Goal: Communication & Community: Answer question/provide support

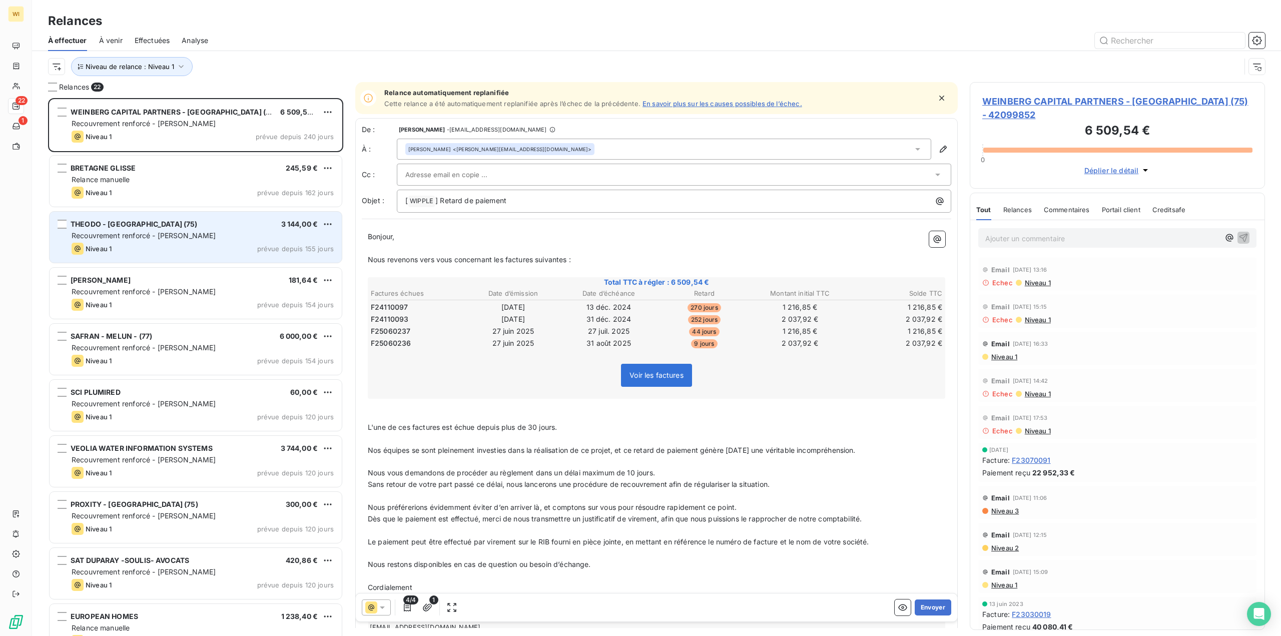
scroll to position [531, 288]
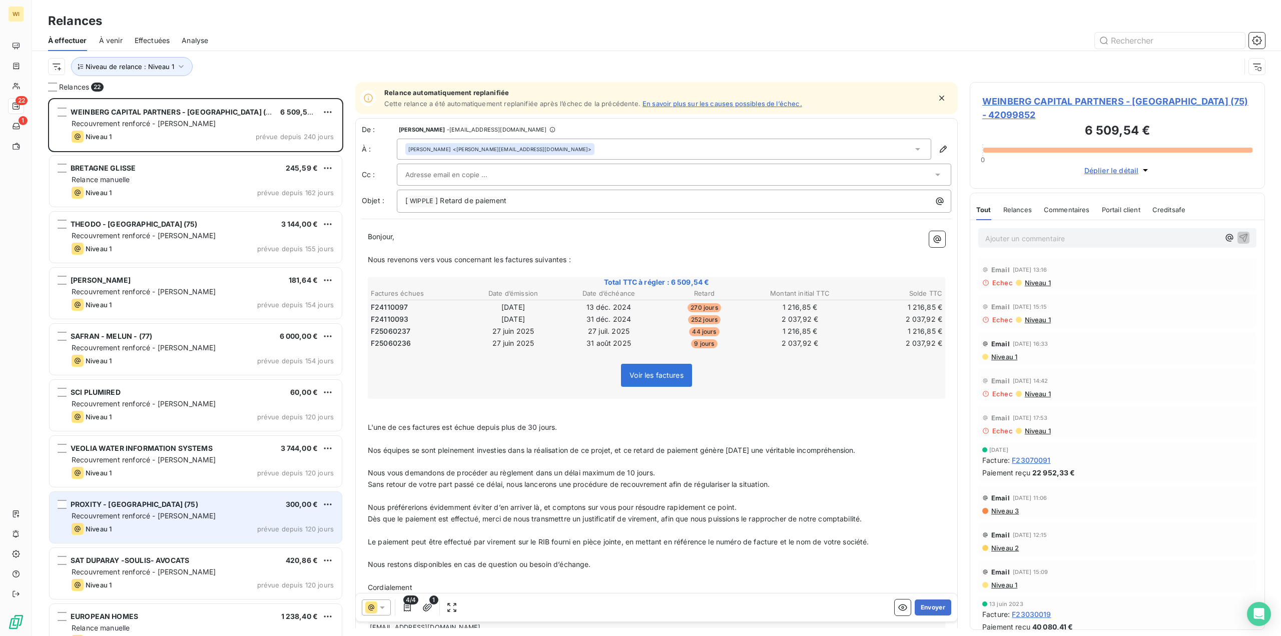
click at [220, 523] on div "PROXITY - [GEOGRAPHIC_DATA] (75) 300,00 € Recouvrement renforcé - [PERSON_NAME]…" at bounding box center [196, 517] width 292 height 51
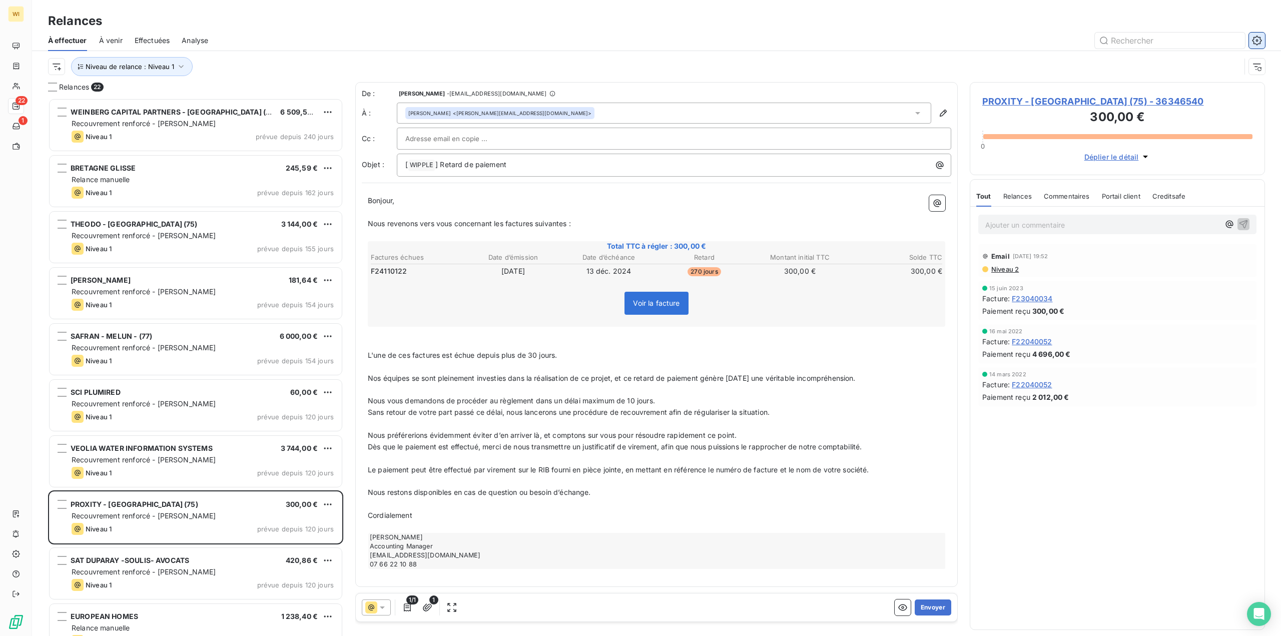
click at [1255, 40] on icon "button" at bounding box center [1257, 41] width 10 height 10
click at [1262, 40] on icon "button" at bounding box center [1257, 41] width 10 height 10
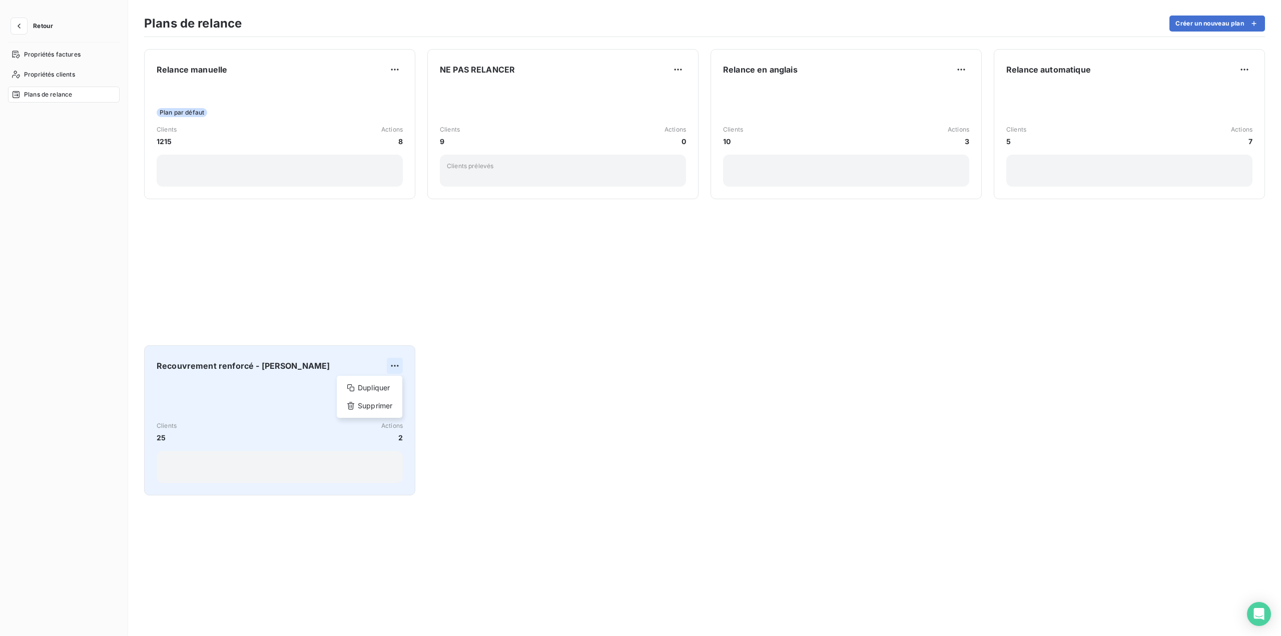
click at [394, 367] on html "Retour Propriétés factures Propriétés clients Plans de relance Plans de relance…" at bounding box center [640, 318] width 1281 height 636
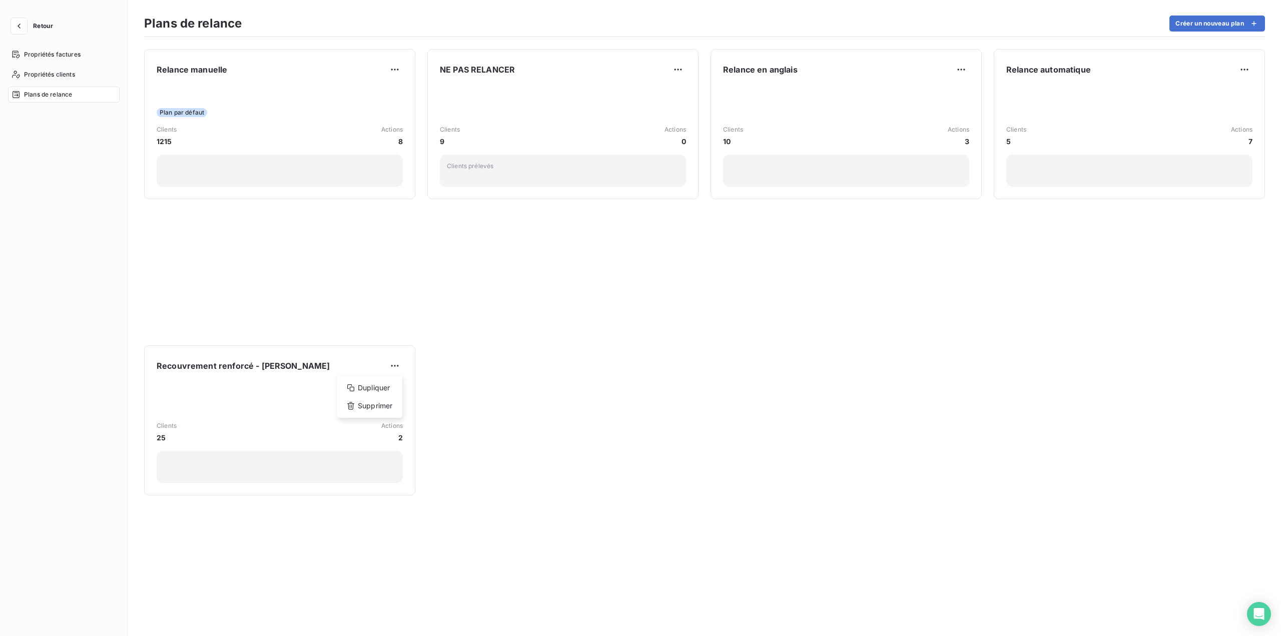
click at [286, 420] on html "Retour Propriétés factures Propriétés clients Plans de relance Plans de relance…" at bounding box center [640, 318] width 1281 height 636
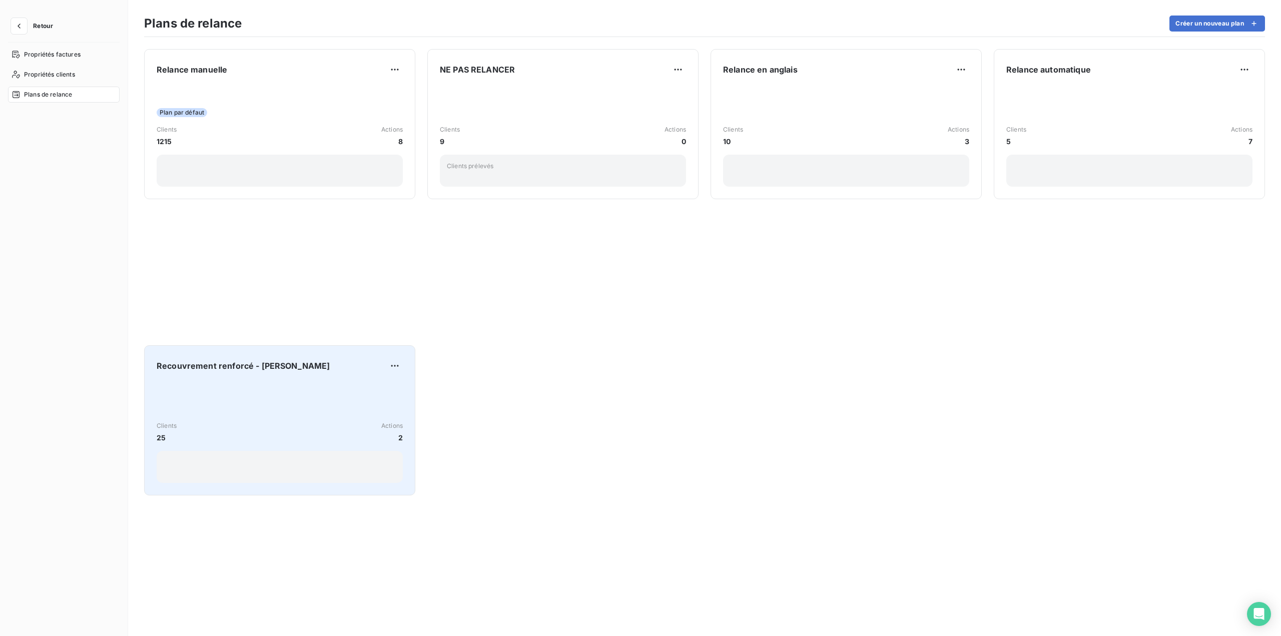
click at [304, 367] on div "Recouvrement renforcé - [PERSON_NAME]" at bounding box center [280, 366] width 246 height 16
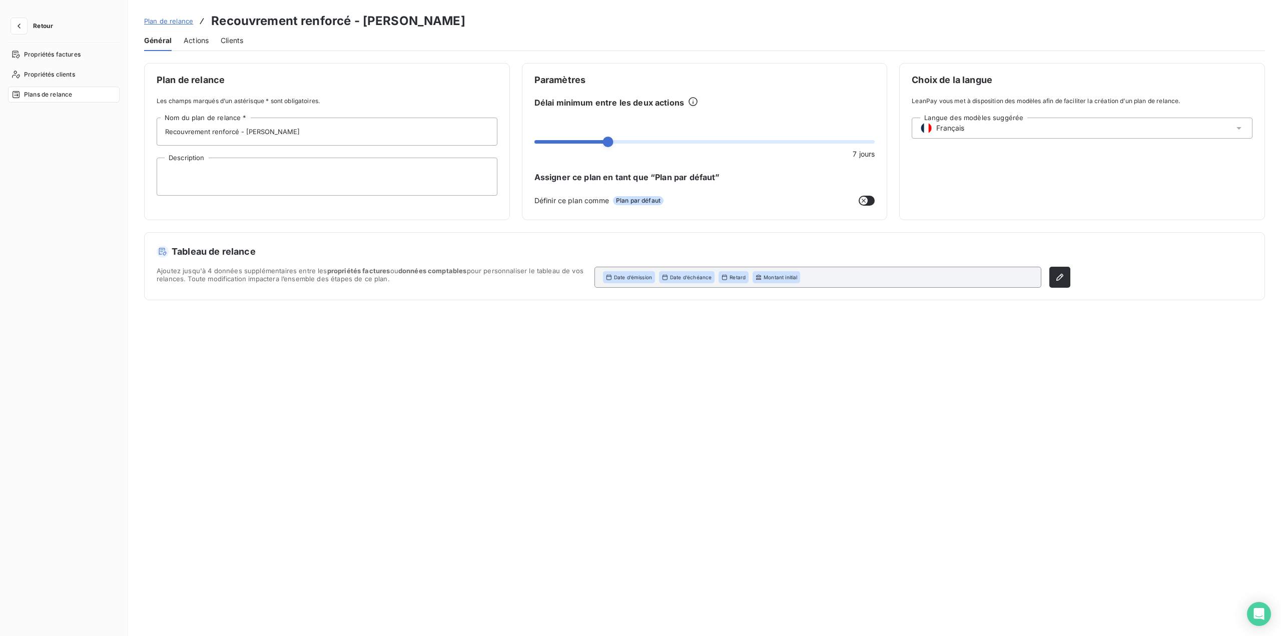
click at [236, 42] on span "Clients" at bounding box center [232, 41] width 23 height 10
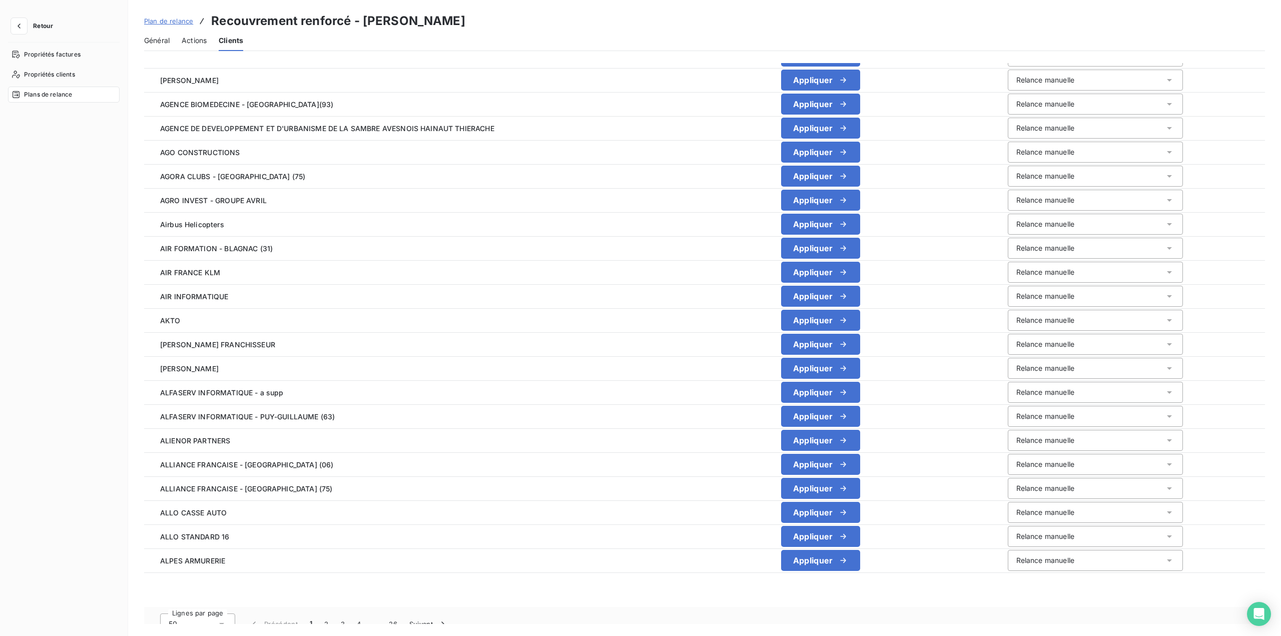
scroll to position [768, 0]
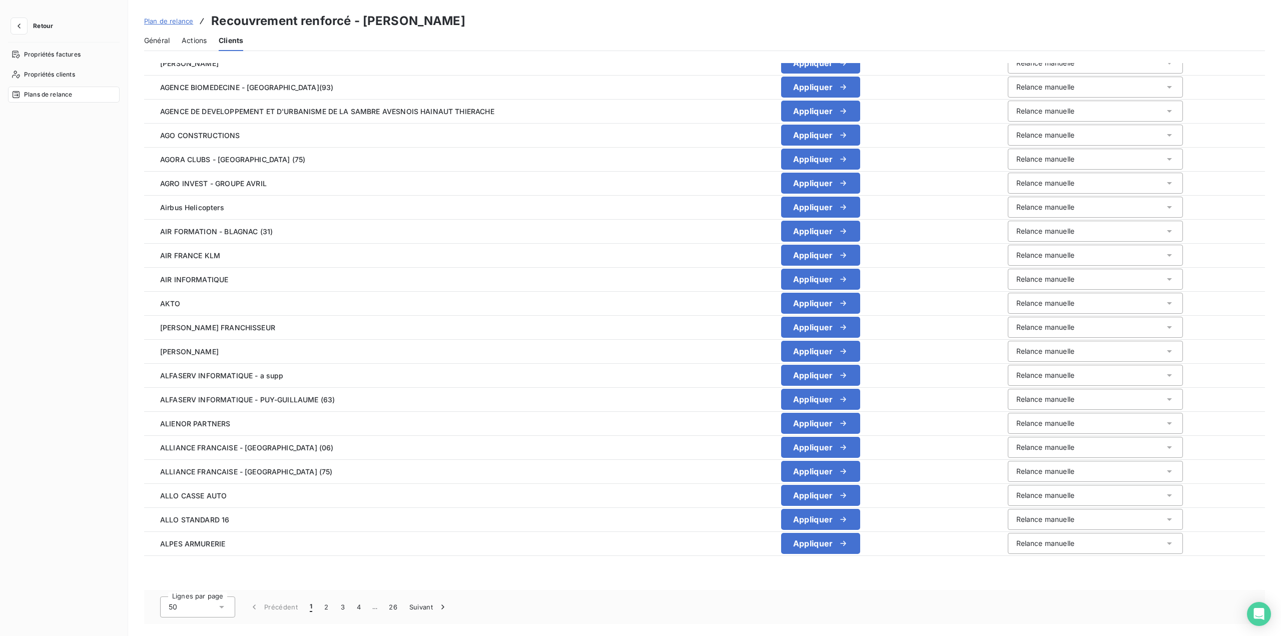
click at [225, 609] on icon at bounding box center [222, 607] width 10 height 10
click at [219, 593] on li "100" at bounding box center [197, 586] width 75 height 18
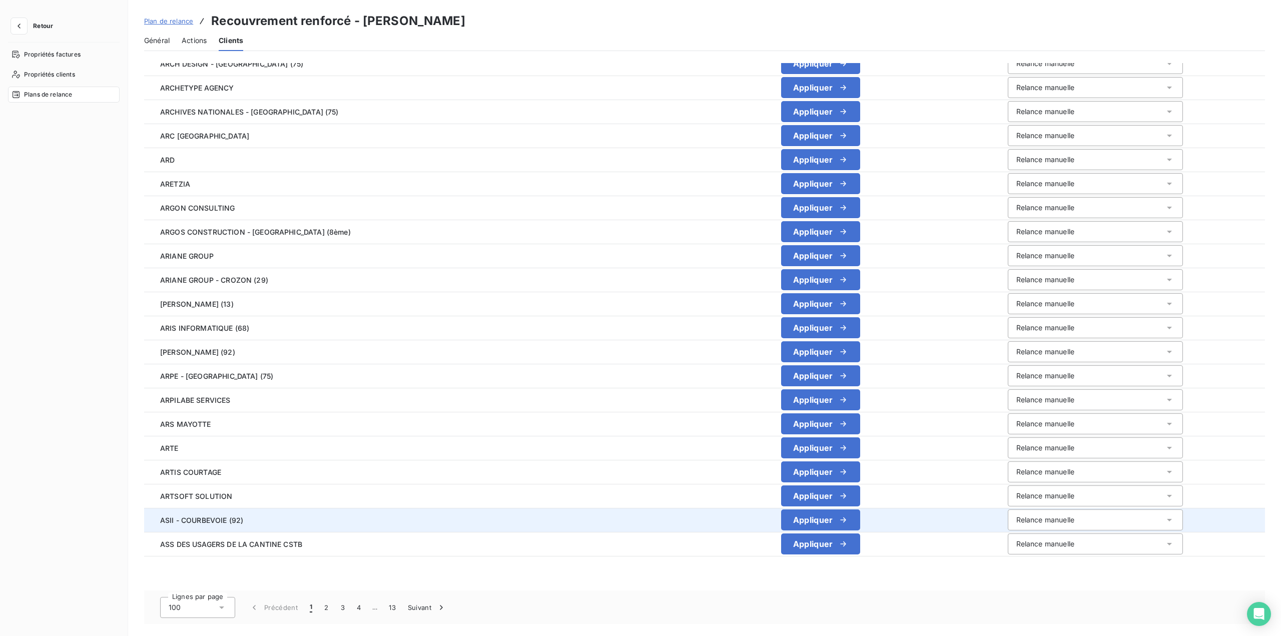
scroll to position [1969, 0]
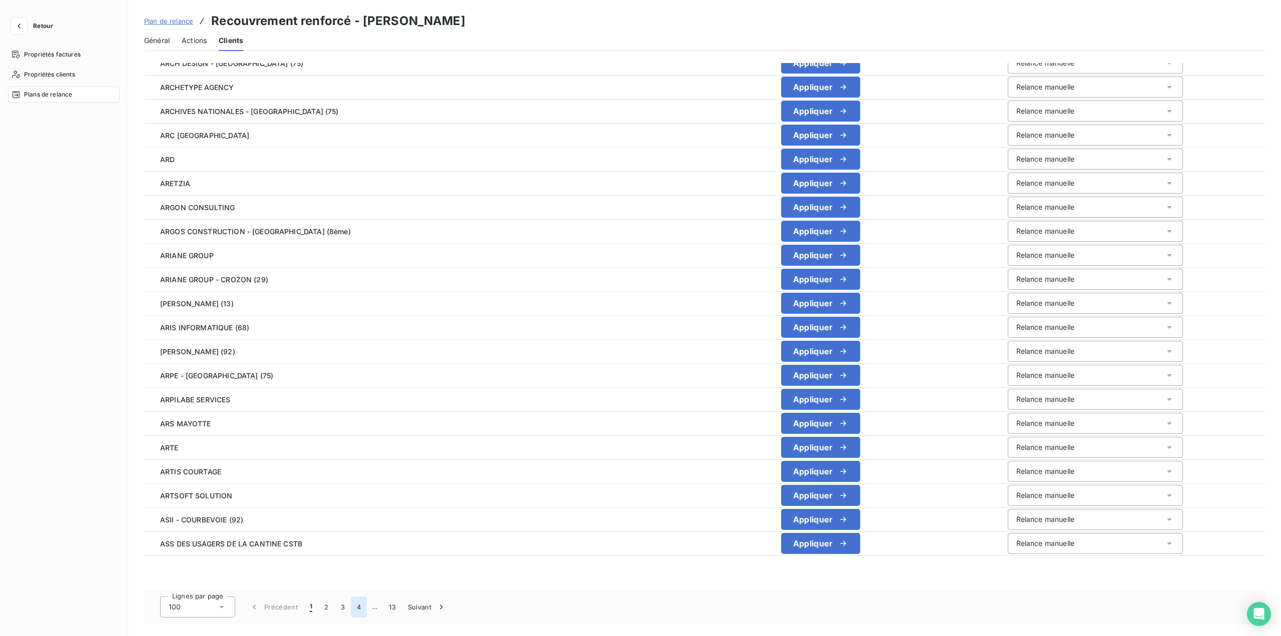
click at [359, 606] on button "4" at bounding box center [359, 607] width 16 height 21
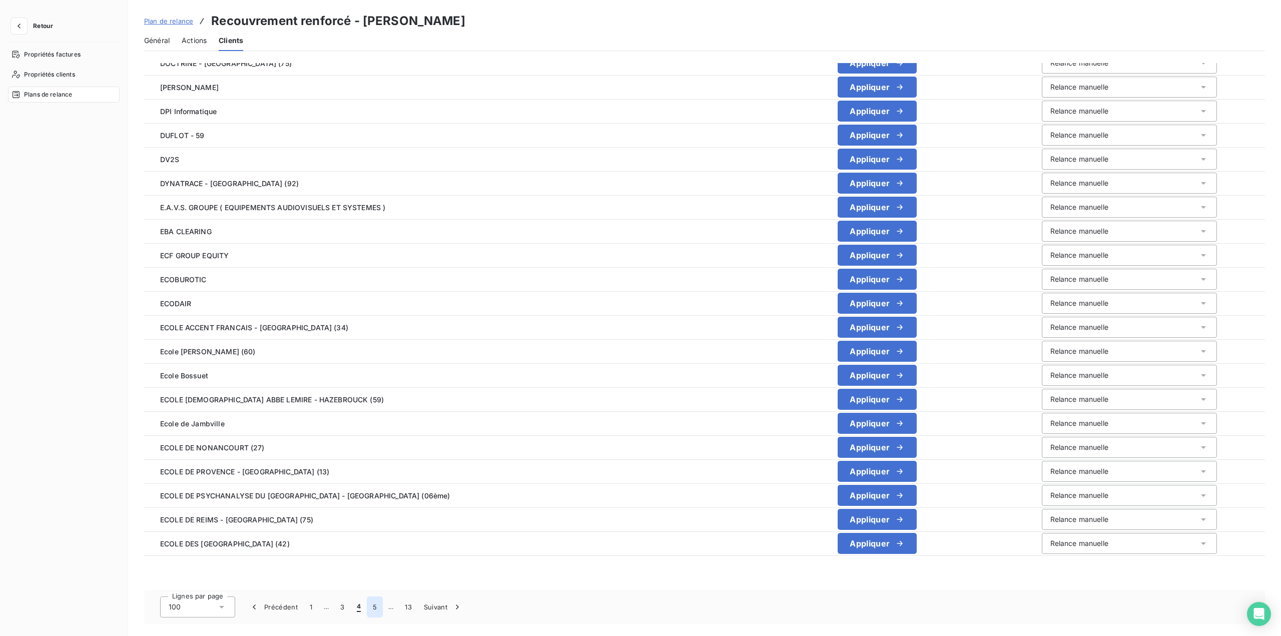
click at [370, 607] on button "5" at bounding box center [375, 607] width 16 height 21
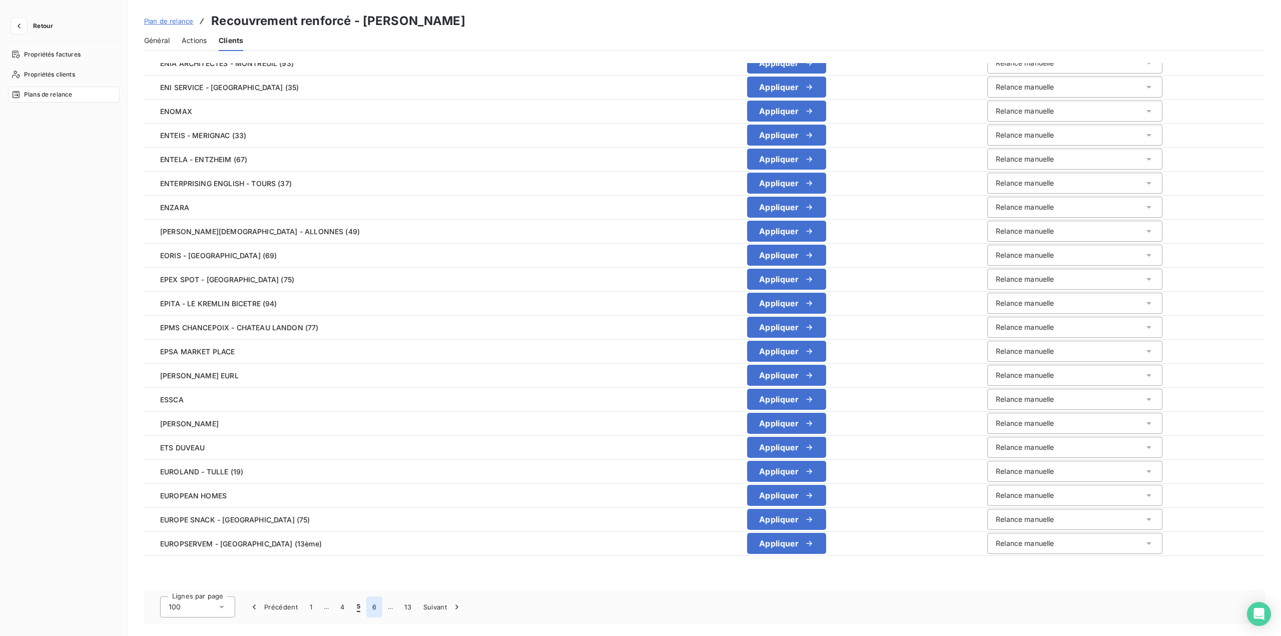
click at [373, 614] on button "6" at bounding box center [374, 607] width 16 height 21
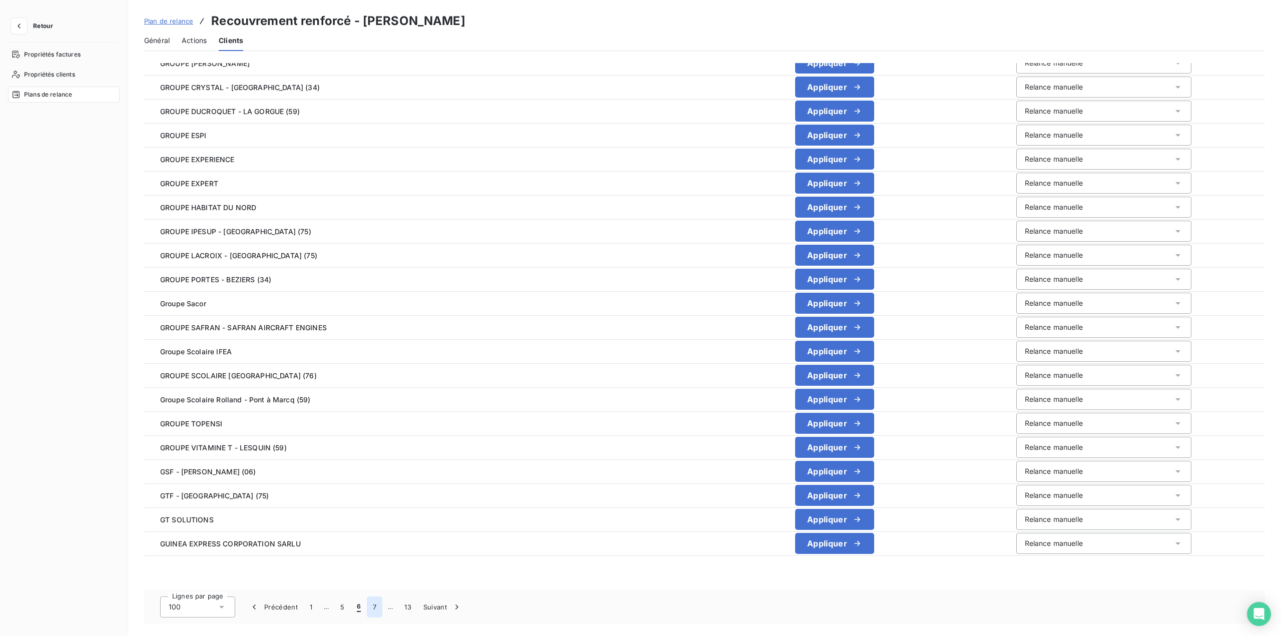
click at [368, 609] on button "7" at bounding box center [375, 607] width 16 height 21
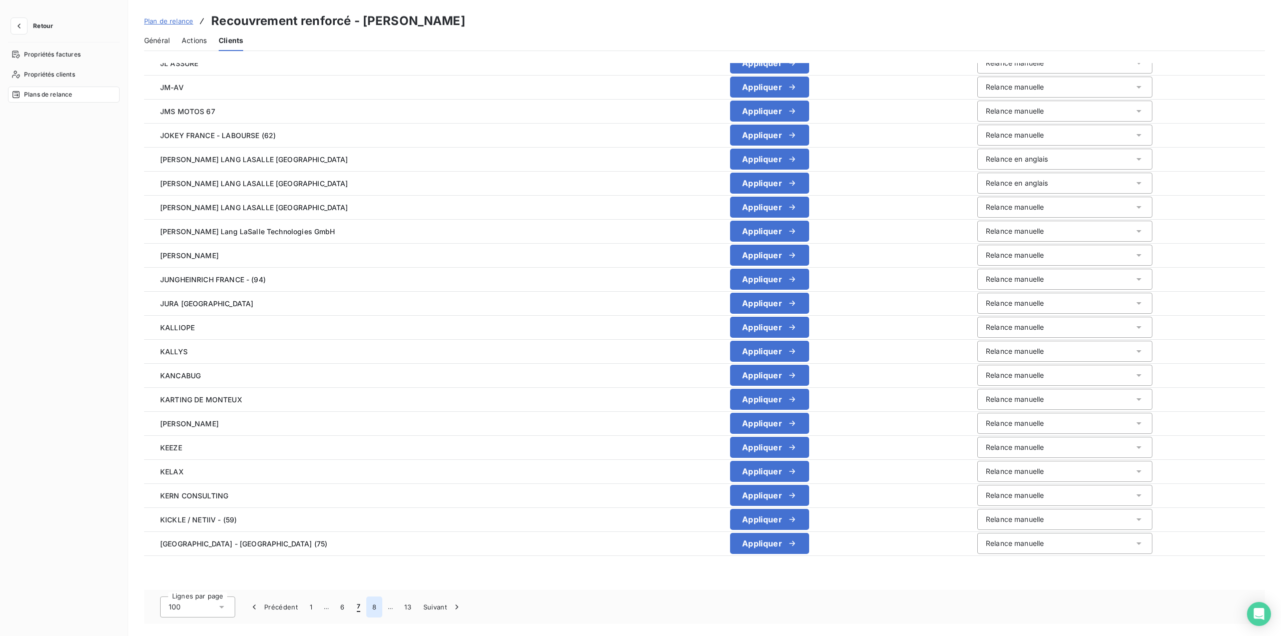
click at [370, 606] on button "8" at bounding box center [374, 607] width 16 height 21
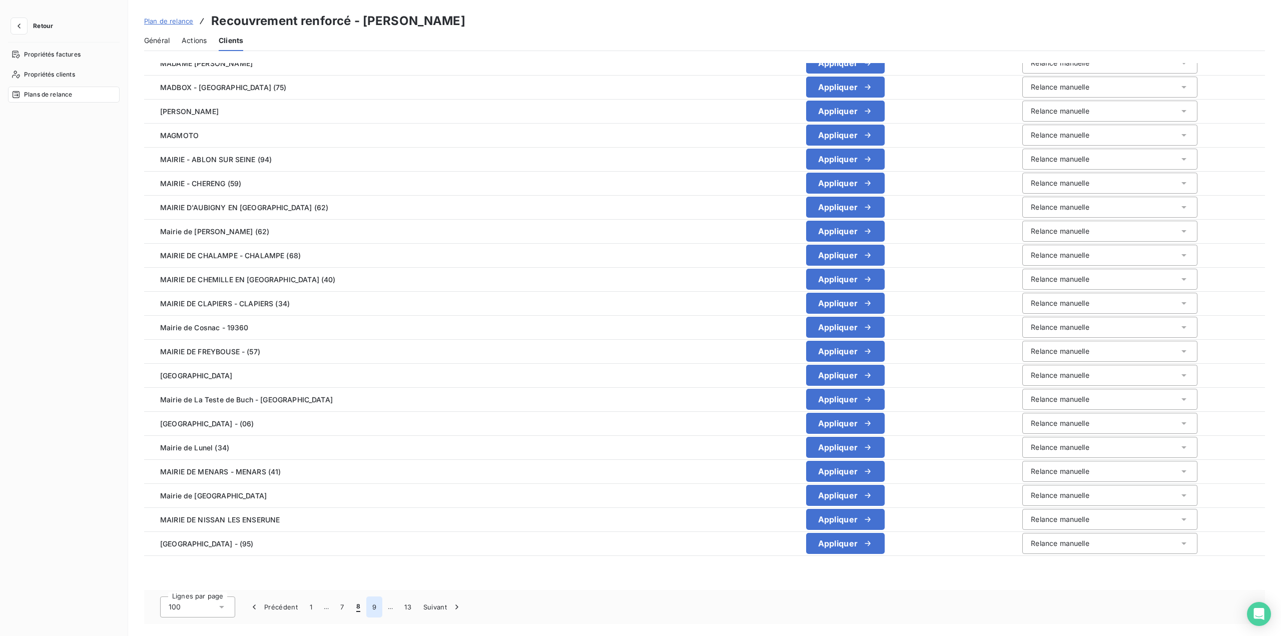
click at [378, 604] on button "9" at bounding box center [374, 607] width 16 height 21
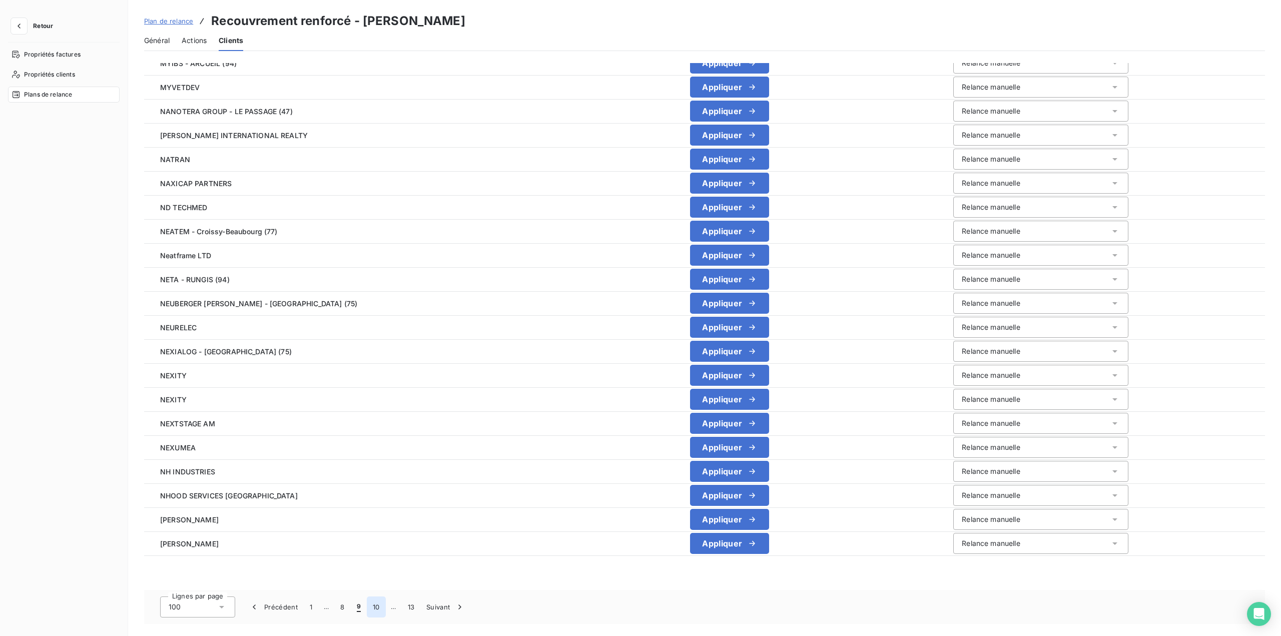
click at [378, 607] on button "10" at bounding box center [376, 607] width 19 height 21
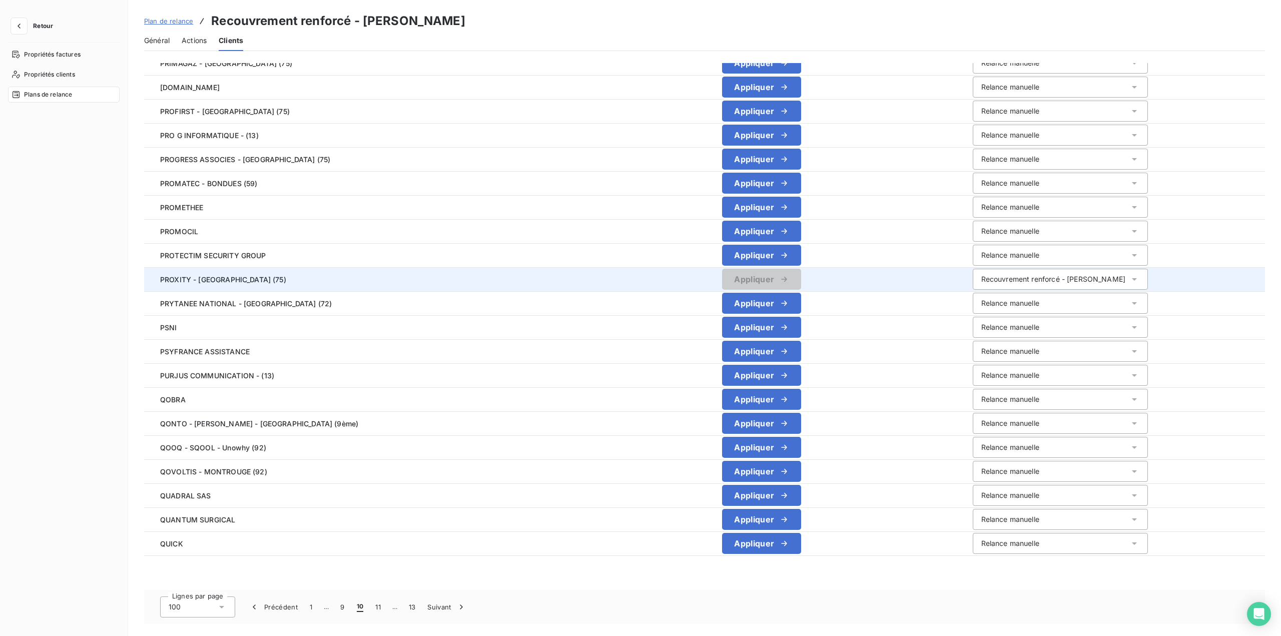
click at [1004, 274] on div "Recouvrement renforcé - [PERSON_NAME]" at bounding box center [1054, 279] width 145 height 10
click at [1019, 301] on span "Relance manuelle" at bounding box center [1008, 300] width 58 height 9
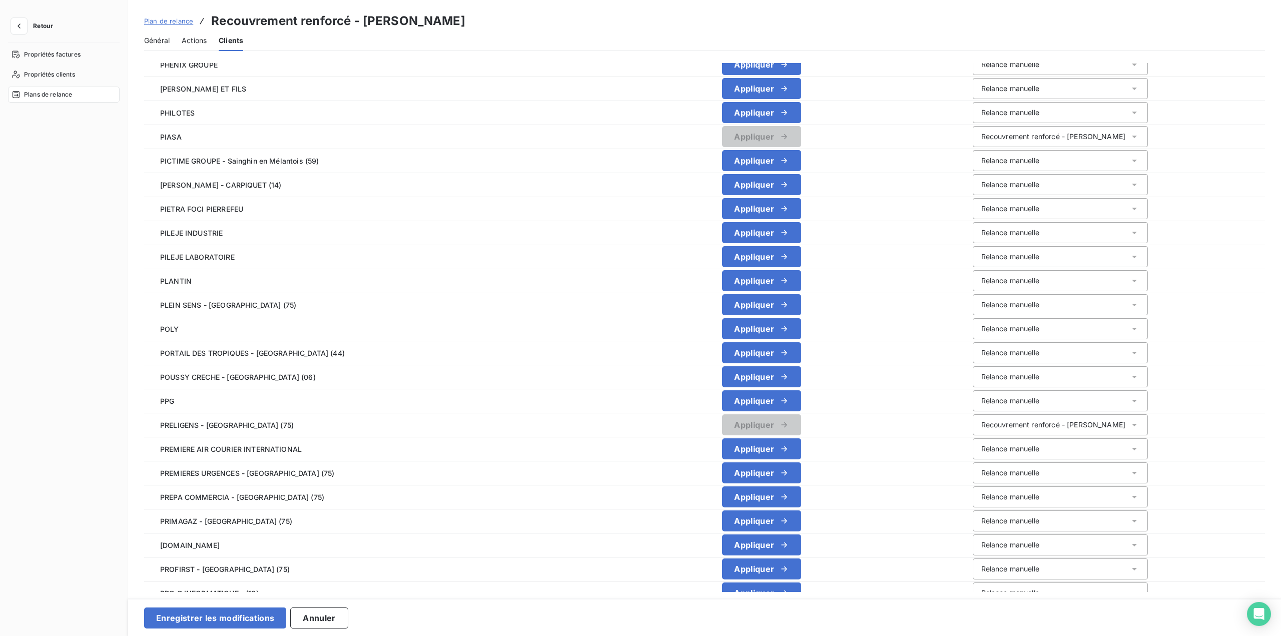
scroll to position [1369, 0]
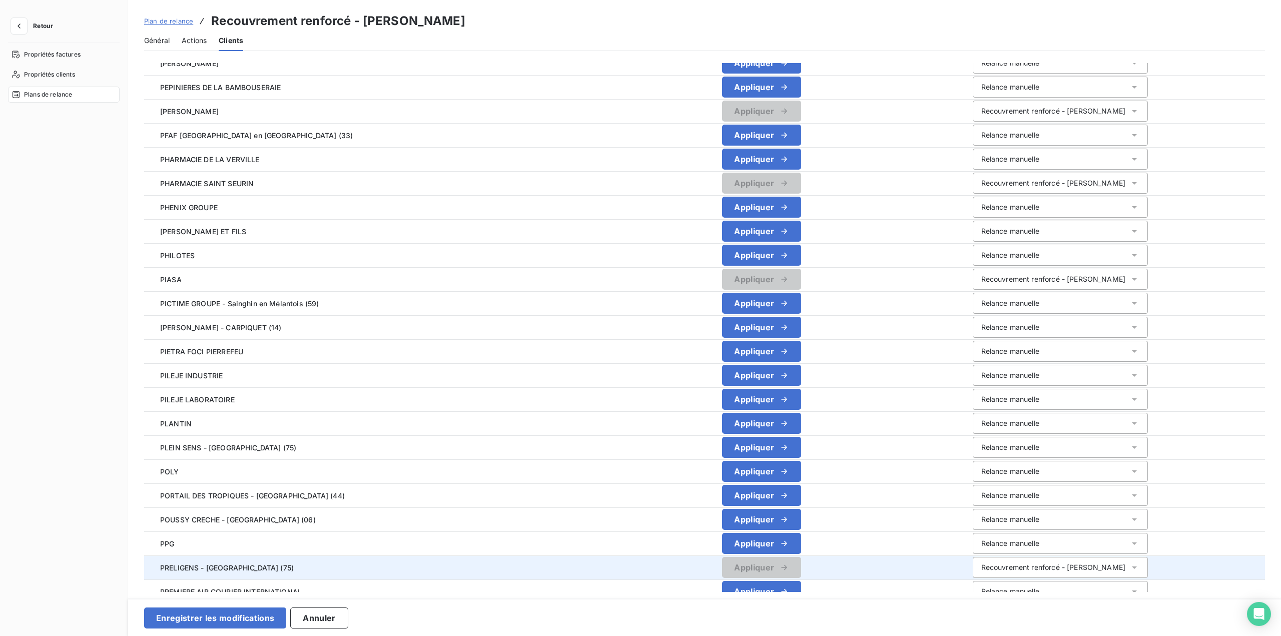
click at [1015, 560] on div "Recouvrement renforcé - [PERSON_NAME]" at bounding box center [1060, 567] width 175 height 21
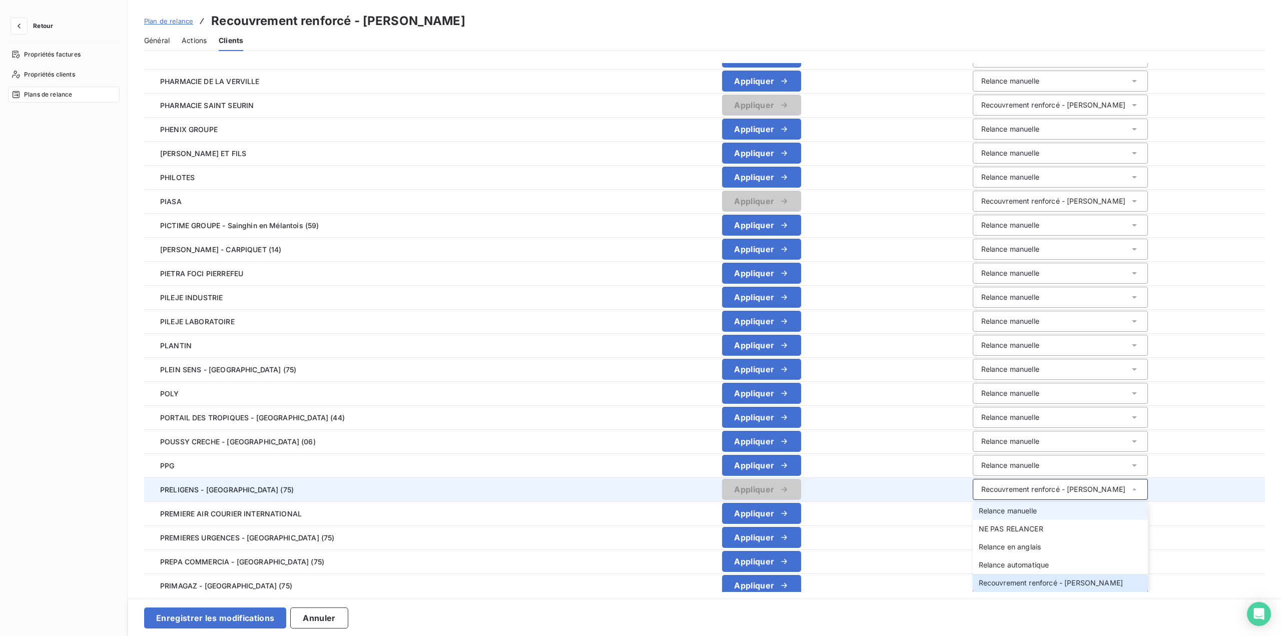
click at [1017, 509] on span "Relance manuelle" at bounding box center [1008, 511] width 58 height 9
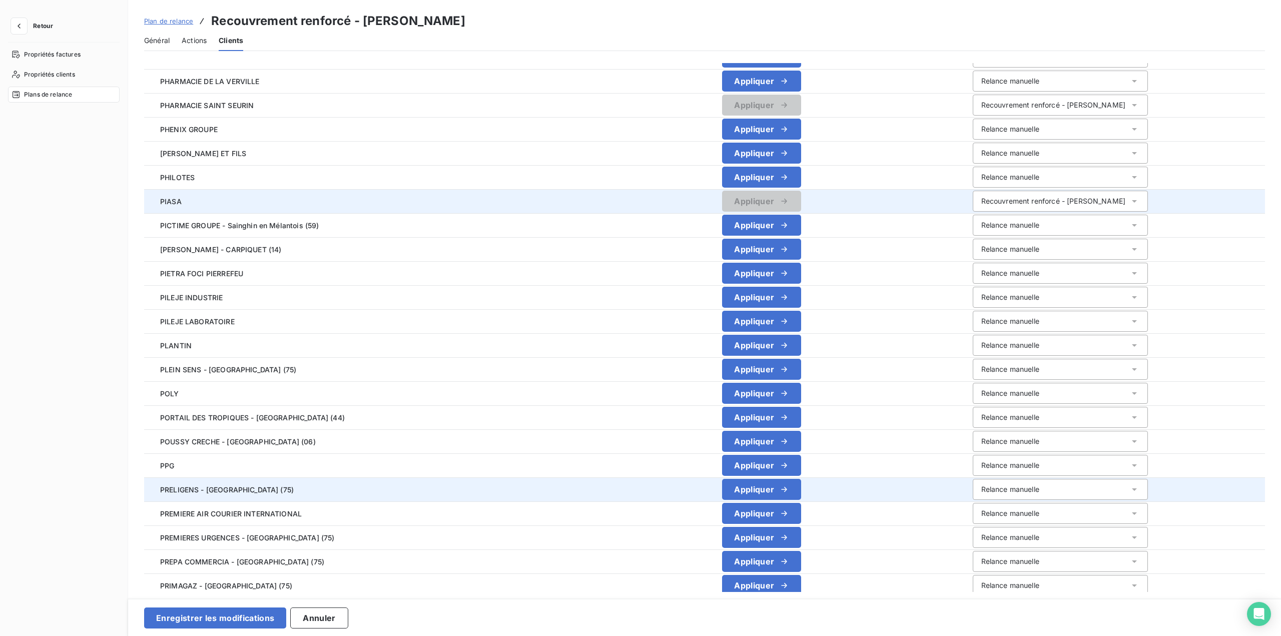
click at [1042, 195] on div "Recouvrement renforcé - [PERSON_NAME]" at bounding box center [1060, 201] width 175 height 21
click at [1048, 218] on li "Relance manuelle" at bounding box center [1060, 223] width 175 height 18
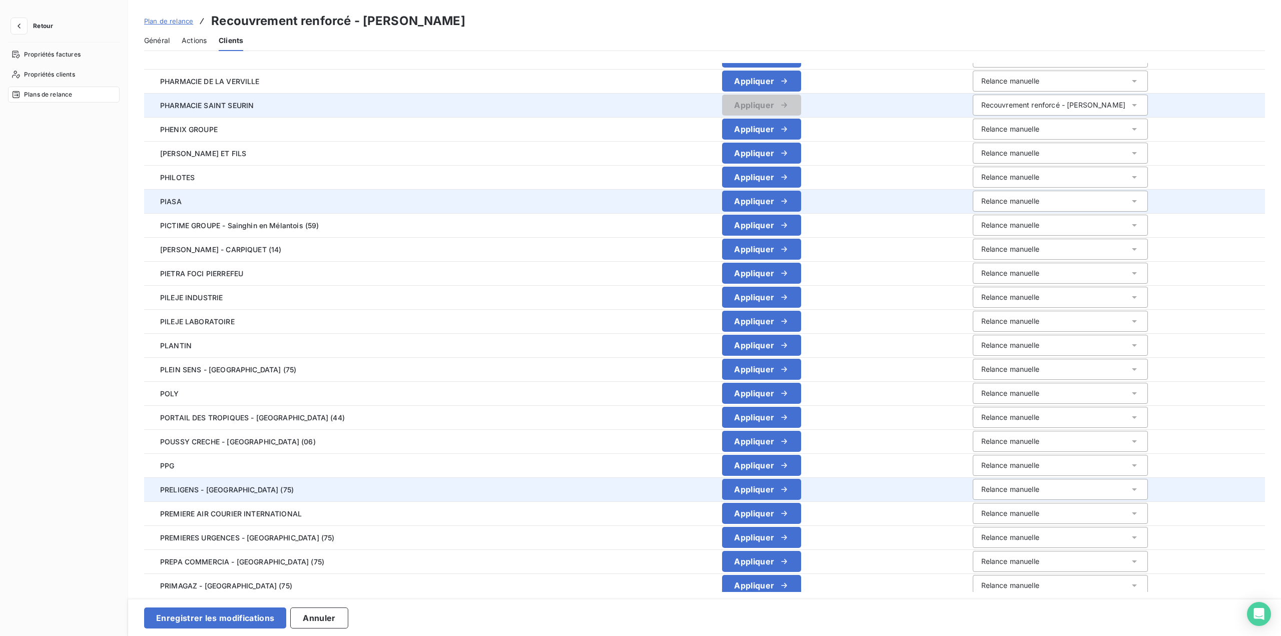
click at [1047, 103] on div "Recouvrement renforcé - [PERSON_NAME]" at bounding box center [1054, 105] width 145 height 10
click at [1050, 128] on li "Relance manuelle" at bounding box center [1060, 127] width 175 height 18
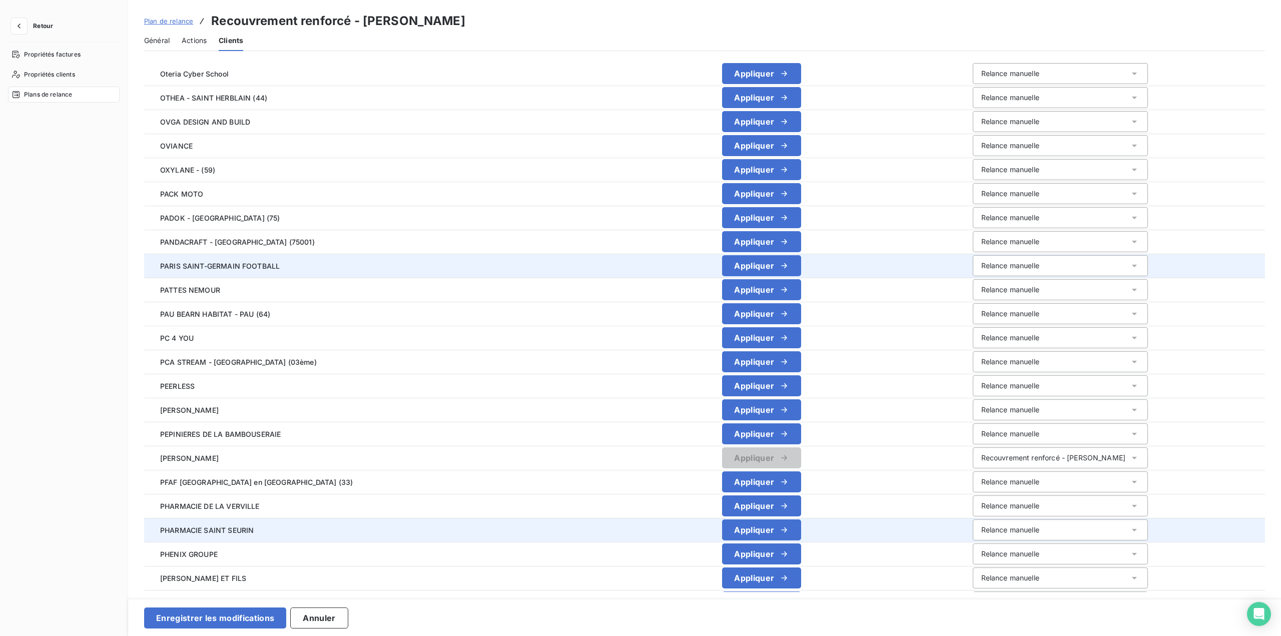
scroll to position [946, 0]
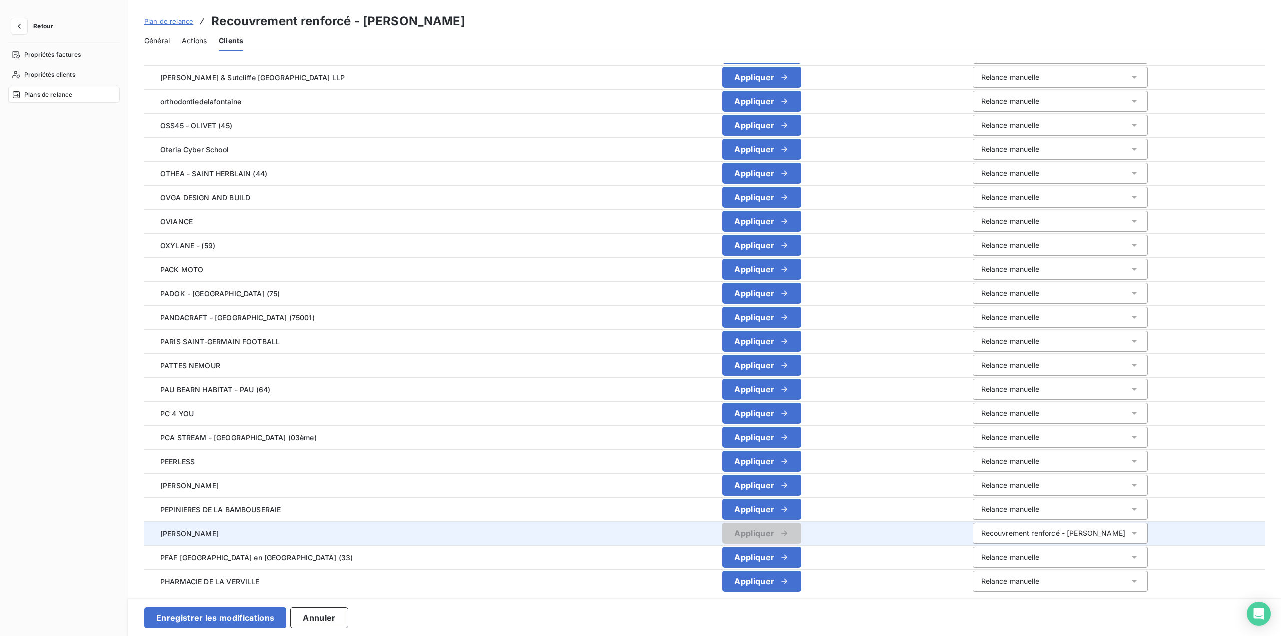
click at [1006, 538] on div "Recouvrement renforcé - [PERSON_NAME]" at bounding box center [1054, 534] width 145 height 10
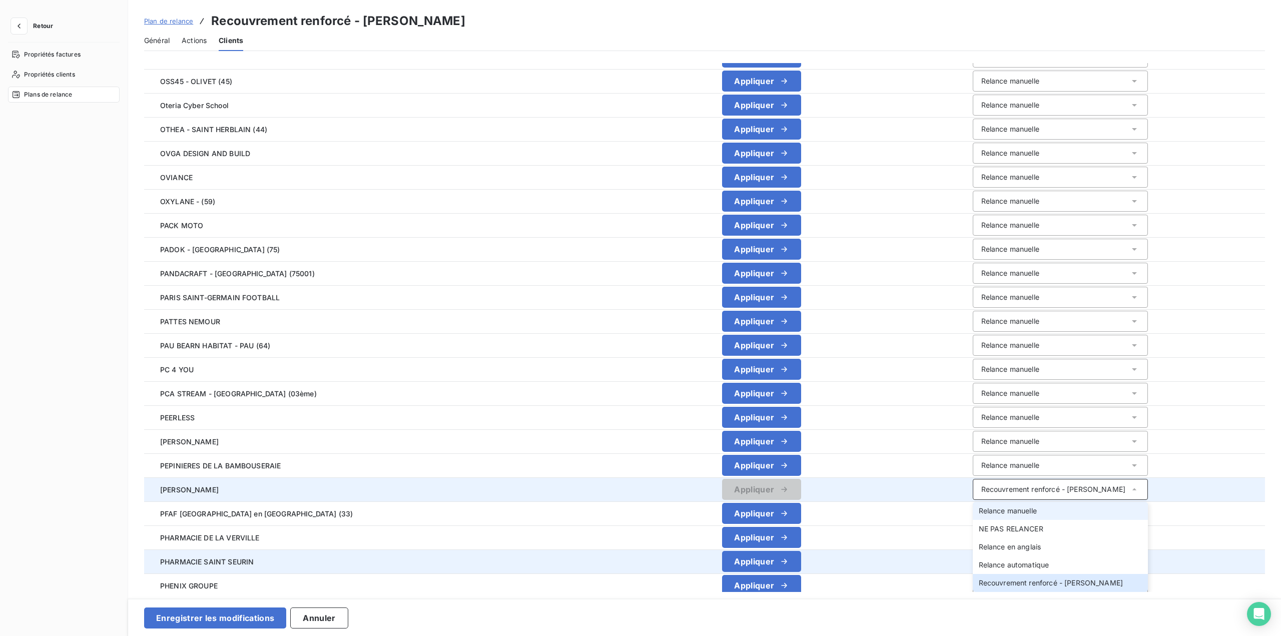
click at [1005, 510] on span "Relance manuelle" at bounding box center [1008, 511] width 58 height 9
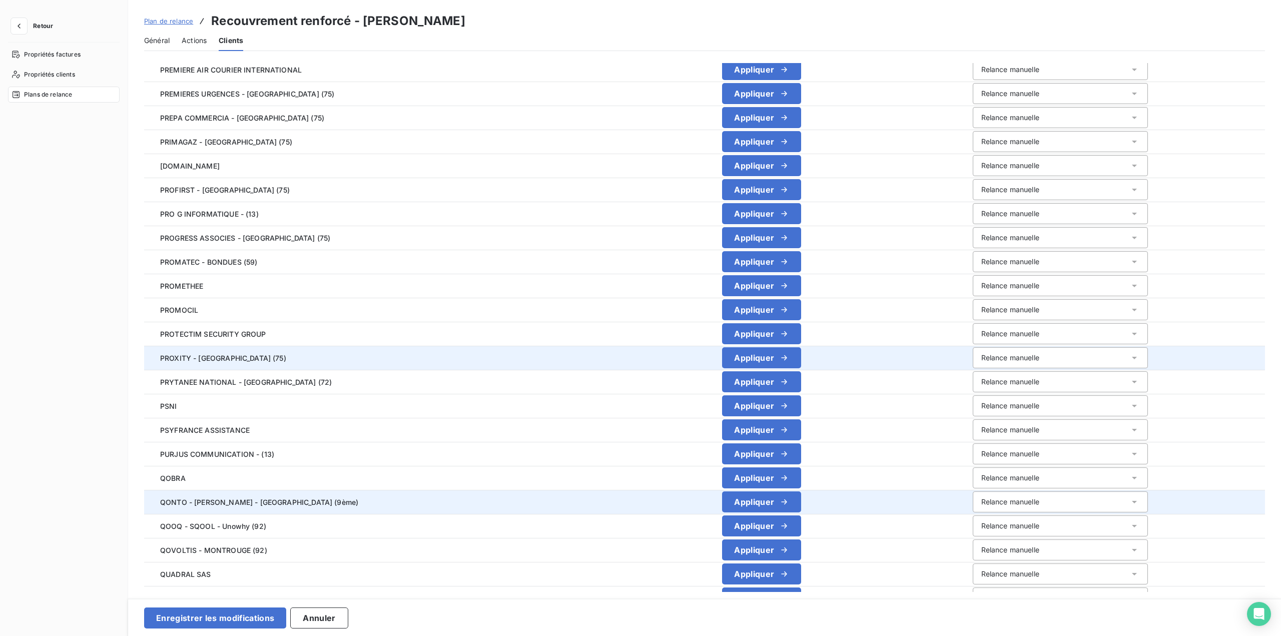
scroll to position [2001, 0]
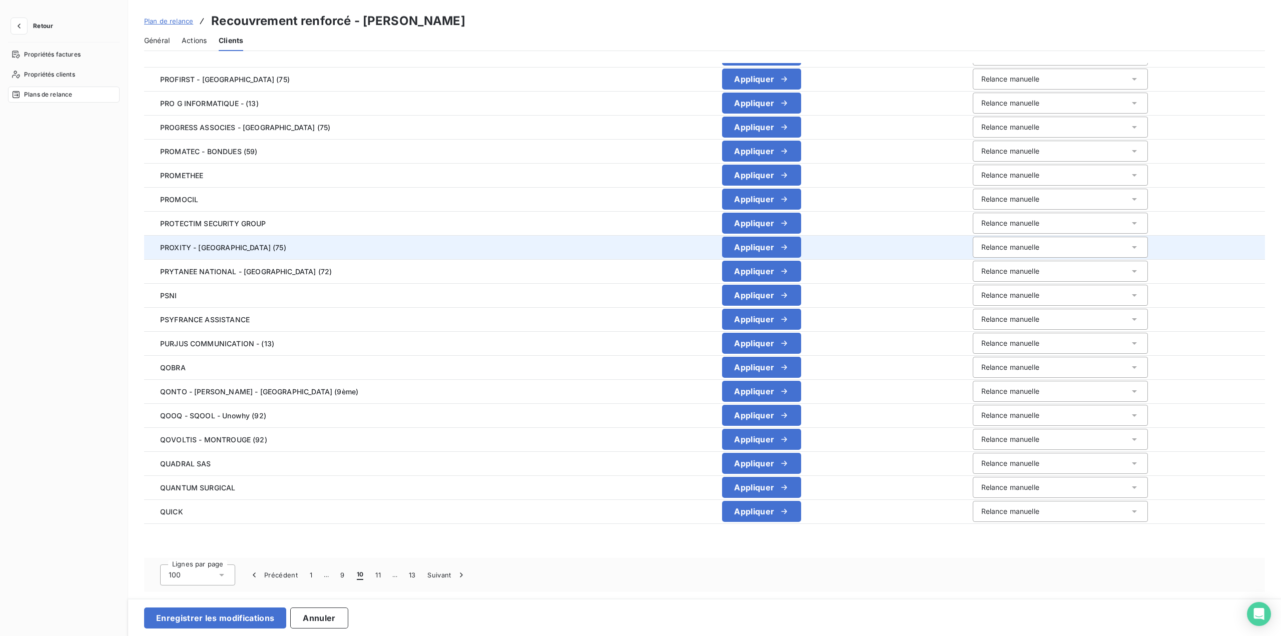
click at [380, 576] on button "11" at bounding box center [378, 575] width 18 height 21
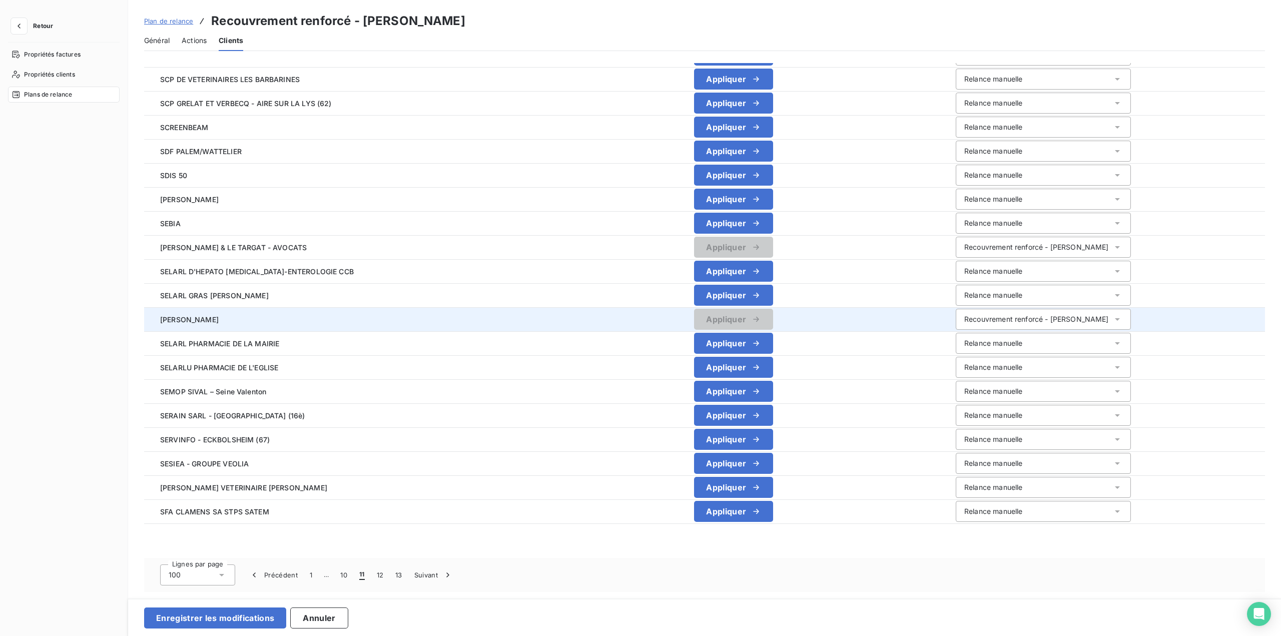
click at [1064, 318] on div "Recouvrement renforcé - [PERSON_NAME]" at bounding box center [1043, 319] width 175 height 21
click at [996, 343] on span "Relance manuelle" at bounding box center [991, 340] width 58 height 9
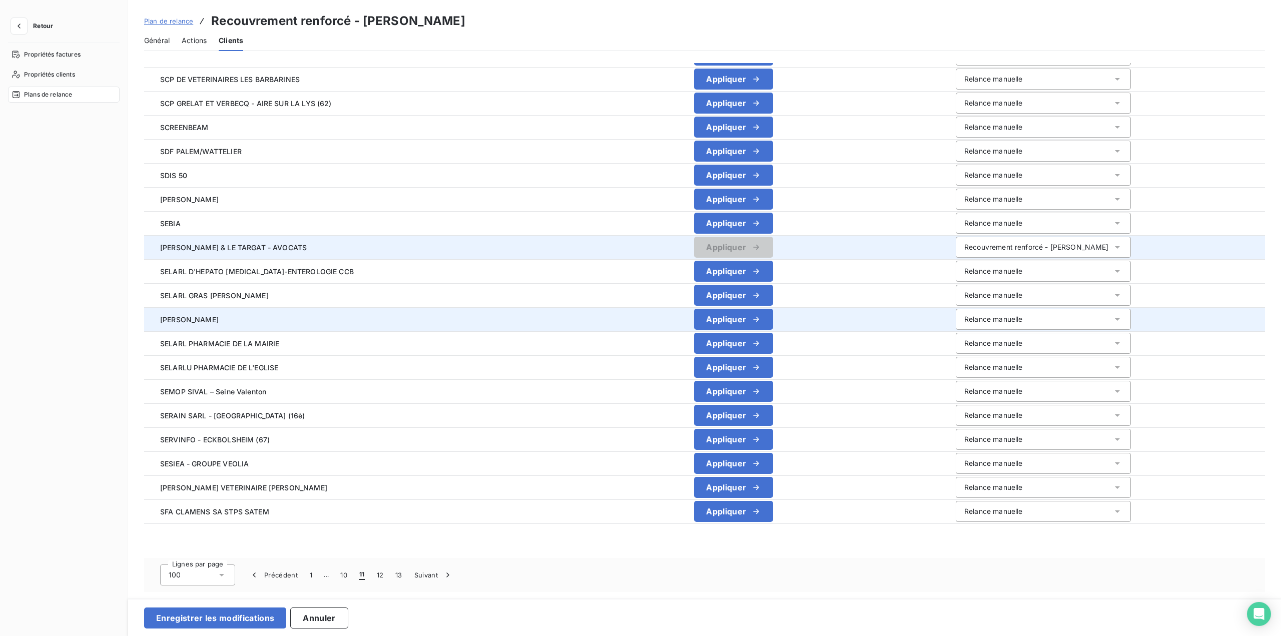
click at [994, 251] on div "Recouvrement renforcé - [PERSON_NAME]" at bounding box center [1037, 247] width 145 height 10
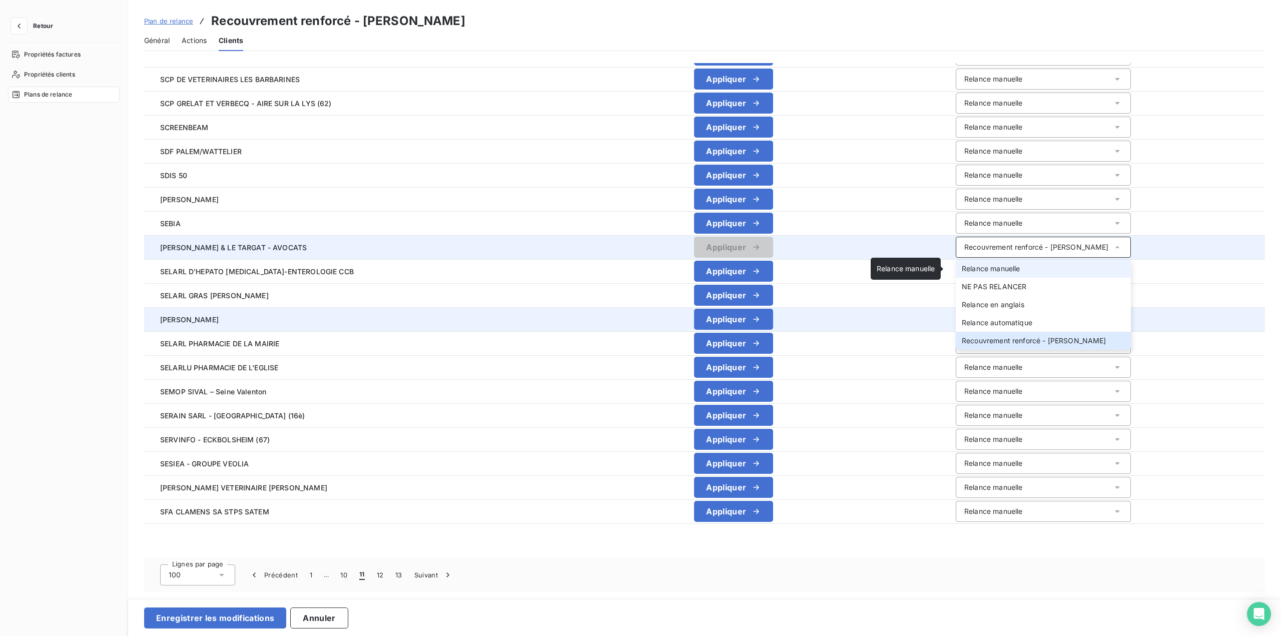
click at [985, 273] on div "Relance manuelle" at bounding box center [991, 269] width 58 height 10
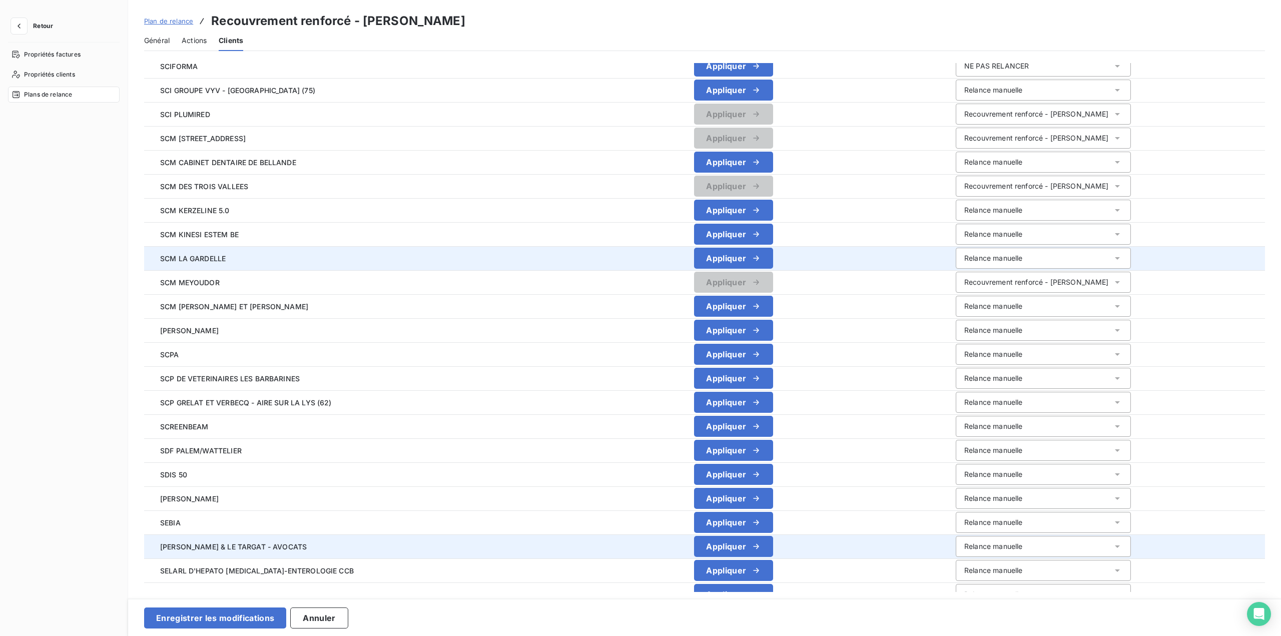
scroll to position [1701, 0]
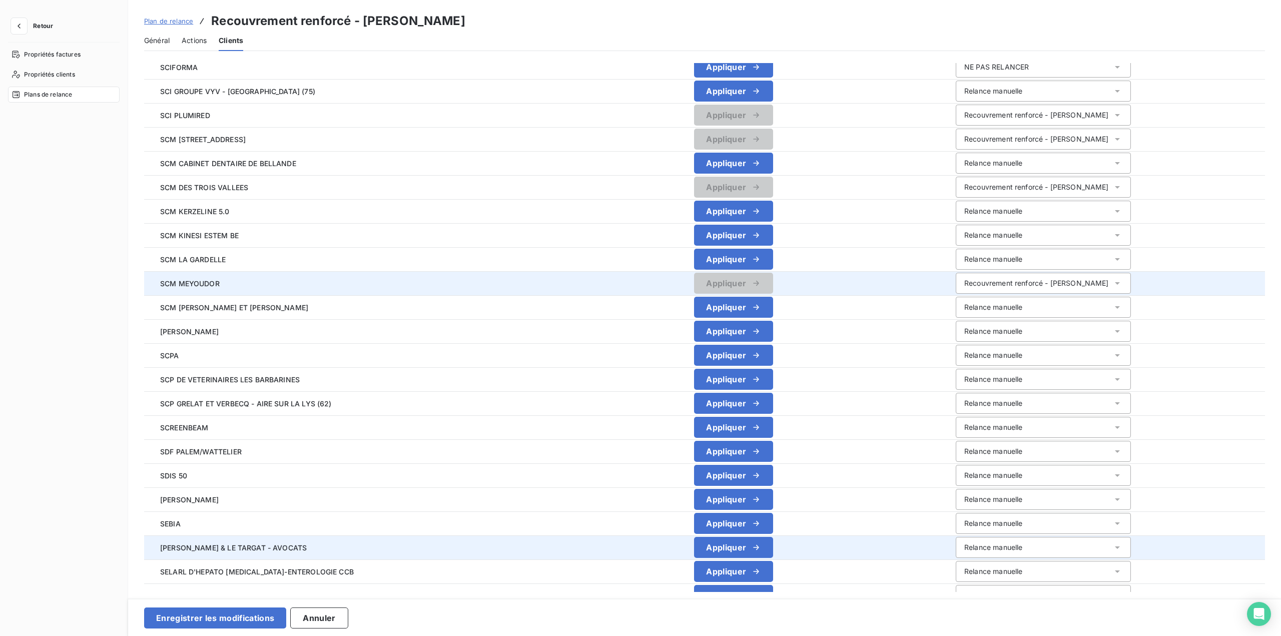
click at [998, 284] on div "Recouvrement renforcé - [PERSON_NAME]" at bounding box center [1037, 283] width 145 height 10
click at [999, 305] on span "Relance manuelle" at bounding box center [991, 304] width 58 height 9
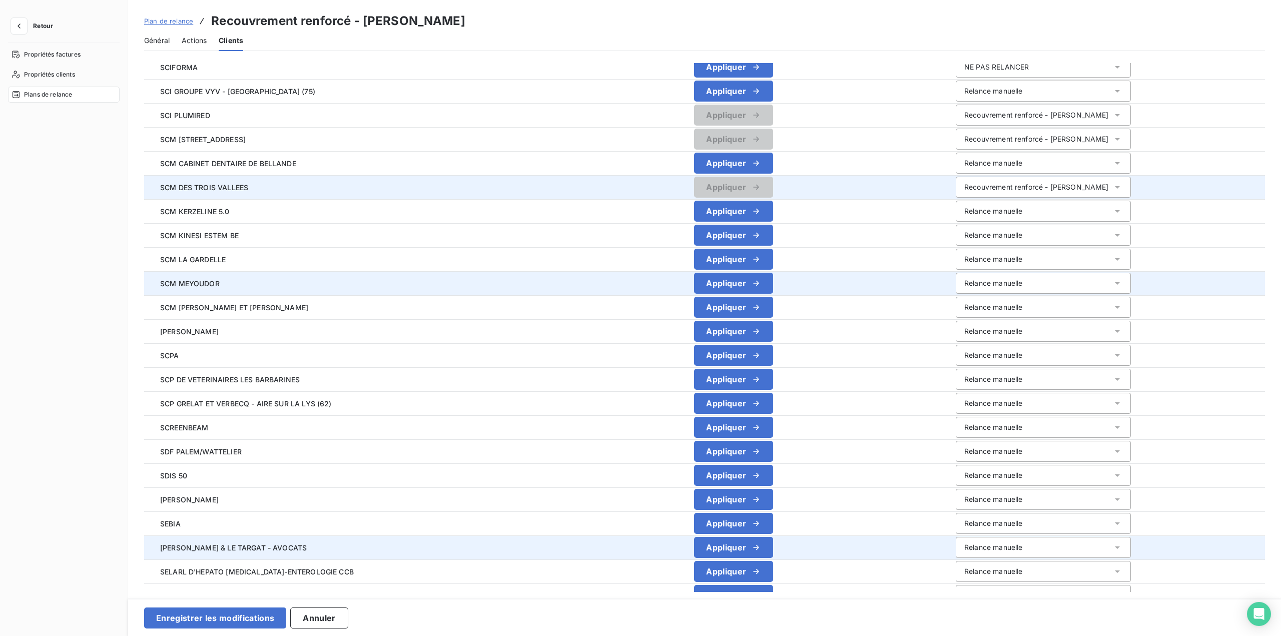
click at [1005, 184] on div "Recouvrement renforcé - [PERSON_NAME]" at bounding box center [1037, 187] width 145 height 10
click at [1008, 206] on li "Relance manuelle" at bounding box center [1043, 209] width 175 height 18
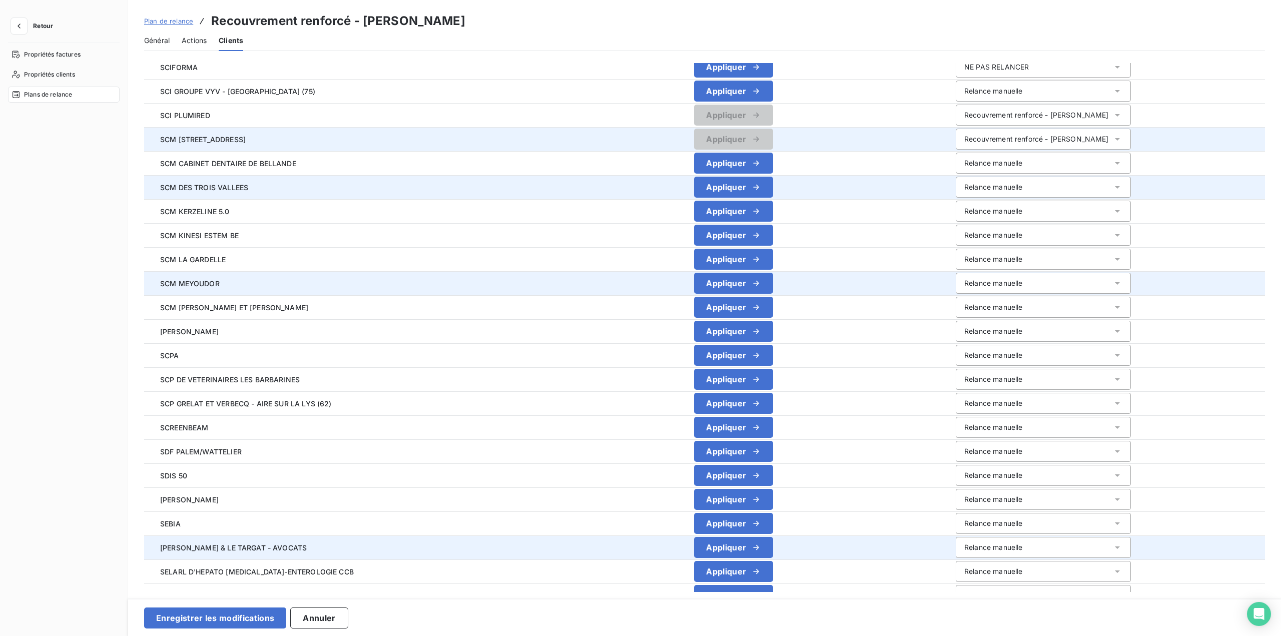
click at [1004, 132] on div "Recouvrement renforcé - [PERSON_NAME]" at bounding box center [1043, 139] width 175 height 21
click at [1009, 160] on li "Relance manuelle" at bounding box center [1043, 161] width 175 height 18
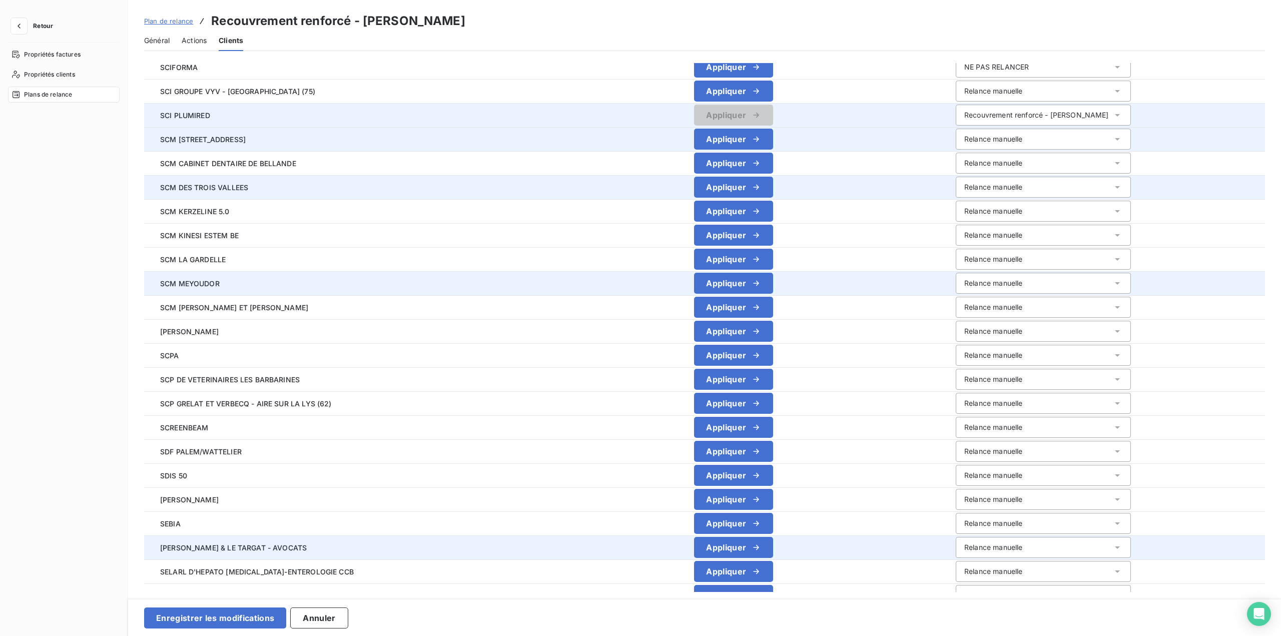
click at [1006, 114] on div "Recouvrement renforcé - [PERSON_NAME]" at bounding box center [1037, 115] width 145 height 10
click at [1007, 133] on li "Relance manuelle" at bounding box center [1043, 137] width 175 height 18
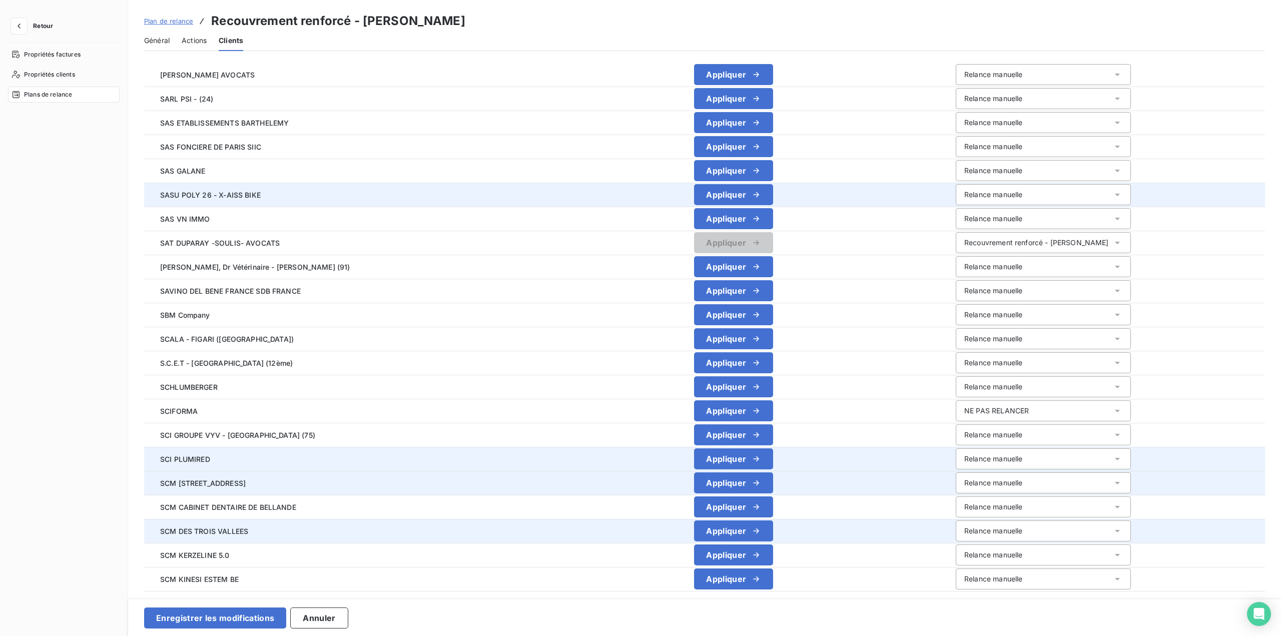
scroll to position [1300, 0]
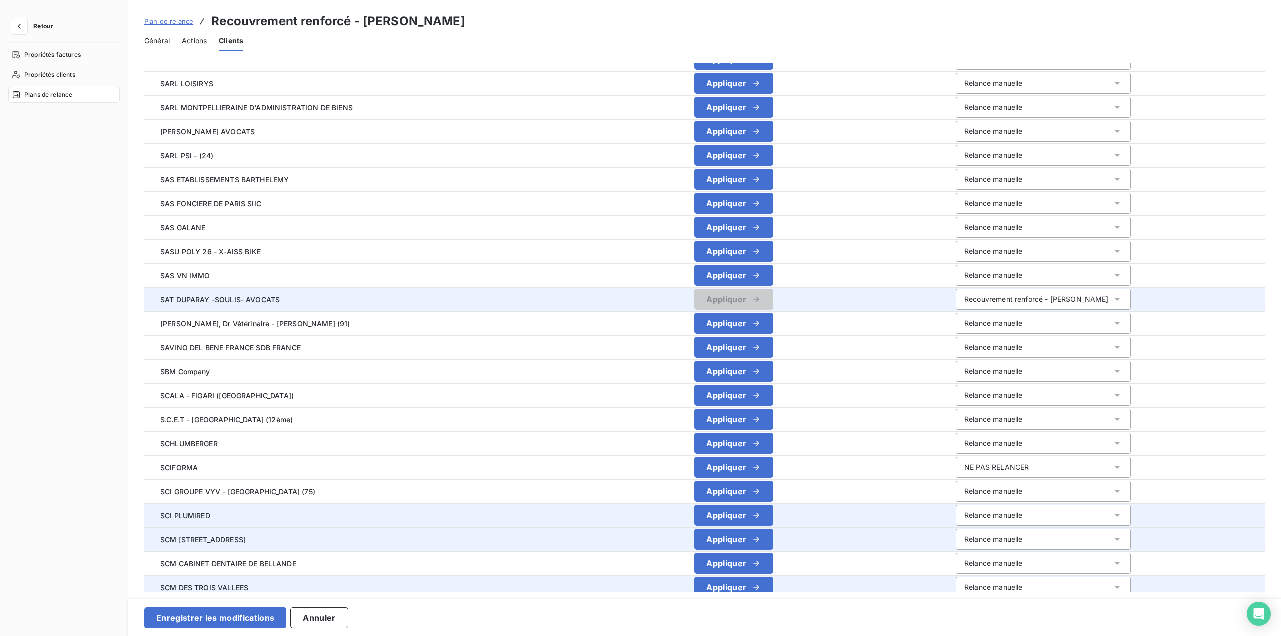
click at [998, 305] on div "Recouvrement renforcé - [PERSON_NAME]" at bounding box center [1043, 299] width 175 height 21
click at [999, 322] on span "Relance manuelle" at bounding box center [991, 320] width 58 height 9
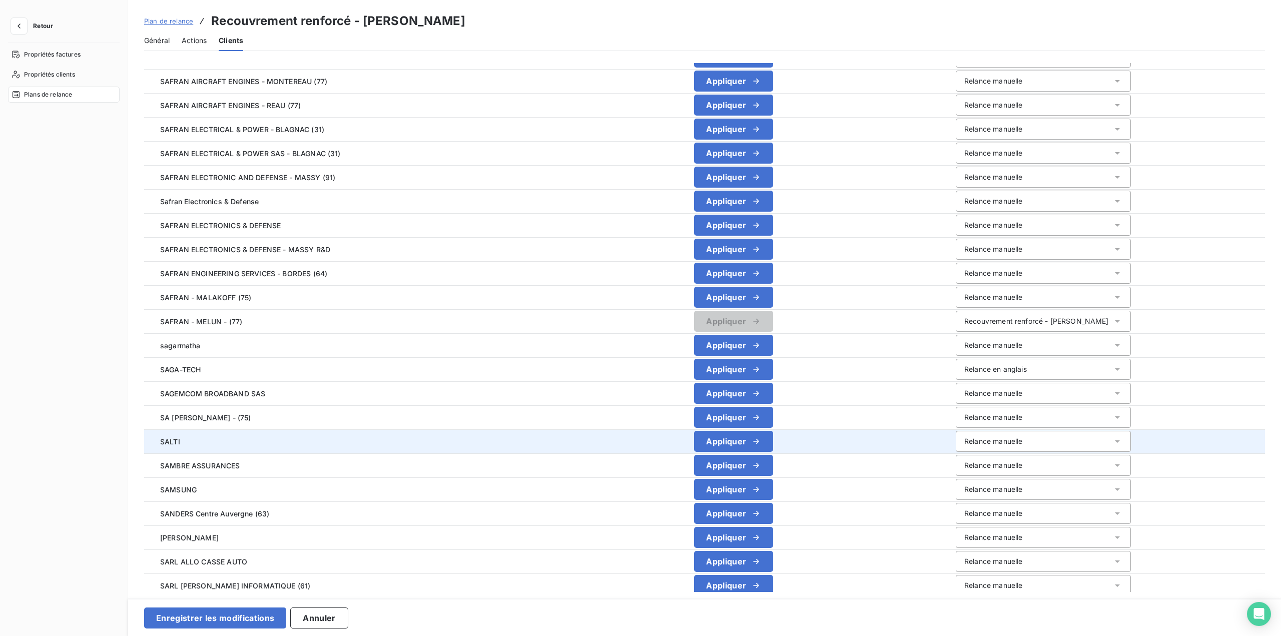
scroll to position [650, 0]
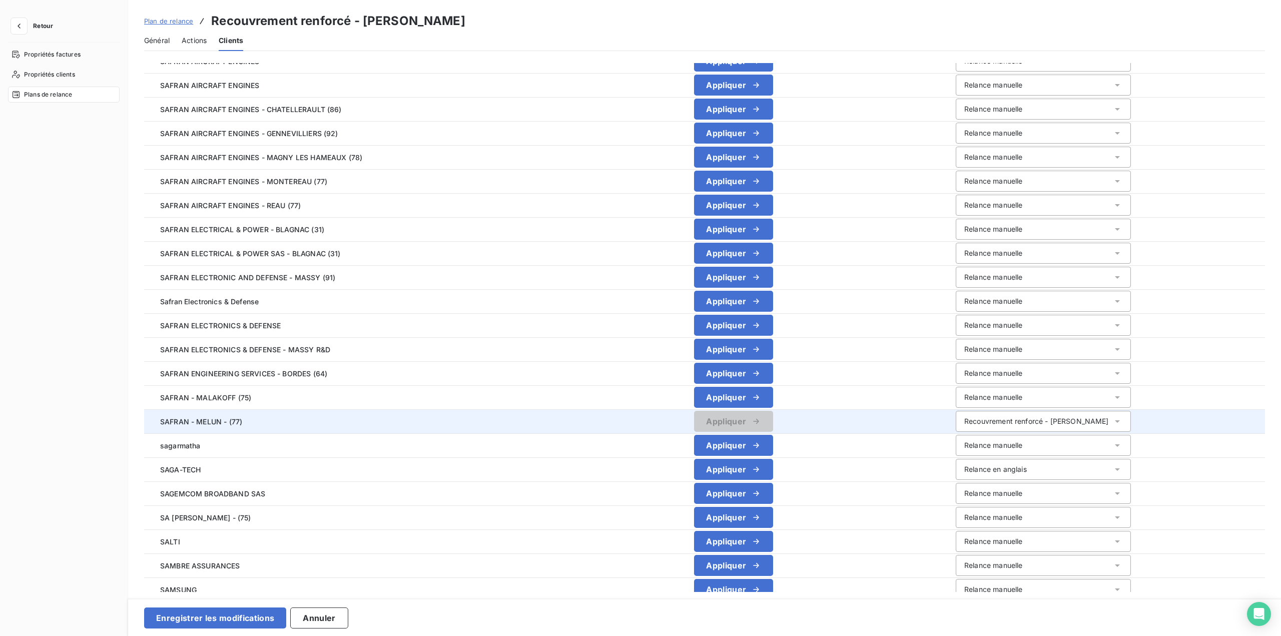
click at [1009, 418] on div "Recouvrement renforcé - [PERSON_NAME]" at bounding box center [1037, 421] width 145 height 10
click at [1007, 438] on li "Relance manuelle" at bounding box center [1043, 443] width 175 height 18
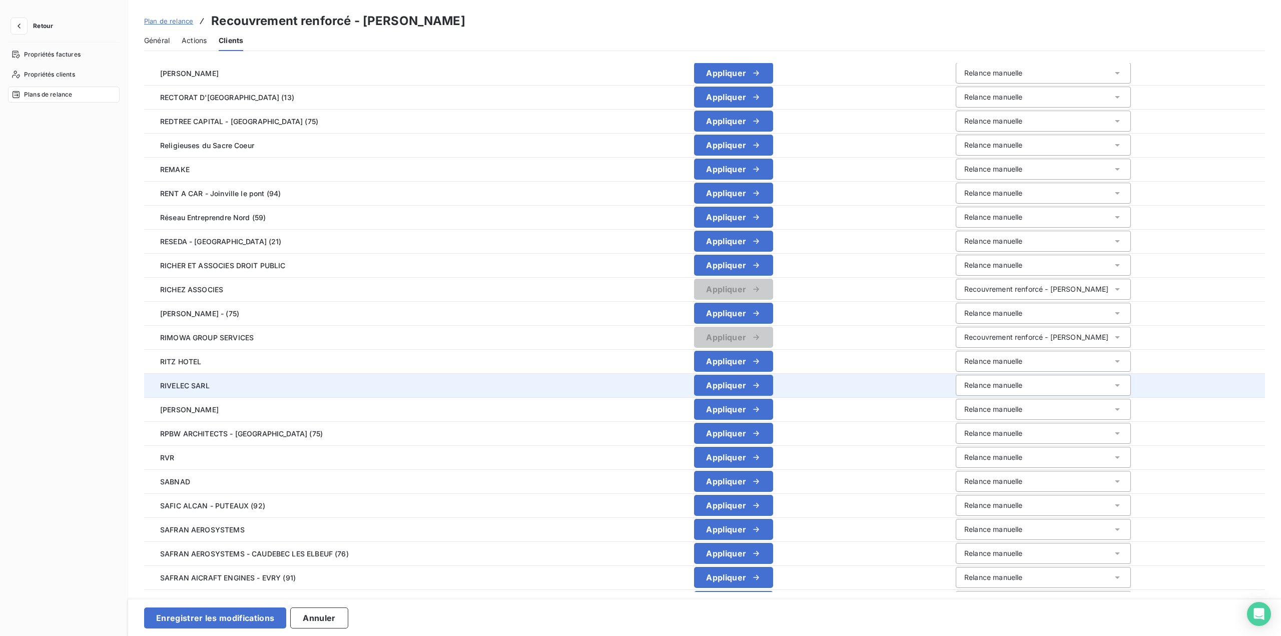
scroll to position [99, 0]
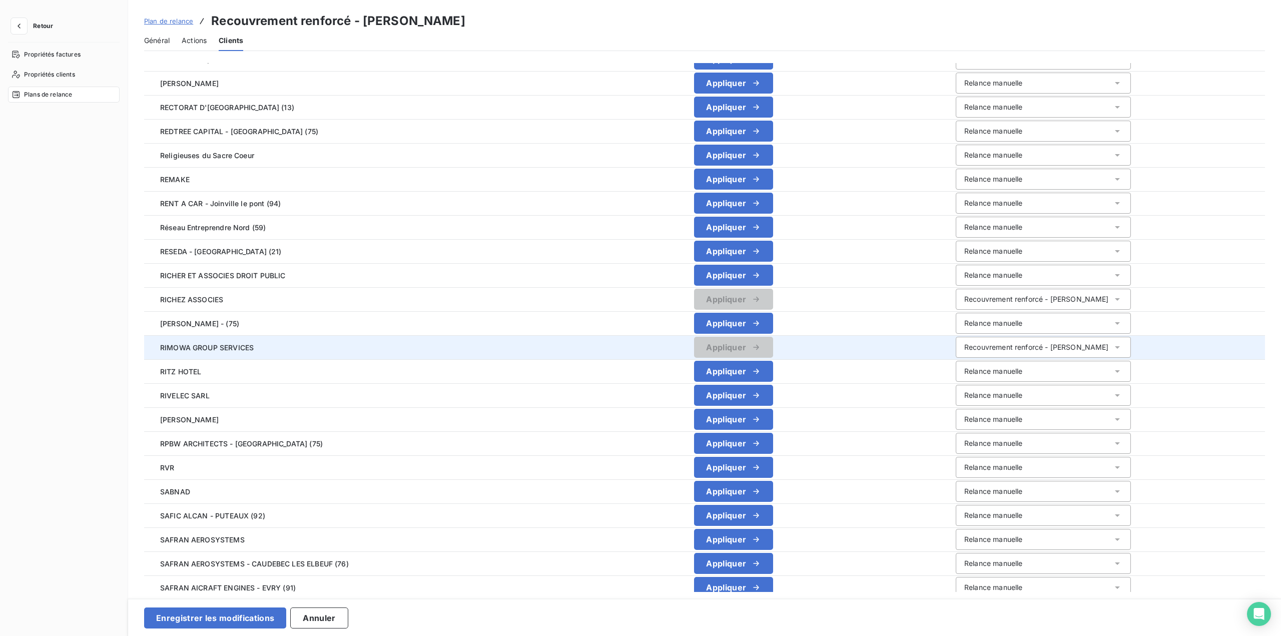
click at [996, 348] on div "Recouvrement renforcé - [PERSON_NAME]" at bounding box center [1037, 347] width 145 height 10
click at [1000, 367] on span "Relance manuelle" at bounding box center [991, 368] width 58 height 9
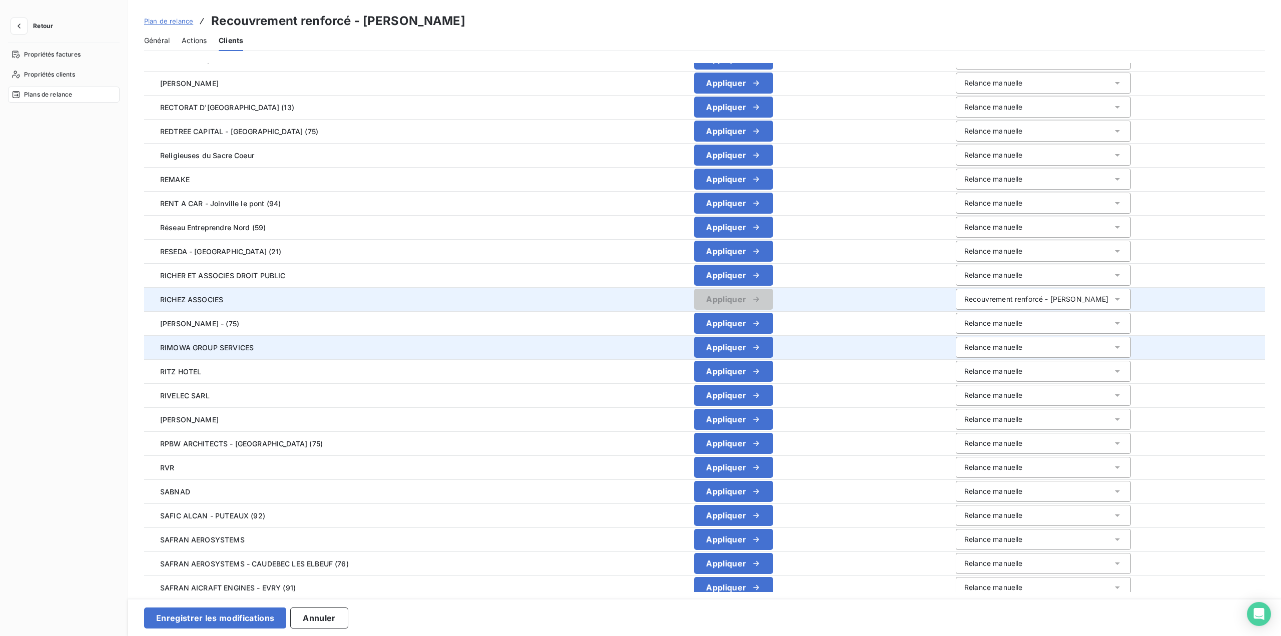
click at [997, 301] on div "Recouvrement renforcé - [PERSON_NAME]" at bounding box center [1037, 299] width 145 height 10
click at [999, 326] on li "Relance manuelle" at bounding box center [1043, 321] width 175 height 18
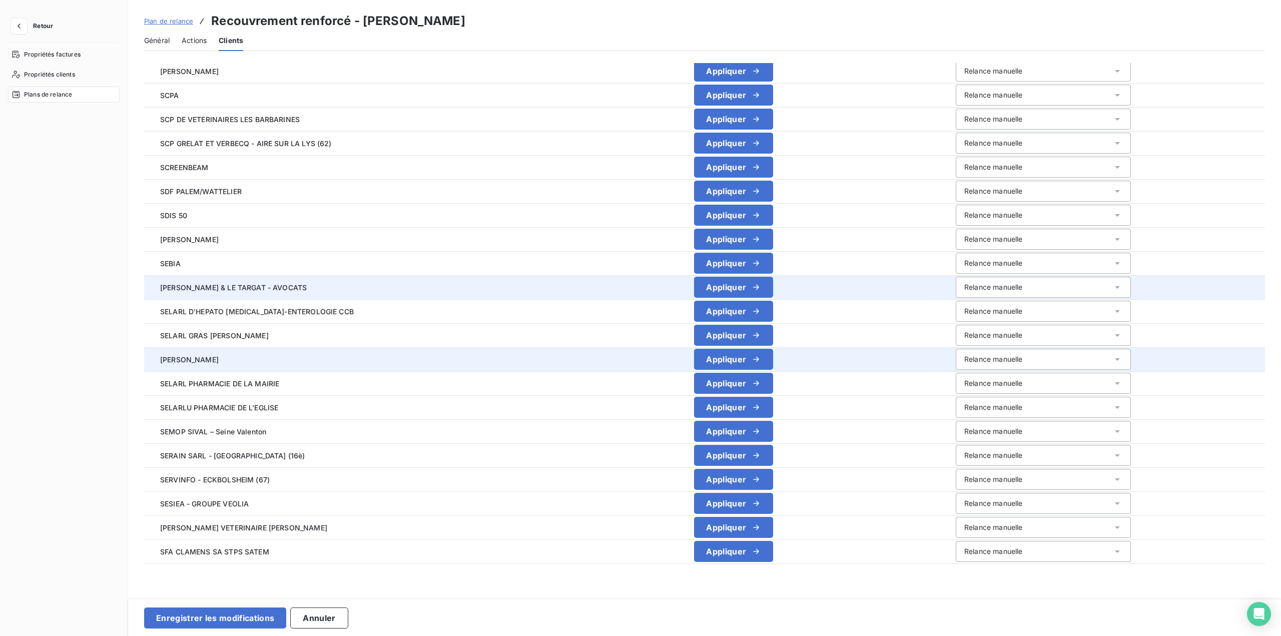
scroll to position [2001, 0]
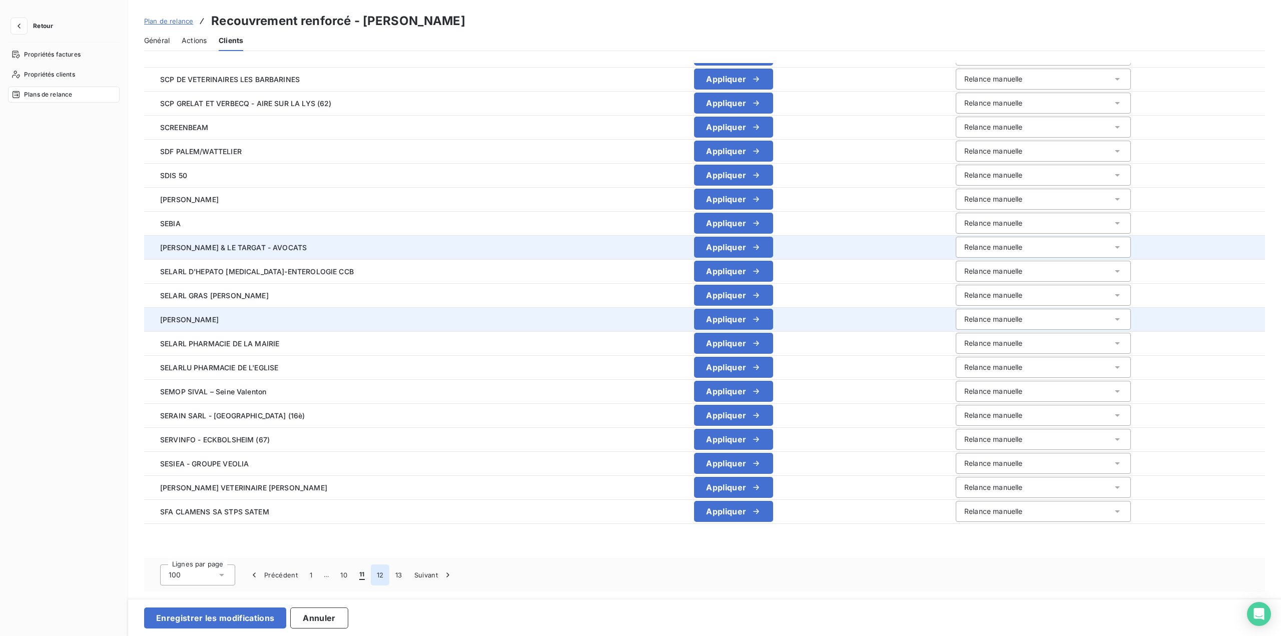
click at [376, 577] on button "12" at bounding box center [380, 575] width 19 height 21
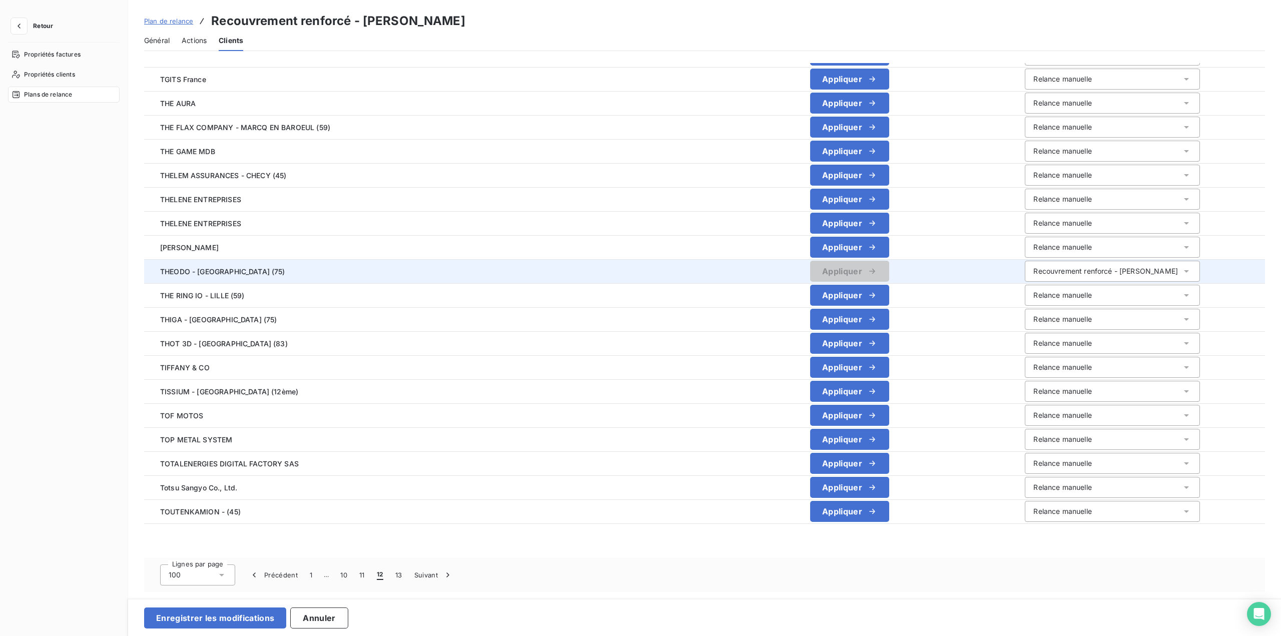
click at [1025, 262] on div "Recouvrement renforcé - [PERSON_NAME]" at bounding box center [1112, 271] width 175 height 21
click at [1033, 287] on li "Relance manuelle" at bounding box center [1112, 293] width 175 height 18
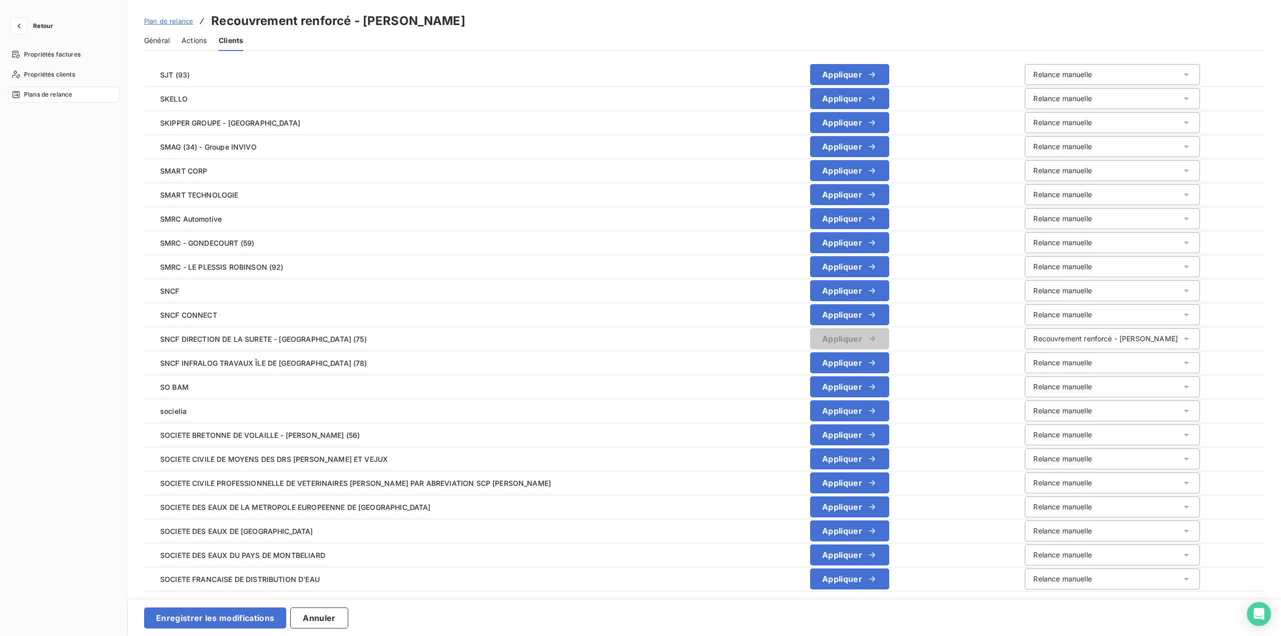
scroll to position [199, 0]
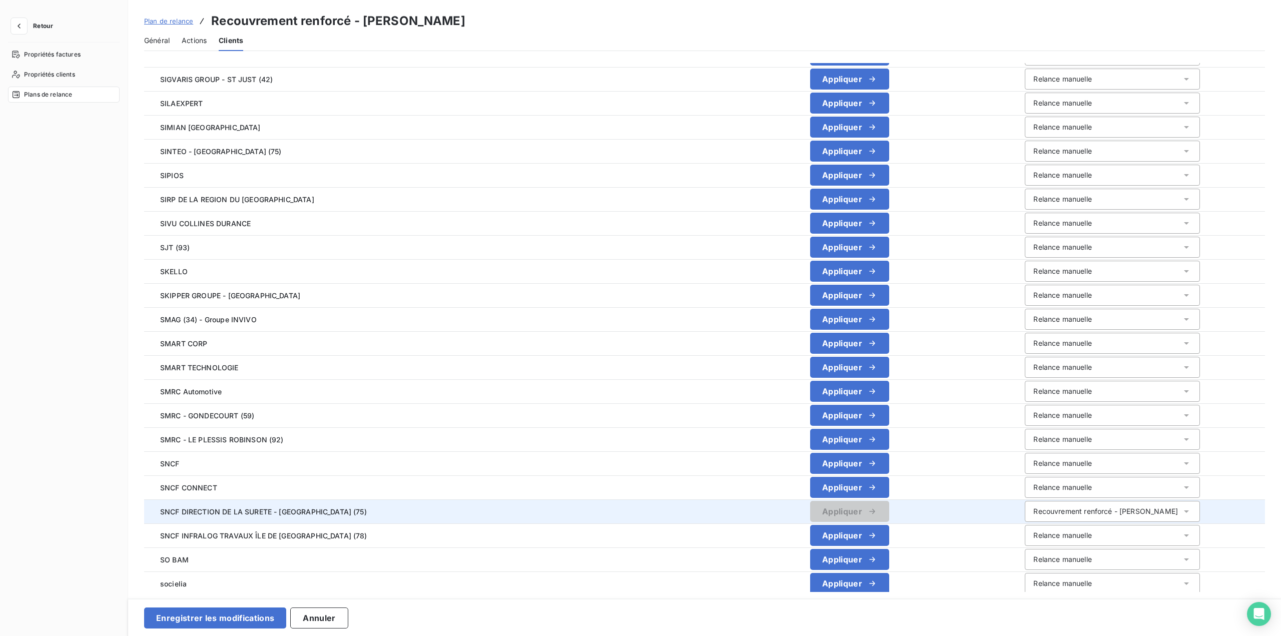
click at [1036, 504] on div "Recouvrement renforcé - [PERSON_NAME]" at bounding box center [1112, 511] width 175 height 21
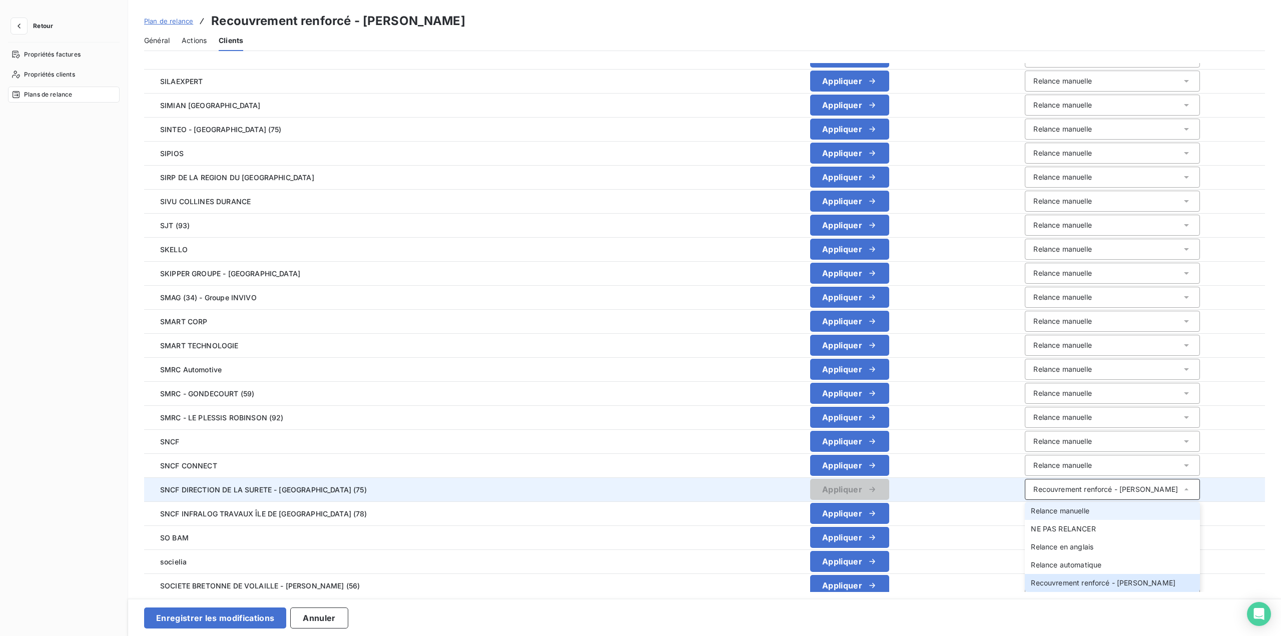
click at [1032, 515] on span "Relance manuelle" at bounding box center [1060, 511] width 58 height 9
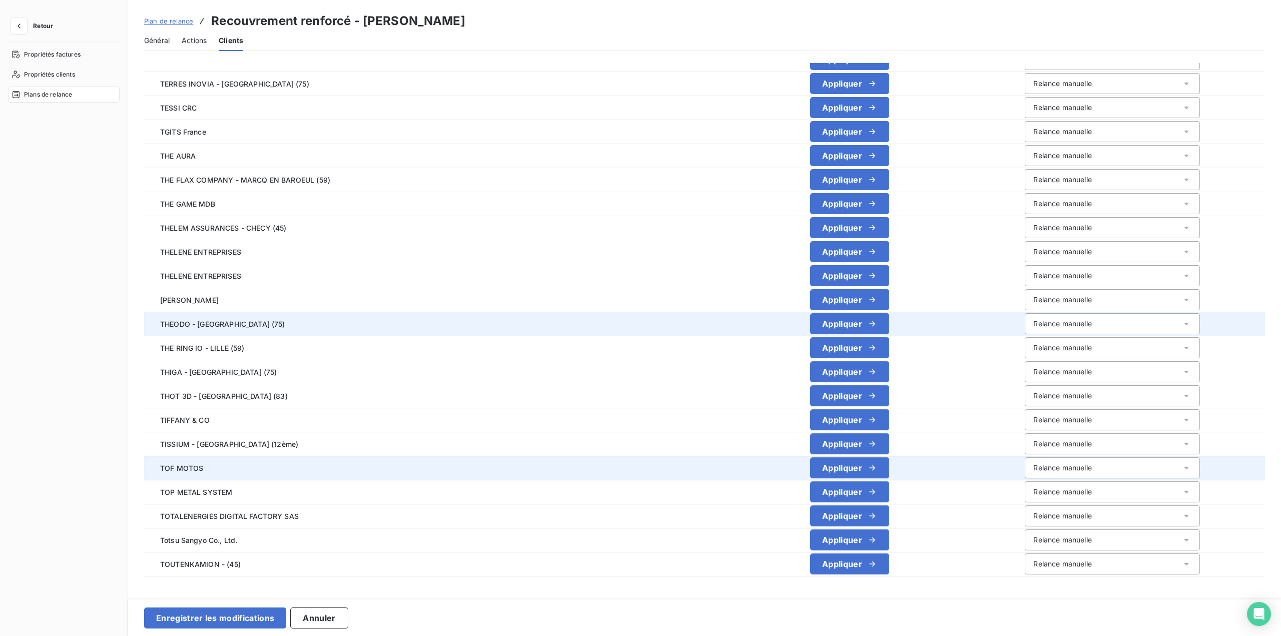
scroll to position [2001, 0]
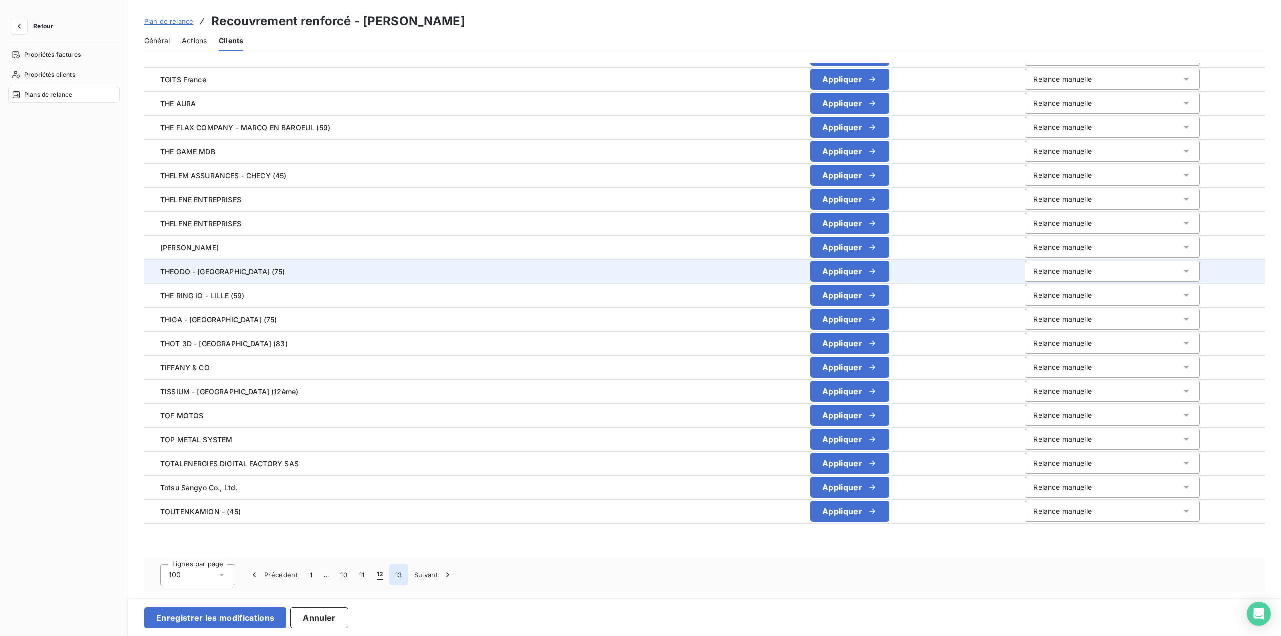
click at [396, 574] on button "13" at bounding box center [398, 575] width 19 height 21
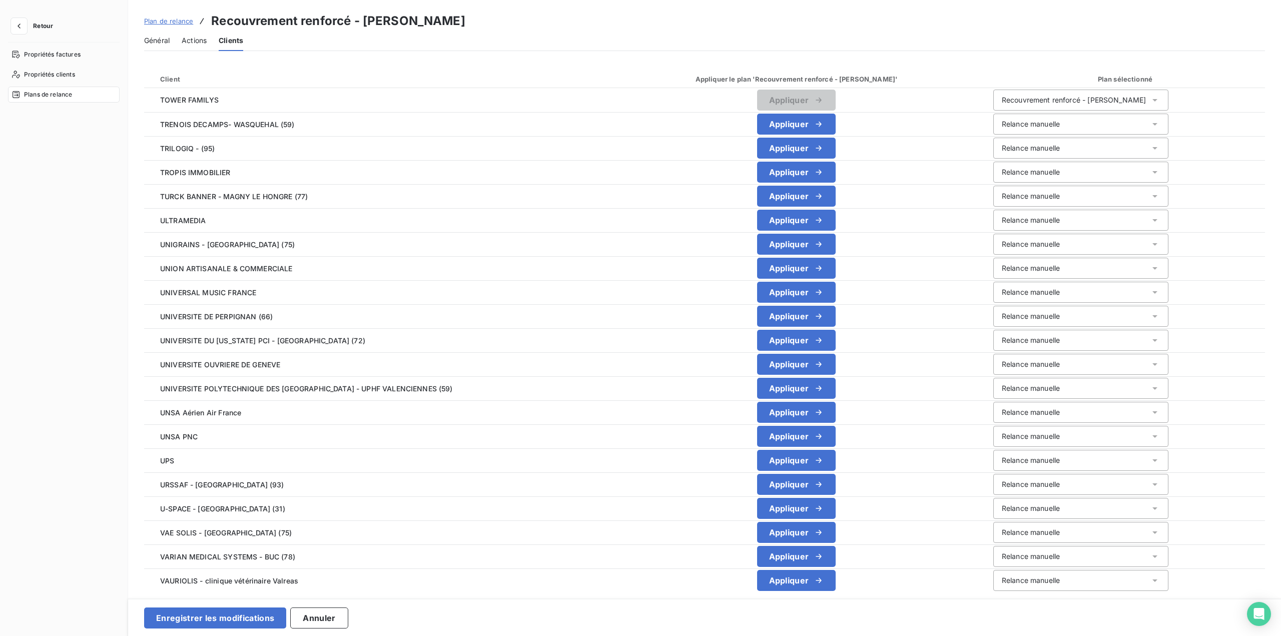
scroll to position [1136, 0]
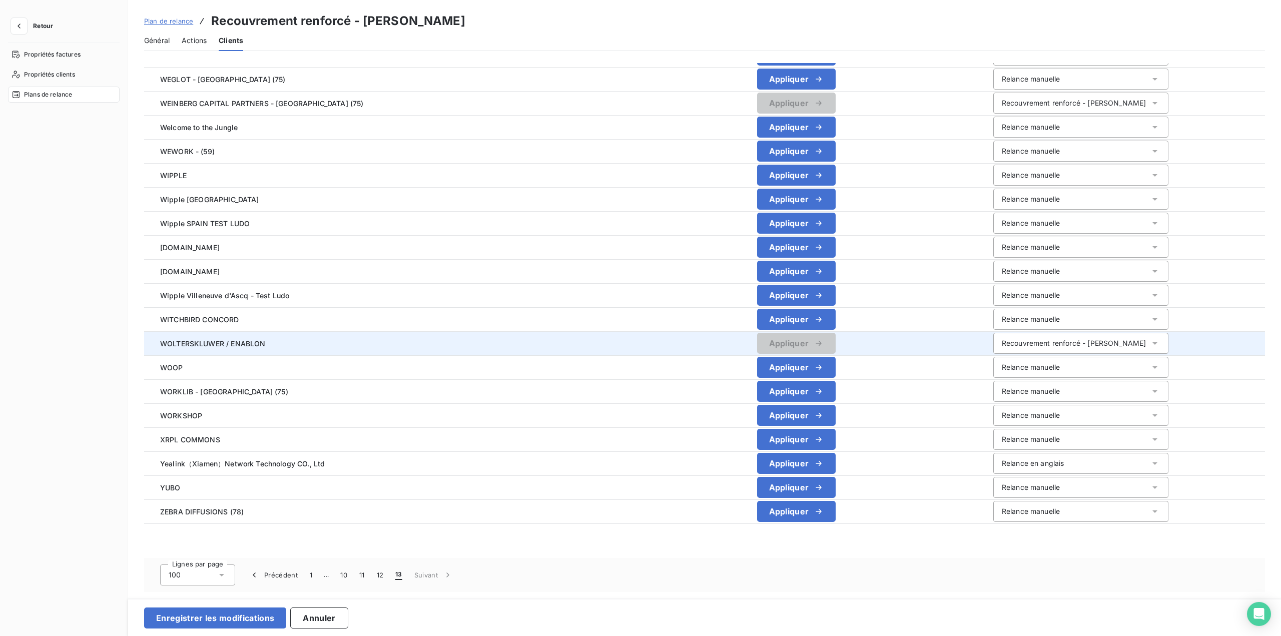
click at [1012, 344] on div "Recouvrement renforcé - [PERSON_NAME]" at bounding box center [1074, 343] width 145 height 10
click at [1022, 362] on span "Relance manuelle" at bounding box center [1029, 364] width 58 height 9
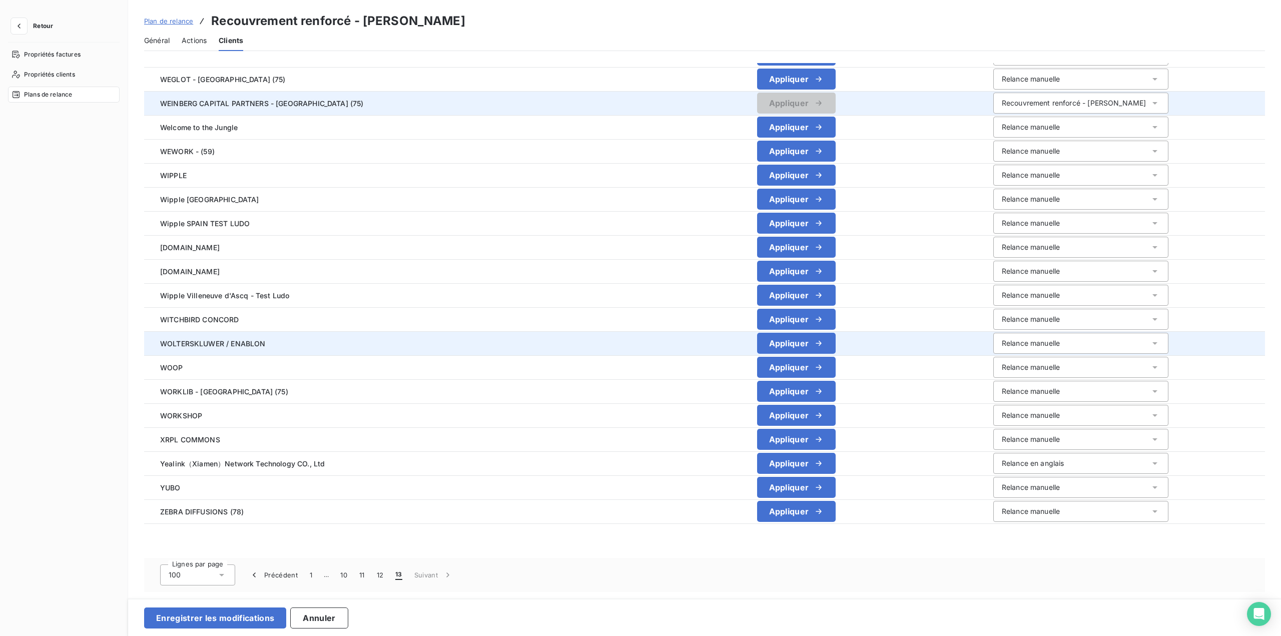
click at [1006, 99] on div "Recouvrement renforcé - [PERSON_NAME]" at bounding box center [1074, 103] width 145 height 10
click at [1013, 124] on span "Relance manuelle" at bounding box center [1029, 124] width 58 height 9
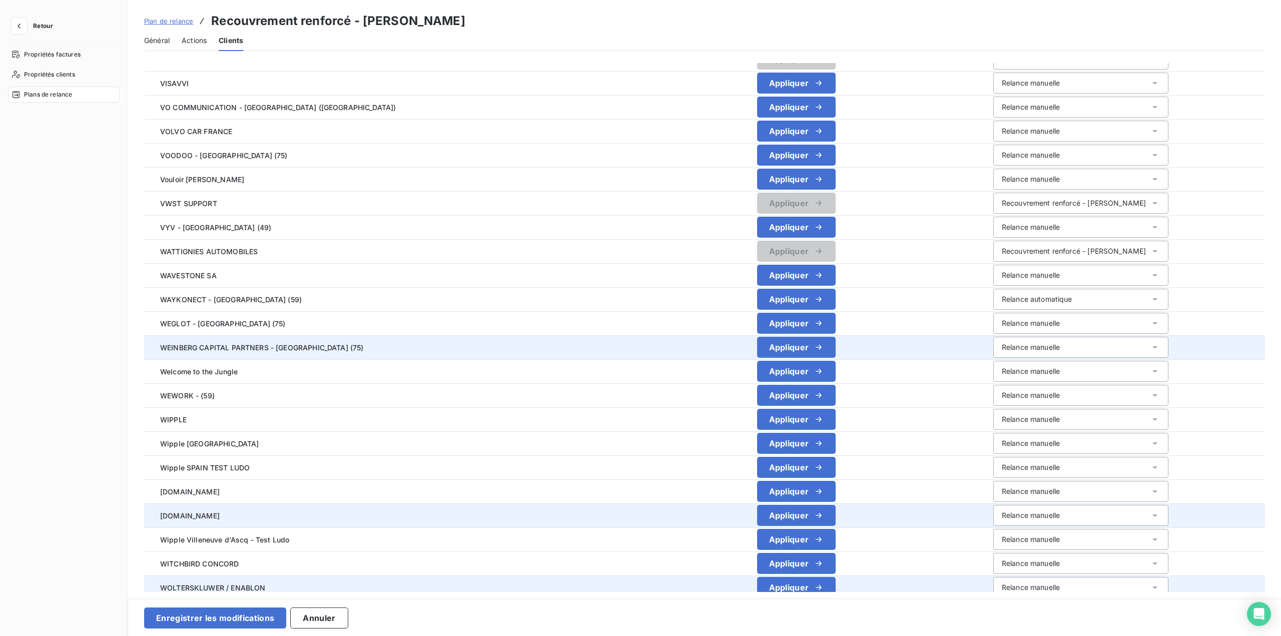
scroll to position [886, 0]
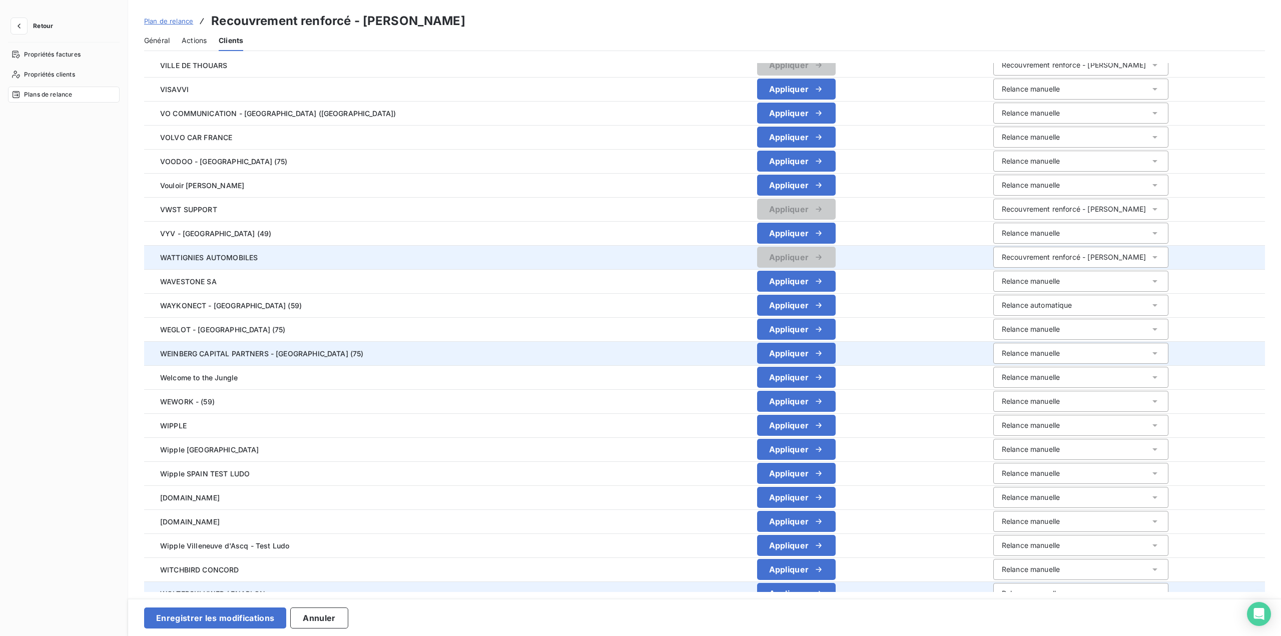
click at [1016, 257] on div "Recouvrement renforcé - [PERSON_NAME]" at bounding box center [1074, 257] width 145 height 10
click at [1020, 275] on span "Relance manuelle" at bounding box center [1029, 278] width 58 height 9
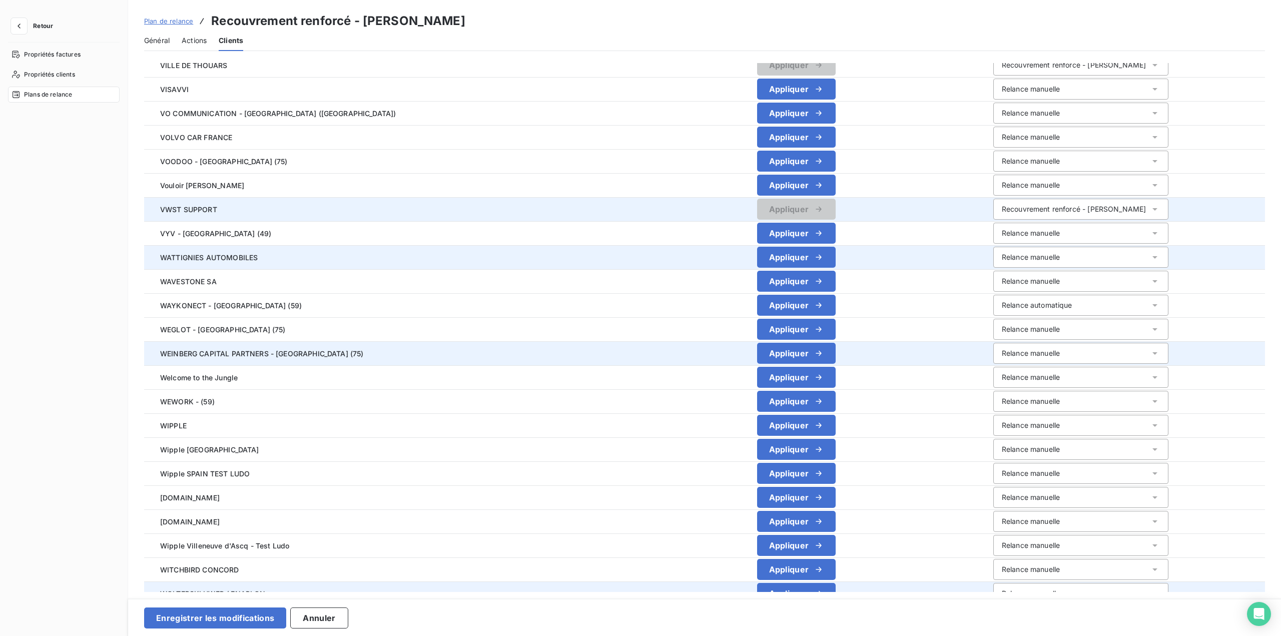
click at [1017, 207] on div "Recouvrement renforcé - [PERSON_NAME]" at bounding box center [1074, 209] width 145 height 10
click at [1020, 228] on span "Relance manuelle" at bounding box center [1029, 230] width 58 height 9
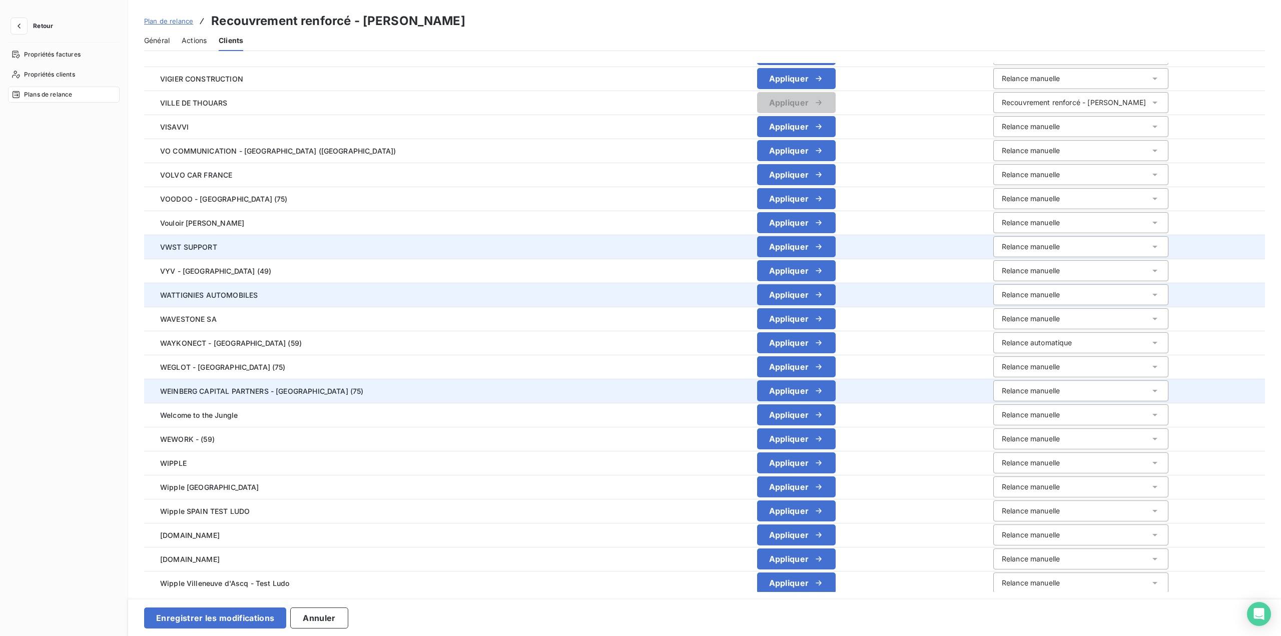
scroll to position [786, 0]
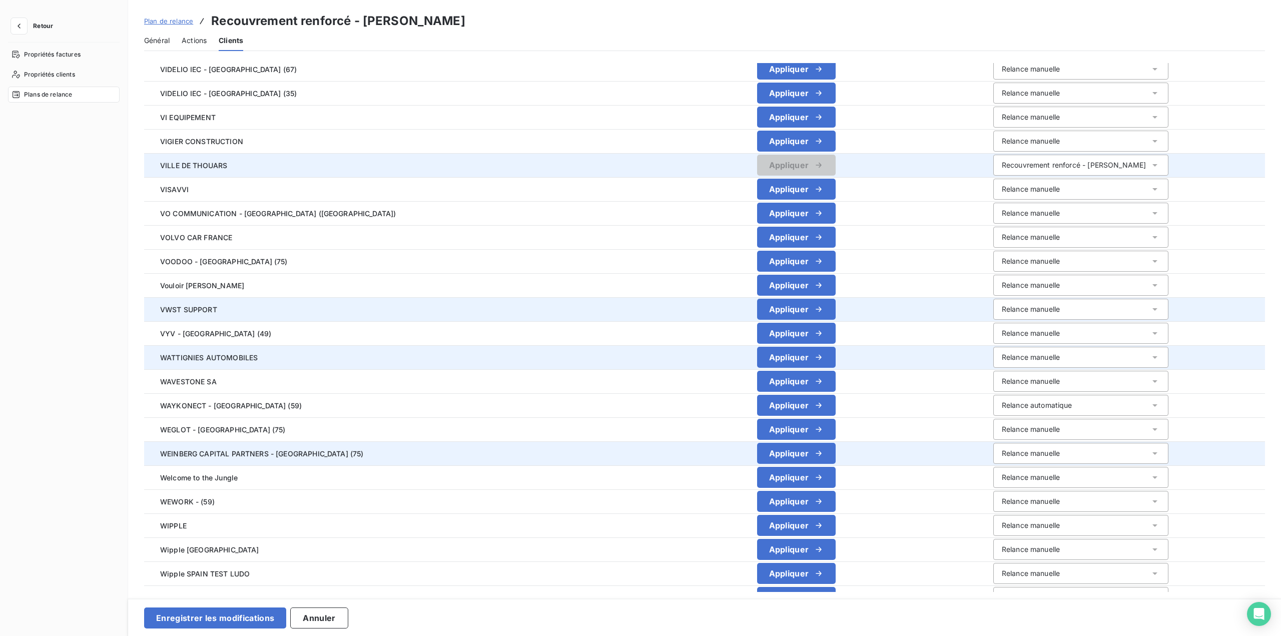
click at [1018, 161] on div "Recouvrement renforcé - [PERSON_NAME]" at bounding box center [1074, 165] width 145 height 10
click at [1020, 184] on span "Relance manuelle" at bounding box center [1029, 186] width 58 height 9
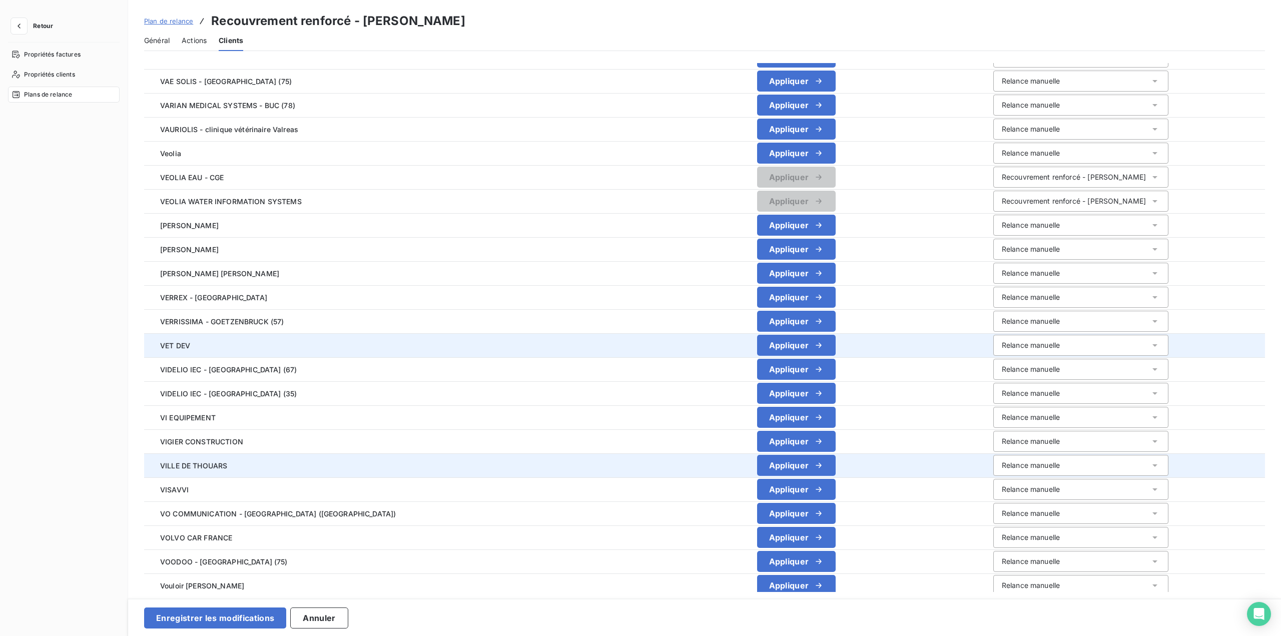
scroll to position [285, 0]
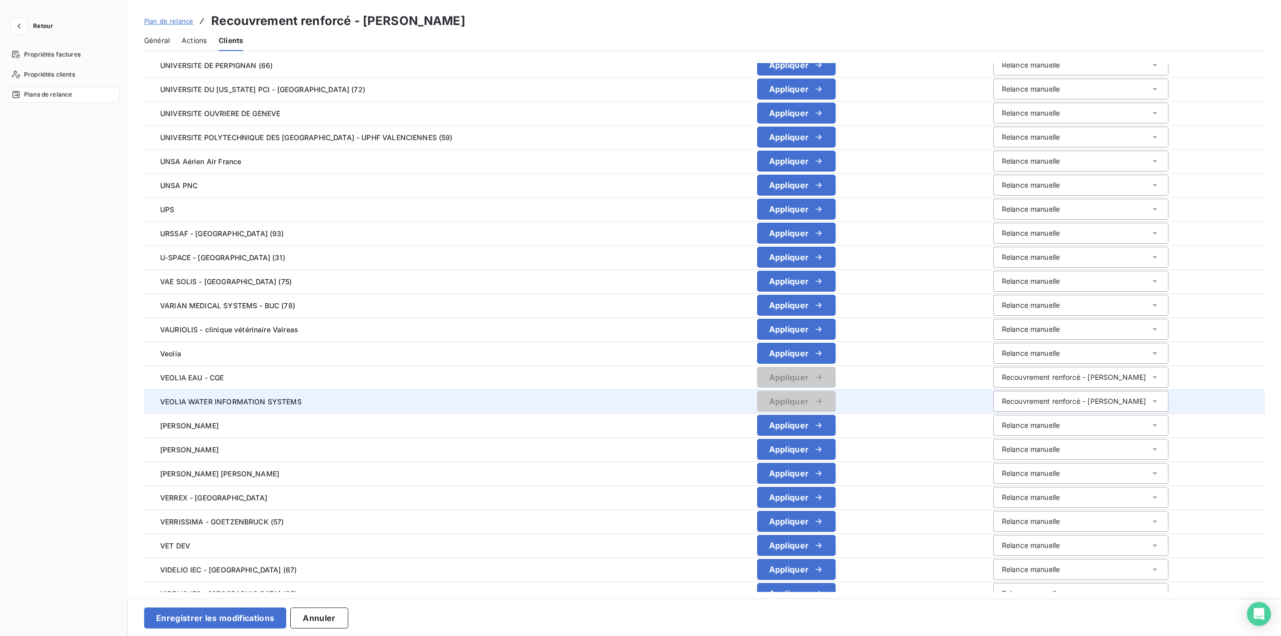
click at [1018, 402] on div "Recouvrement renforcé - [PERSON_NAME]" at bounding box center [1074, 401] width 145 height 10
click at [1019, 423] on span "Relance manuelle" at bounding box center [1029, 422] width 58 height 9
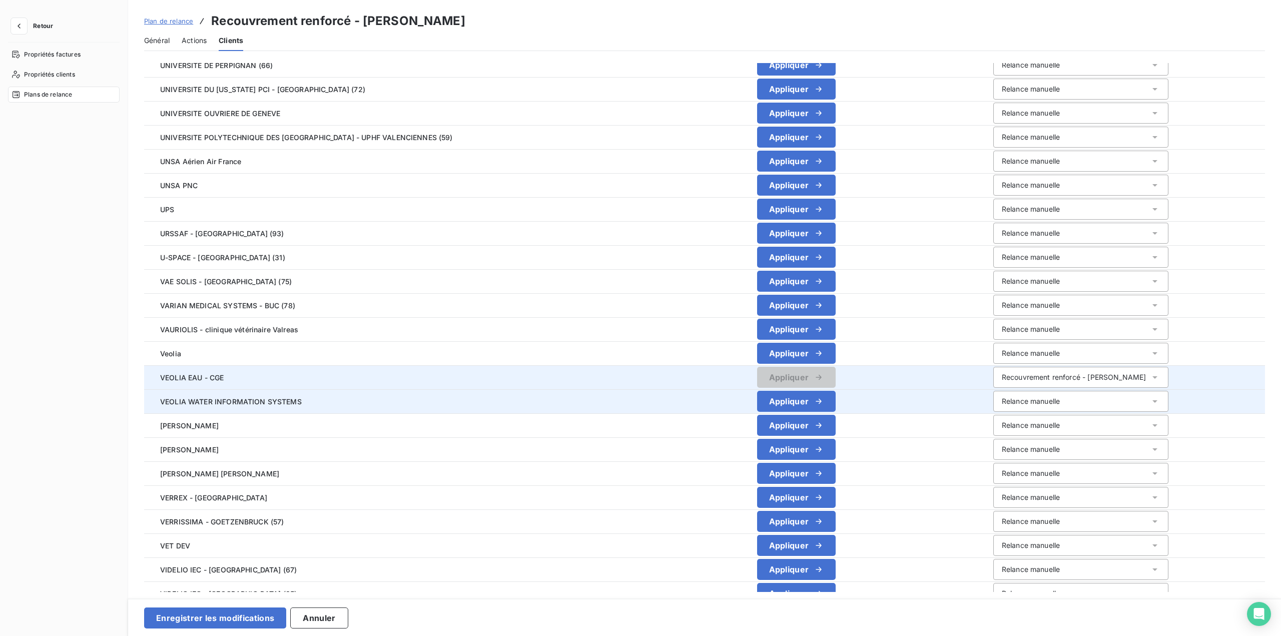
click at [1015, 376] on div "Recouvrement renforcé - [PERSON_NAME]" at bounding box center [1074, 377] width 145 height 10
click at [1019, 402] on span "Relance manuelle" at bounding box center [1029, 398] width 58 height 9
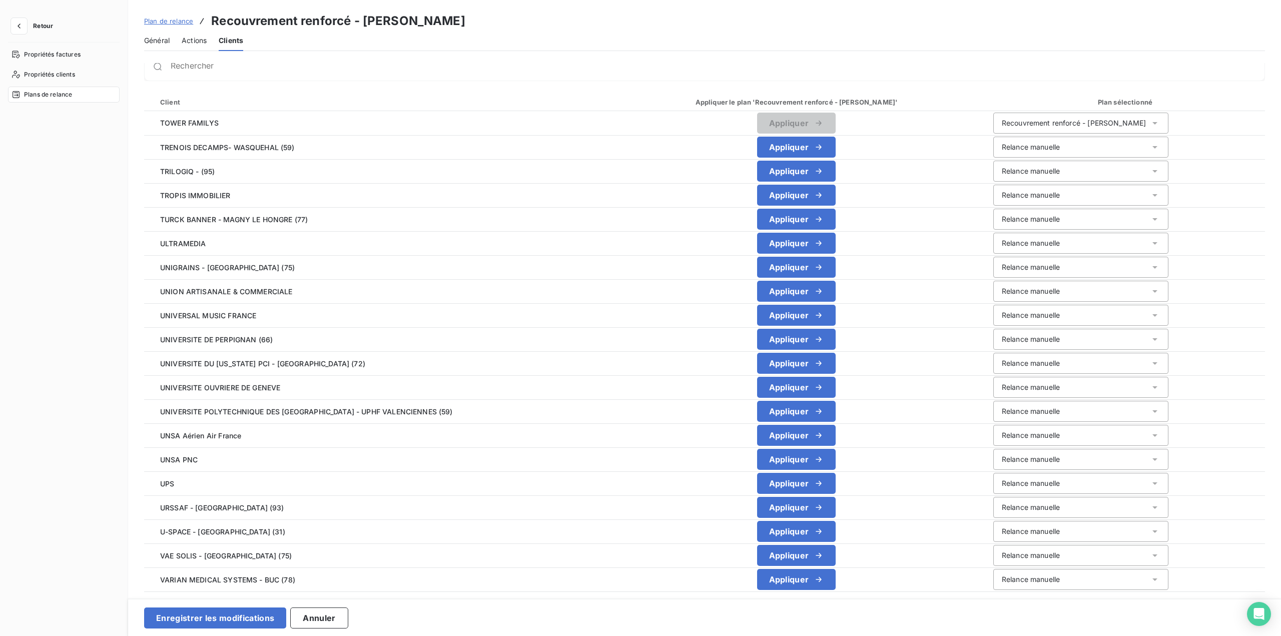
scroll to position [0, 0]
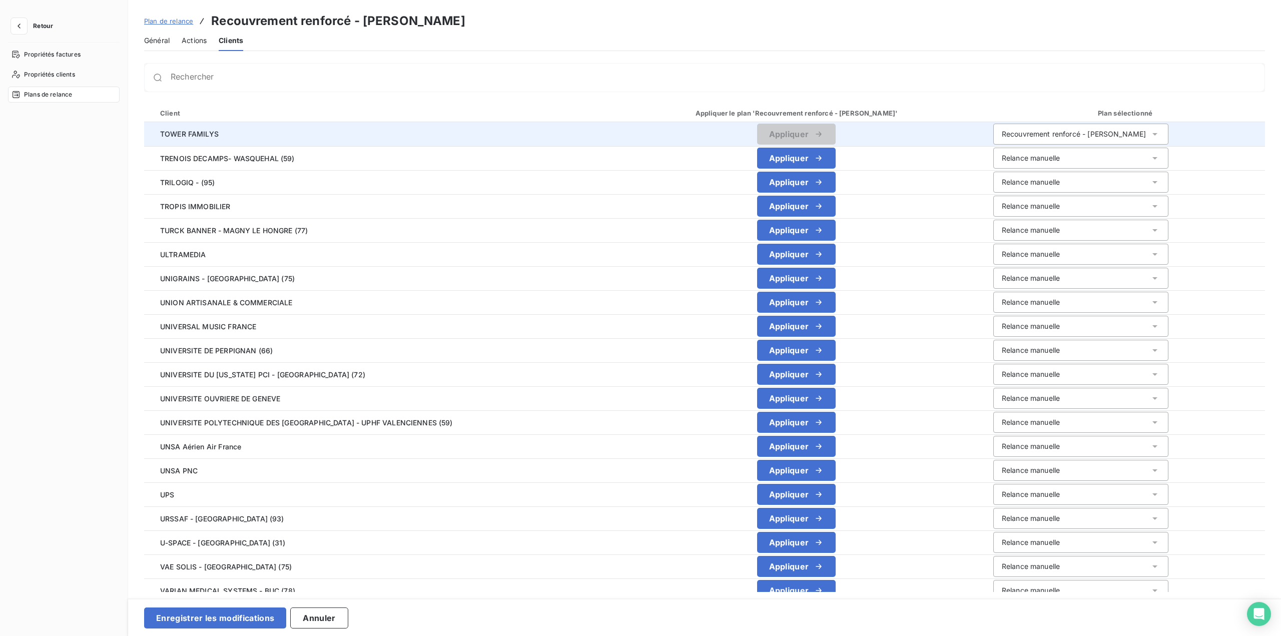
click at [1007, 139] on div "Recouvrement renforcé - [PERSON_NAME]" at bounding box center [1074, 134] width 145 height 10
click at [1016, 153] on span "Relance manuelle" at bounding box center [1029, 155] width 58 height 9
click at [247, 619] on button "Enregistrer les modifications" at bounding box center [215, 618] width 142 height 21
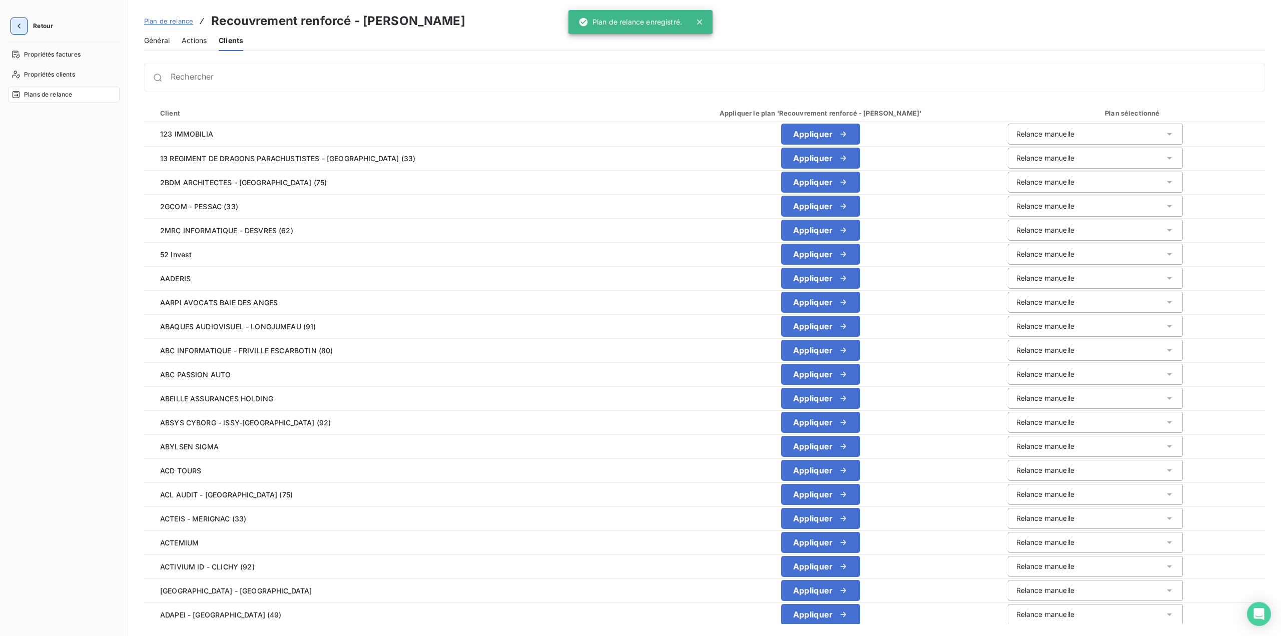
click at [20, 23] on icon "button" at bounding box center [19, 26] width 10 height 10
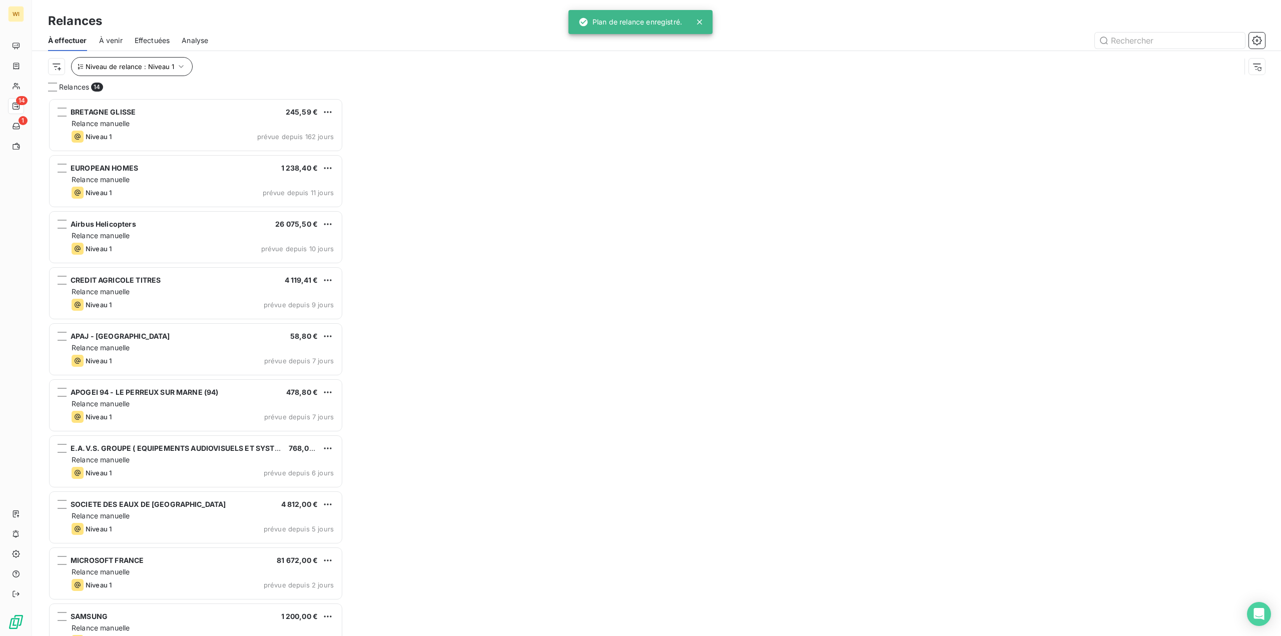
scroll to position [531, 288]
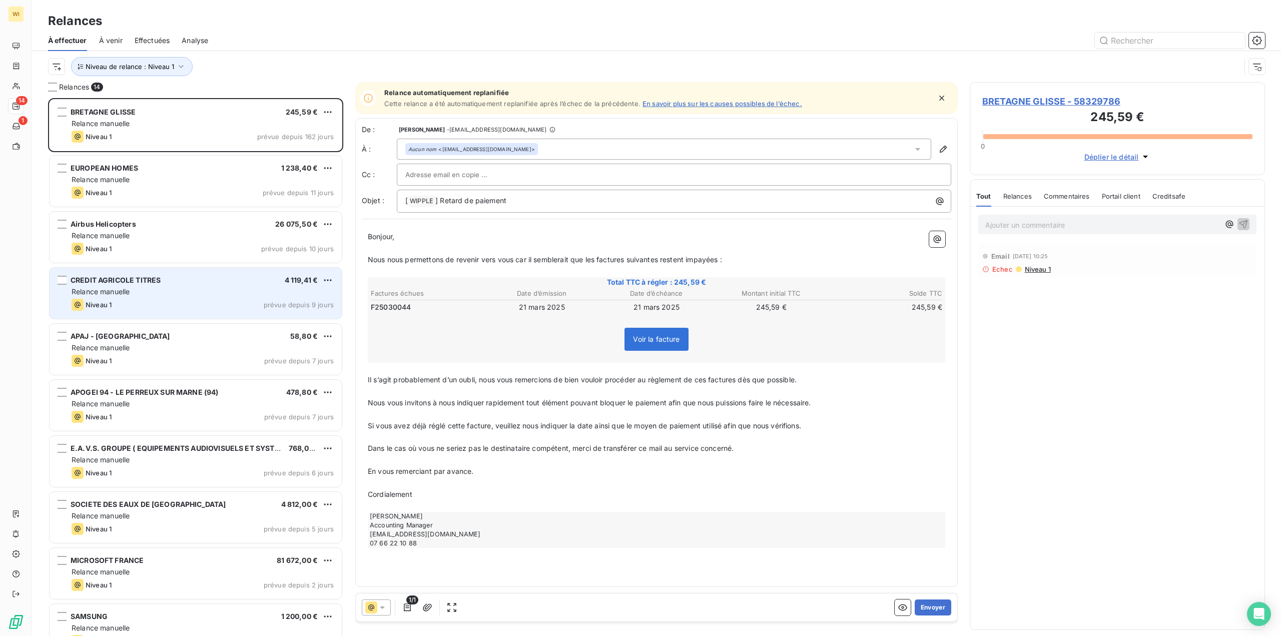
click at [211, 288] on div "Relance manuelle" at bounding box center [203, 292] width 262 height 10
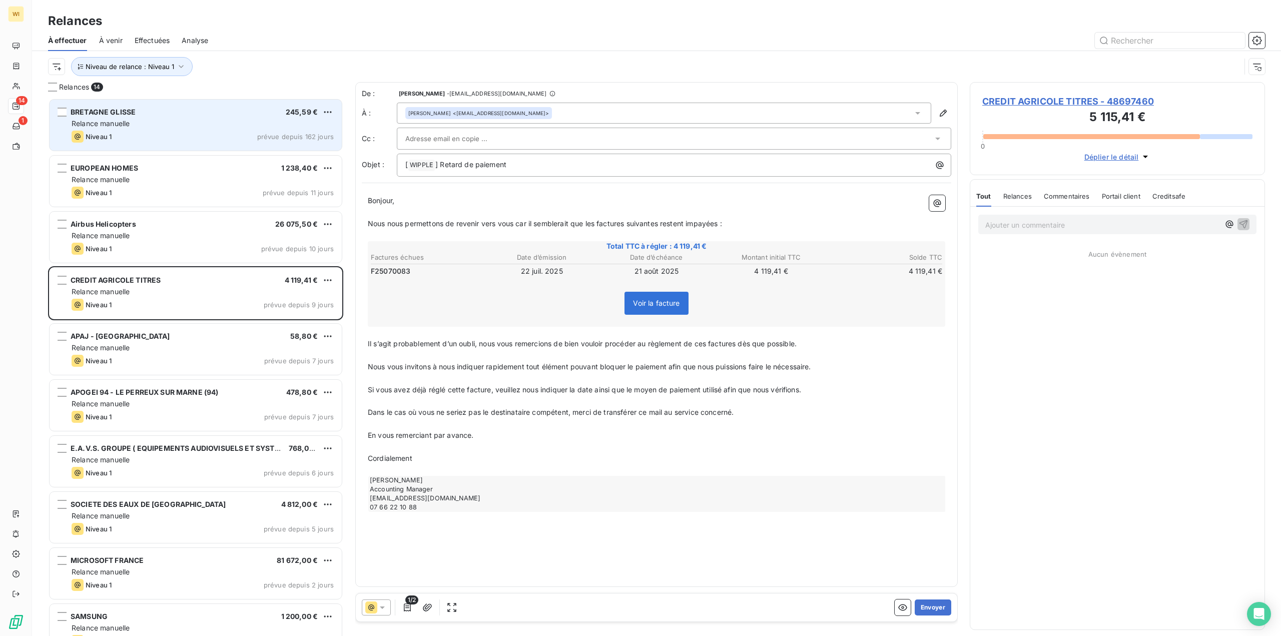
click at [188, 121] on div "Relance manuelle" at bounding box center [203, 124] width 262 height 10
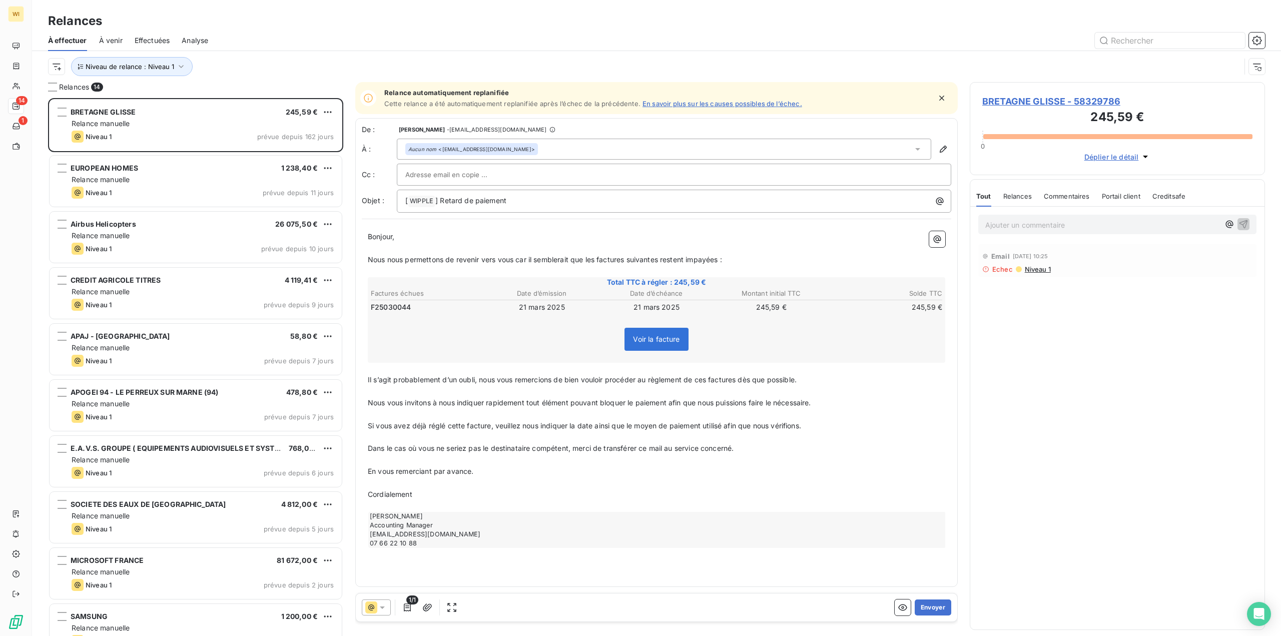
click at [388, 309] on span "F25030044" at bounding box center [391, 307] width 40 height 10
click at [390, 307] on span "F25030044" at bounding box center [391, 307] width 40 height 10
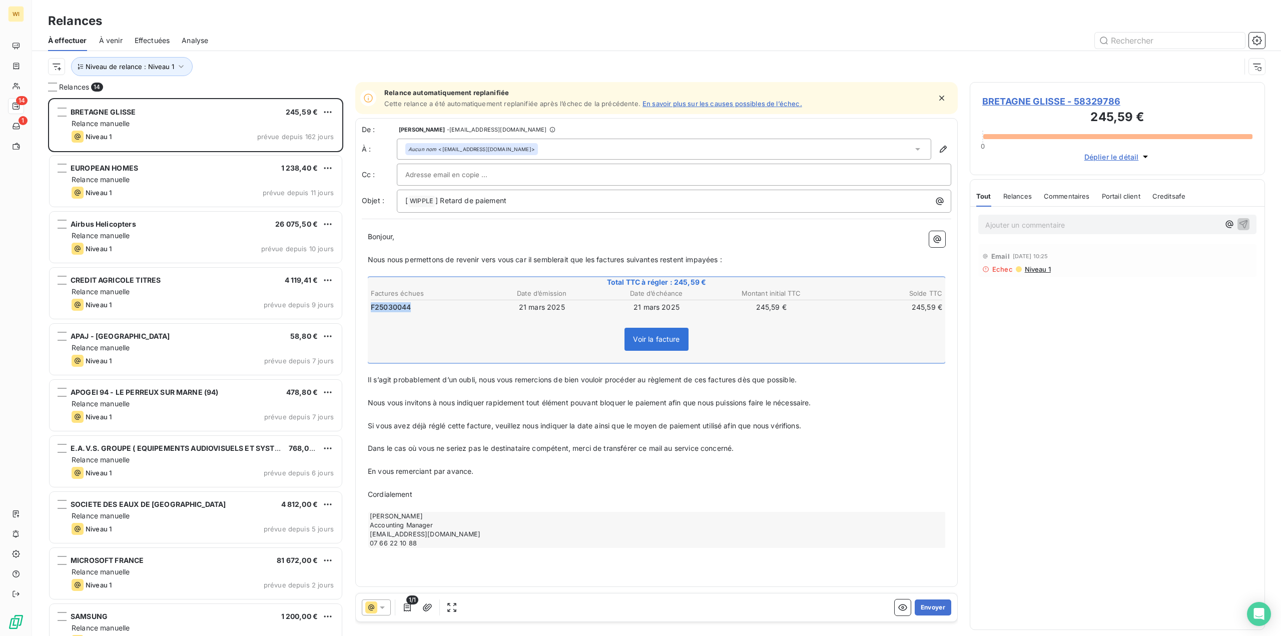
click at [390, 307] on span "F25030044" at bounding box center [391, 307] width 40 height 10
copy span "F25030044"
click at [517, 151] on div "Aucun nom <[EMAIL_ADDRESS][DOMAIN_NAME]>" at bounding box center [664, 149] width 535 height 21
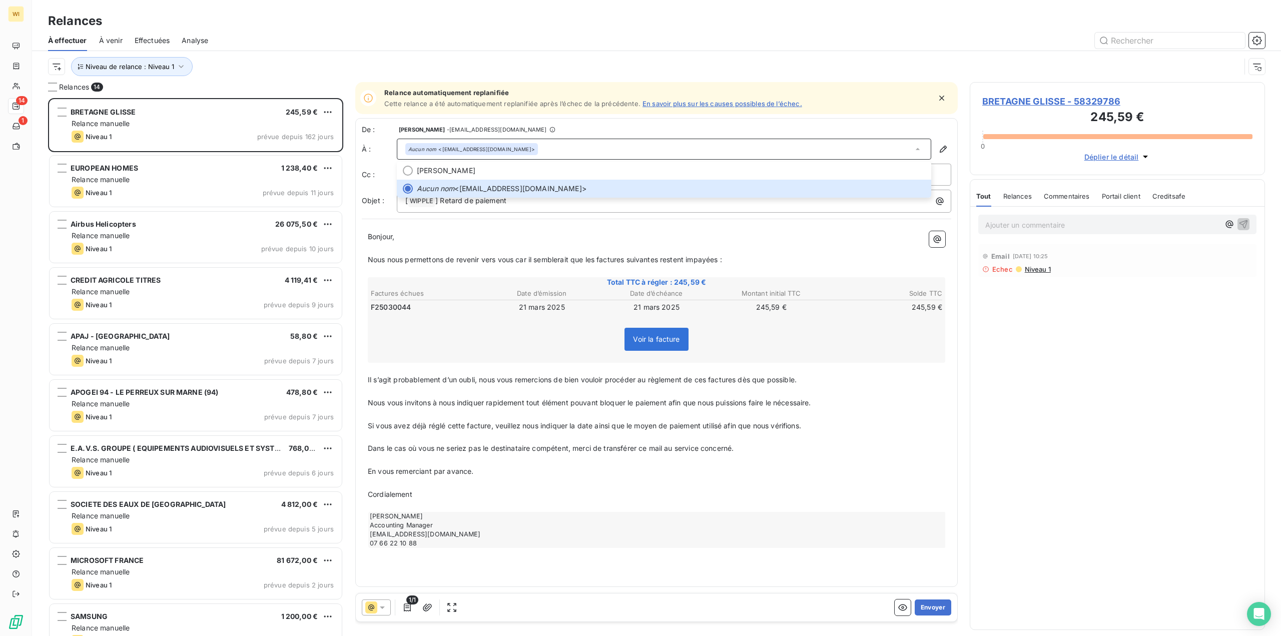
click at [399, 307] on span "F25030044" at bounding box center [391, 307] width 40 height 10
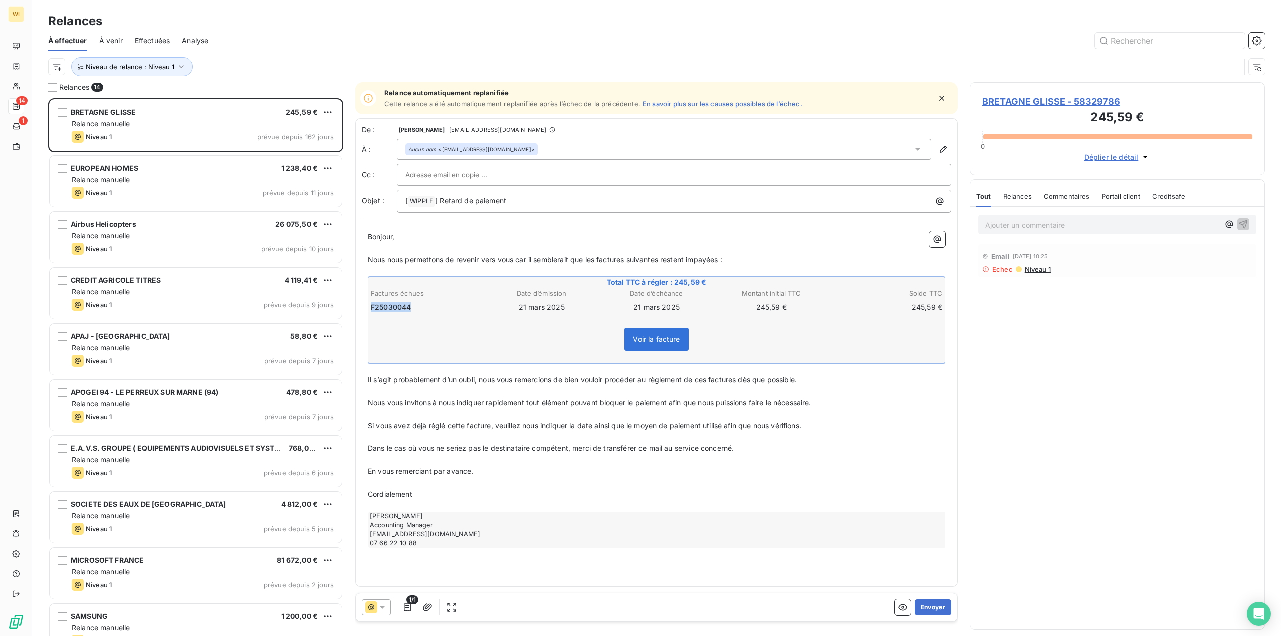
click at [399, 307] on span "F25030044" at bounding box center [391, 307] width 40 height 10
copy span "F25030044"
click at [1045, 227] on p "Ajouter un commentaire ﻿" at bounding box center [1103, 225] width 234 height 13
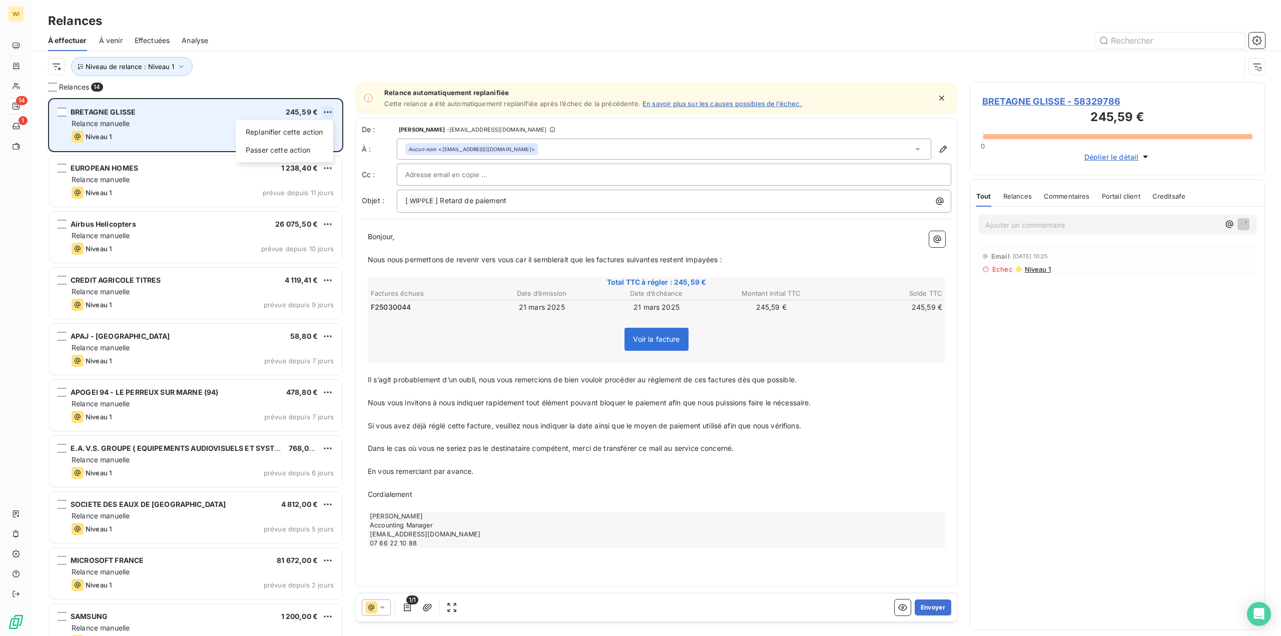
click at [330, 111] on html "WI 14 1 Relances À effectuer À venir Effectuées Analyse Niveau de relance : Niv…" at bounding box center [640, 318] width 1281 height 636
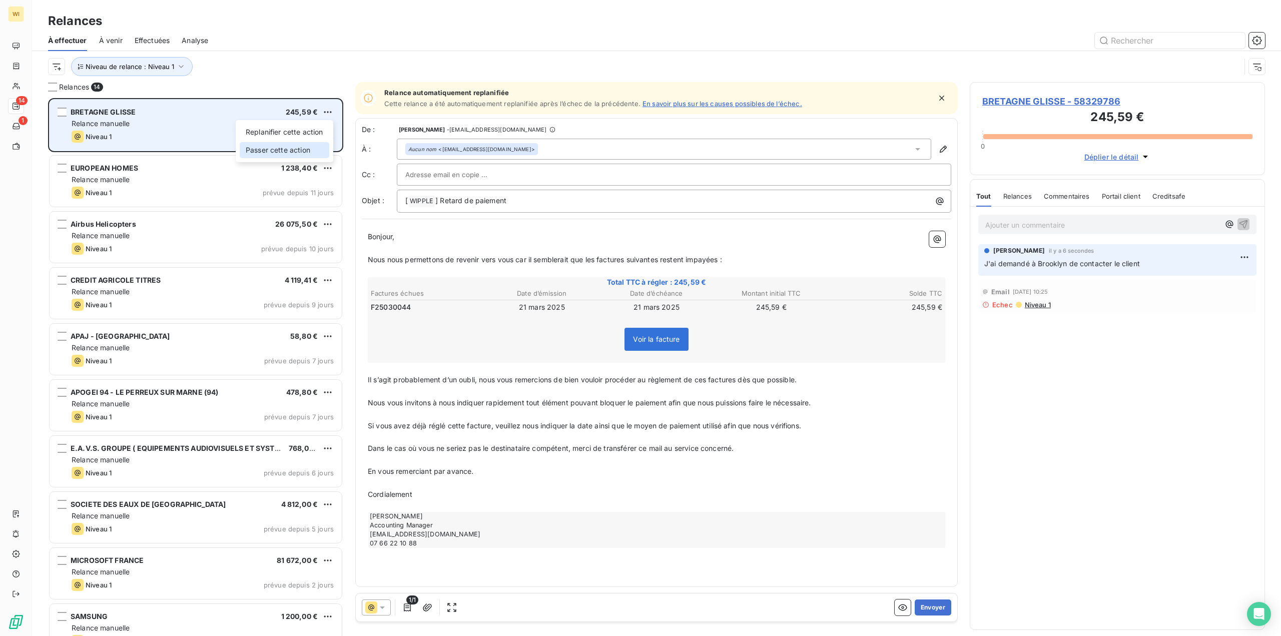
click at [297, 145] on div "Passer cette action" at bounding box center [285, 150] width 90 height 16
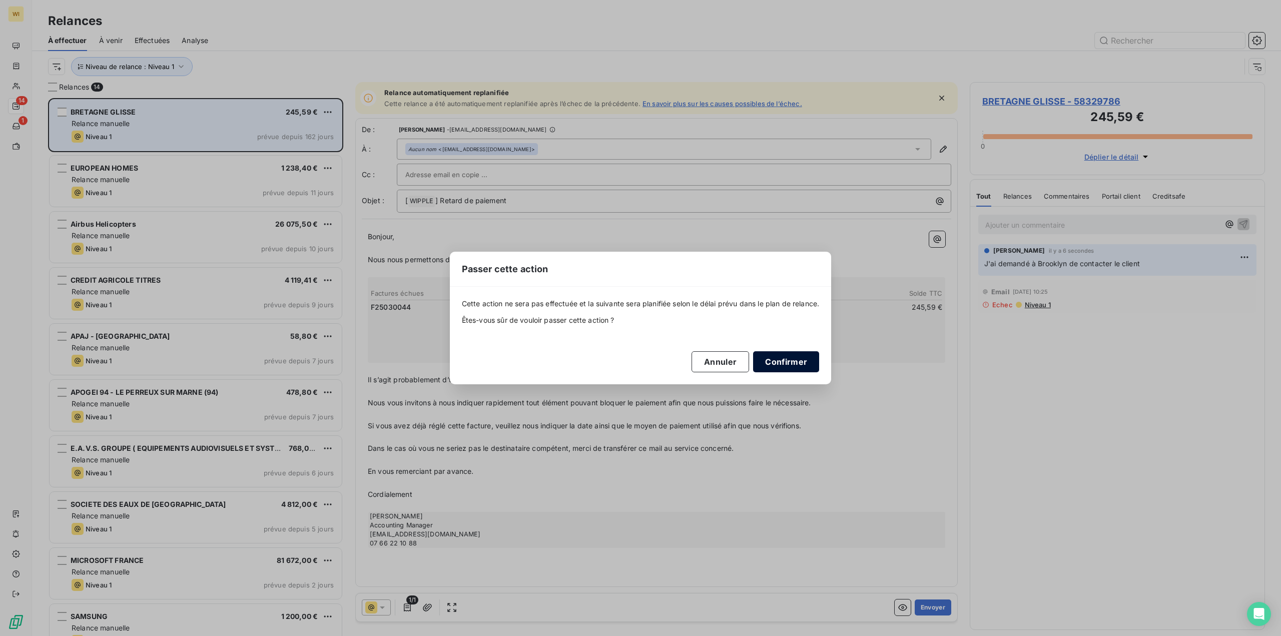
click at [802, 361] on button "Confirmer" at bounding box center [786, 361] width 66 height 21
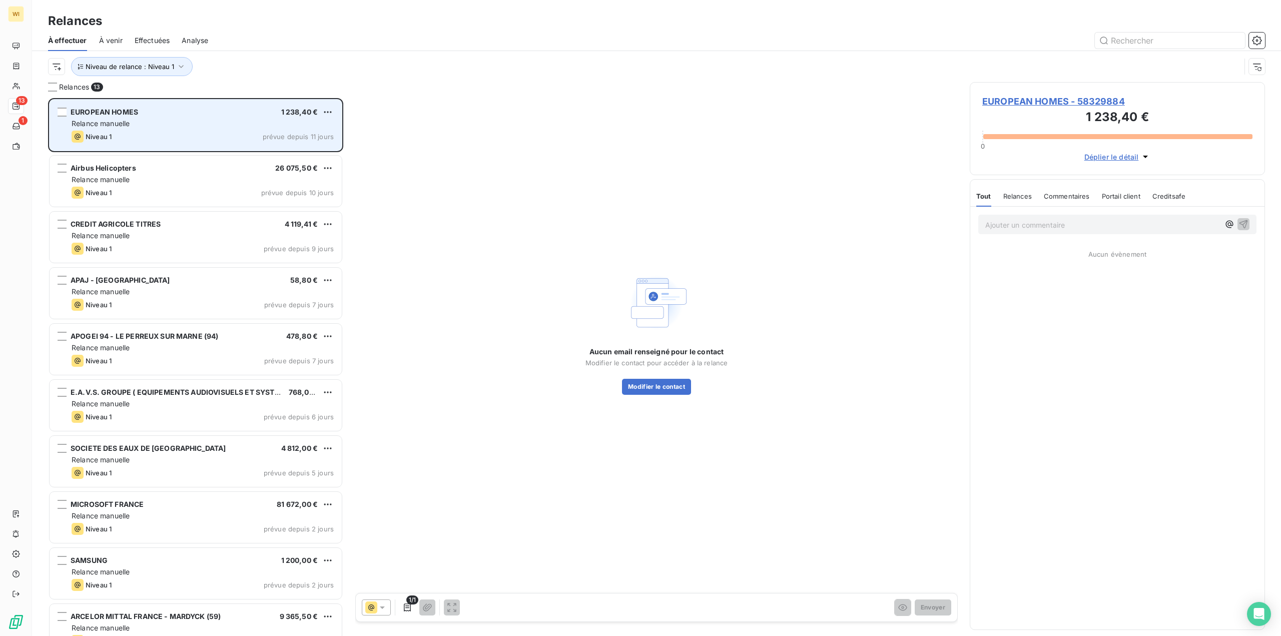
click at [266, 120] on div "Relance manuelle" at bounding box center [203, 124] width 262 height 10
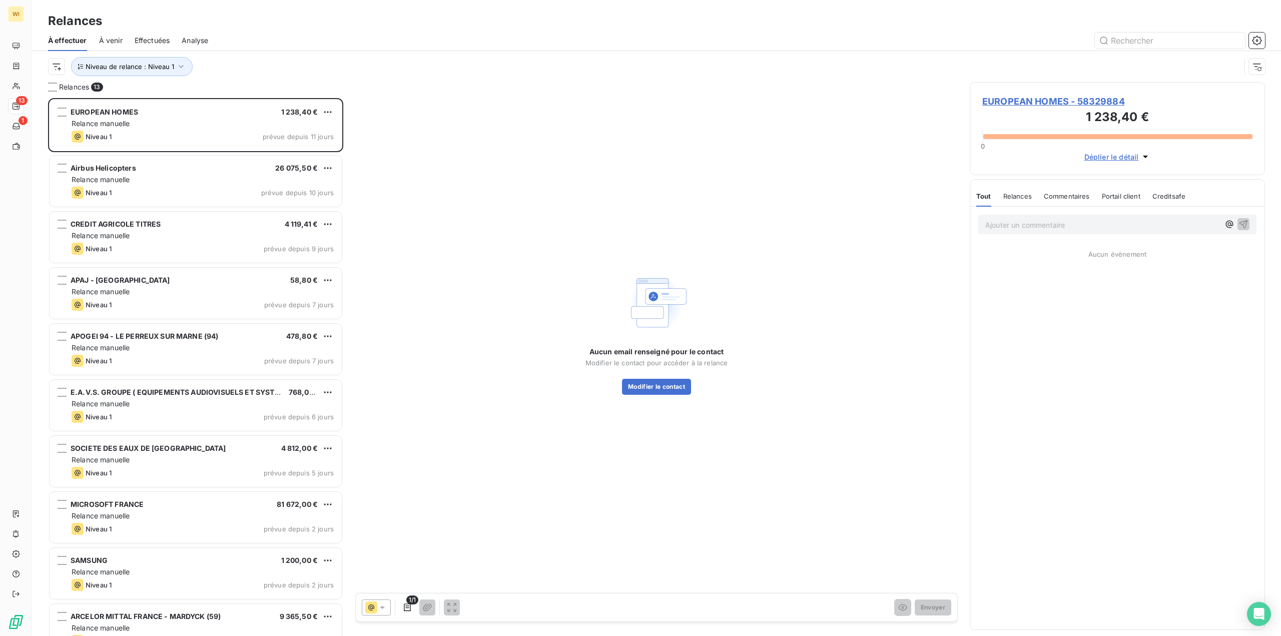
click at [1053, 99] on span "EUROPEAN HOMES - 58329884" at bounding box center [1118, 102] width 270 height 14
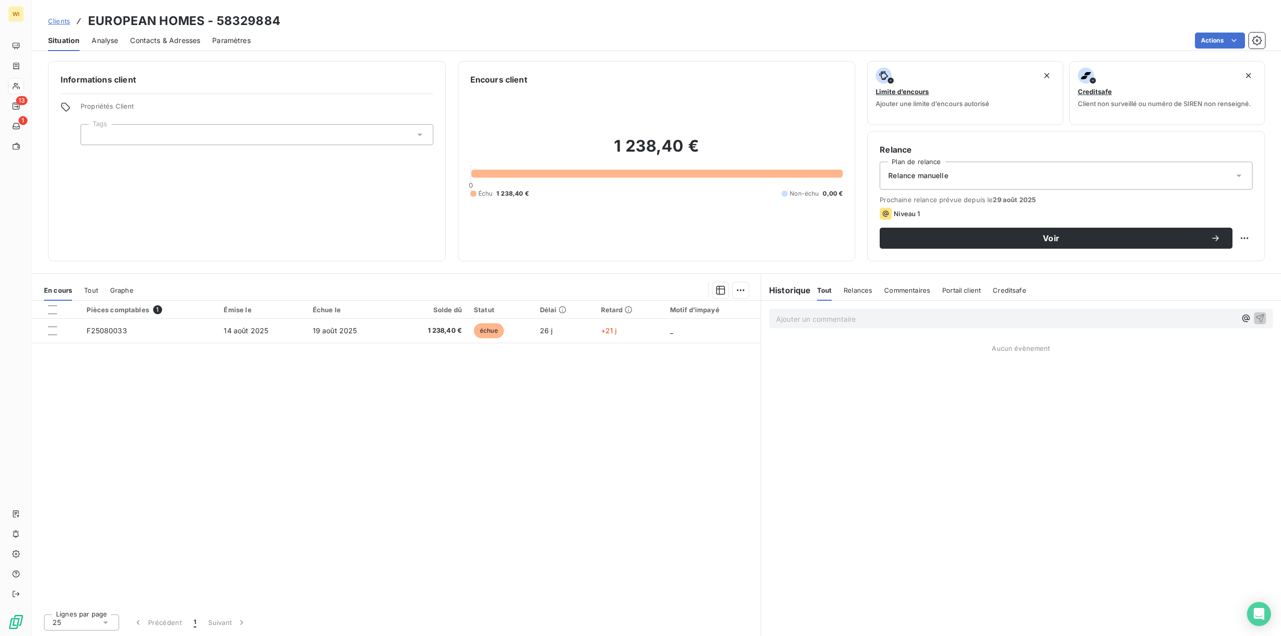
click at [179, 41] on span "Contacts & Adresses" at bounding box center [165, 41] width 70 height 10
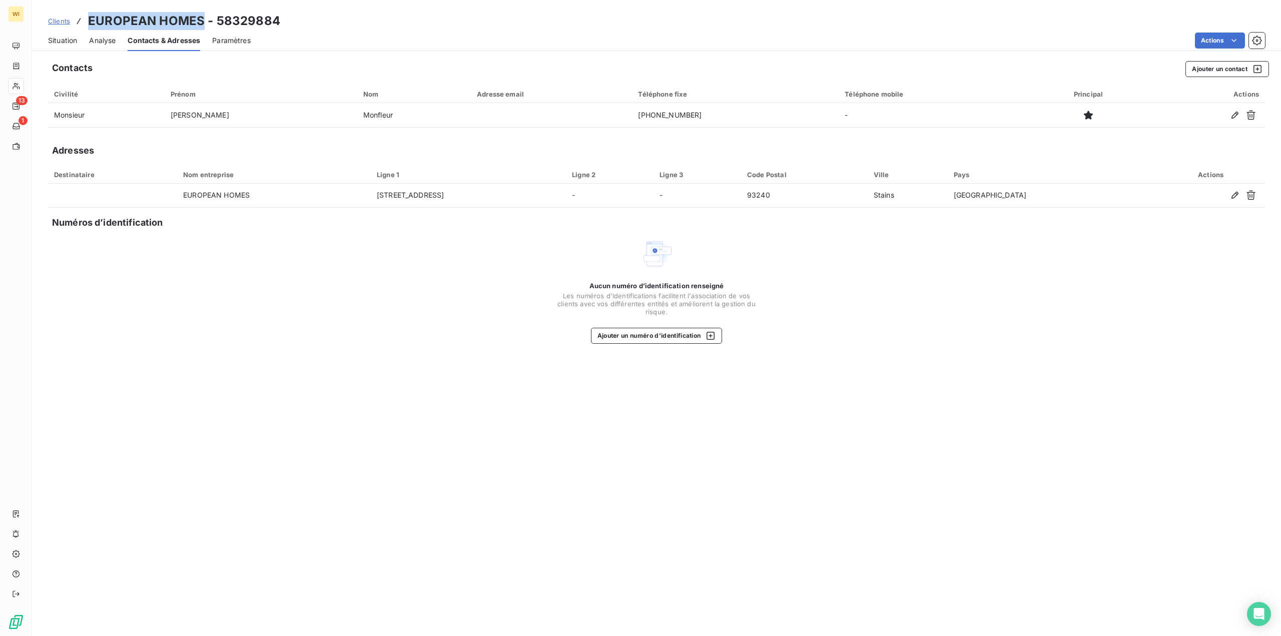
drag, startPoint x: 89, startPoint y: 21, endPoint x: 200, endPoint y: 12, distance: 112.0
click at [200, 12] on div "Clients EUROPEAN HOMES - 58329884 Situation Analyse Contacts & Adresses Paramèt…" at bounding box center [656, 25] width 1249 height 51
copy h3 "EUROPEAN HOMES"
click at [1219, 67] on button "Ajouter un contact" at bounding box center [1228, 69] width 84 height 16
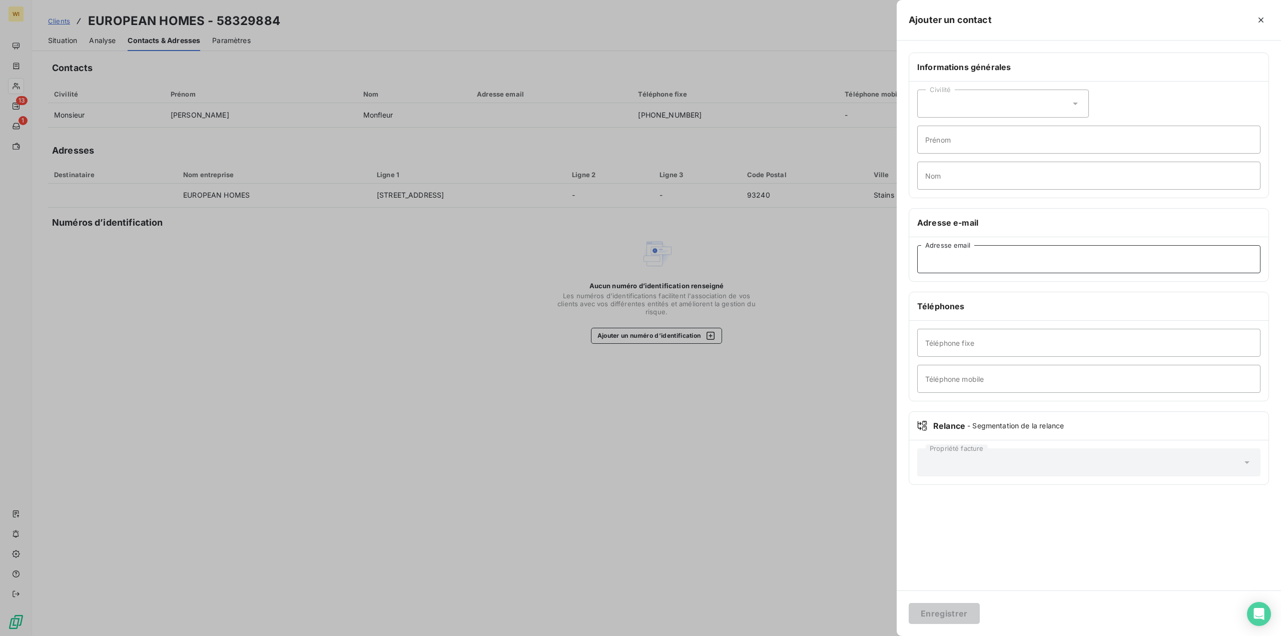
click at [1001, 264] on input "Adresse email" at bounding box center [1089, 259] width 343 height 28
paste input "[EMAIL_ADDRESS][DOMAIN_NAME]"
type input "[EMAIL_ADDRESS][DOMAIN_NAME]"
click at [1260, 19] on icon "button" at bounding box center [1261, 20] width 5 height 5
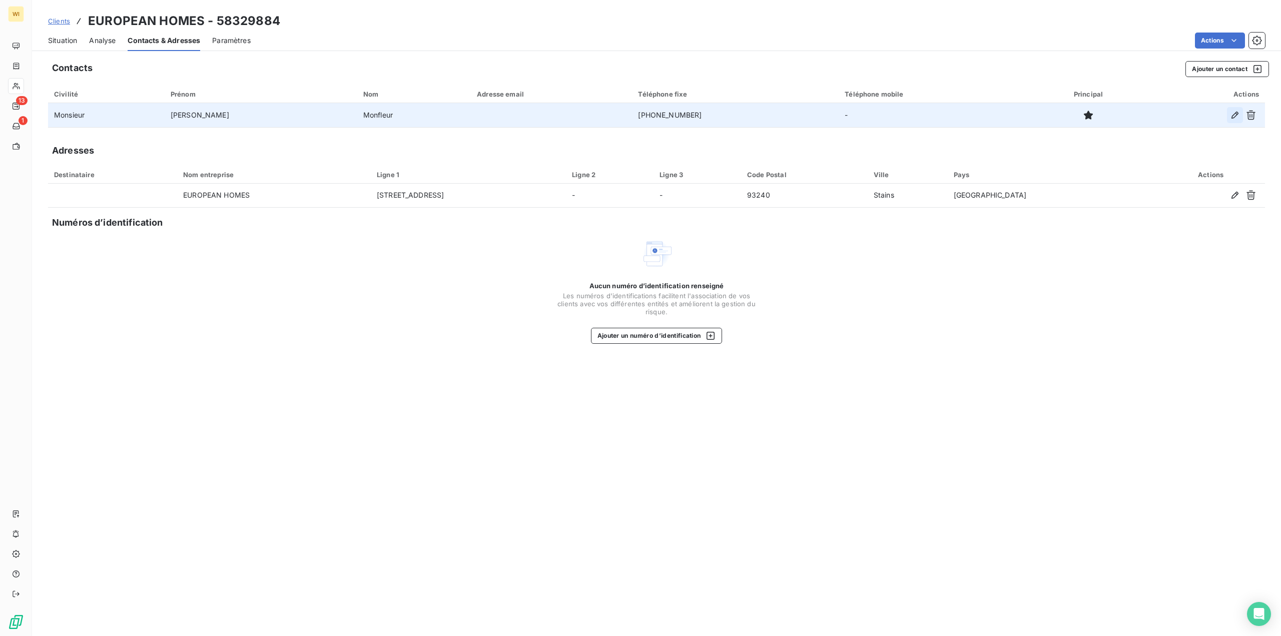
click at [1234, 113] on icon "button" at bounding box center [1235, 115] width 10 height 10
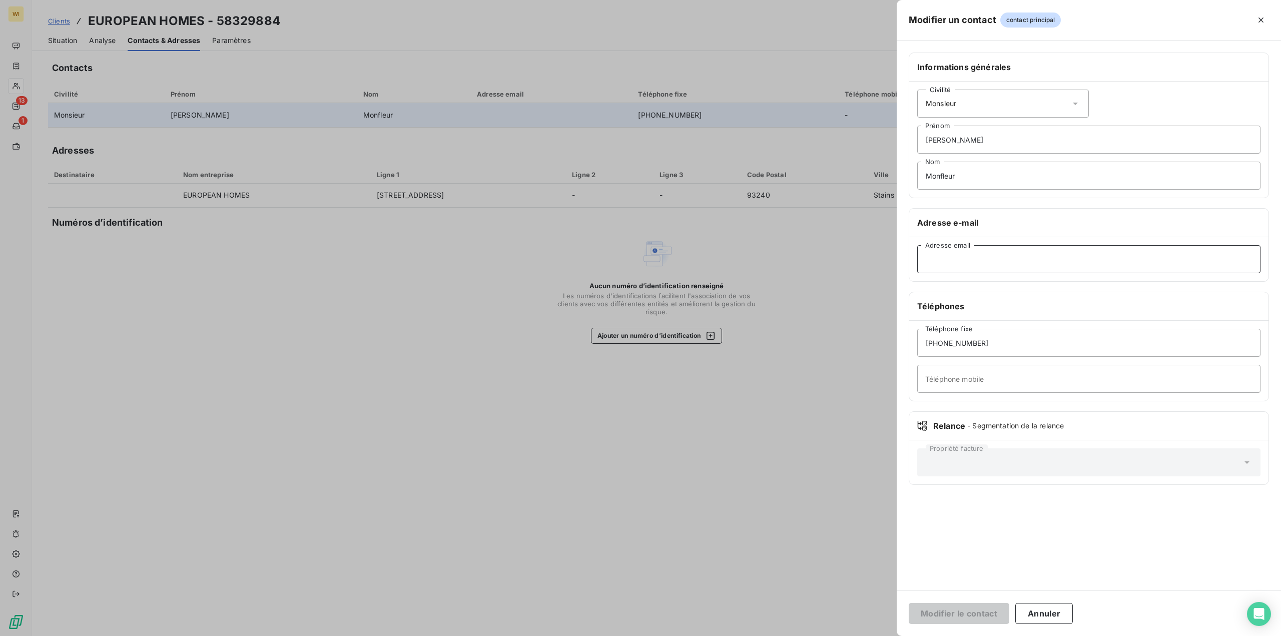
click at [953, 264] on input "Adresse email" at bounding box center [1089, 259] width 343 height 28
paste input "[EMAIL_ADDRESS][DOMAIN_NAME]"
type input "[EMAIL_ADDRESS][DOMAIN_NAME]"
click at [961, 610] on button "Modifier le contact" at bounding box center [959, 613] width 101 height 21
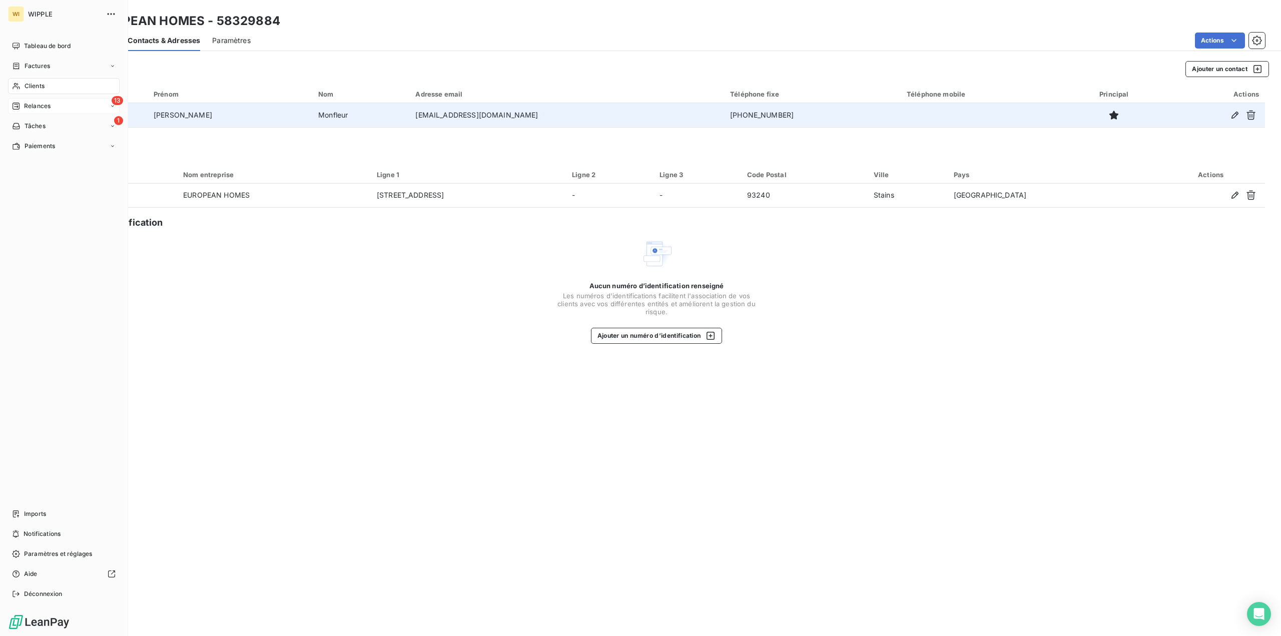
click at [26, 102] on span "Relances" at bounding box center [37, 106] width 27 height 9
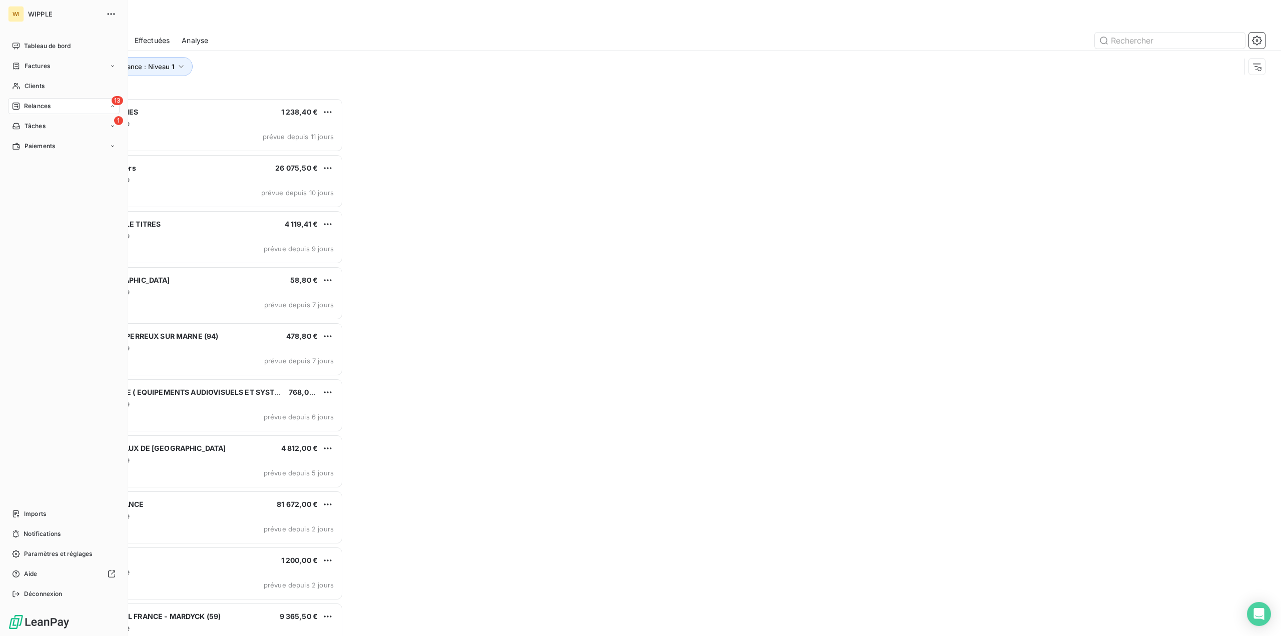
scroll to position [531, 288]
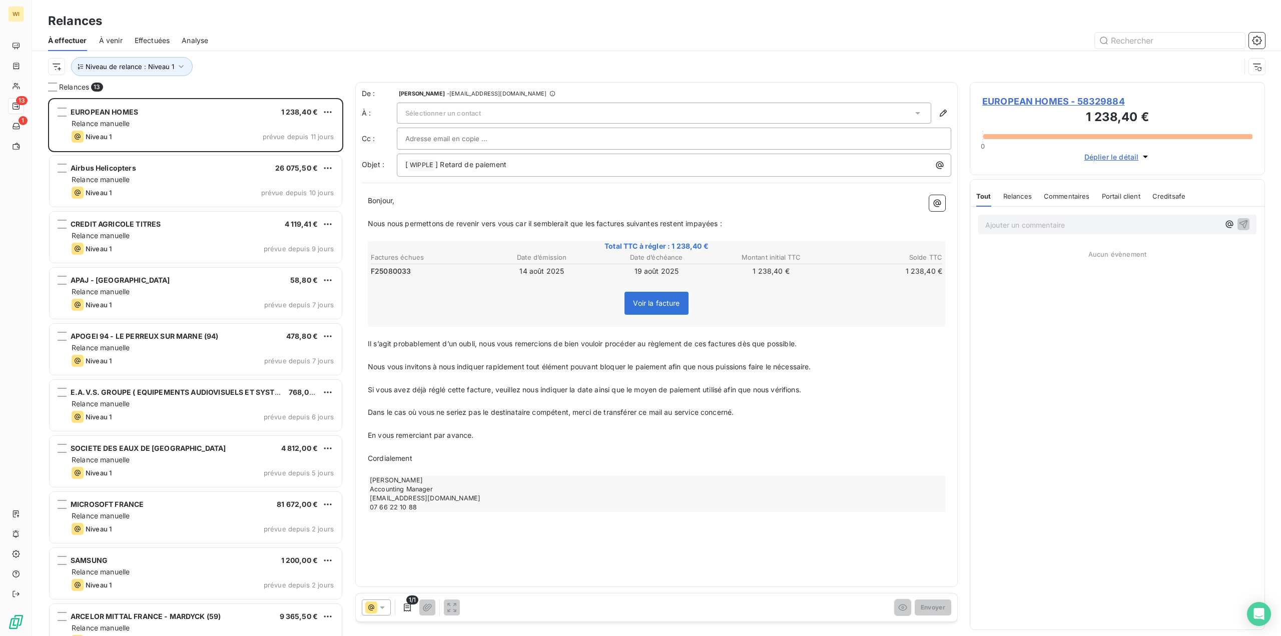
click at [495, 111] on div "Sélectionner un contact" at bounding box center [664, 113] width 535 height 21
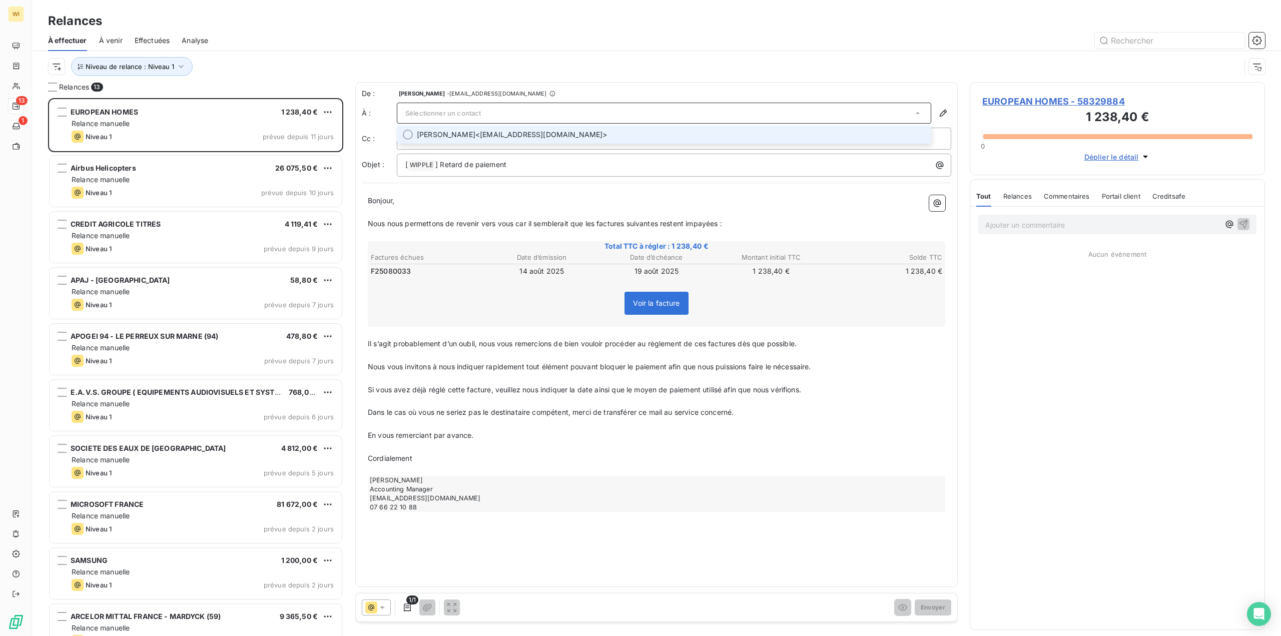
click at [511, 132] on span "[PERSON_NAME] <[EMAIL_ADDRESS][DOMAIN_NAME]>" at bounding box center [671, 135] width 509 height 10
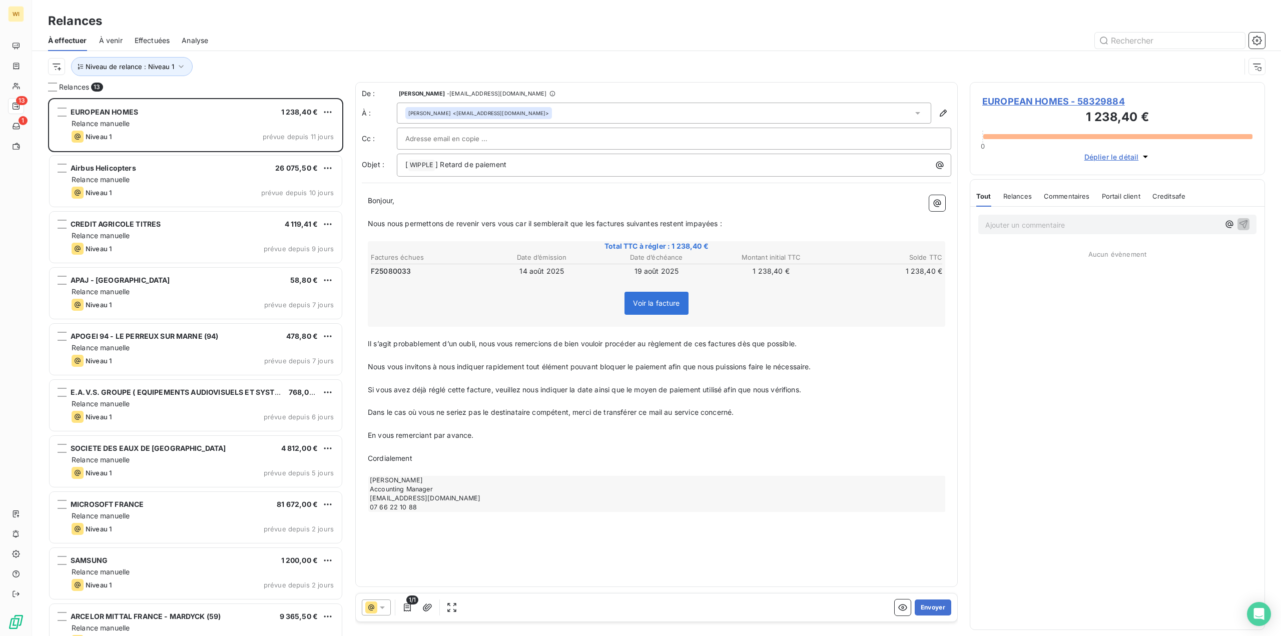
click at [572, 426] on p "﻿" at bounding box center [657, 424] width 578 height 12
click at [937, 606] on button "Envoyer" at bounding box center [933, 608] width 37 height 16
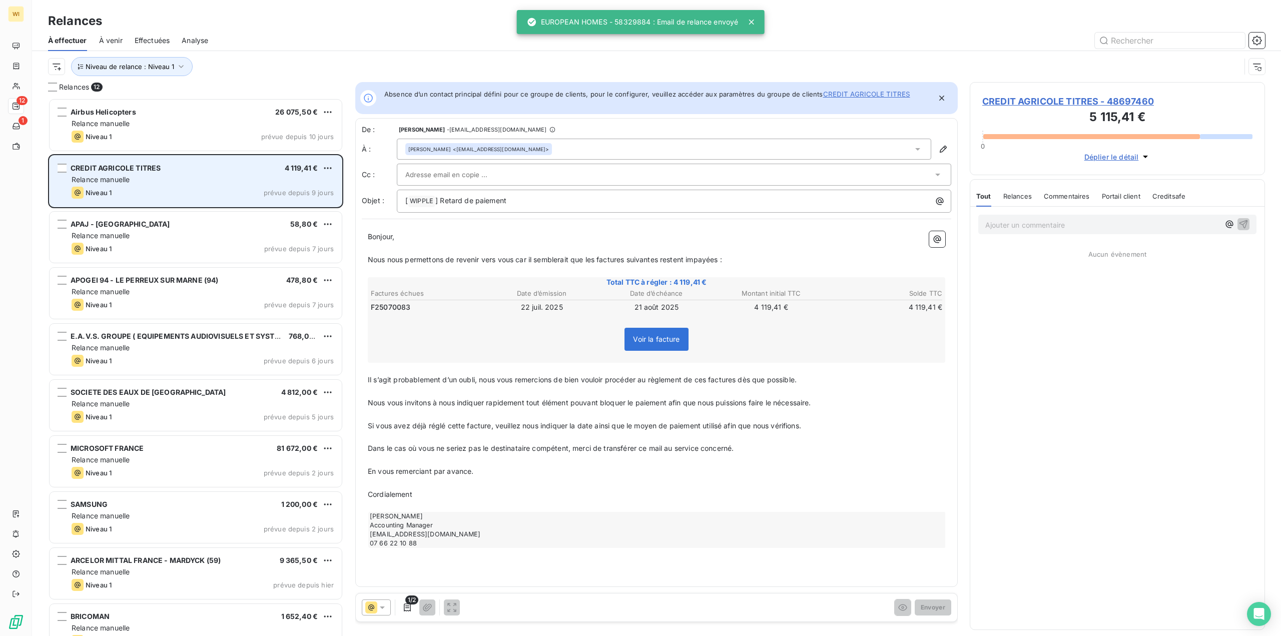
click at [188, 184] on div "Relance manuelle" at bounding box center [203, 180] width 262 height 10
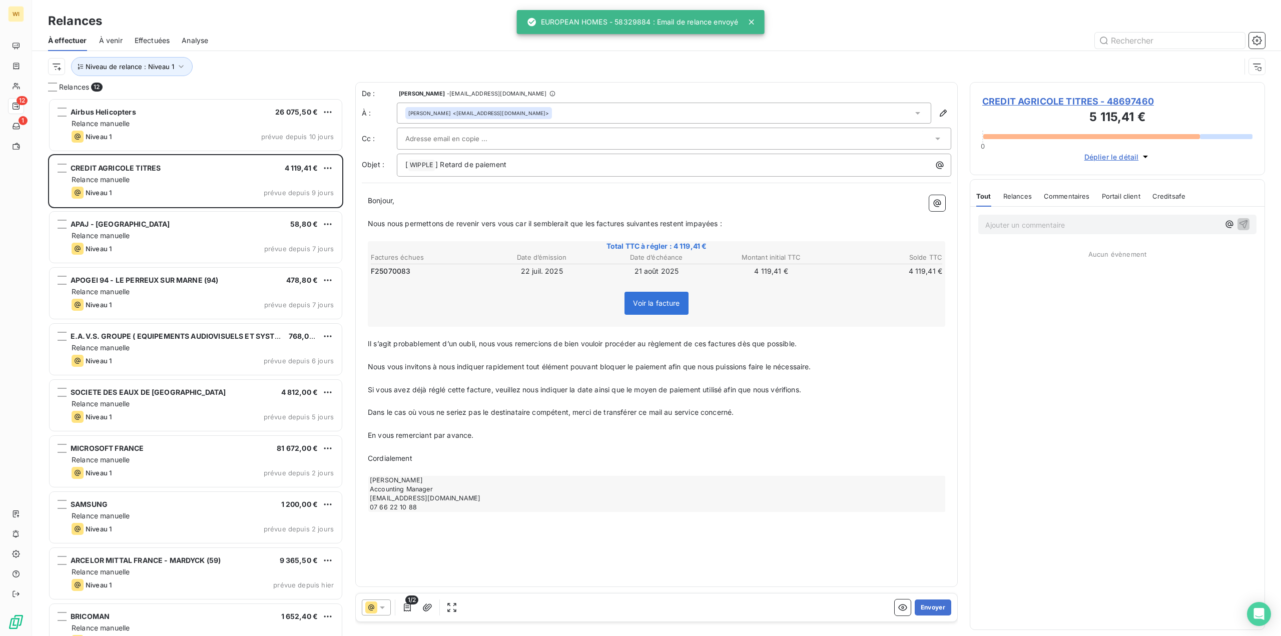
click at [399, 267] on span "F25070083" at bounding box center [391, 271] width 40 height 10
copy span "F25070083"
click at [569, 102] on div "De : Amandine Aicardi - [EMAIL_ADDRESS][DOMAIN_NAME] À : [PERSON_NAME] <[EMAIL_…" at bounding box center [657, 133] width 590 height 88
click at [570, 104] on div "[PERSON_NAME] <[EMAIL_ADDRESS][DOMAIN_NAME]>" at bounding box center [664, 113] width 535 height 21
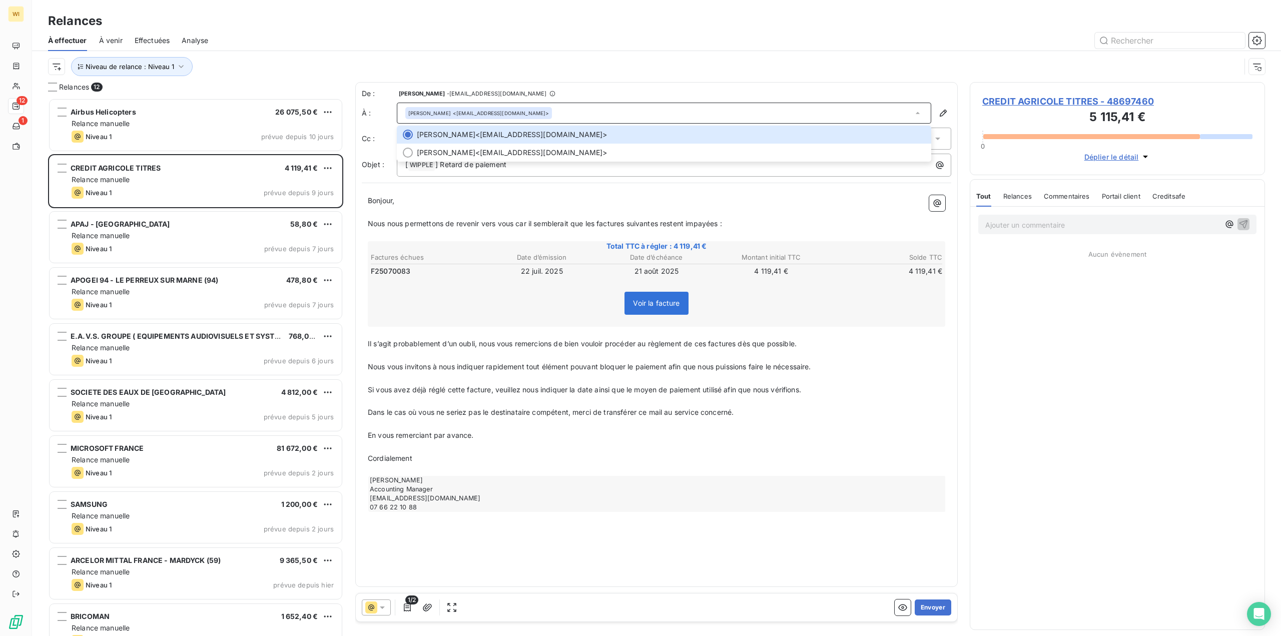
click at [725, 379] on p "﻿" at bounding box center [657, 379] width 578 height 12
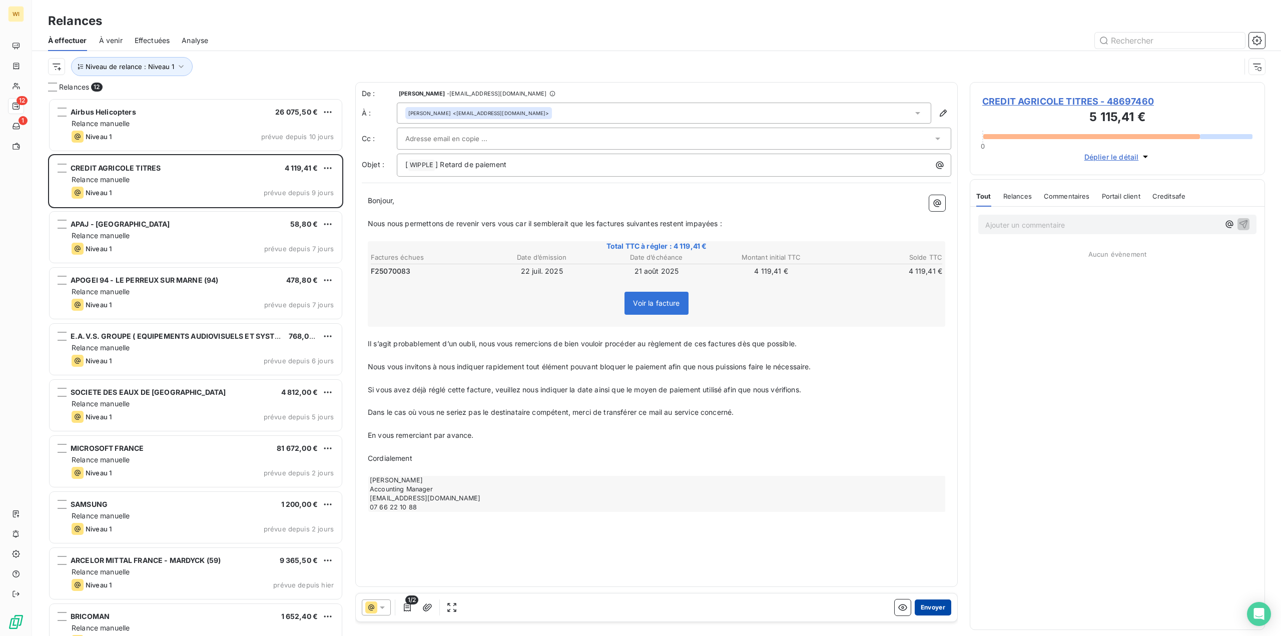
click at [939, 605] on button "Envoyer" at bounding box center [933, 608] width 37 height 16
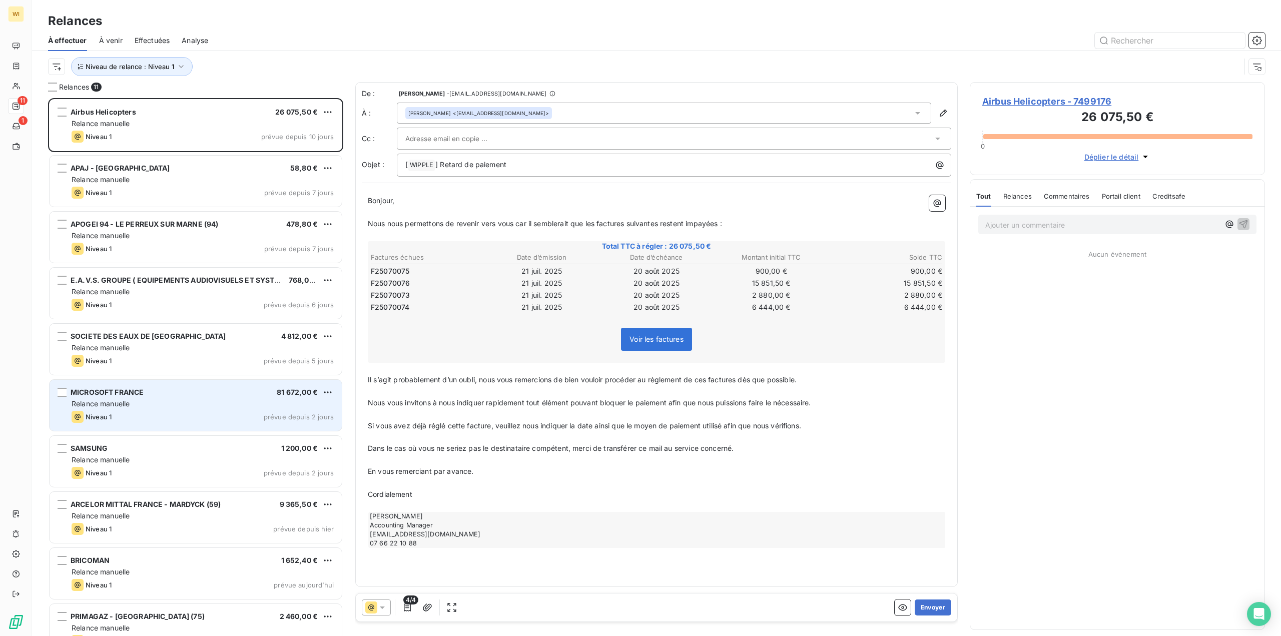
click at [254, 418] on div "Niveau 1 prévue depuis 2 jours" at bounding box center [203, 417] width 262 height 12
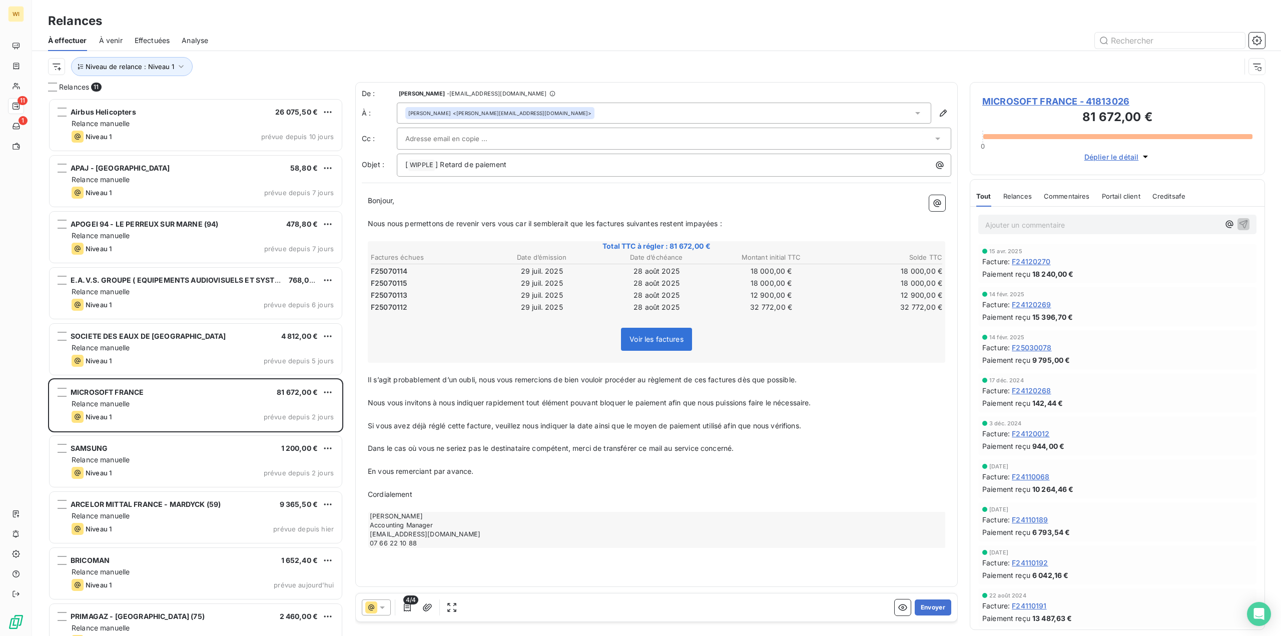
click at [590, 113] on div "[PERSON_NAME] <[EMAIL_ADDRESS][PERSON_NAME][DOMAIN_NAME]>" at bounding box center [664, 113] width 535 height 21
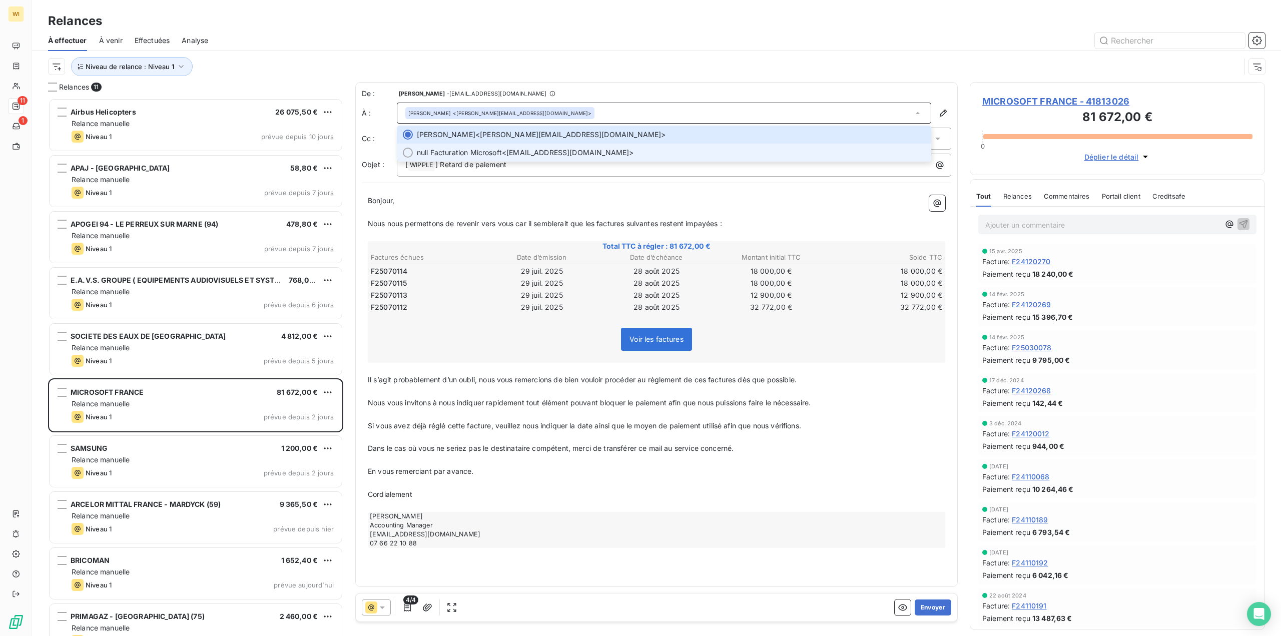
click at [587, 150] on span "null Facturation Microsoft <[EMAIL_ADDRESS][DOMAIN_NAME]>" at bounding box center [671, 153] width 509 height 10
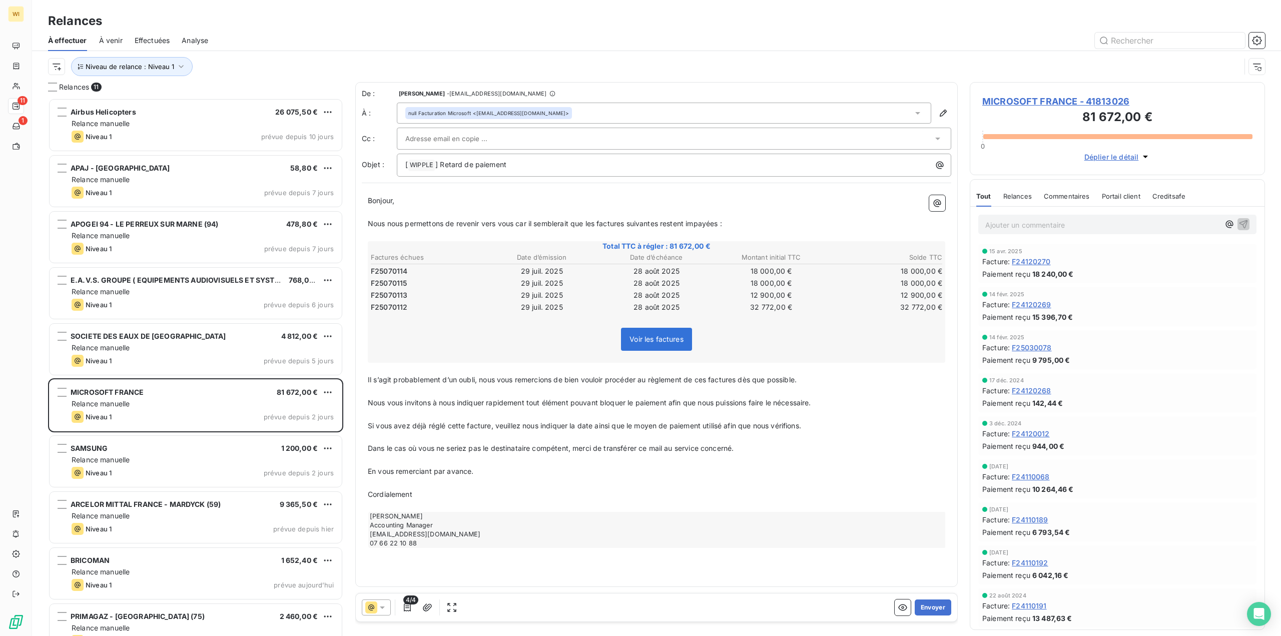
click at [576, 144] on div at bounding box center [669, 138] width 528 height 15
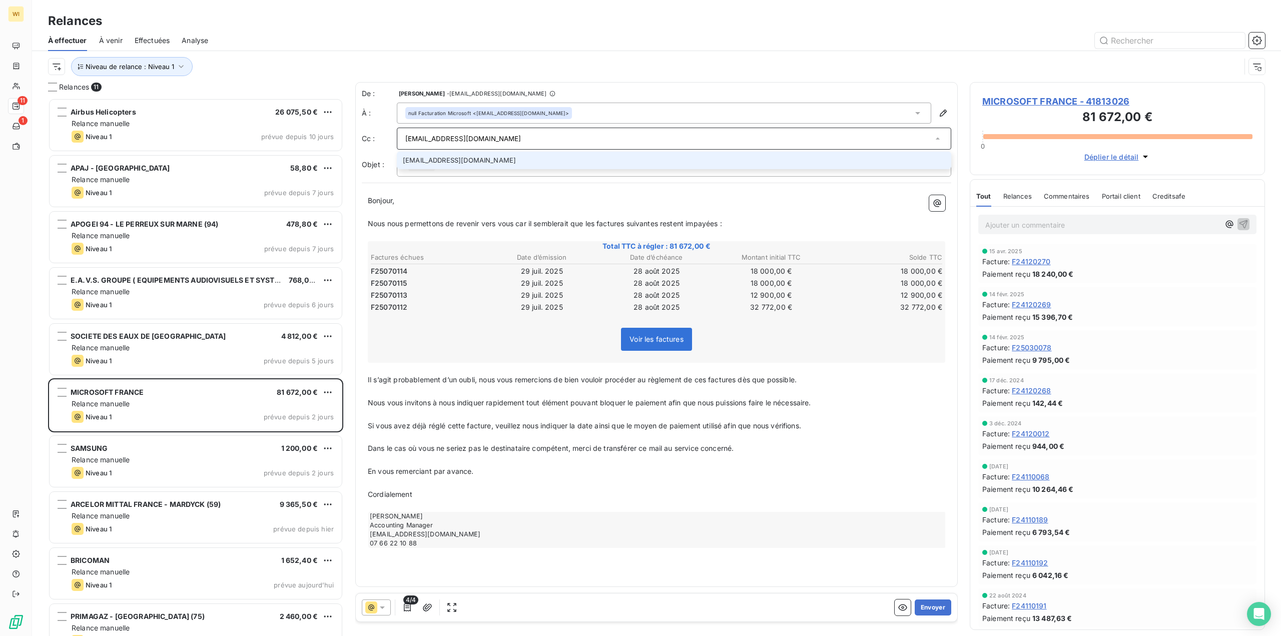
type input "[EMAIL_ADDRESS][DOMAIN_NAME]"
click at [566, 157] on li "[EMAIL_ADDRESS][DOMAIN_NAME]" at bounding box center [674, 161] width 555 height 18
click at [580, 204] on p "Bonjour," at bounding box center [657, 202] width 578 height 12
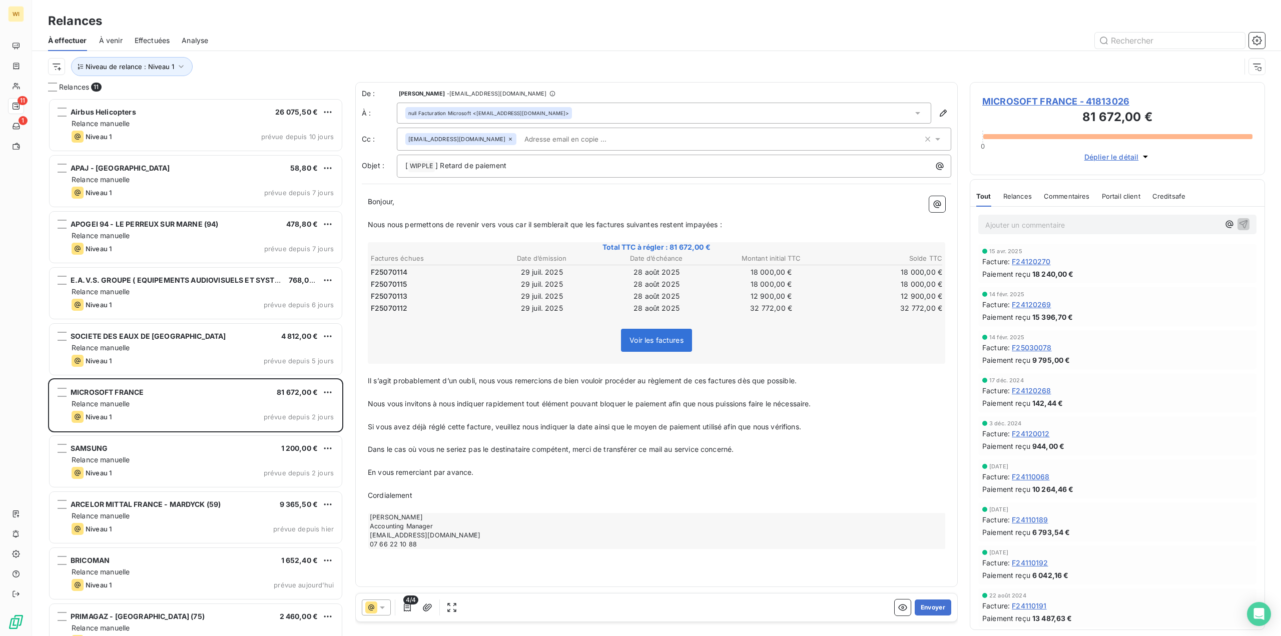
click at [670, 339] on span "Voir les factures" at bounding box center [657, 340] width 54 height 9
click at [924, 606] on button "Envoyer" at bounding box center [933, 608] width 37 height 16
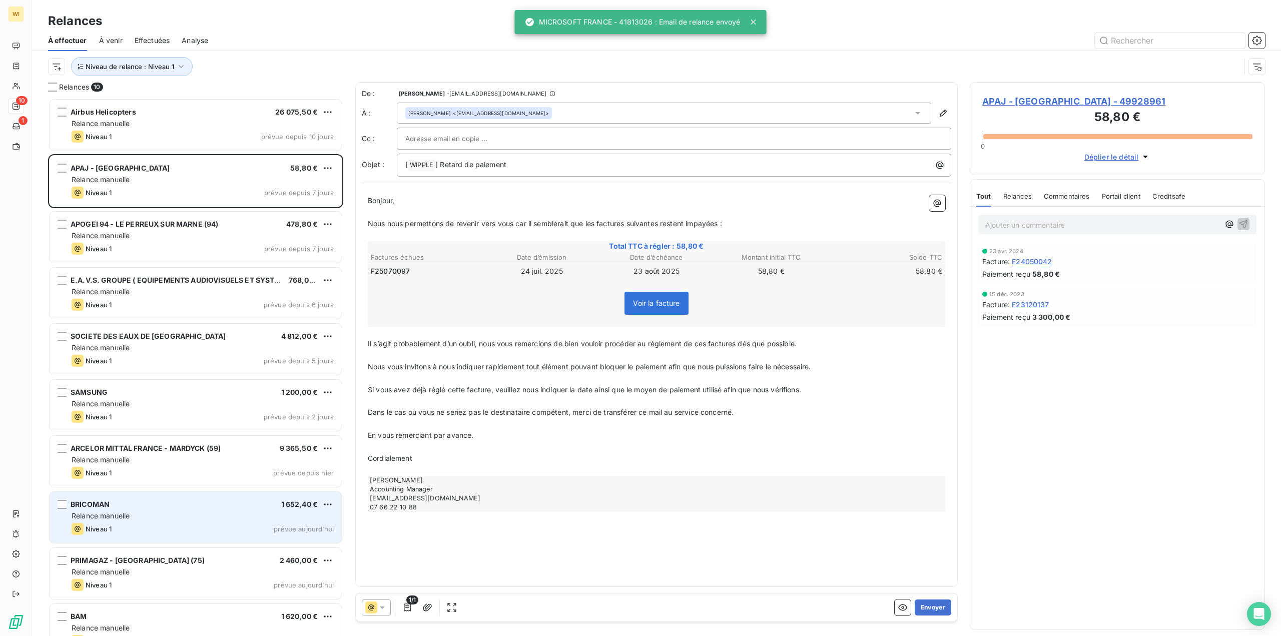
click at [214, 511] on div "BRICOMAN 1 652,40 € Relance [PERSON_NAME] 1 prévue [DATE]" at bounding box center [196, 517] width 292 height 51
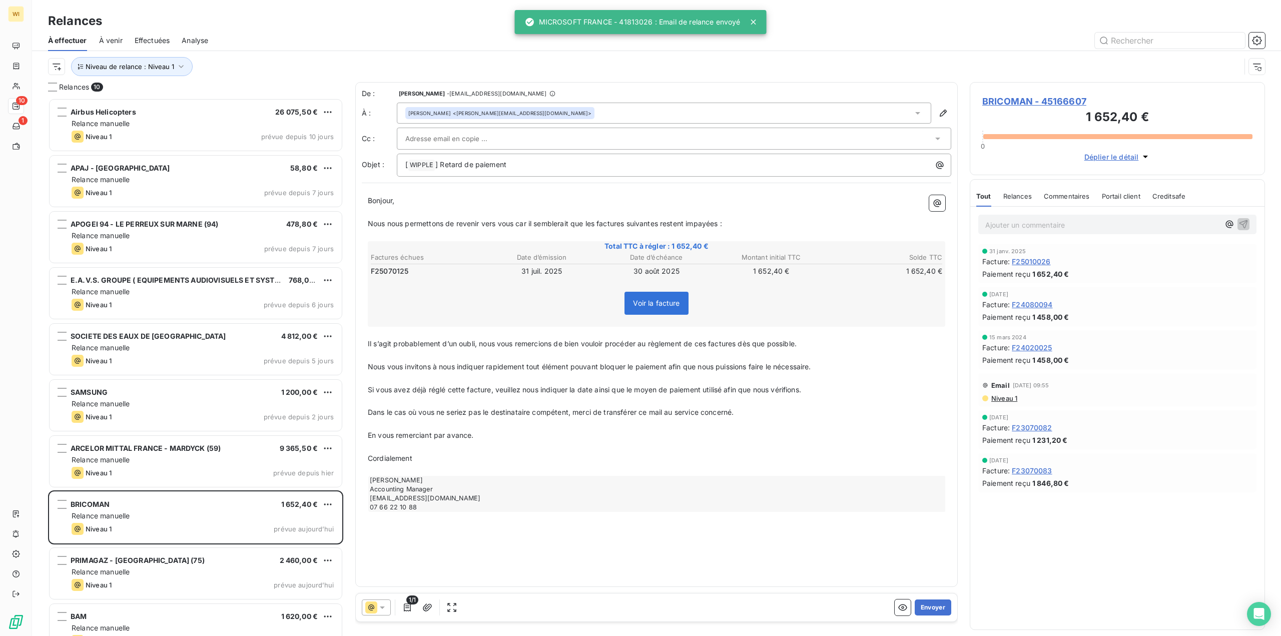
click at [581, 107] on div "[PERSON_NAME] <[PERSON_NAME][EMAIL_ADDRESS][DOMAIN_NAME]>" at bounding box center [664, 113] width 535 height 21
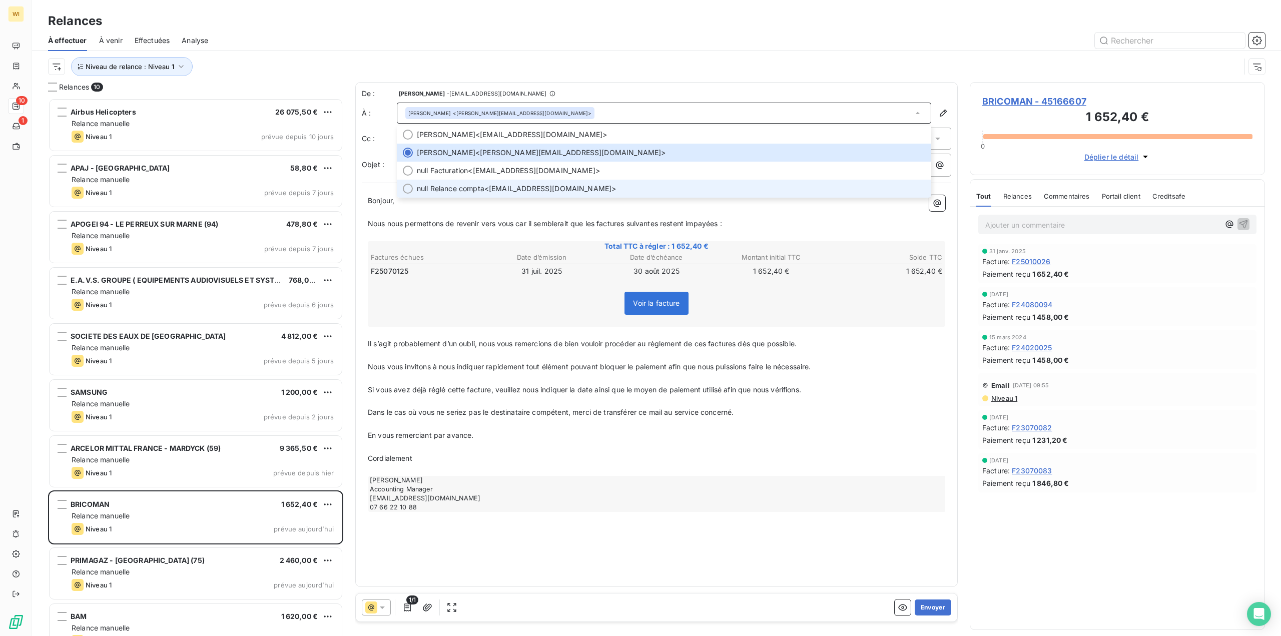
click at [566, 186] on span "null Relance compta <[EMAIL_ADDRESS][DOMAIN_NAME]>" at bounding box center [671, 189] width 509 height 10
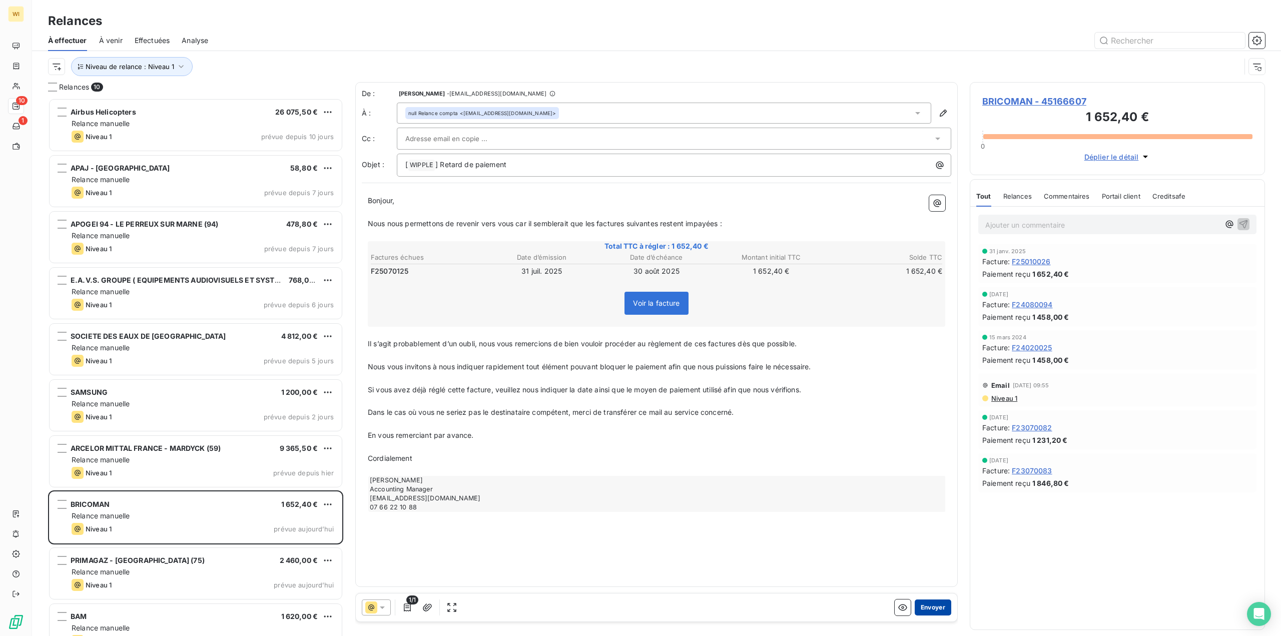
click at [930, 605] on button "Envoyer" at bounding box center [933, 608] width 37 height 16
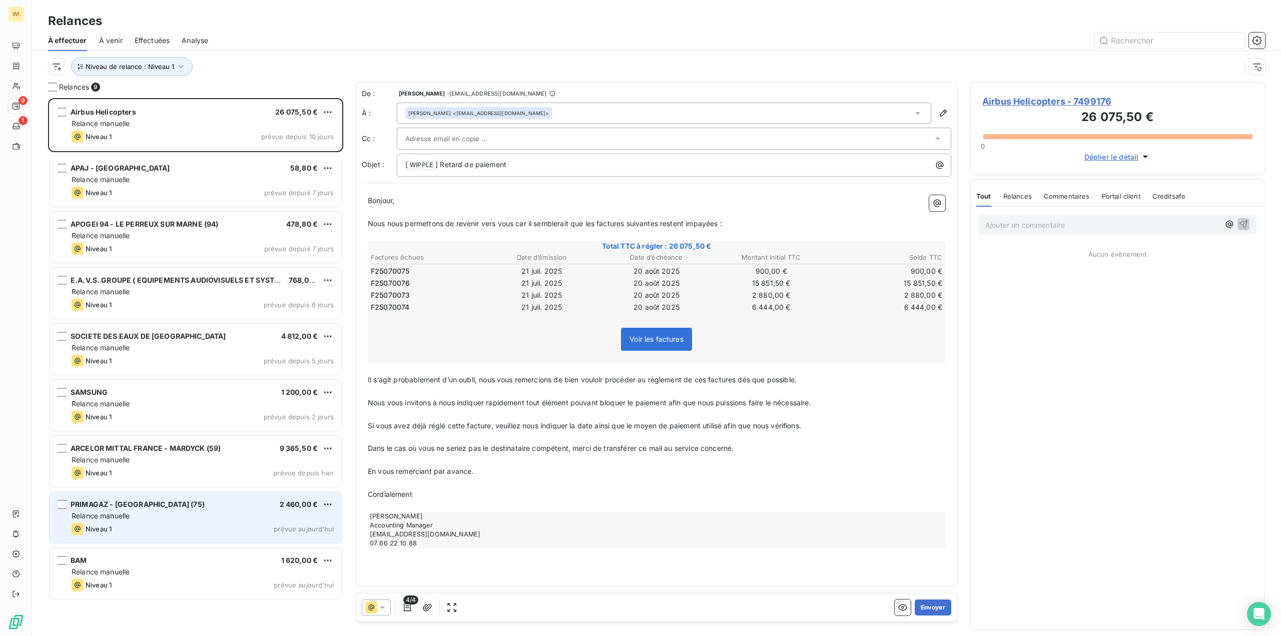
click at [204, 522] on div "PRIMAGAZ - [GEOGRAPHIC_DATA] (75) 2 460,00 € Relance [PERSON_NAME] 1 prévue [DA…" at bounding box center [196, 517] width 292 height 51
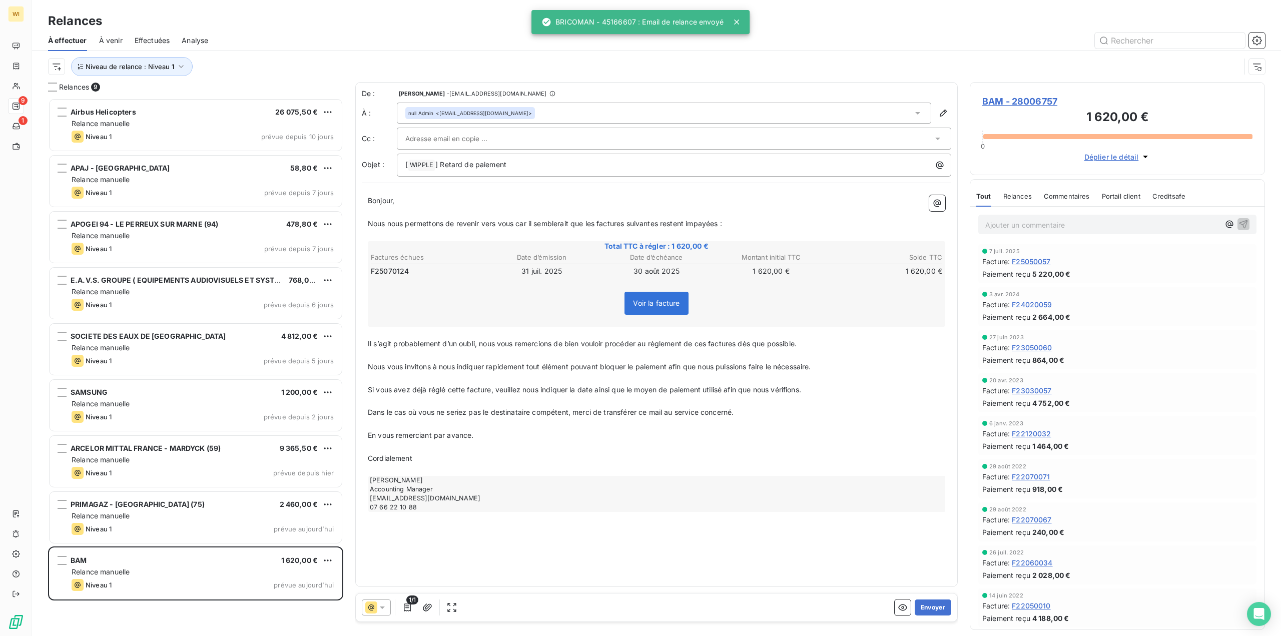
click at [522, 116] on div "null Admin <[EMAIL_ADDRESS][DOMAIN_NAME]>" at bounding box center [664, 113] width 535 height 21
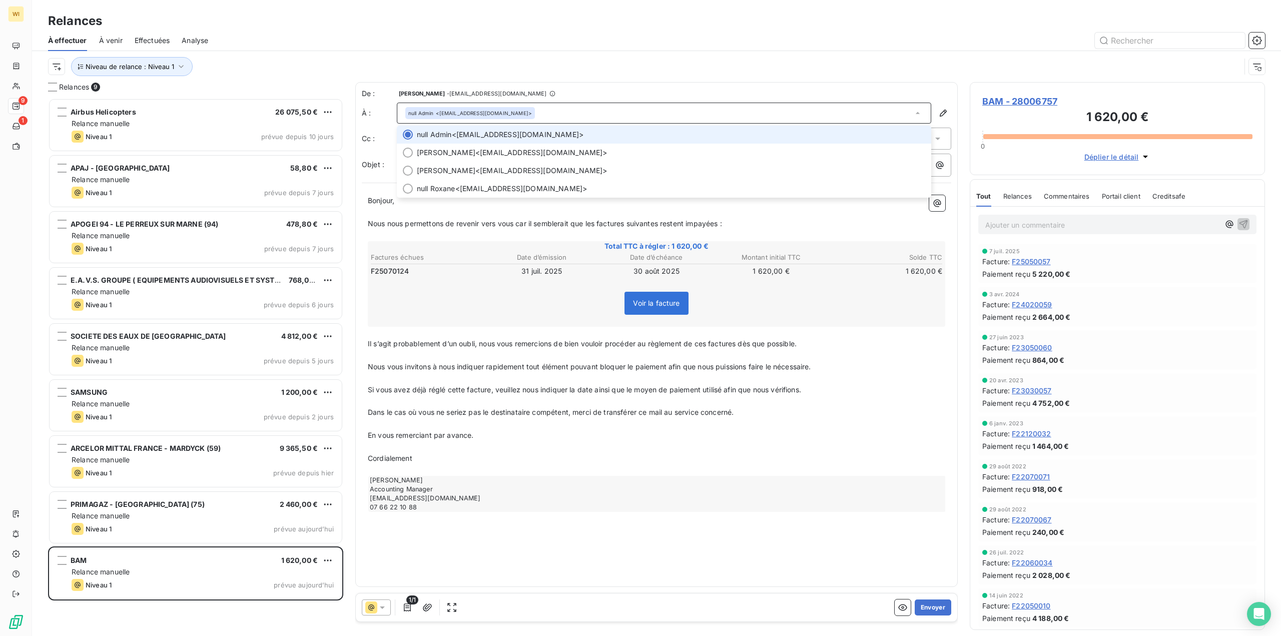
click at [543, 136] on span "null Admin <[EMAIL_ADDRESS][DOMAIN_NAME]>" at bounding box center [671, 135] width 509 height 10
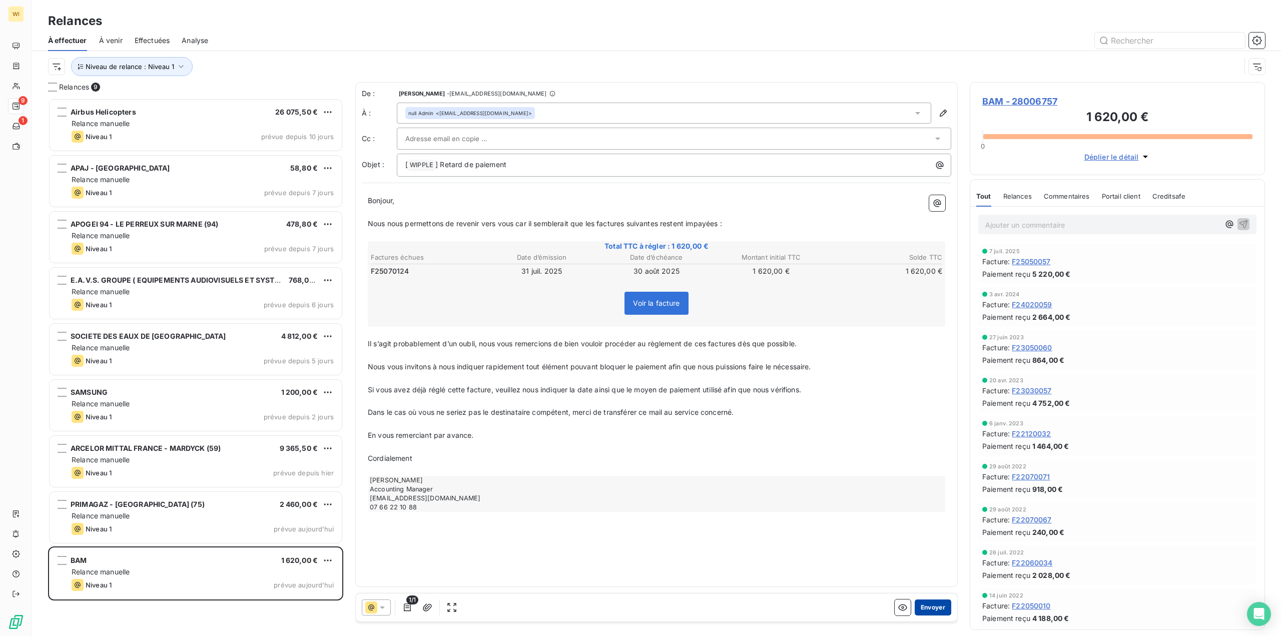
click at [931, 603] on button "Envoyer" at bounding box center [933, 608] width 37 height 16
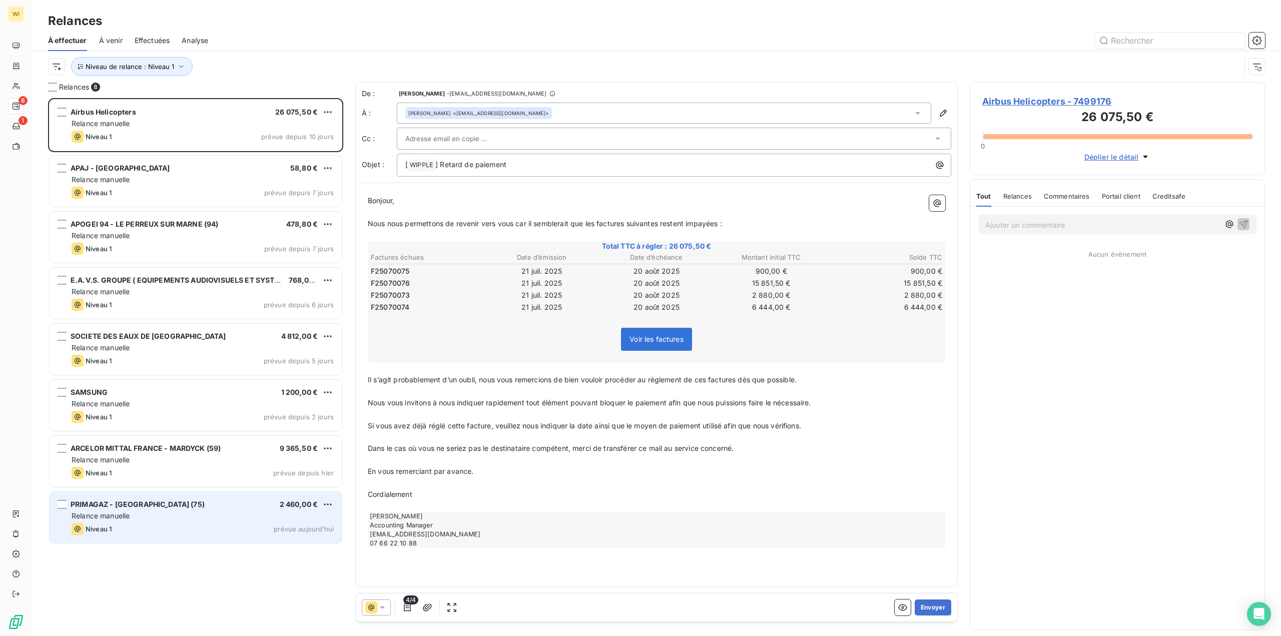
click at [155, 514] on div "Relance manuelle" at bounding box center [203, 516] width 262 height 10
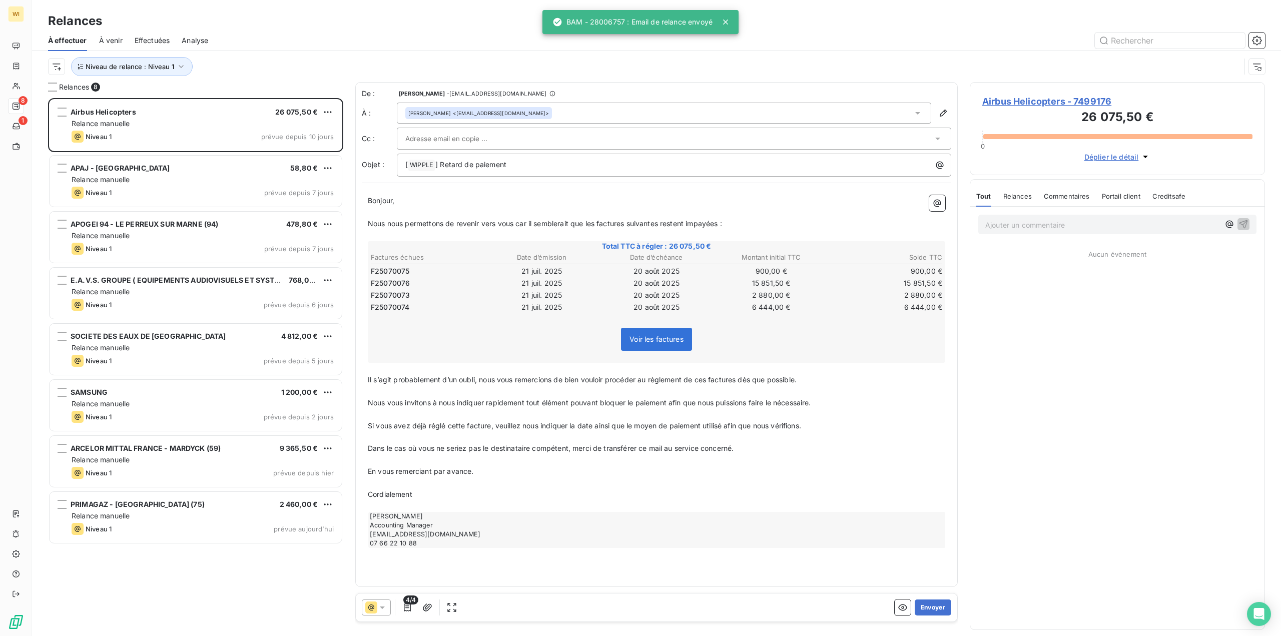
click at [564, 109] on div "[PERSON_NAME] <[EMAIL_ADDRESS][DOMAIN_NAME]>" at bounding box center [664, 113] width 535 height 21
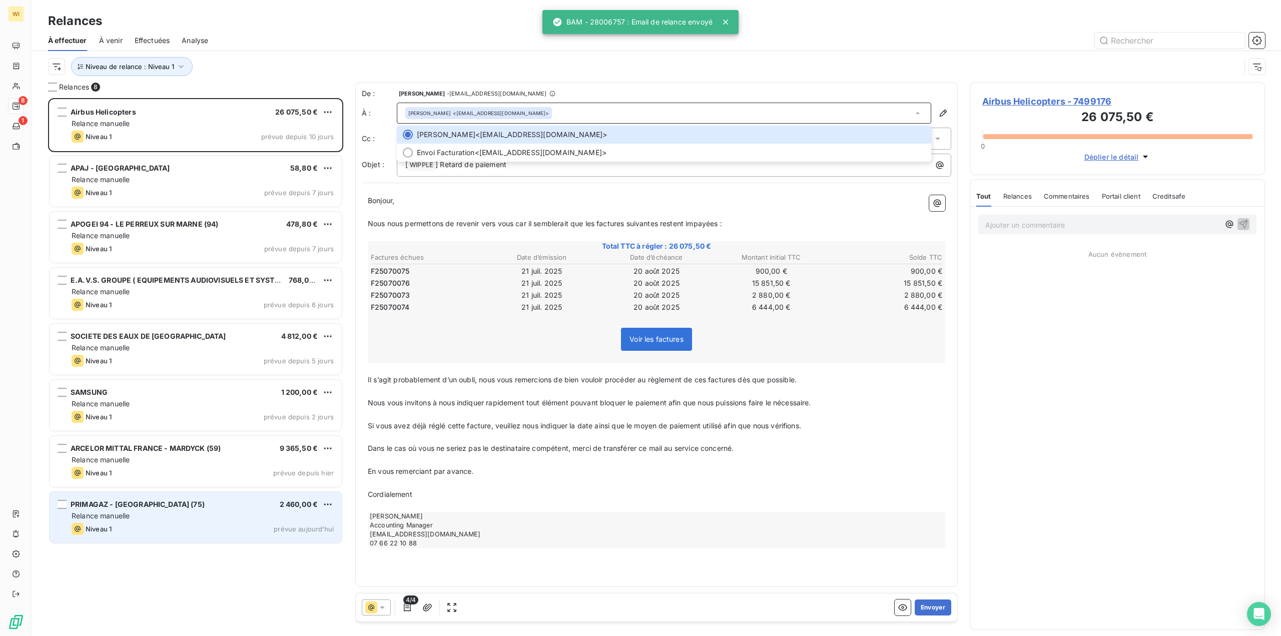
click at [120, 523] on div "Niveau 1 prévue aujourd’hui" at bounding box center [203, 529] width 262 height 12
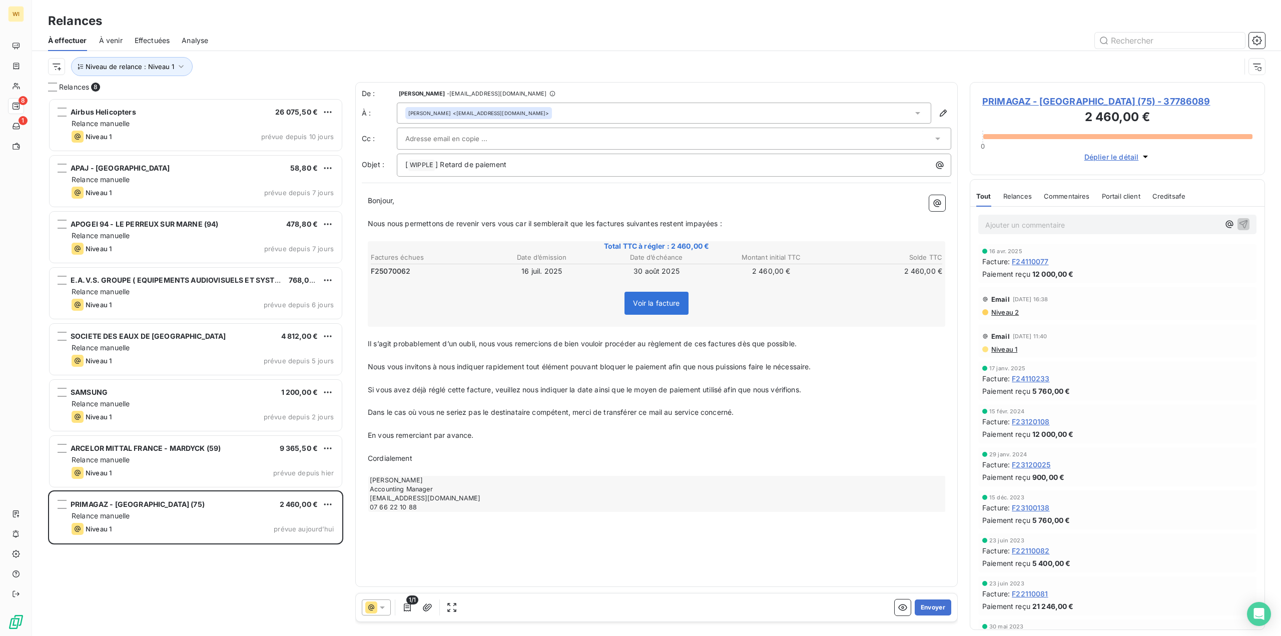
click at [575, 106] on div "[PERSON_NAME] <[EMAIL_ADDRESS][DOMAIN_NAME]>" at bounding box center [664, 113] width 535 height 21
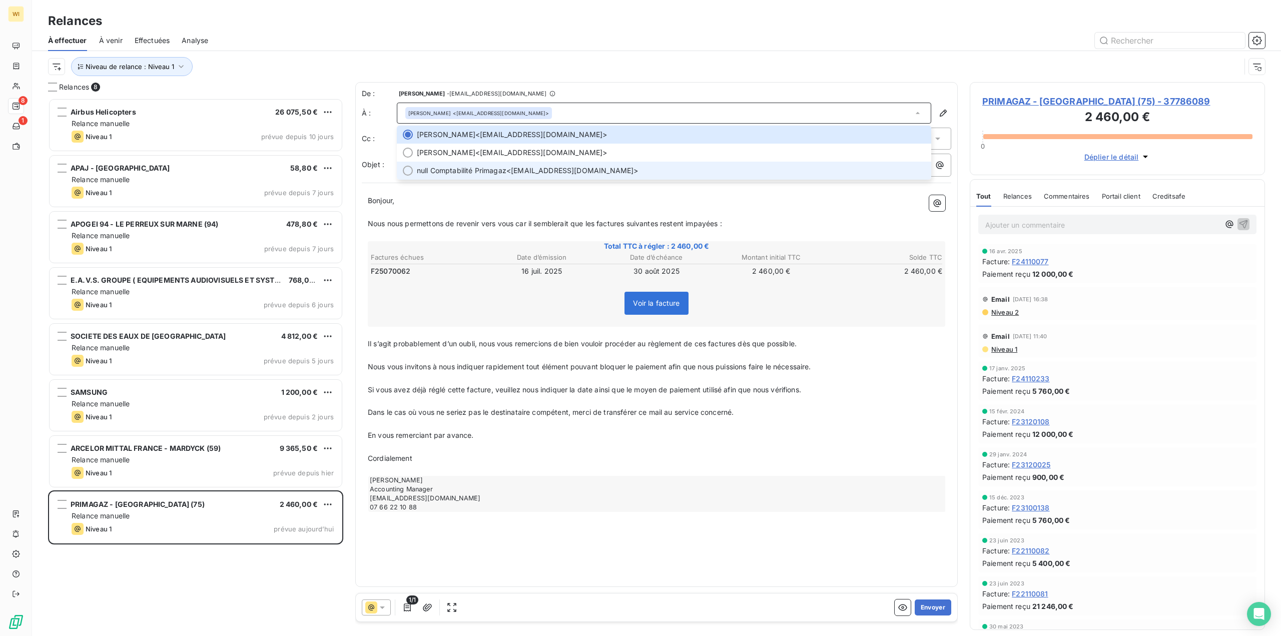
click at [526, 177] on li "null Comptabilité Primagaz <[EMAIL_ADDRESS][DOMAIN_NAME]>" at bounding box center [664, 171] width 535 height 18
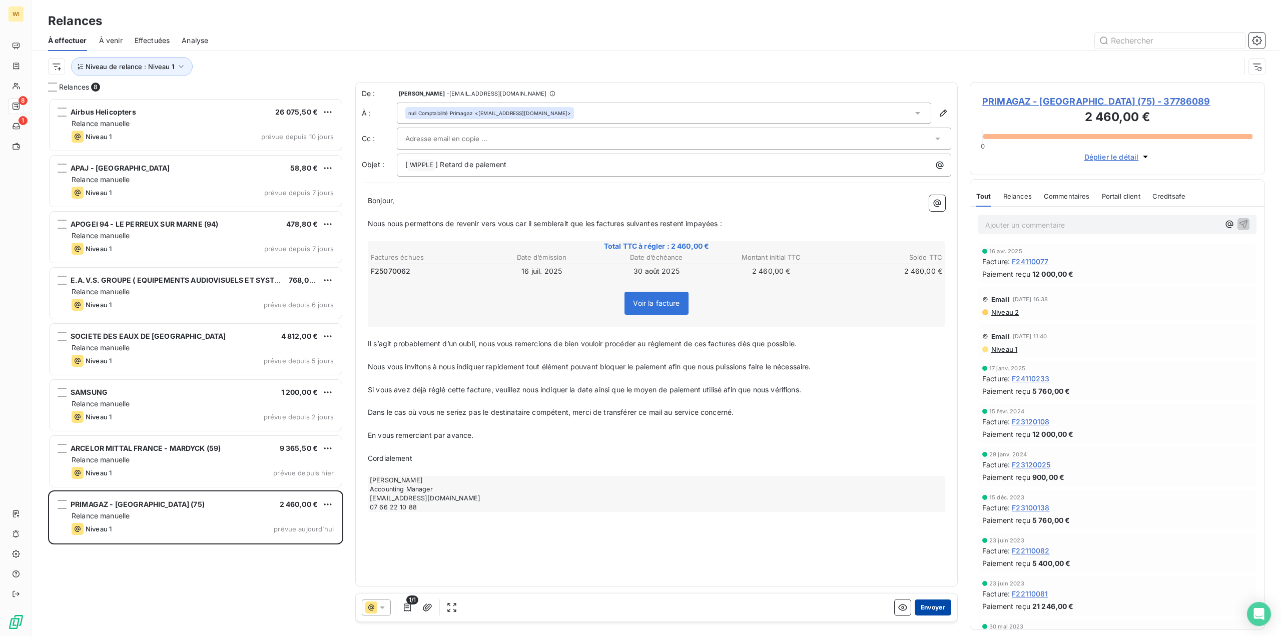
click at [934, 600] on button "Envoyer" at bounding box center [933, 608] width 37 height 16
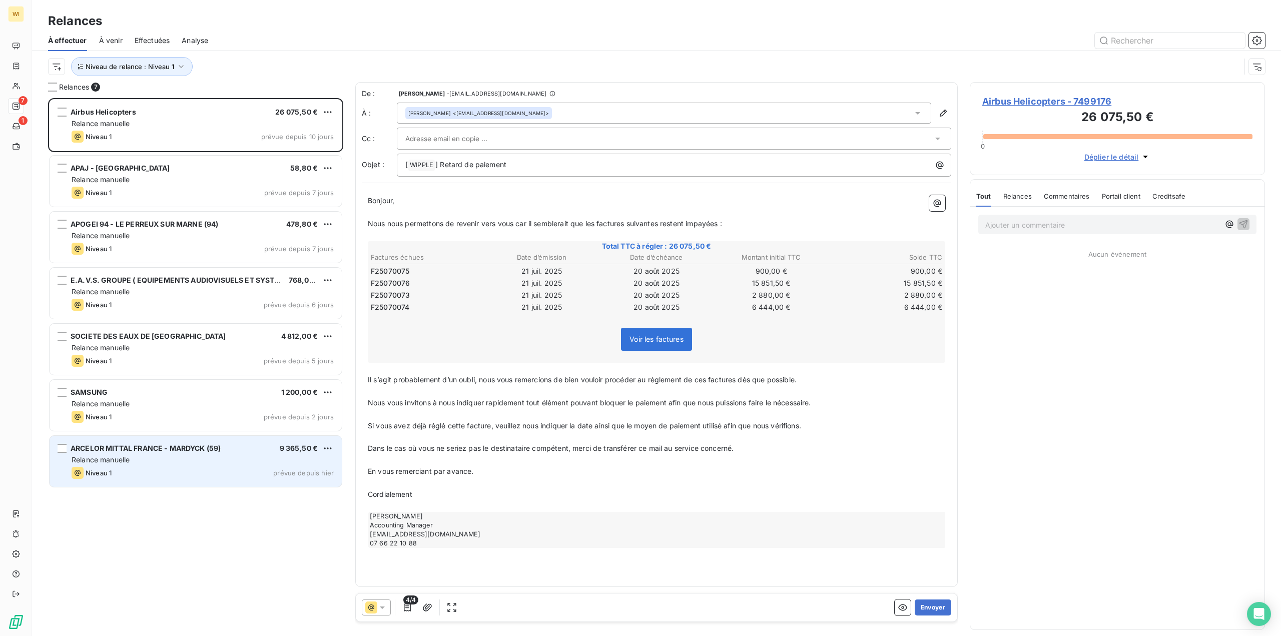
click at [217, 464] on div "Relance manuelle" at bounding box center [203, 460] width 262 height 10
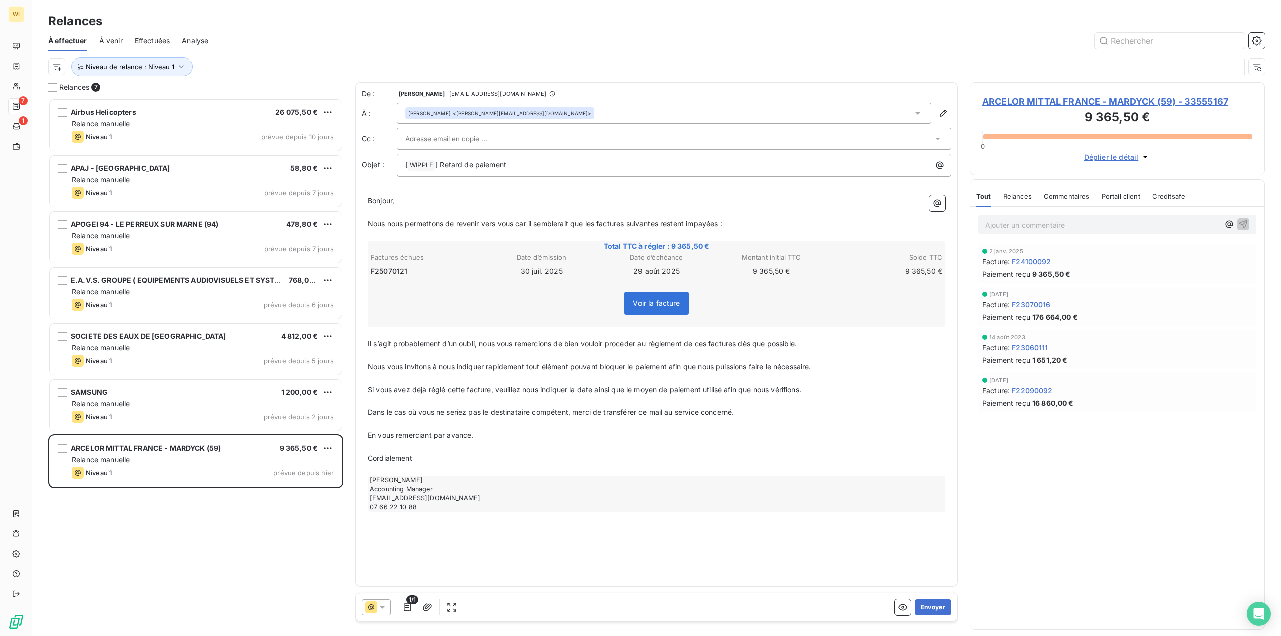
click at [590, 115] on div "[PERSON_NAME] <[PERSON_NAME][EMAIL_ADDRESS][DOMAIN_NAME]>" at bounding box center [664, 113] width 535 height 21
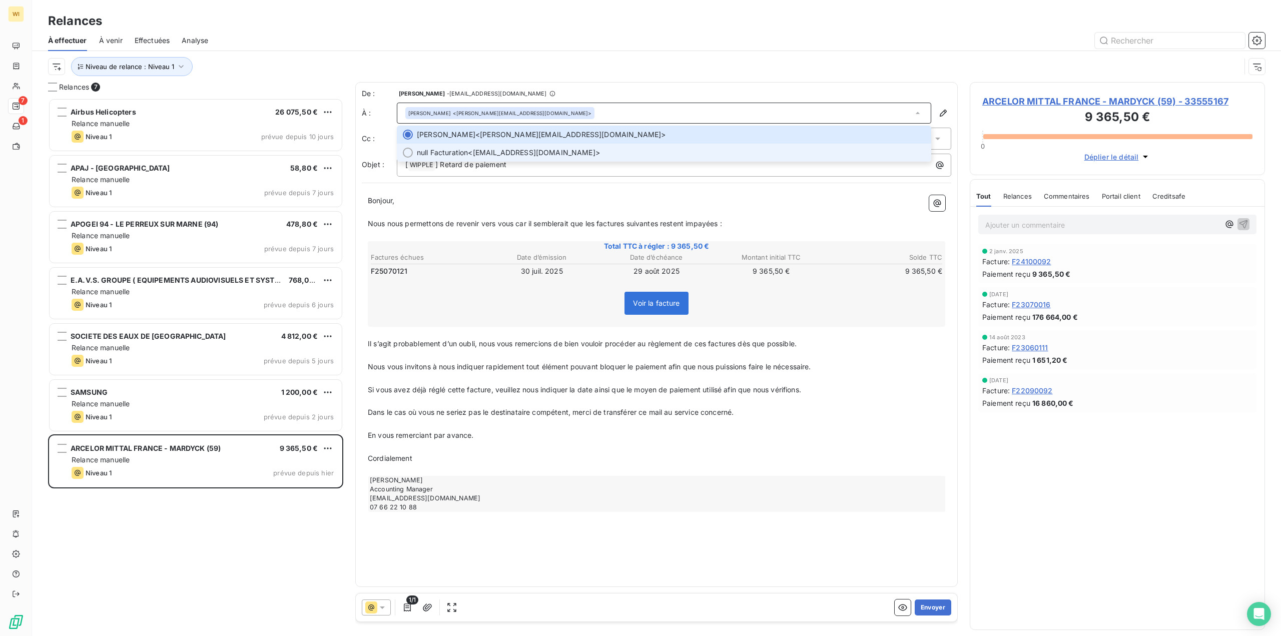
click at [584, 150] on span "null Facturation <[EMAIL_ADDRESS][DOMAIN_NAME]>" at bounding box center [671, 153] width 509 height 10
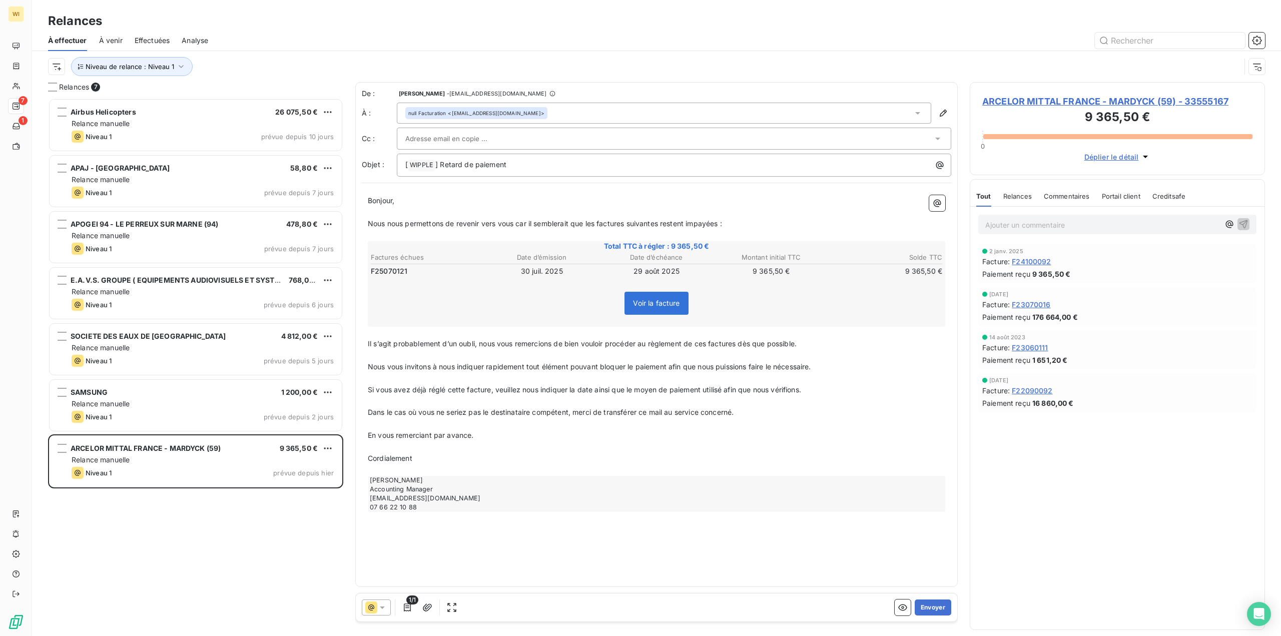
click at [386, 271] on span "F25070121" at bounding box center [389, 271] width 37 height 10
copy span "F25070121"
click at [476, 138] on input "text" at bounding box center [459, 138] width 108 height 15
drag, startPoint x: 486, startPoint y: 160, endPoint x: 553, endPoint y: 137, distance: 70.8
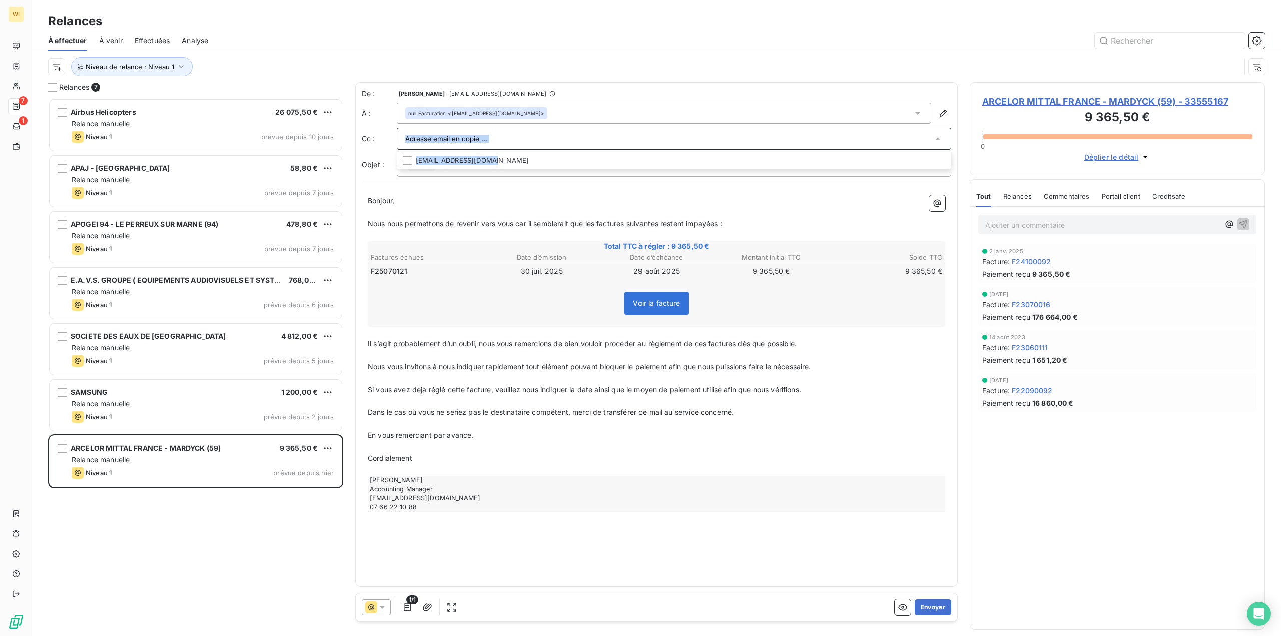
click at [549, 138] on div "[EMAIL_ADDRESS][DOMAIN_NAME]" at bounding box center [674, 139] width 555 height 22
click at [587, 112] on div "null Facturation <[EMAIL_ADDRESS][DOMAIN_NAME]>" at bounding box center [664, 113] width 535 height 21
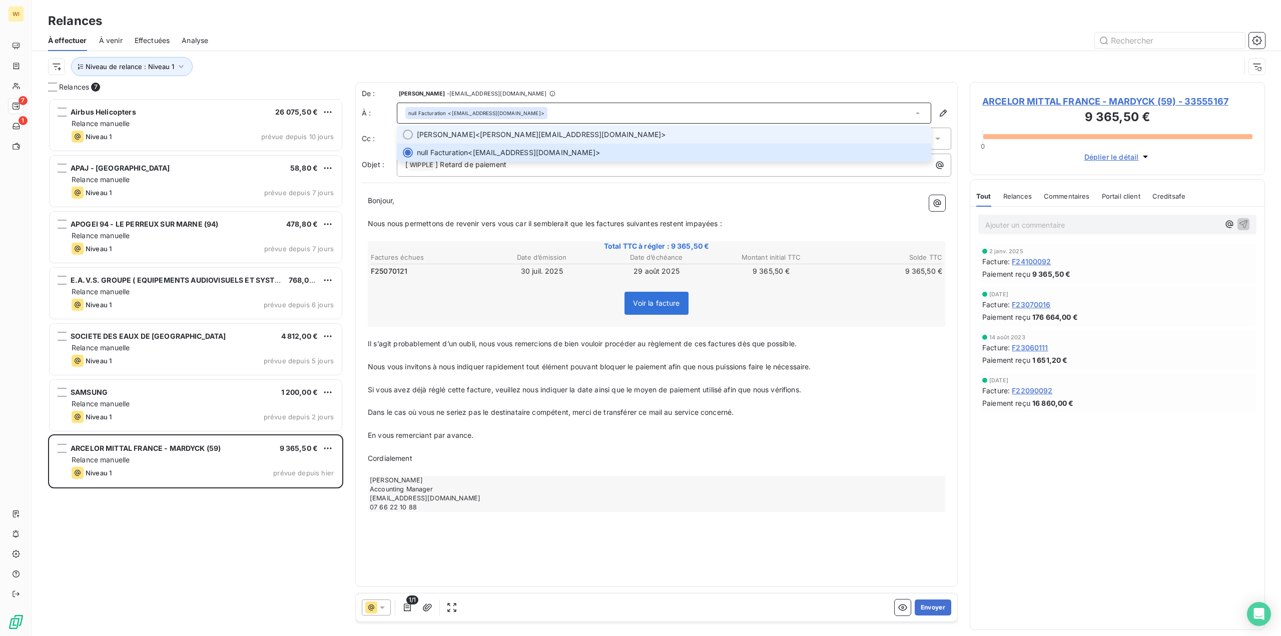
click at [538, 133] on span "[PERSON_NAME] <[PERSON_NAME][EMAIL_ADDRESS][DOMAIN_NAME]>" at bounding box center [671, 135] width 509 height 10
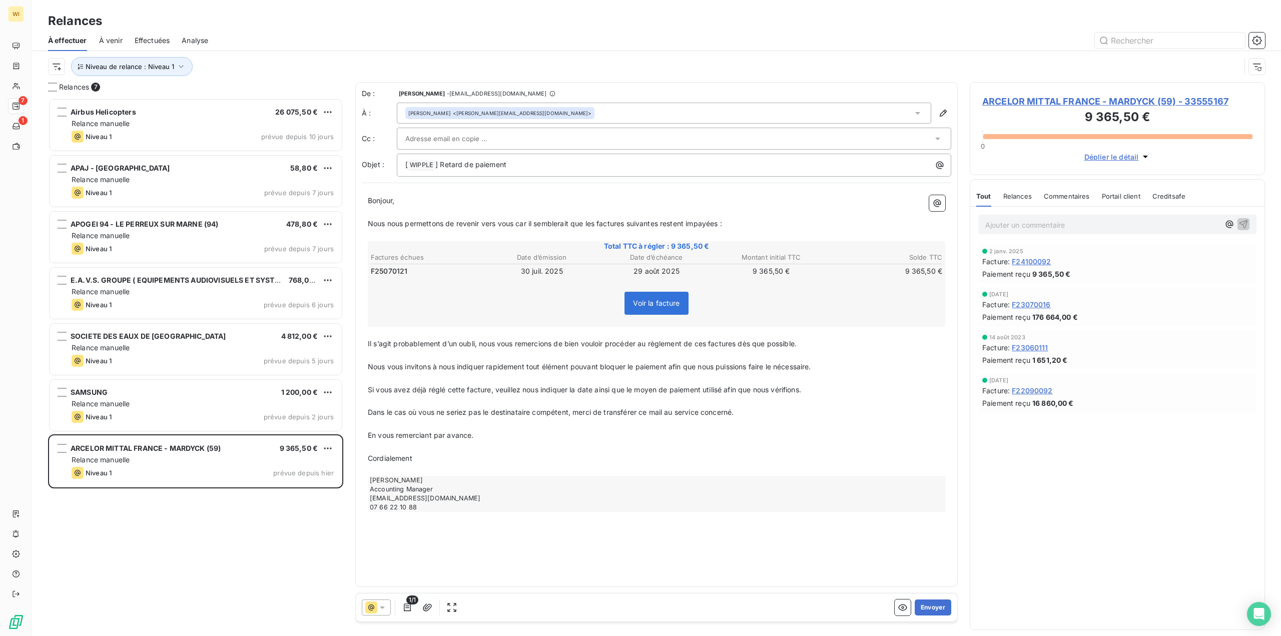
click at [511, 138] on div at bounding box center [669, 138] width 528 height 15
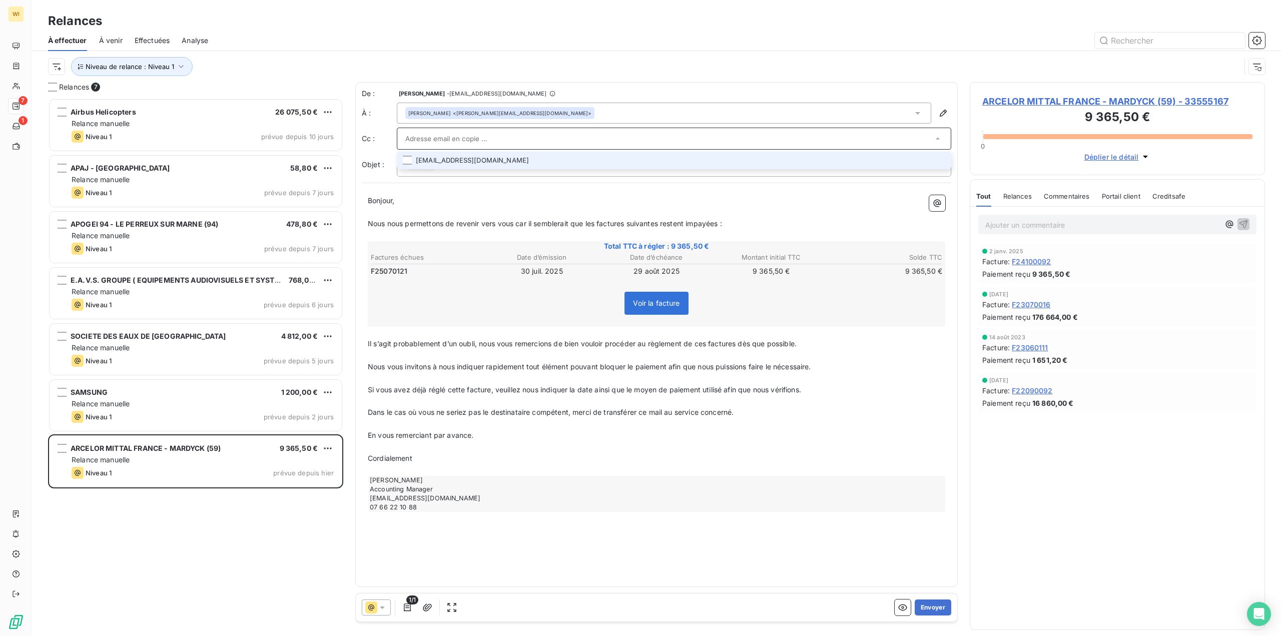
click at [481, 160] on li "[EMAIL_ADDRESS][DOMAIN_NAME]" at bounding box center [674, 161] width 555 height 18
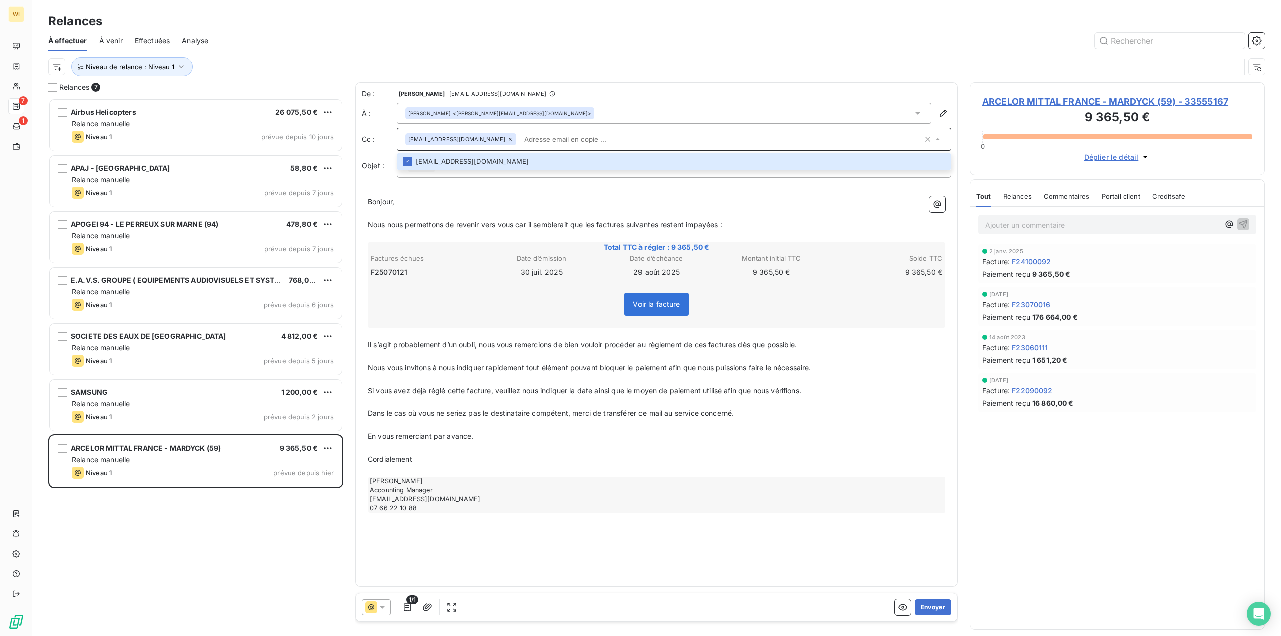
click at [469, 402] on p "﻿" at bounding box center [657, 402] width 578 height 12
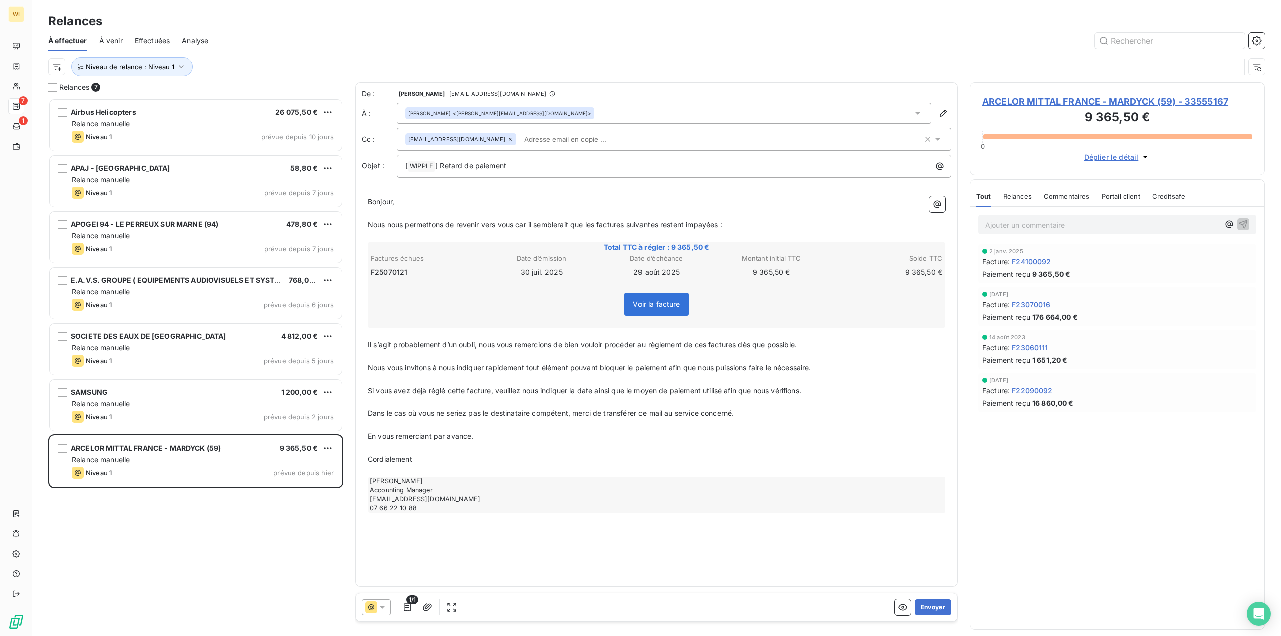
click at [952, 604] on div "1/1 Envoyer" at bounding box center [657, 608] width 602 height 28
click at [929, 607] on button "Envoyer" at bounding box center [933, 608] width 37 height 16
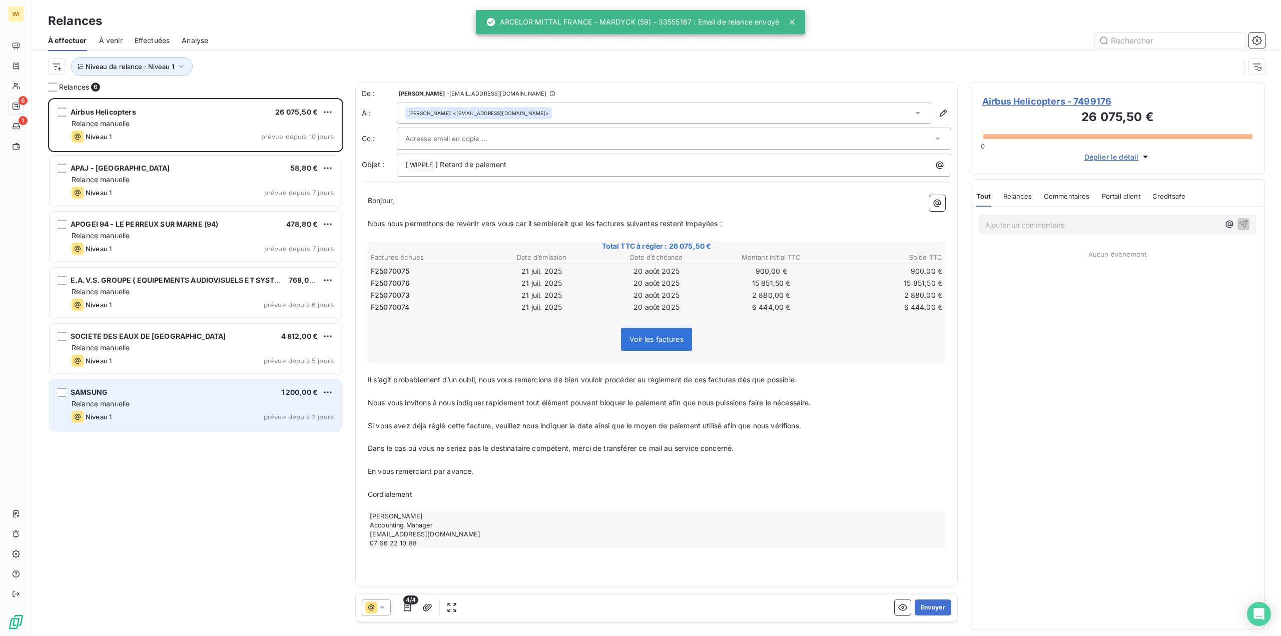
click at [192, 411] on div "Niveau 1 prévue depuis 2 jours" at bounding box center [203, 417] width 262 height 12
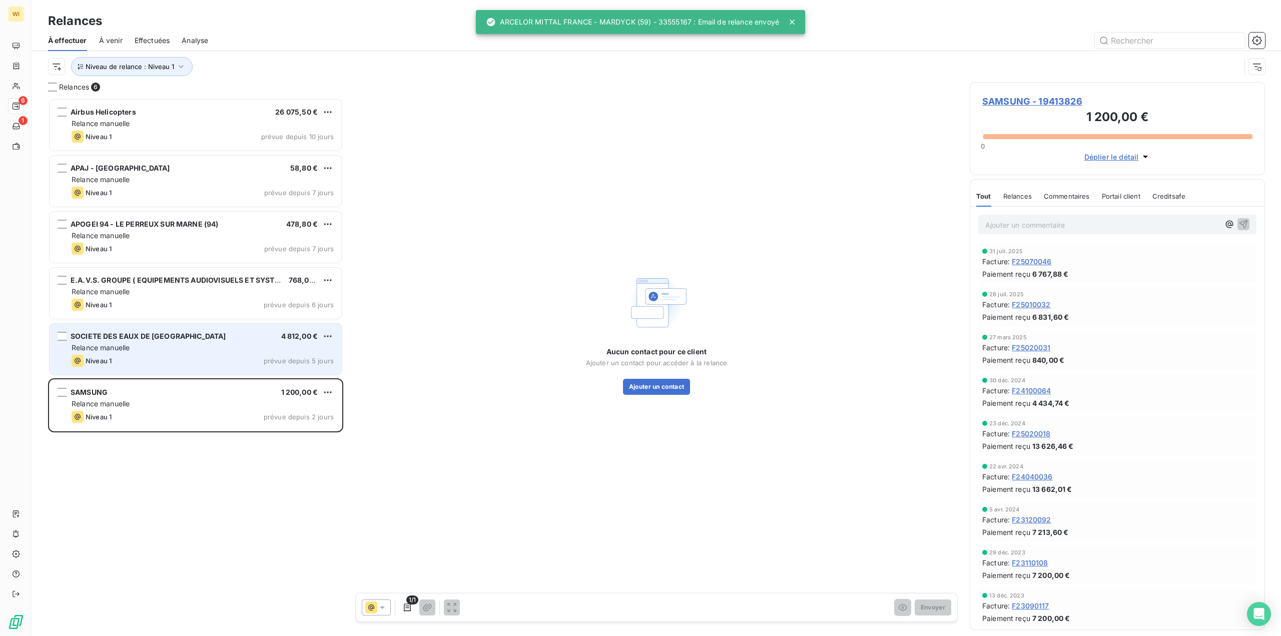
click at [191, 345] on div "Relance manuelle" at bounding box center [203, 348] width 262 height 10
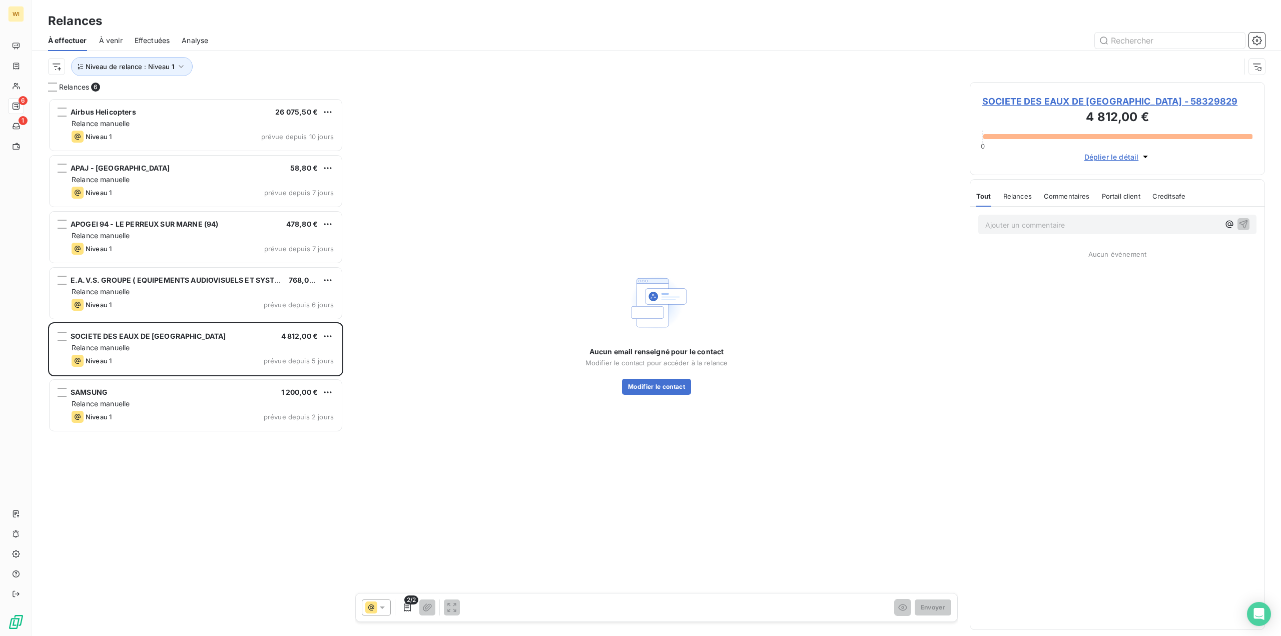
click at [1037, 98] on span "SOCIETE DES EAUX DE [GEOGRAPHIC_DATA] - 58329829" at bounding box center [1118, 102] width 270 height 14
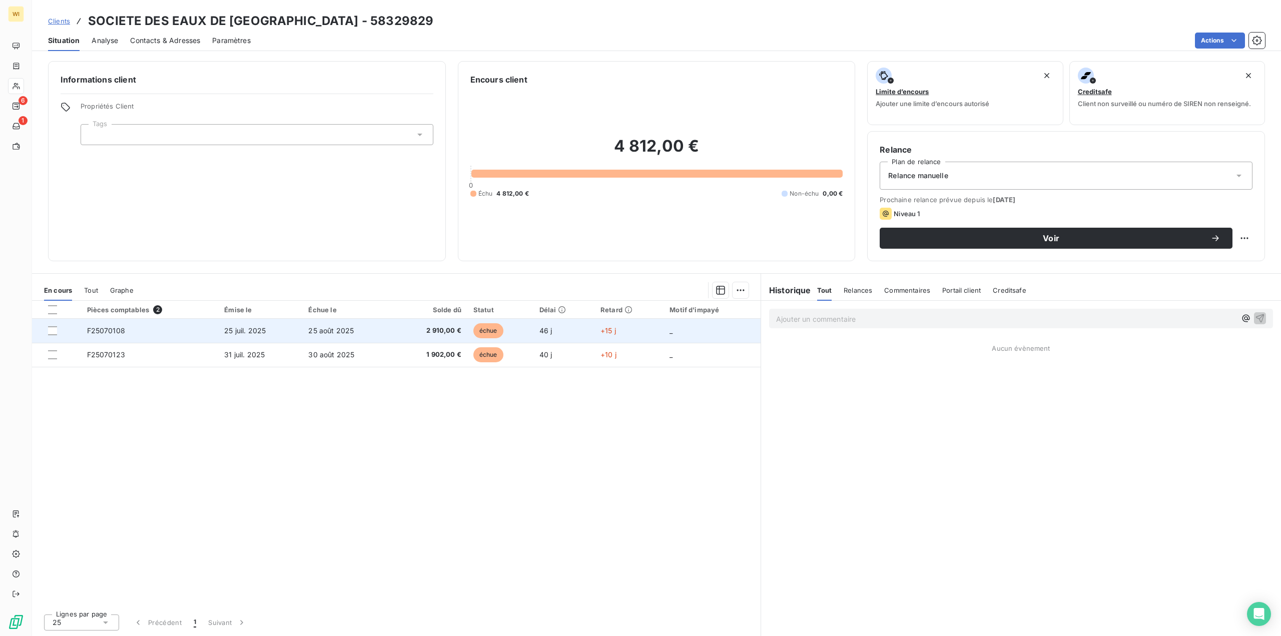
click at [116, 328] on span "F25070108" at bounding box center [106, 330] width 38 height 9
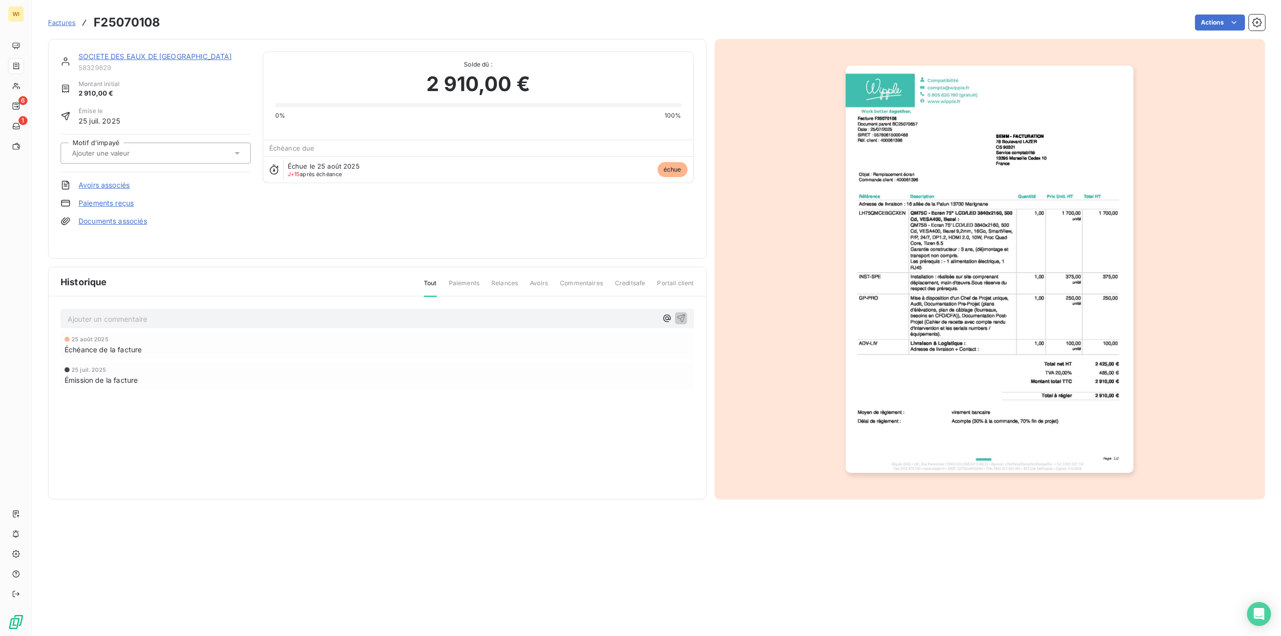
click at [889, 115] on img "button" at bounding box center [990, 269] width 288 height 407
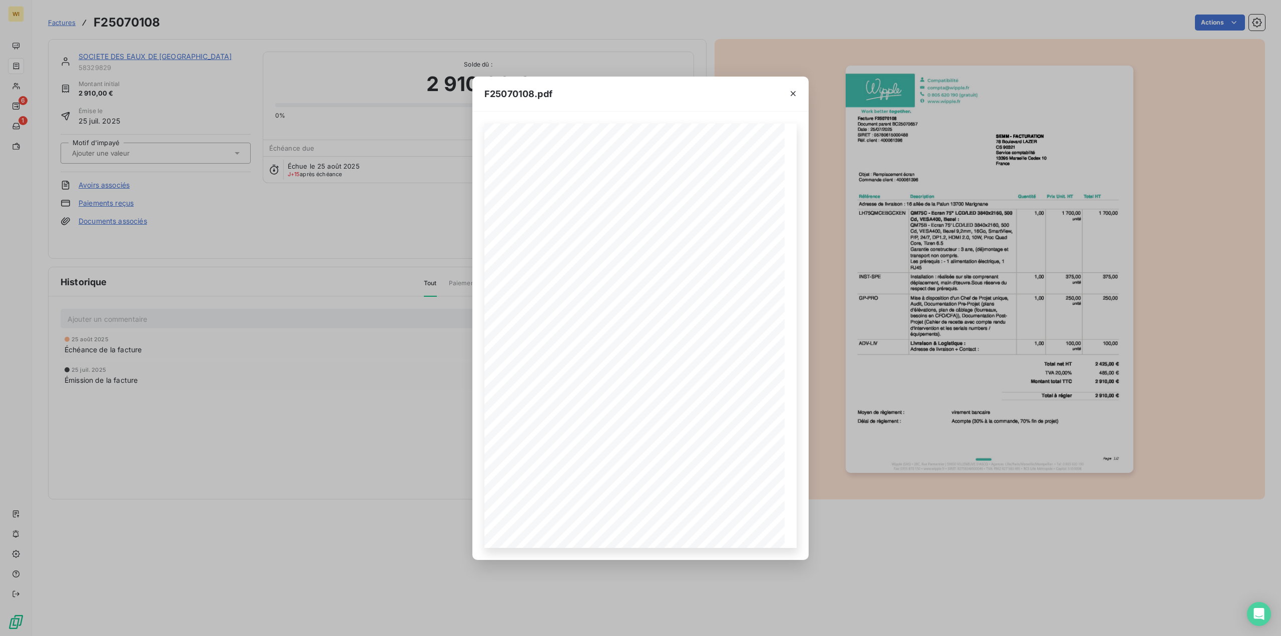
click at [515, 93] on span "F25070108.pdf" at bounding box center [519, 94] width 68 height 14
copy span "F25070108"
click at [798, 88] on button "button" at bounding box center [793, 94] width 16 height 16
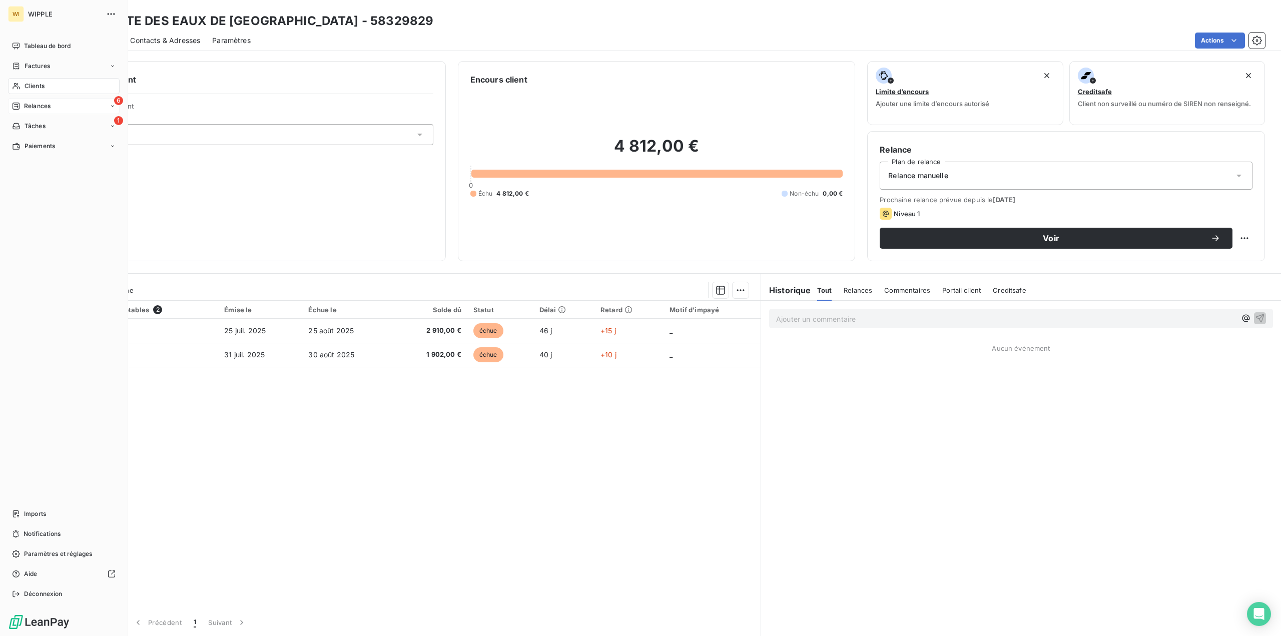
click at [34, 99] on div "6 Relances" at bounding box center [64, 106] width 112 height 16
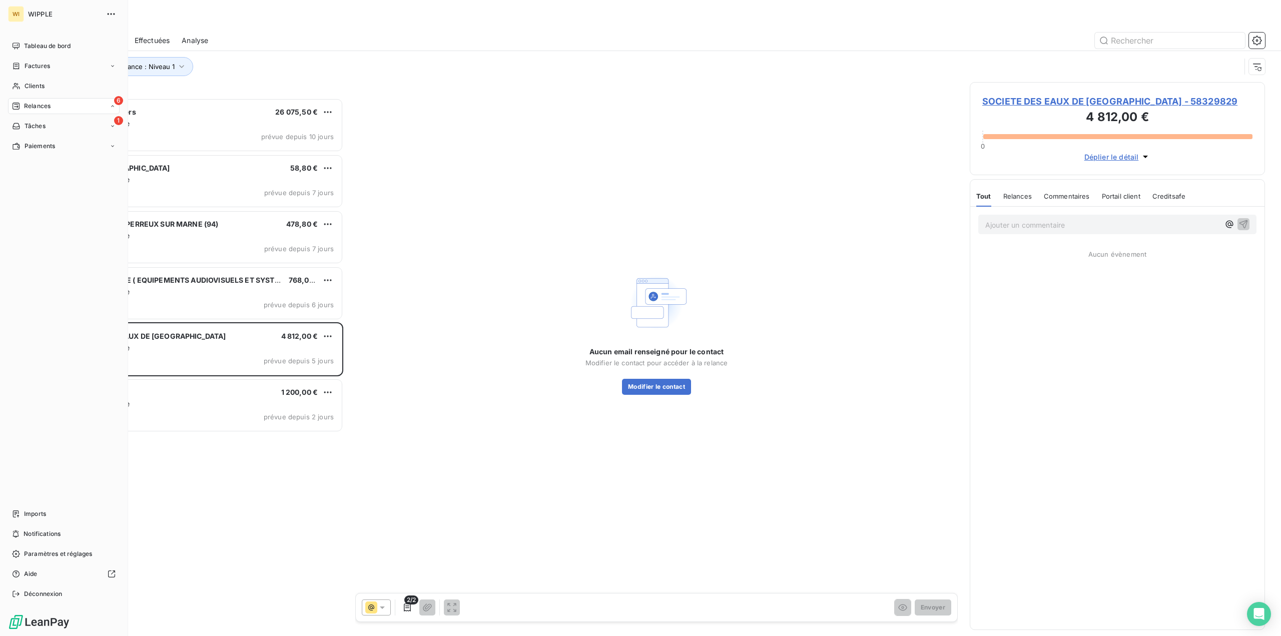
scroll to position [8, 8]
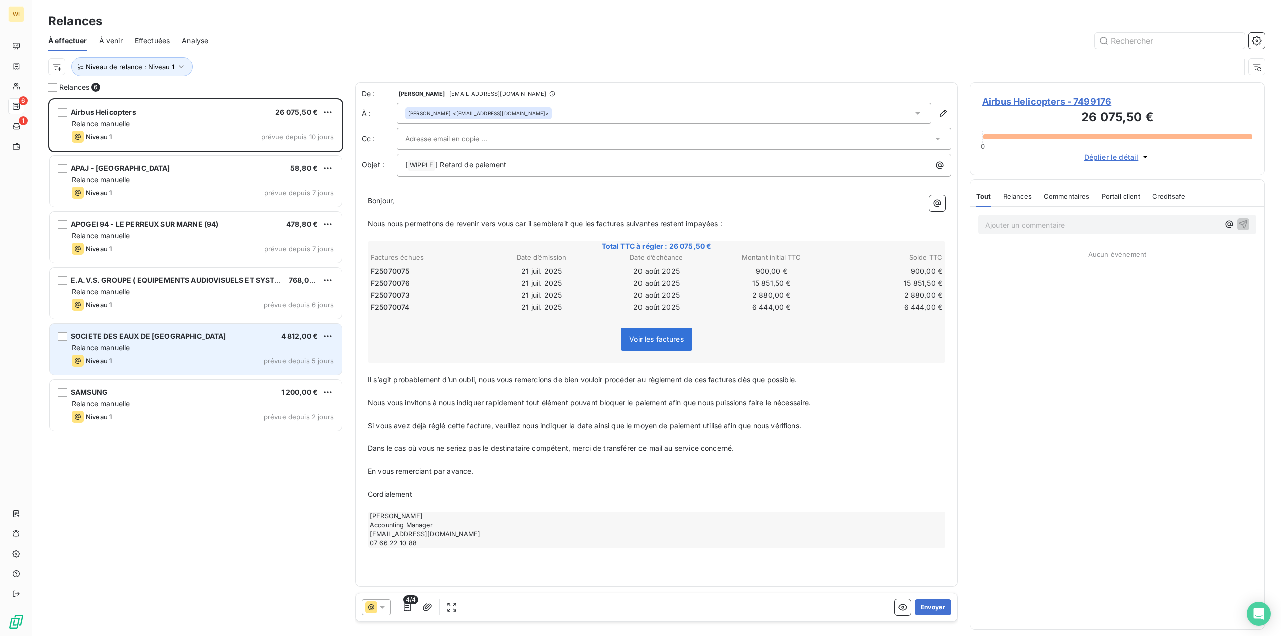
click at [206, 367] on div "SOCIETE DES EAUX DE MARSEILLE 4 812,00 € Relance [PERSON_NAME] 1 prévue depuis …" at bounding box center [196, 349] width 292 height 51
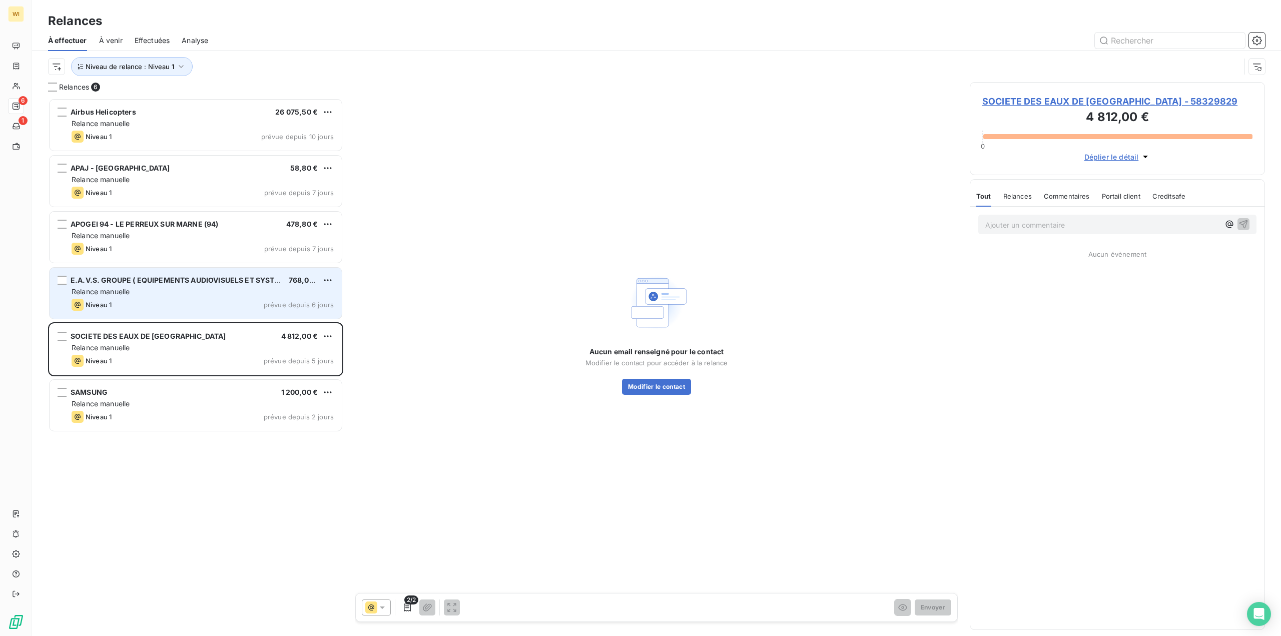
click at [209, 278] on span "E.A.V.S. GROUPE ( EQUIPEMENTS AUDIOVISUELS ET SYSTEMES )" at bounding box center [185, 280] width 228 height 9
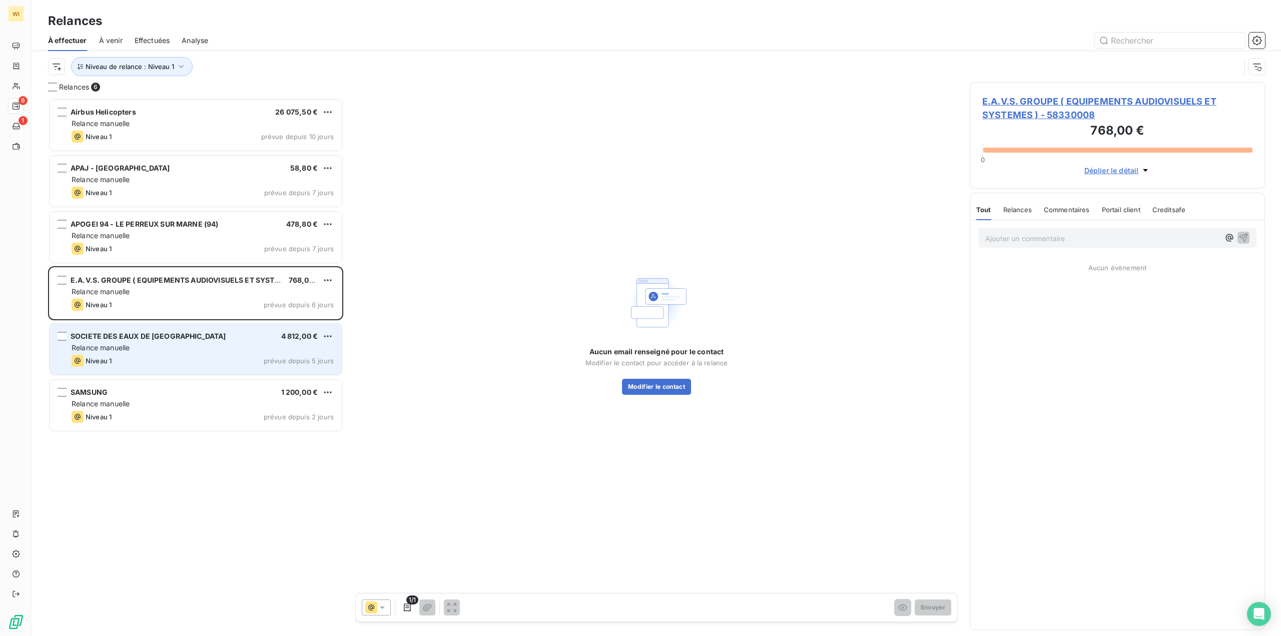
click at [209, 347] on div "Relance manuelle" at bounding box center [203, 348] width 262 height 10
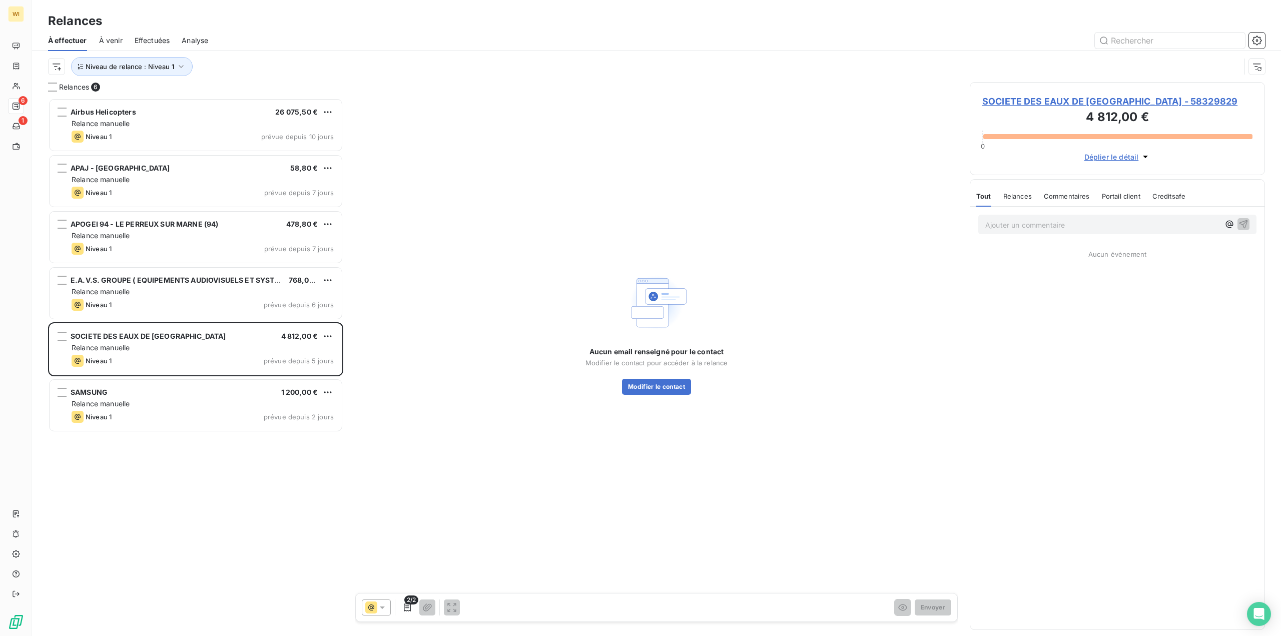
click at [1026, 104] on span "SOCIETE DES EAUX DE [GEOGRAPHIC_DATA] - 58329829" at bounding box center [1118, 102] width 270 height 14
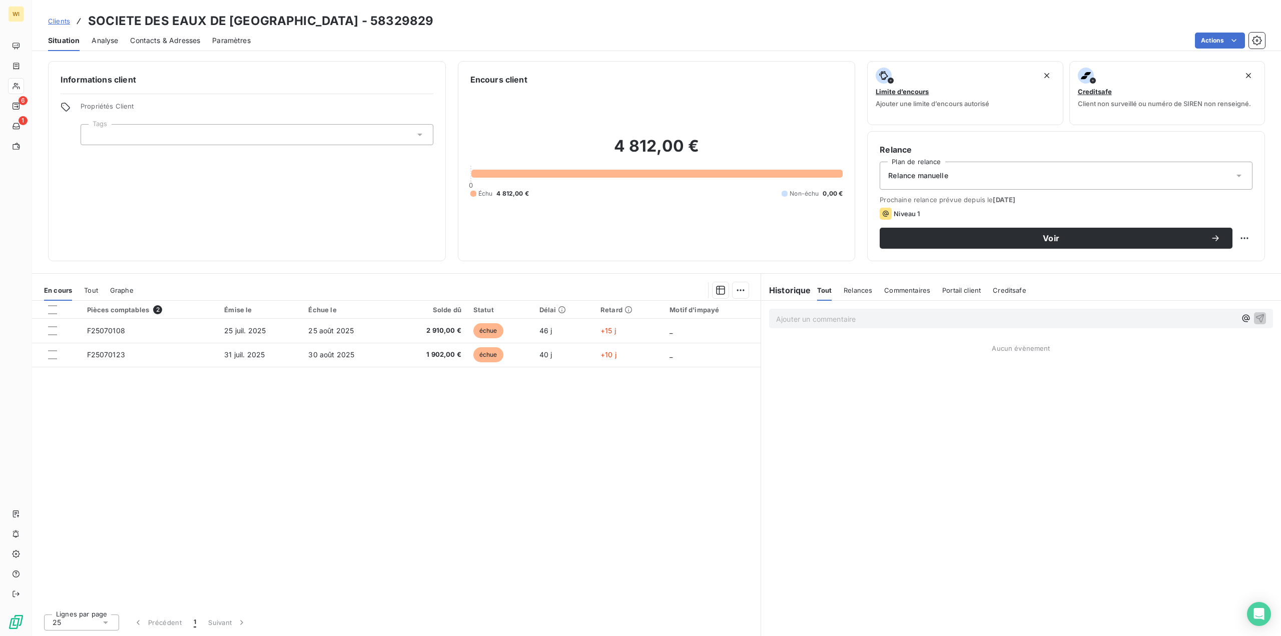
click at [170, 42] on span "Contacts & Adresses" at bounding box center [165, 41] width 70 height 10
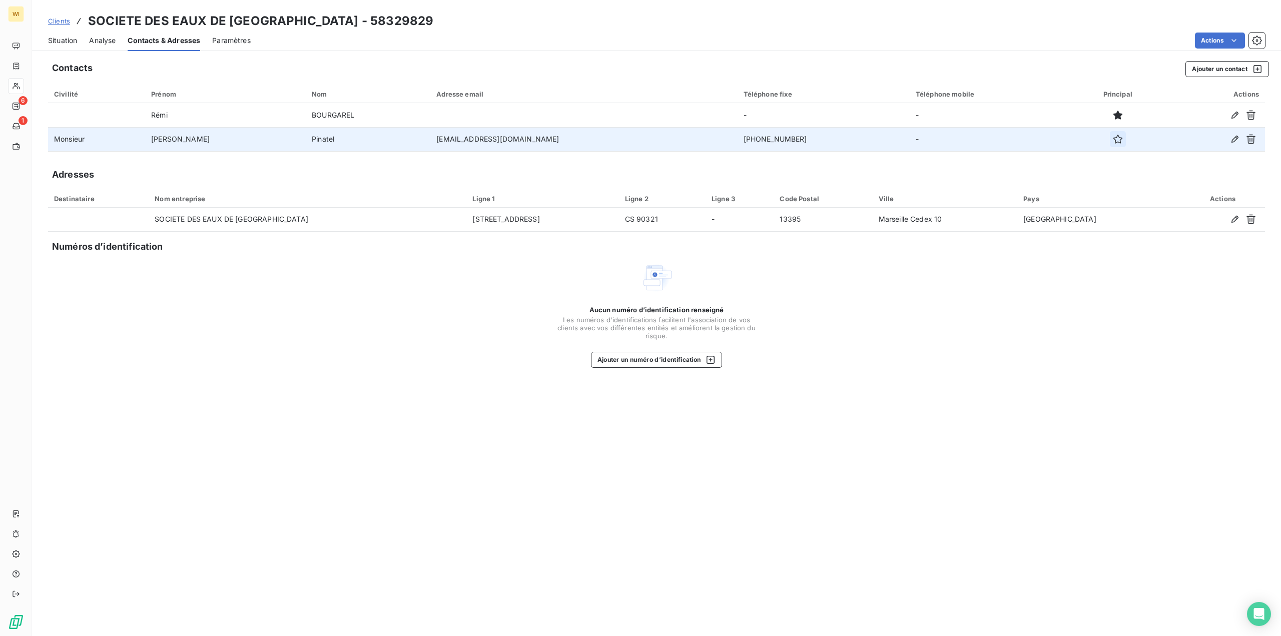
click at [1113, 141] on icon "button" at bounding box center [1118, 139] width 10 height 10
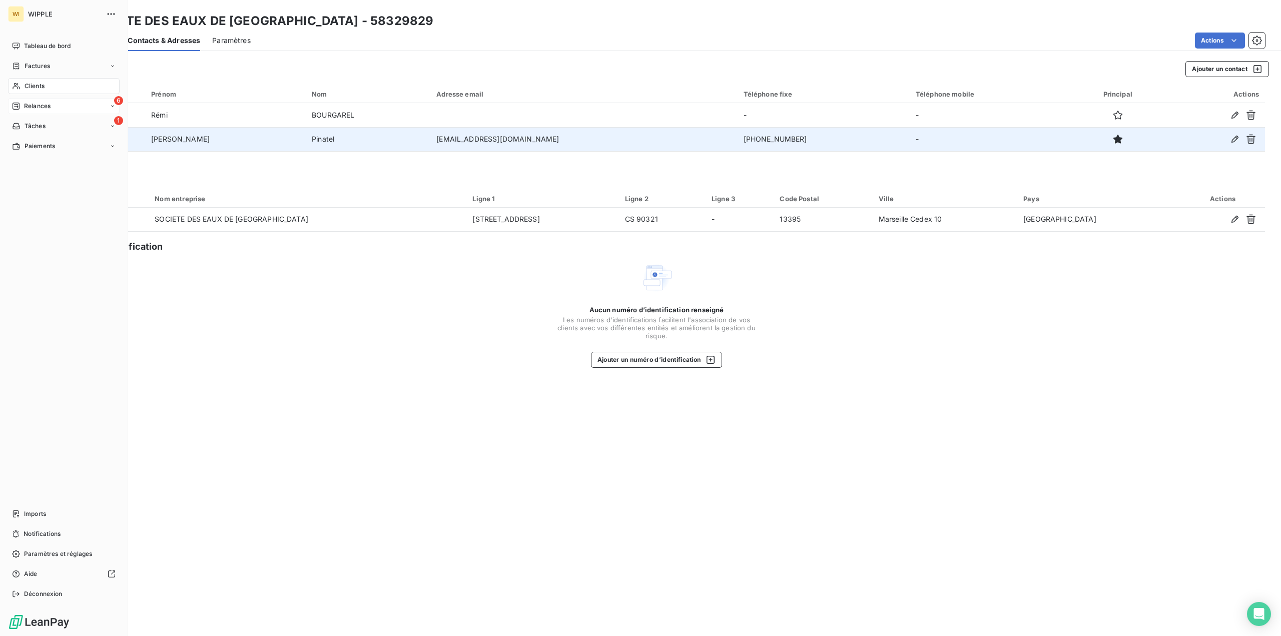
click at [38, 105] on span "Relances" at bounding box center [37, 106] width 27 height 9
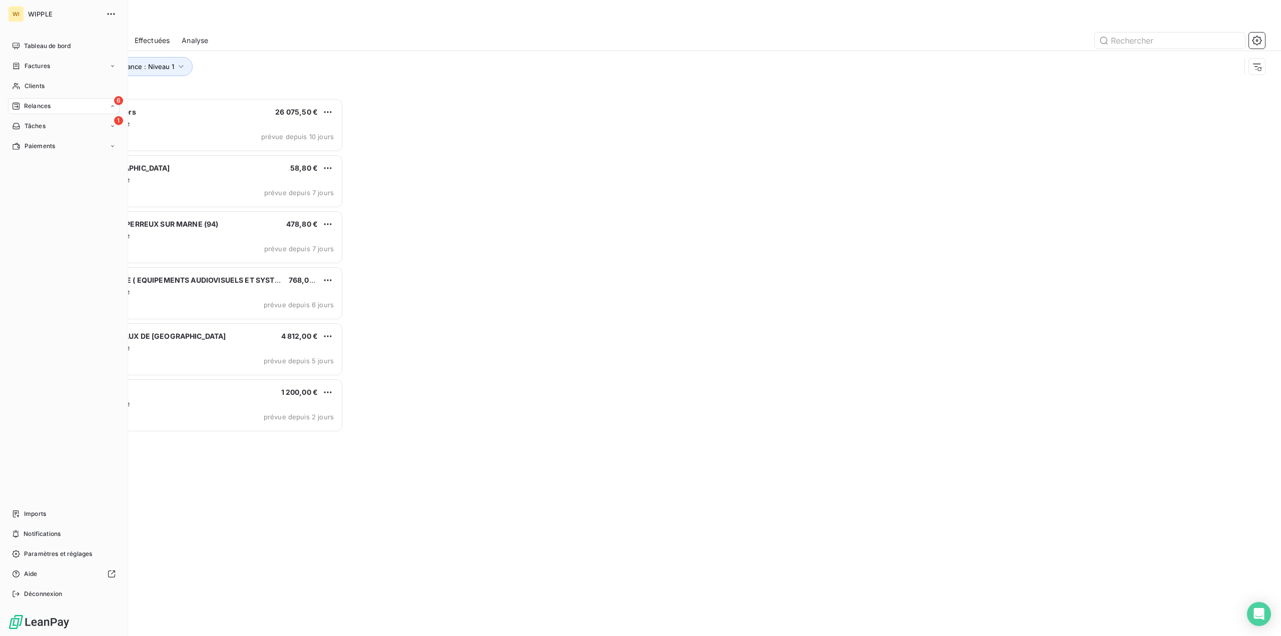
scroll to position [531, 288]
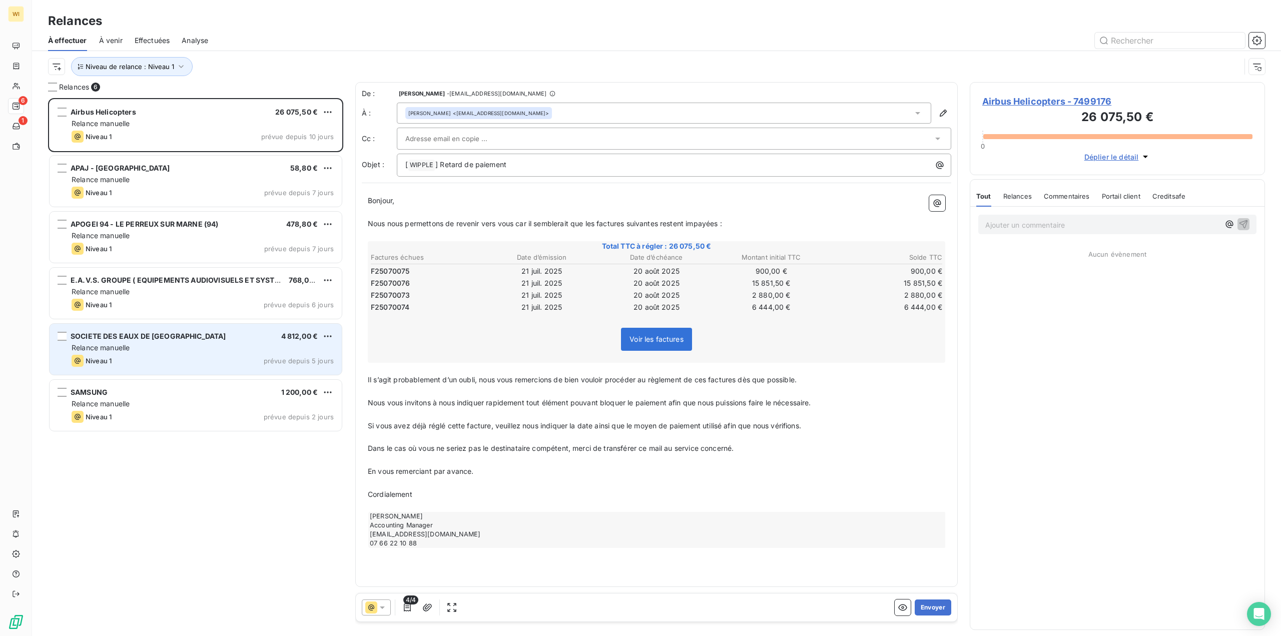
click at [195, 344] on div "Relance manuelle" at bounding box center [203, 348] width 262 height 10
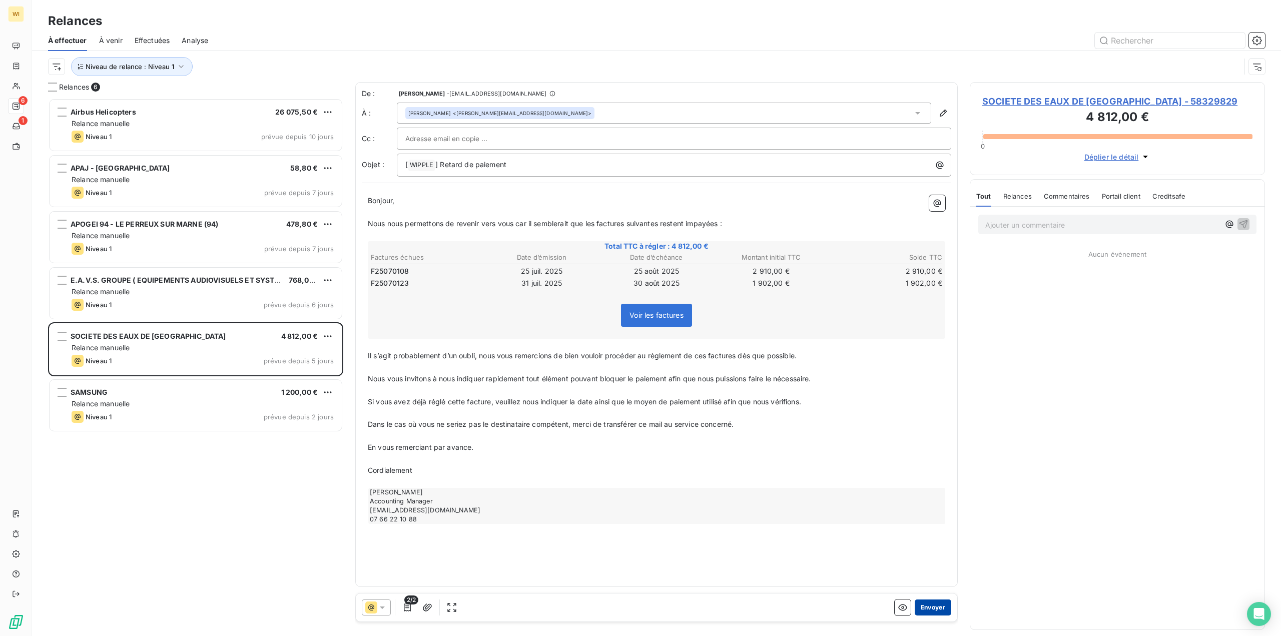
click at [933, 608] on button "Envoyer" at bounding box center [933, 608] width 37 height 16
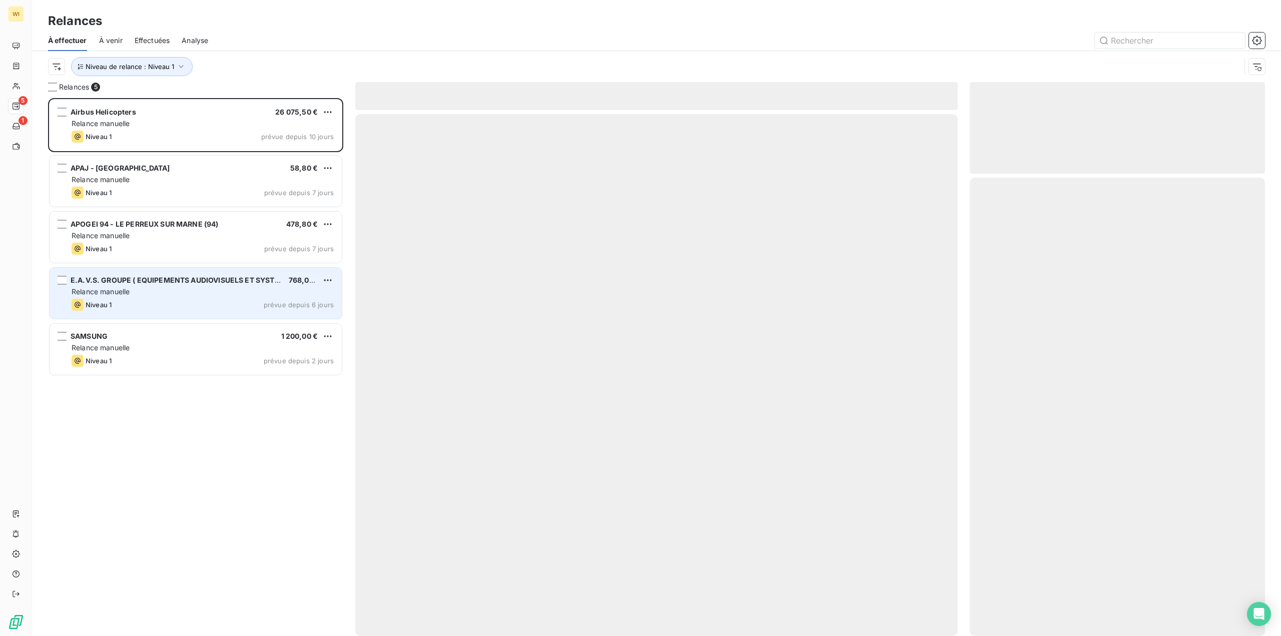
click at [153, 291] on div "Relance manuelle" at bounding box center [203, 292] width 262 height 10
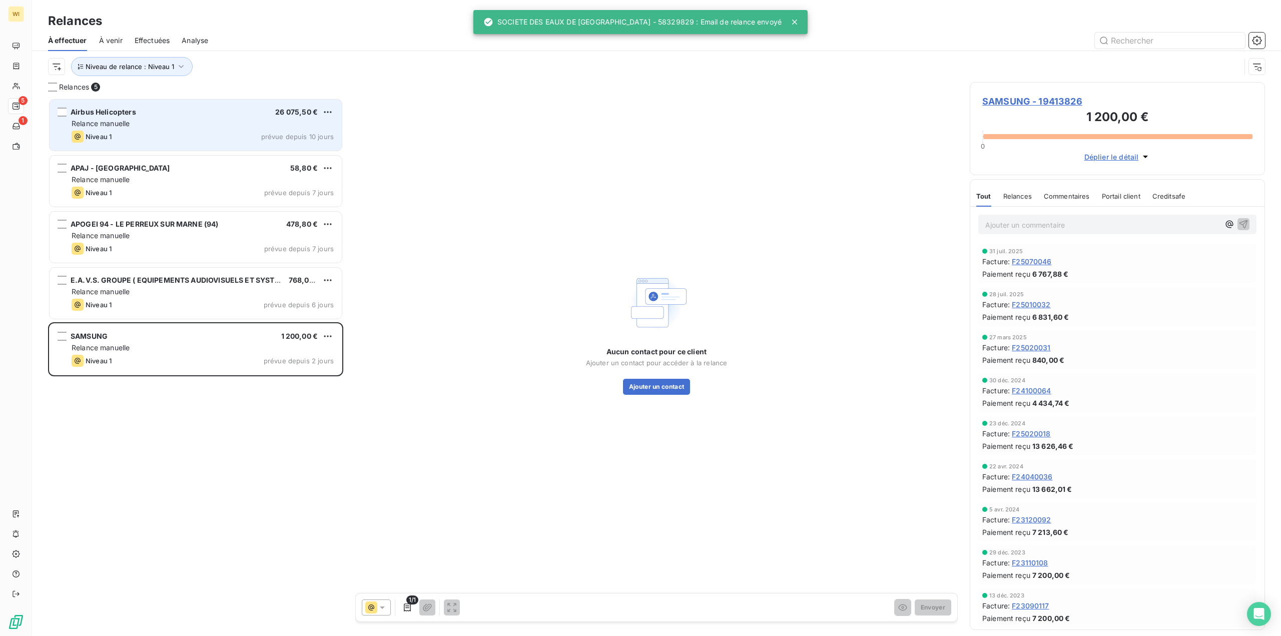
click at [157, 131] on div "Niveau 1 prévue depuis 10 jours" at bounding box center [203, 137] width 262 height 12
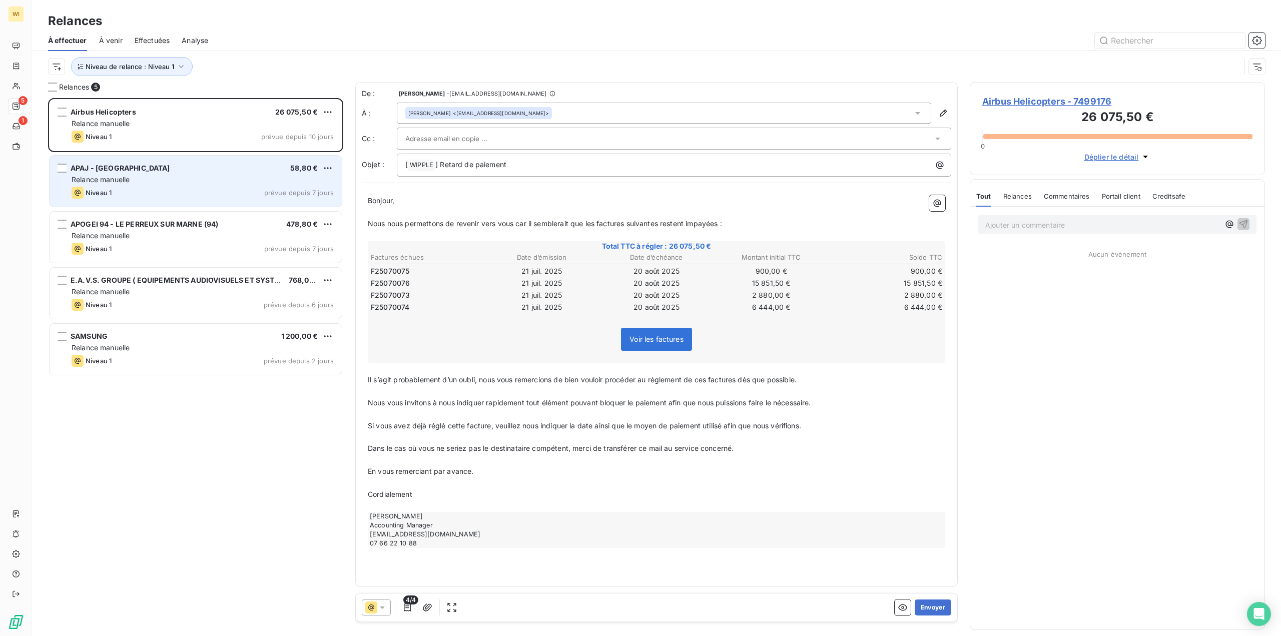
click at [168, 169] on div "APAJ - [GEOGRAPHIC_DATA] 58,80 €" at bounding box center [203, 168] width 262 height 9
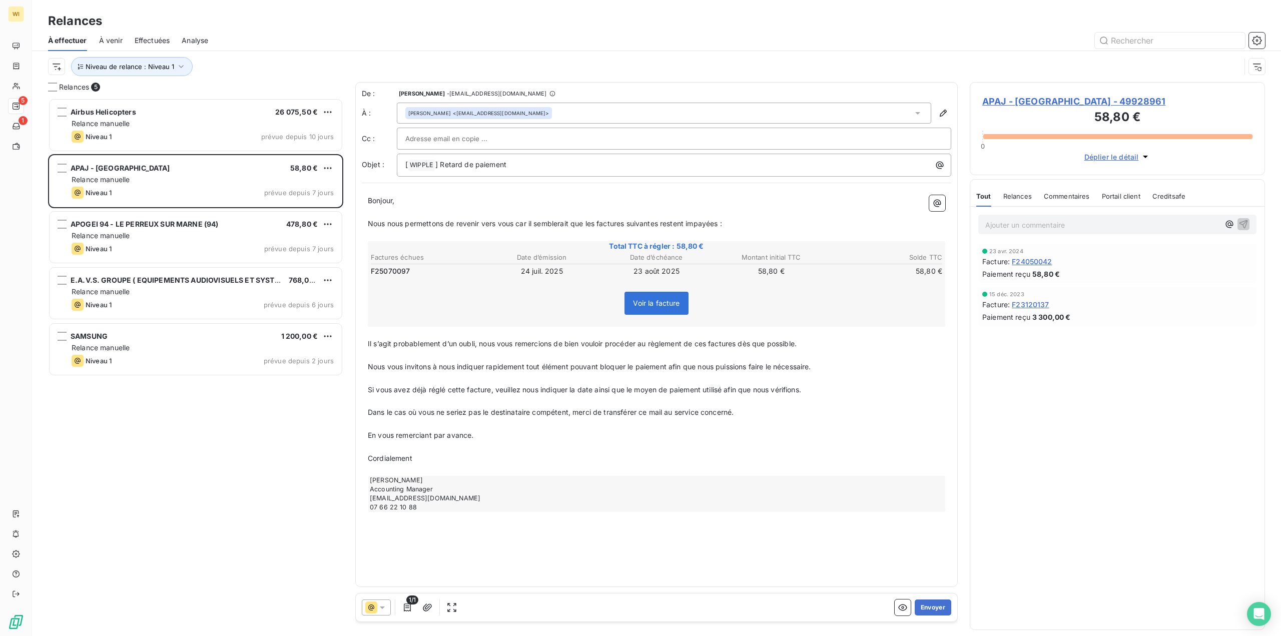
click at [396, 271] on span "F25070097" at bounding box center [390, 271] width 39 height 10
copy span "F25070097"
click at [553, 111] on div "[PERSON_NAME] <[EMAIL_ADDRESS][DOMAIN_NAME]>" at bounding box center [664, 113] width 535 height 21
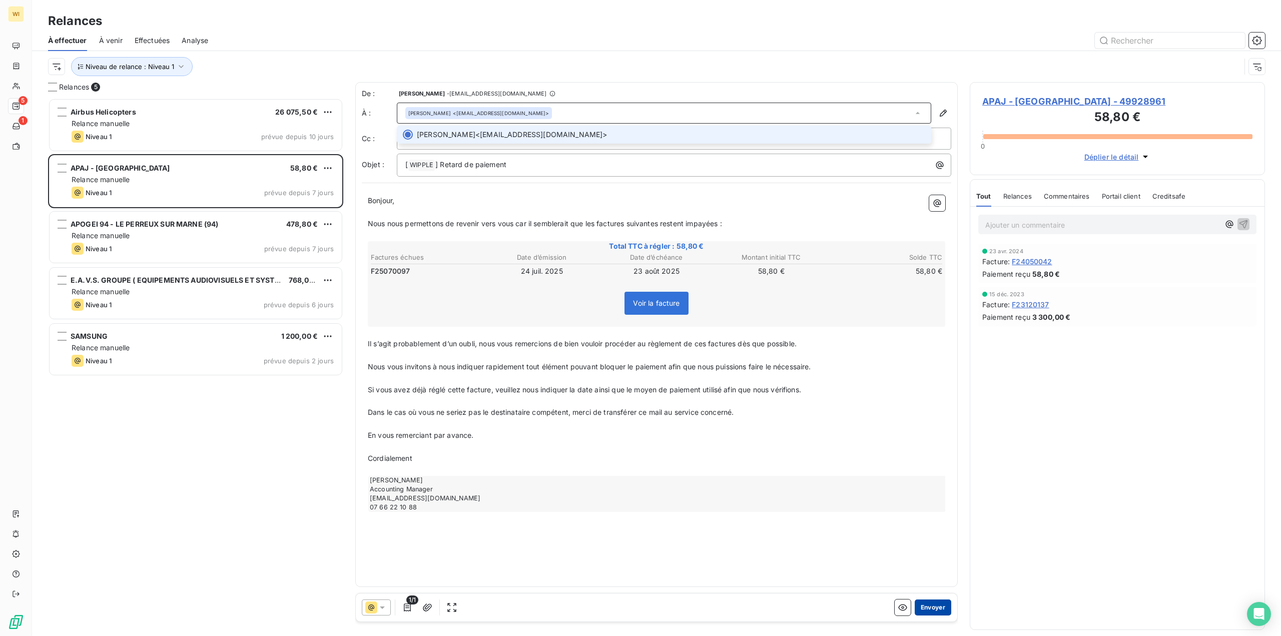
click at [941, 611] on button "Envoyer" at bounding box center [933, 608] width 37 height 16
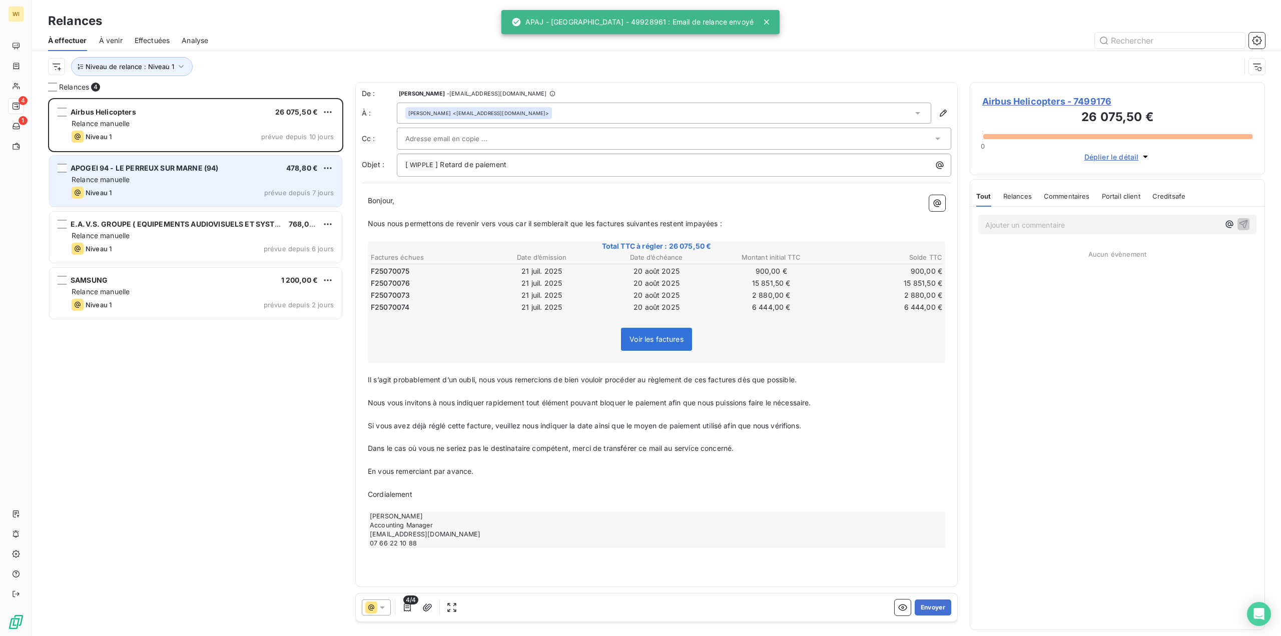
click at [162, 185] on div "APOGEI 94 - LE PERREUX SUR MARNE (94) 478,80 € Relance [PERSON_NAME] 1 prévue d…" at bounding box center [196, 181] width 292 height 51
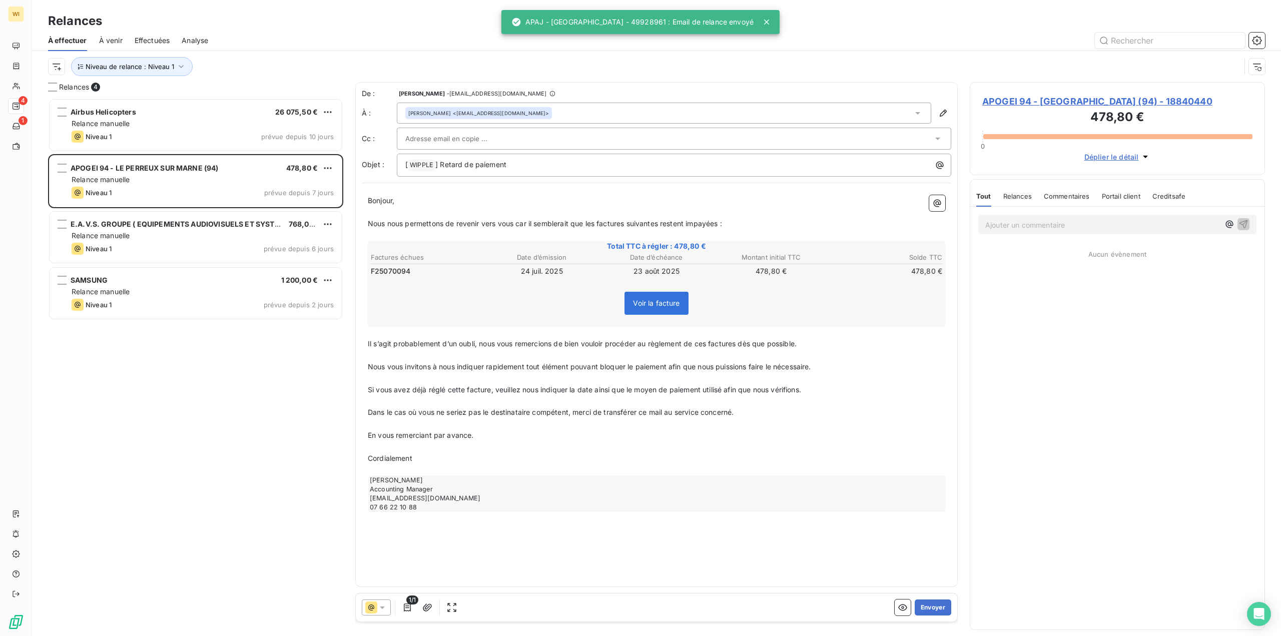
click at [388, 273] on span "F25070094" at bounding box center [391, 271] width 40 height 10
click at [389, 273] on span "F25070094" at bounding box center [391, 271] width 40 height 10
copy span "F25070094"
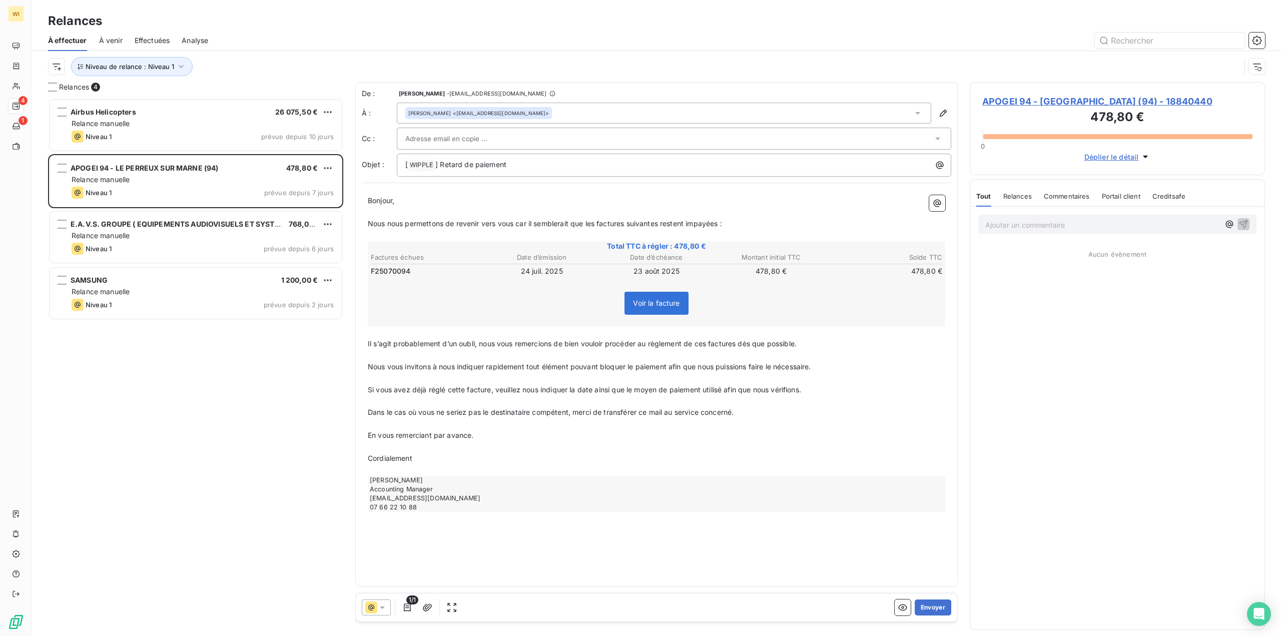
click at [548, 108] on div "[PERSON_NAME] <[EMAIL_ADDRESS][DOMAIN_NAME]>" at bounding box center [664, 113] width 535 height 21
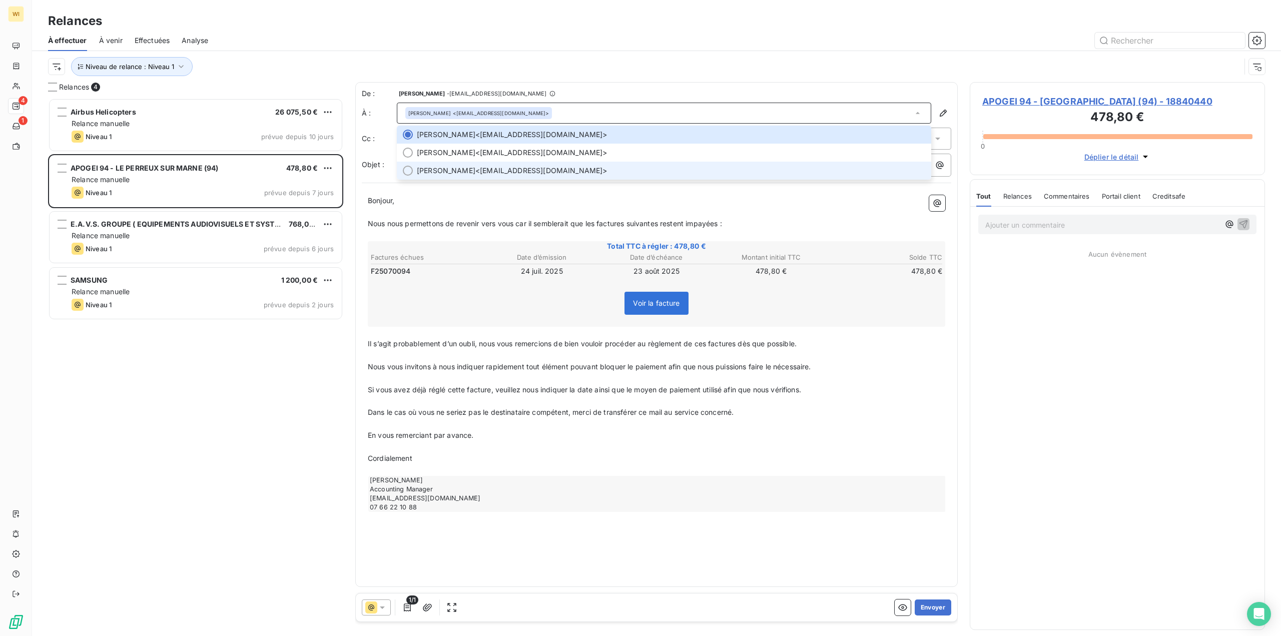
click at [549, 169] on span "[PERSON_NAME] <[EMAIL_ADDRESS][DOMAIN_NAME]>" at bounding box center [671, 171] width 509 height 10
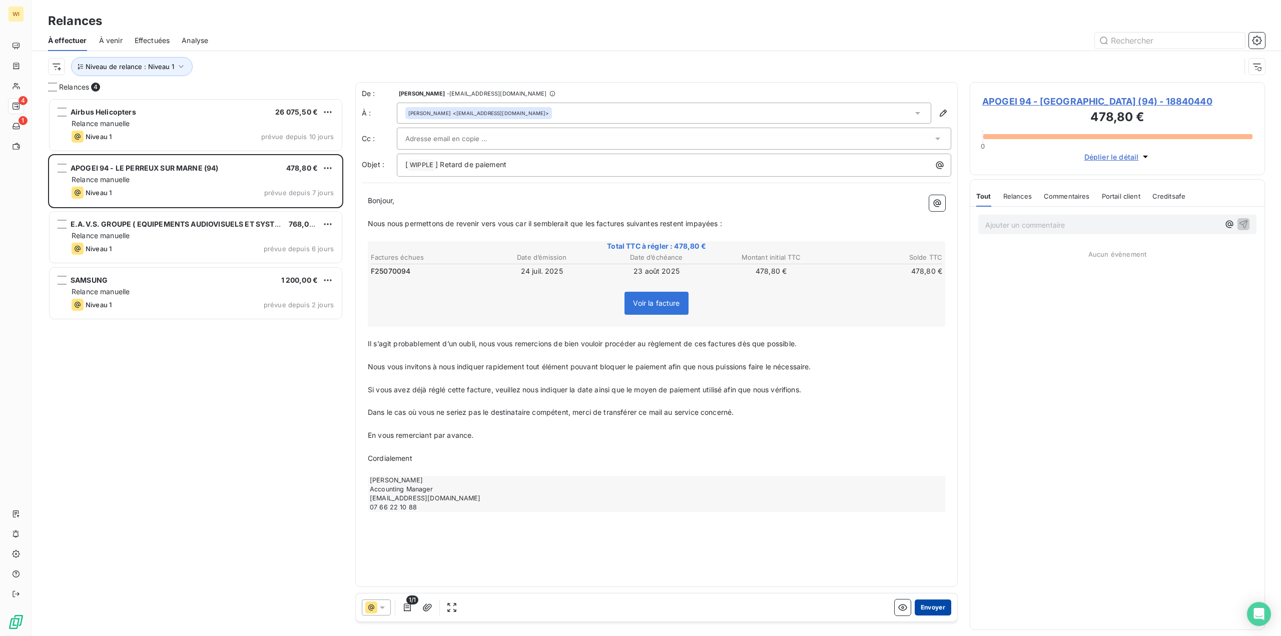
click at [933, 607] on button "Envoyer" at bounding box center [933, 608] width 37 height 16
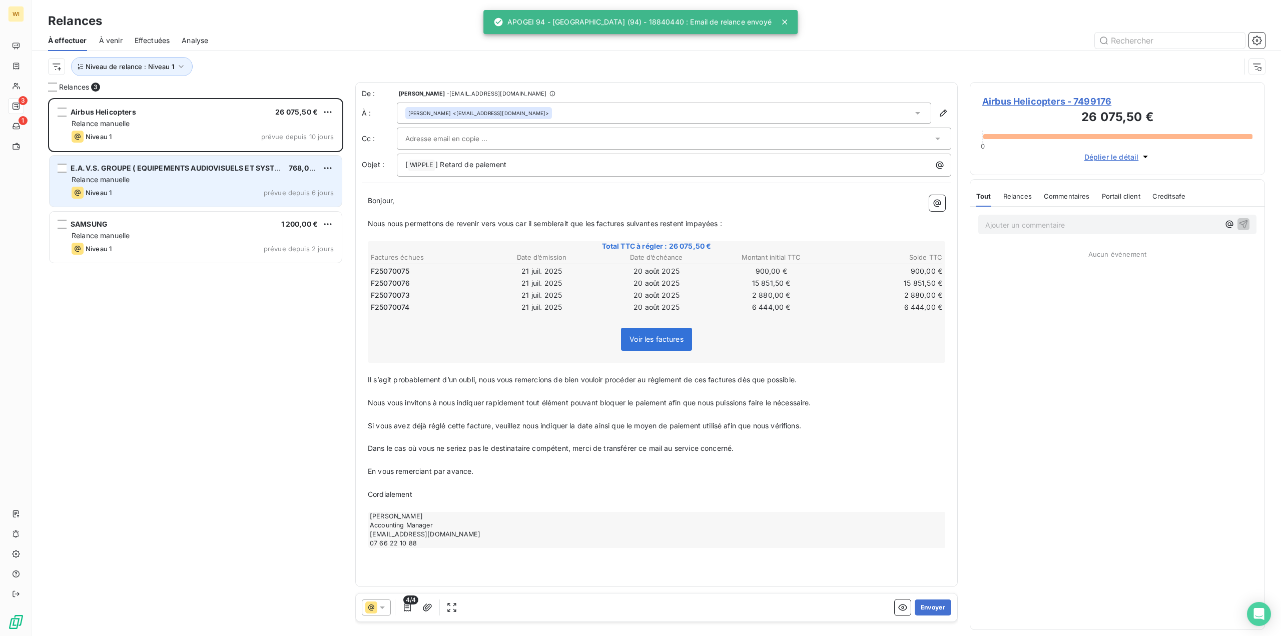
click at [189, 178] on div "Relance manuelle" at bounding box center [203, 180] width 262 height 10
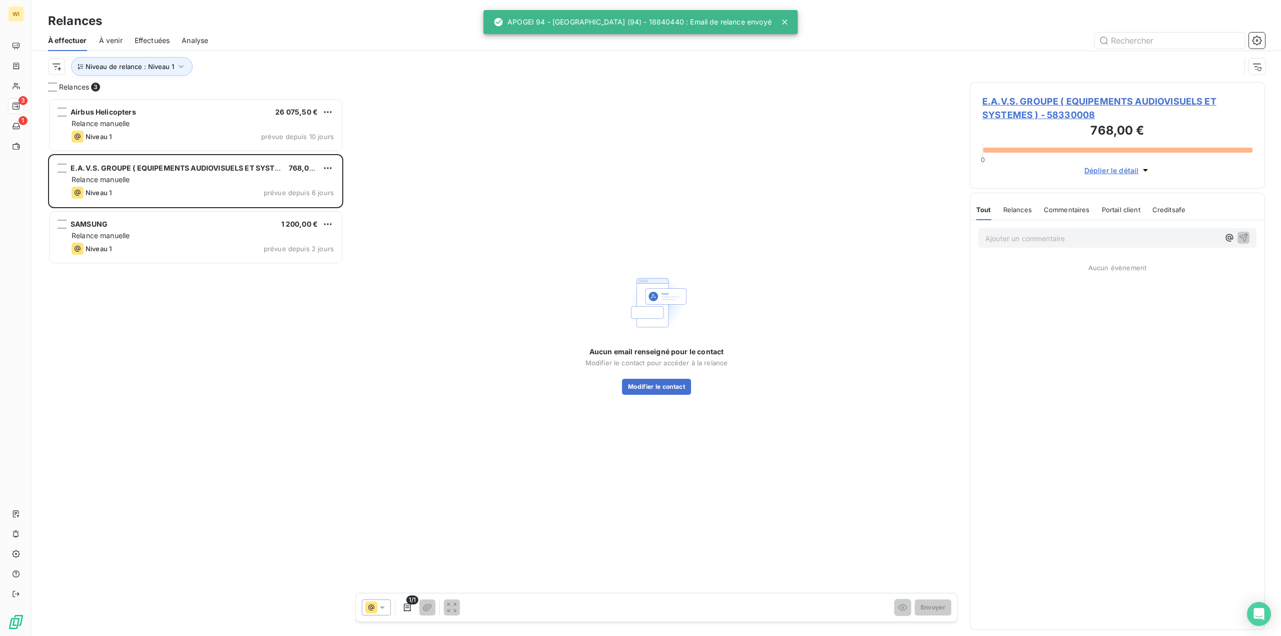
click at [1045, 110] on span "E.A.V.S. GROUPE ( EQUIPEMENTS AUDIOVISUELS ET SYSTEMES ) - 58330008" at bounding box center [1118, 108] width 270 height 27
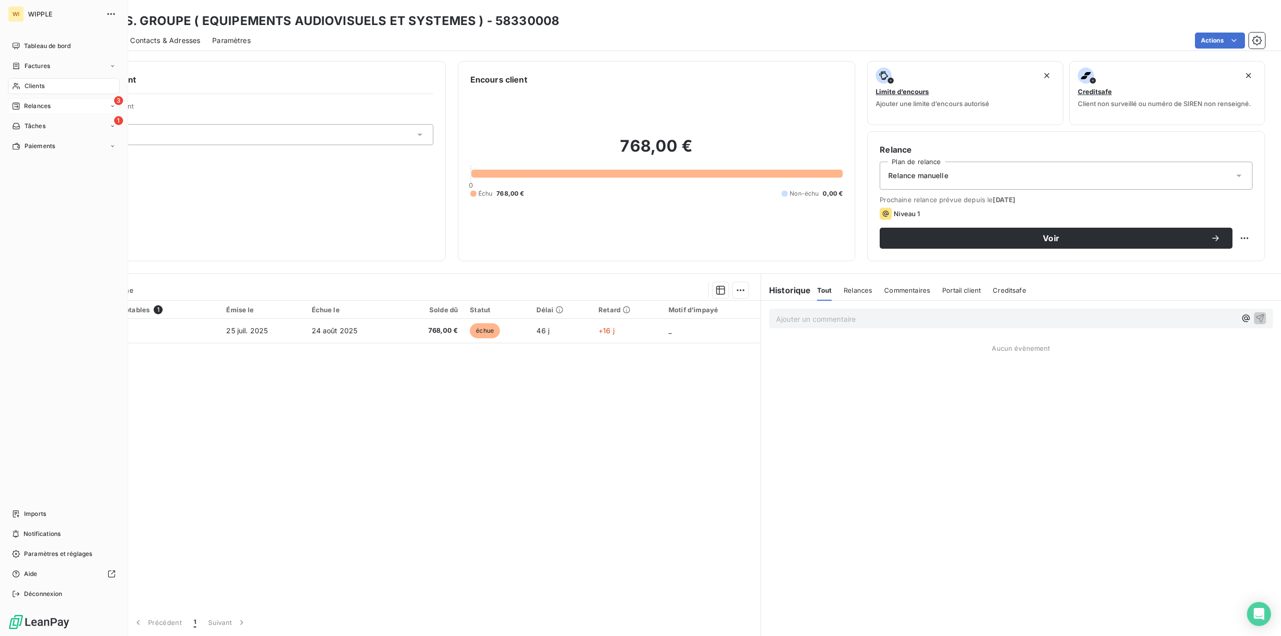
click at [44, 100] on div "3 Relances" at bounding box center [64, 106] width 112 height 16
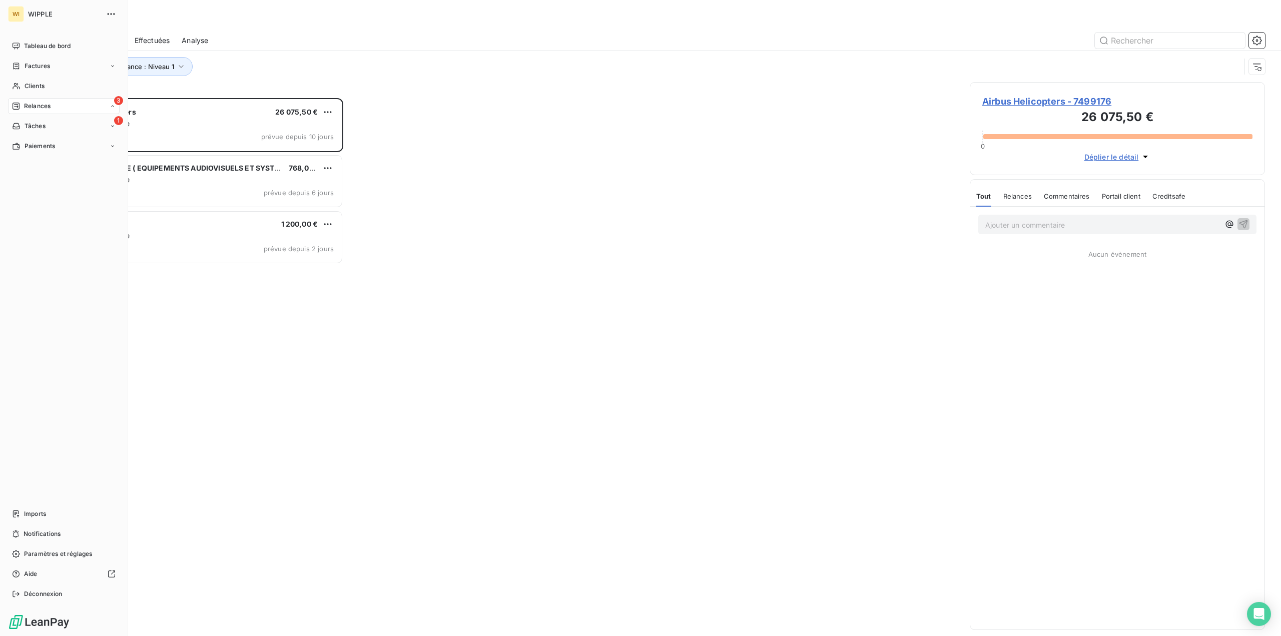
scroll to position [531, 288]
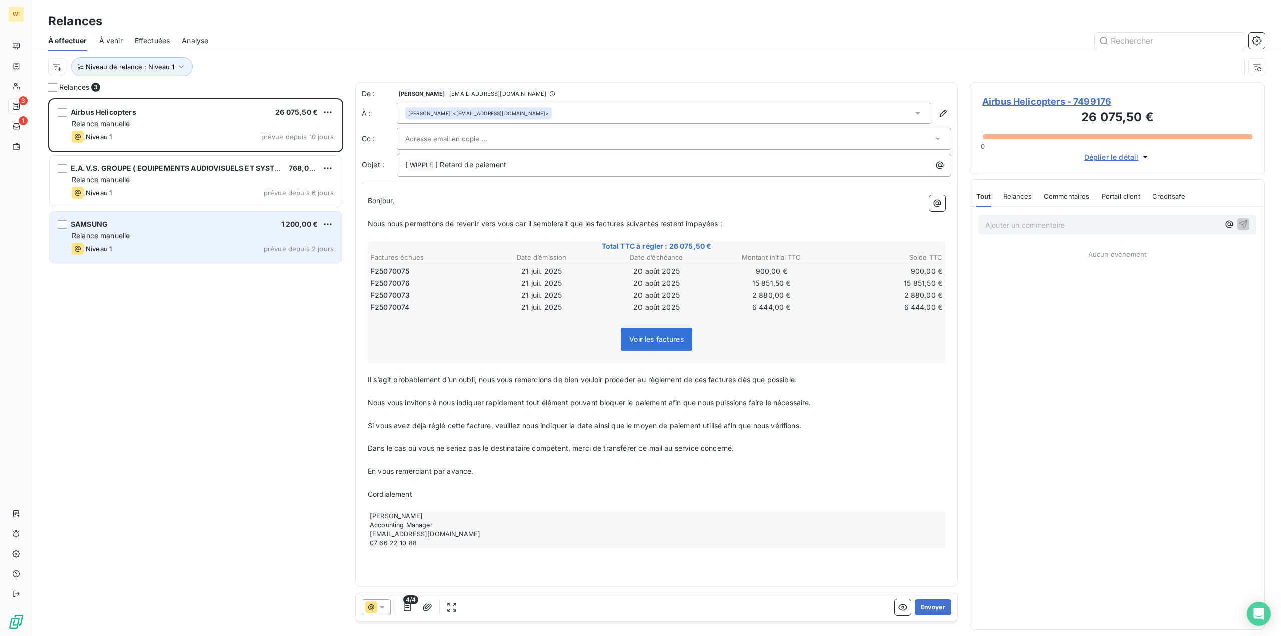
click at [145, 230] on div "SAMSUNG 1 200,00 € Relance [PERSON_NAME] 1 prévue depuis 2 jours" at bounding box center [196, 237] width 292 height 51
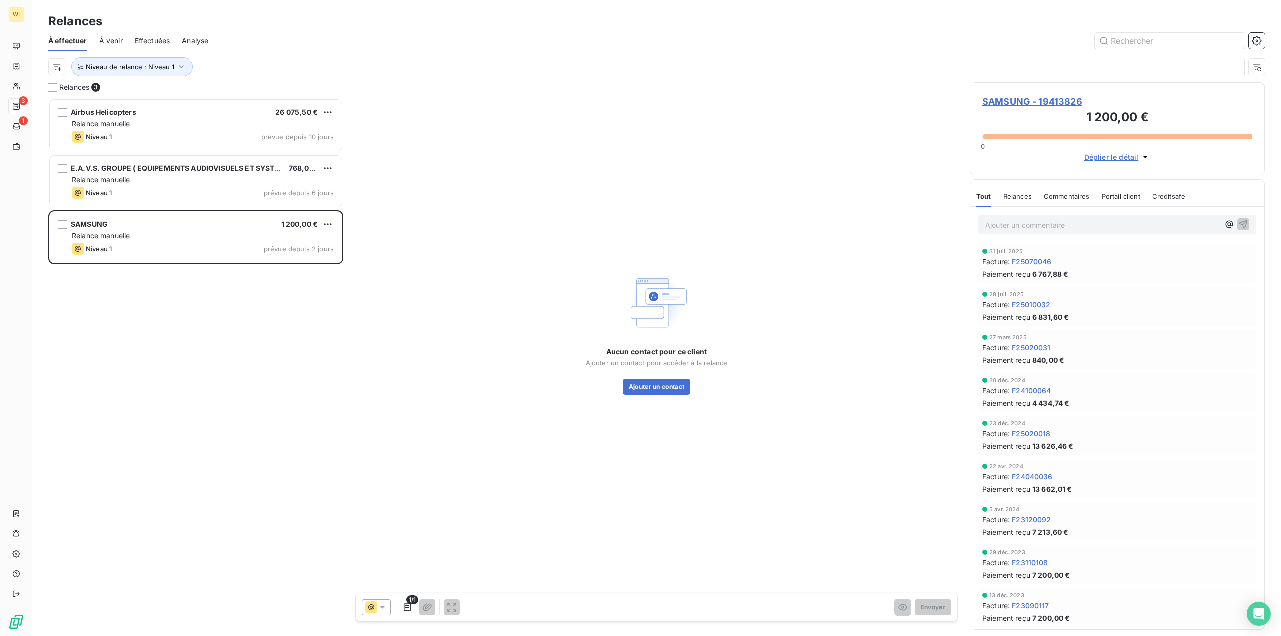
click at [989, 98] on span "SAMSUNG - 19413826" at bounding box center [1118, 102] width 270 height 14
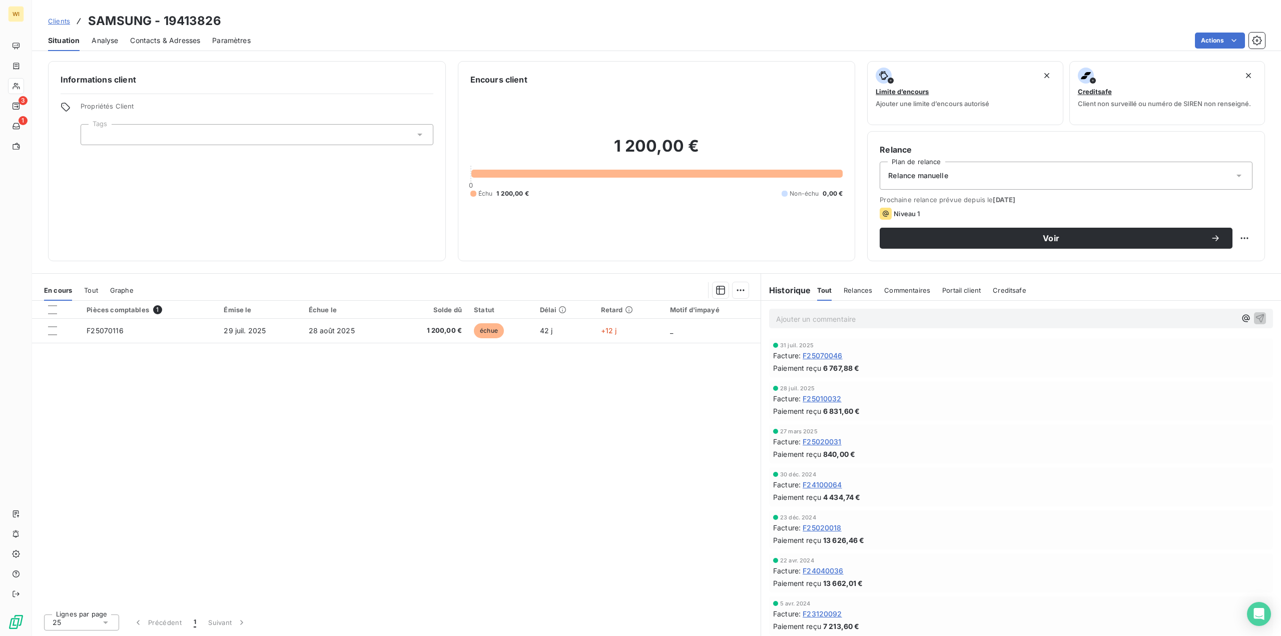
click at [178, 43] on span "Contacts & Adresses" at bounding box center [165, 41] width 70 height 10
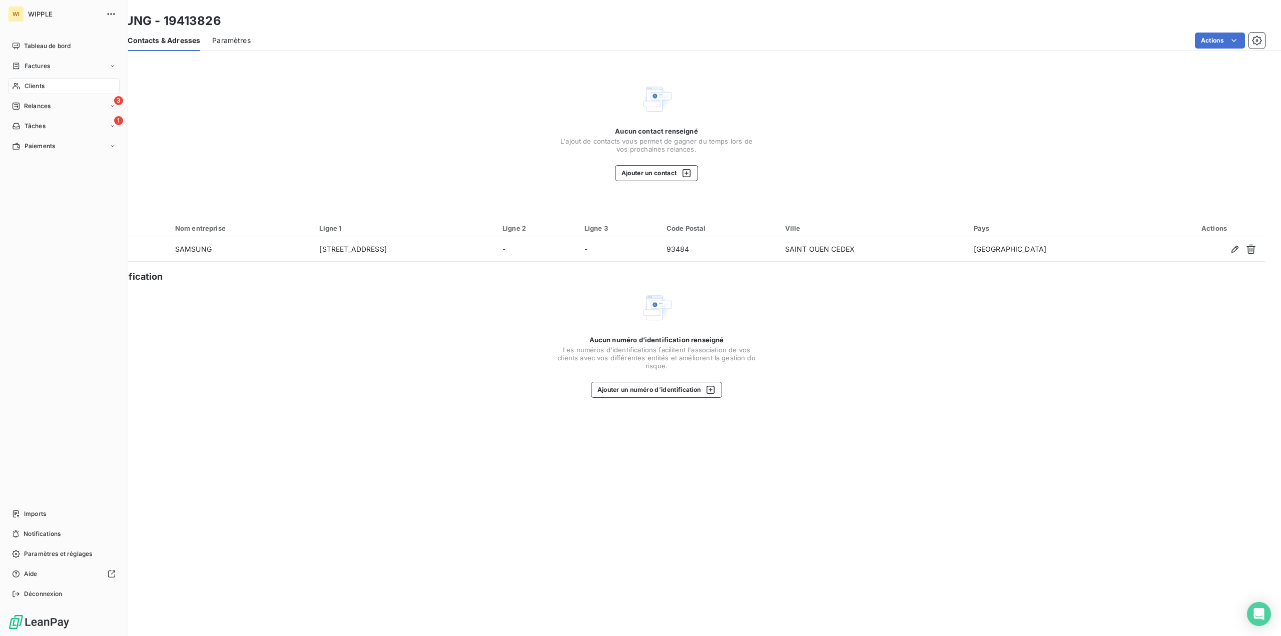
click at [50, 107] on span "Relances" at bounding box center [37, 106] width 27 height 9
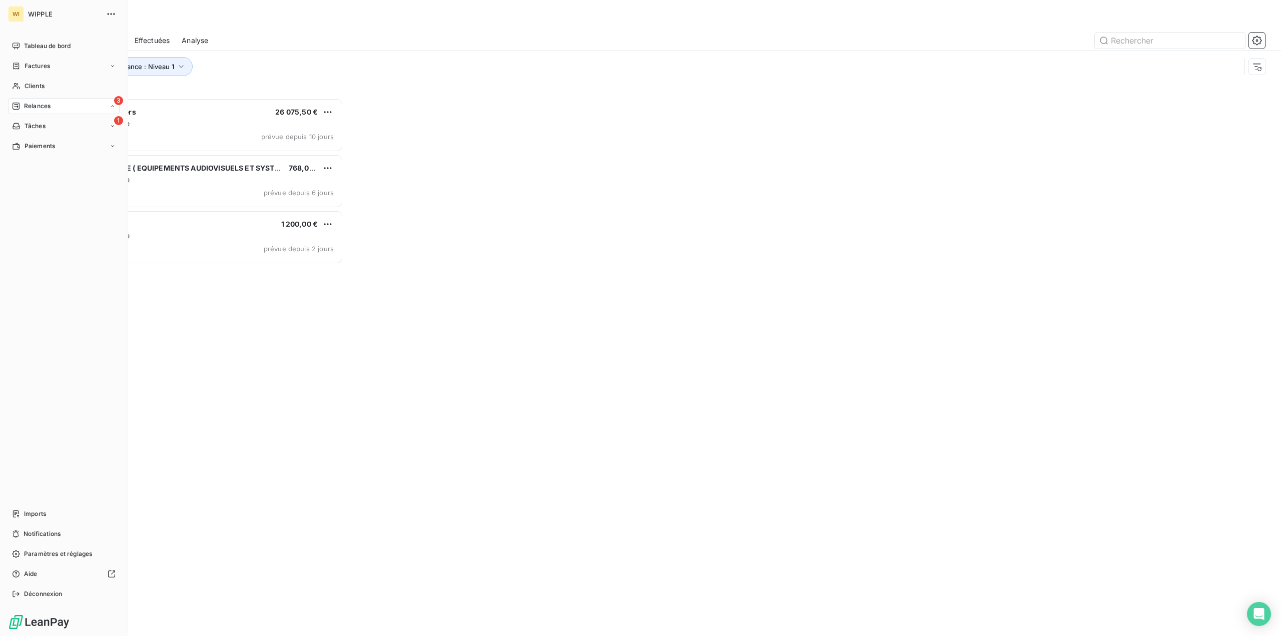
scroll to position [531, 288]
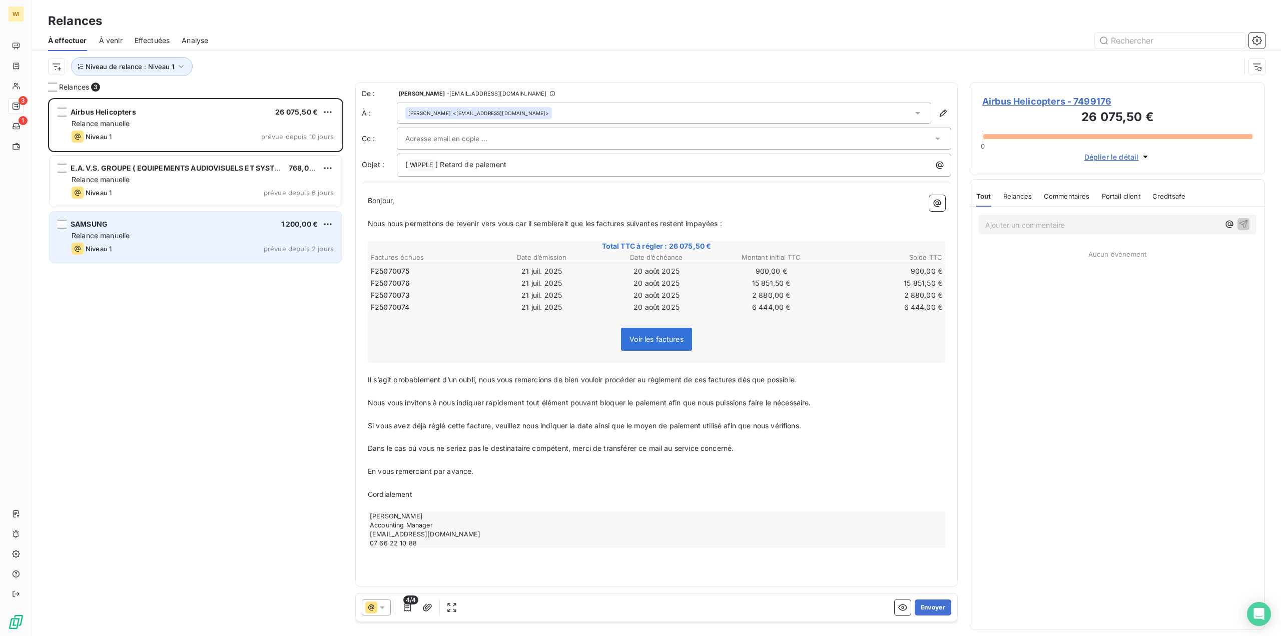
click at [155, 230] on div "SAMSUNG 1 200,00 € Relance [PERSON_NAME] 1 prévue depuis 2 jours" at bounding box center [196, 237] width 292 height 51
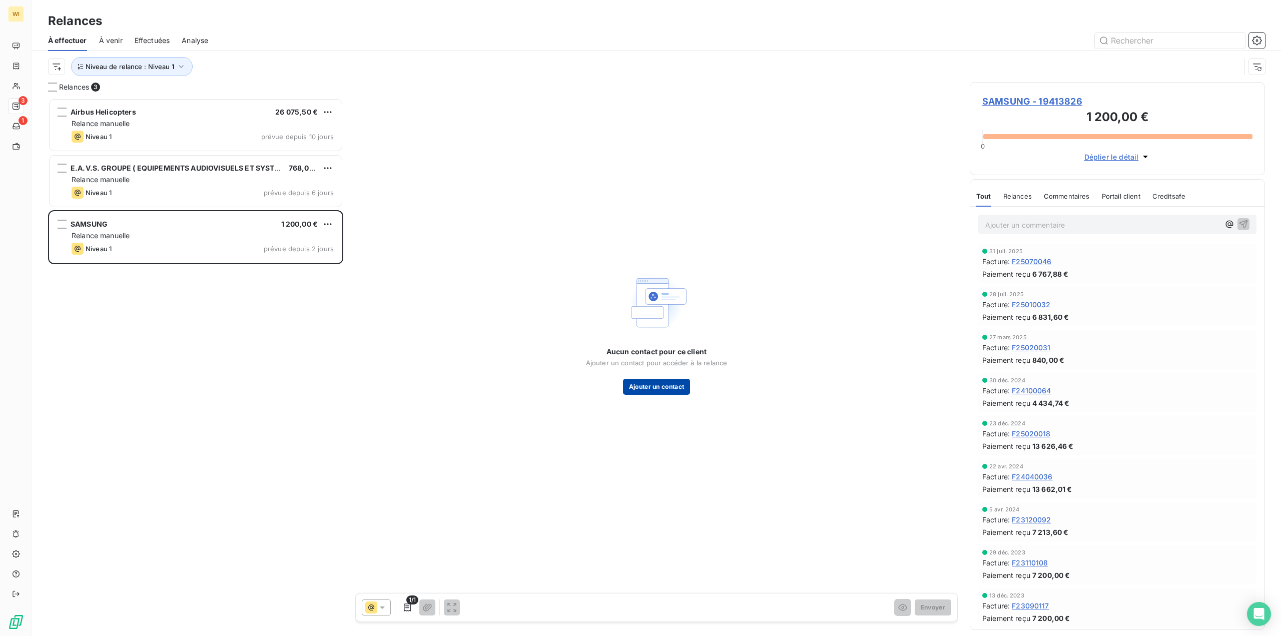
click at [662, 388] on button "Ajouter un contact" at bounding box center [657, 387] width 68 height 16
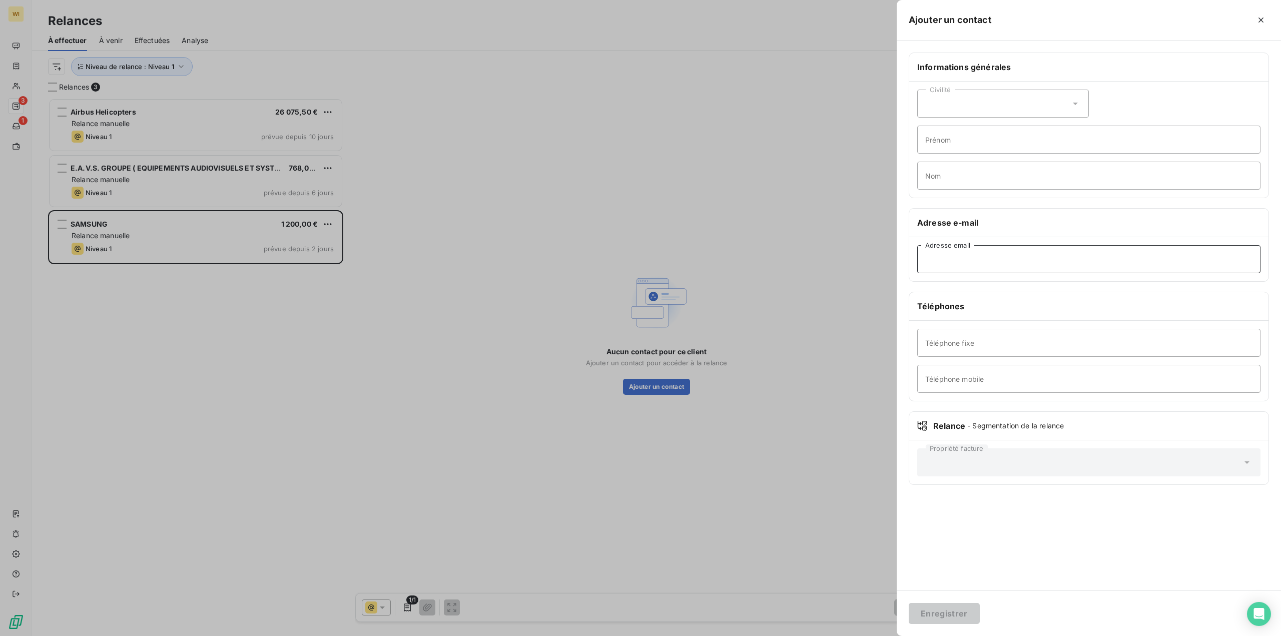
click at [988, 263] on input "Adresse email" at bounding box center [1089, 259] width 343 height 28
paste input "[PERSON_NAME][EMAIL_ADDRESS][DOMAIN_NAME]"
type input "[PERSON_NAME][EMAIL_ADDRESS][DOMAIN_NAME]"
drag, startPoint x: 1265, startPoint y: 20, endPoint x: 1109, endPoint y: 51, distance: 159.7
click at [1266, 21] on icon "button" at bounding box center [1261, 20] width 10 height 10
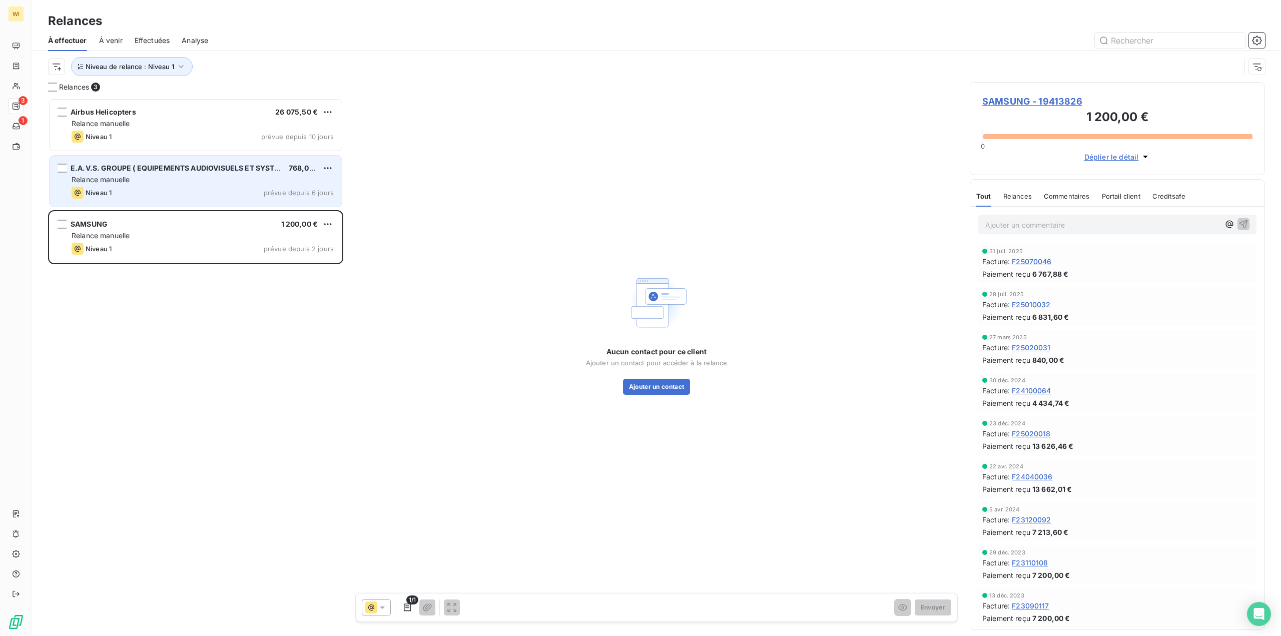
click at [222, 178] on div "Relance manuelle" at bounding box center [203, 180] width 262 height 10
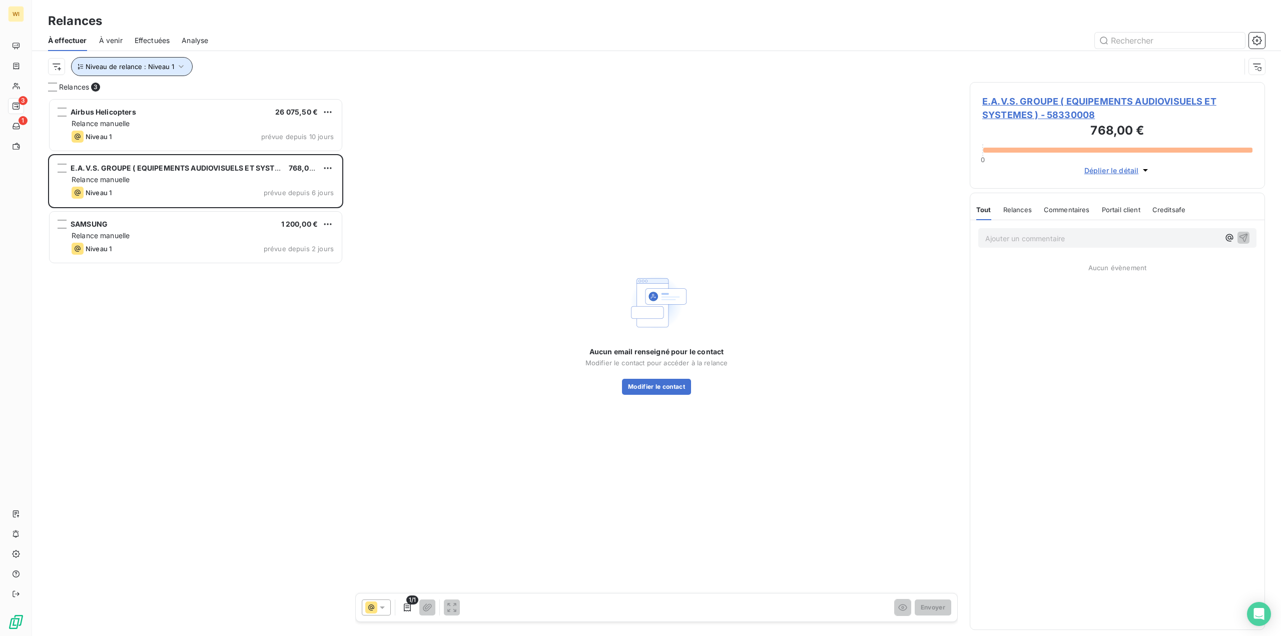
click at [134, 69] on span "Niveau de relance : Niveau 1" at bounding box center [130, 67] width 89 height 8
click at [265, 83] on div "Niveau 1" at bounding box center [279, 92] width 144 height 21
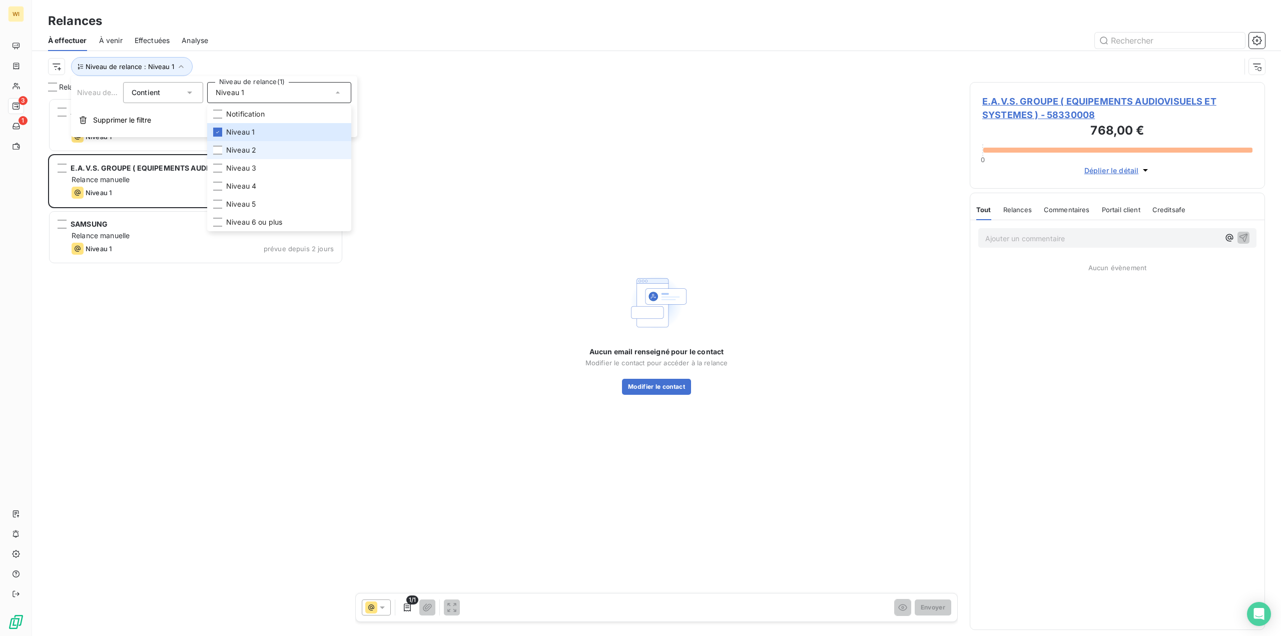
drag, startPoint x: 247, startPoint y: 151, endPoint x: 245, endPoint y: 141, distance: 10.7
click at [246, 151] on span "Niveau 2" at bounding box center [241, 150] width 30 height 10
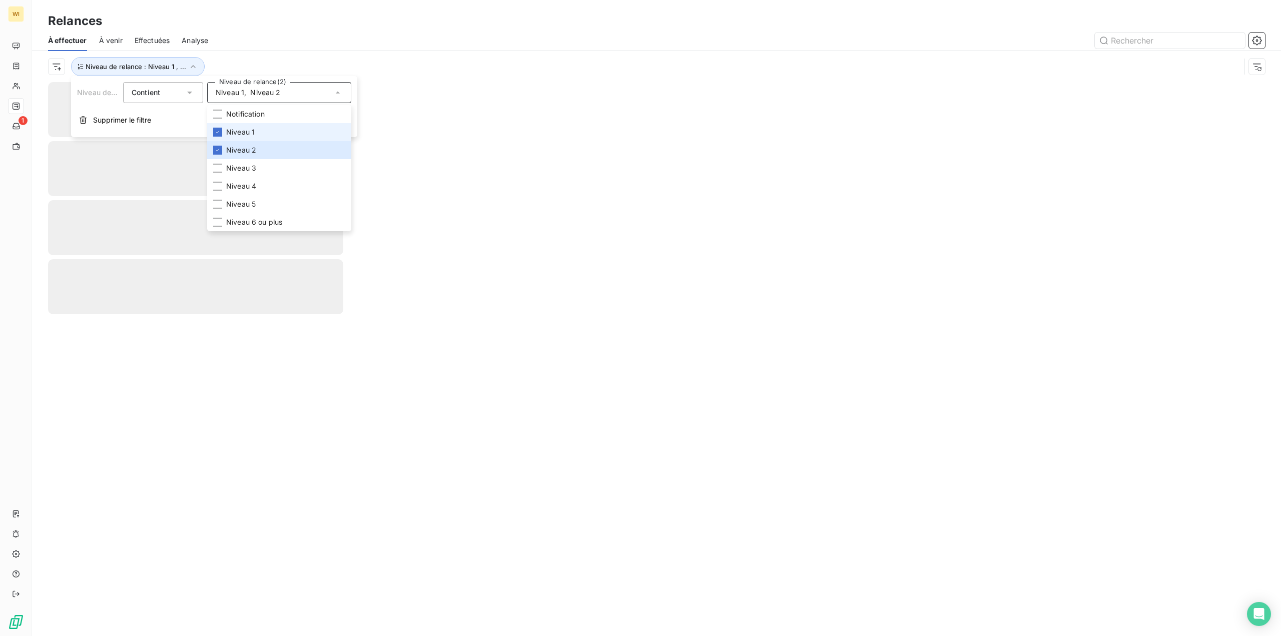
click at [248, 129] on span "Niveau 1" at bounding box center [240, 132] width 29 height 10
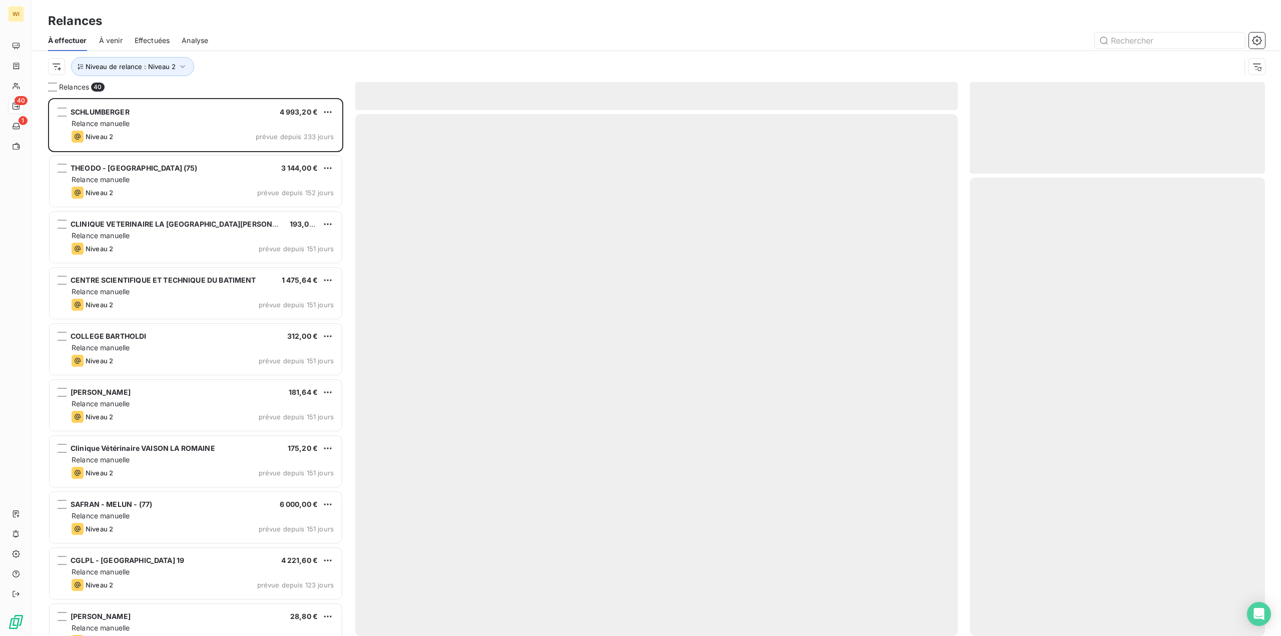
click at [267, 47] on div at bounding box center [742, 41] width 1045 height 16
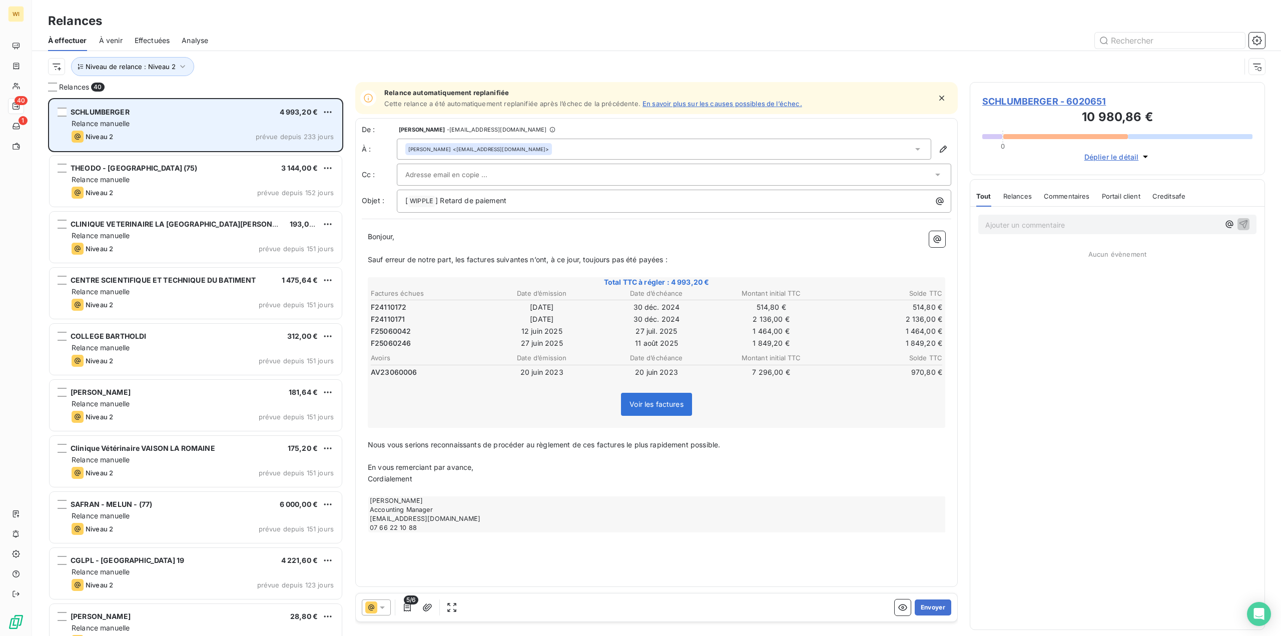
click at [180, 122] on div "Relance manuelle" at bounding box center [203, 124] width 262 height 10
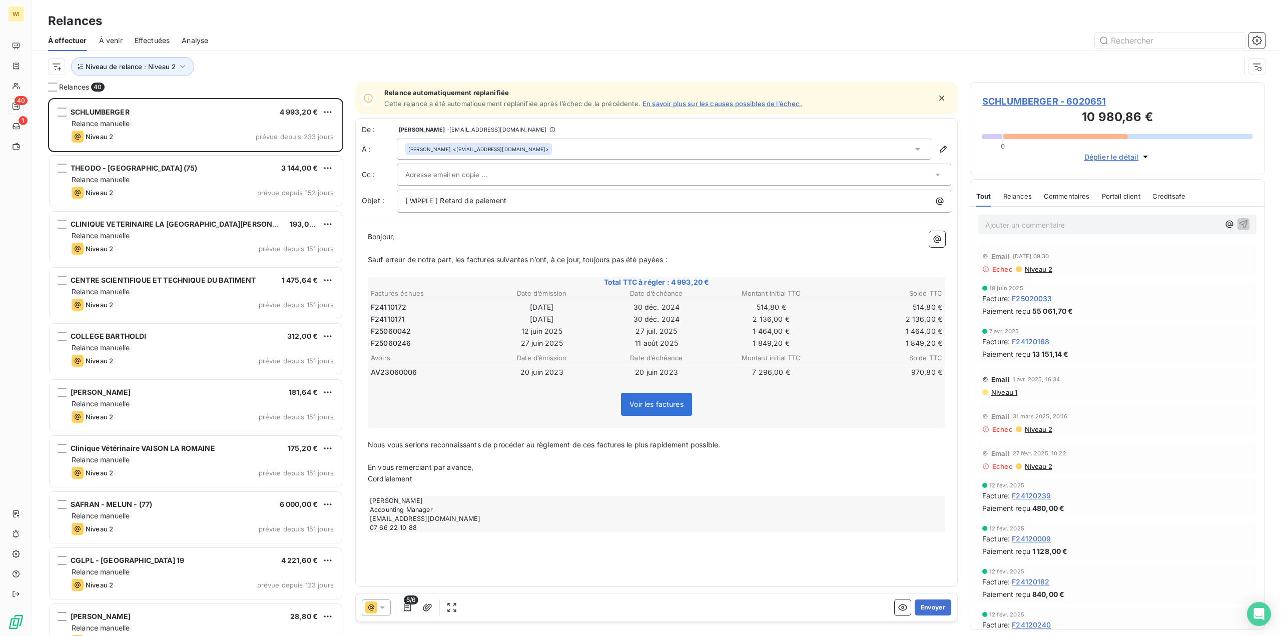
click at [392, 310] on span "F24110172" at bounding box center [389, 307] width 36 height 10
click at [391, 310] on span "F24110172" at bounding box center [389, 307] width 36 height 10
click at [390, 308] on span "F24110172" at bounding box center [389, 307] width 36 height 10
click at [388, 306] on span "F24110172" at bounding box center [389, 307] width 36 height 10
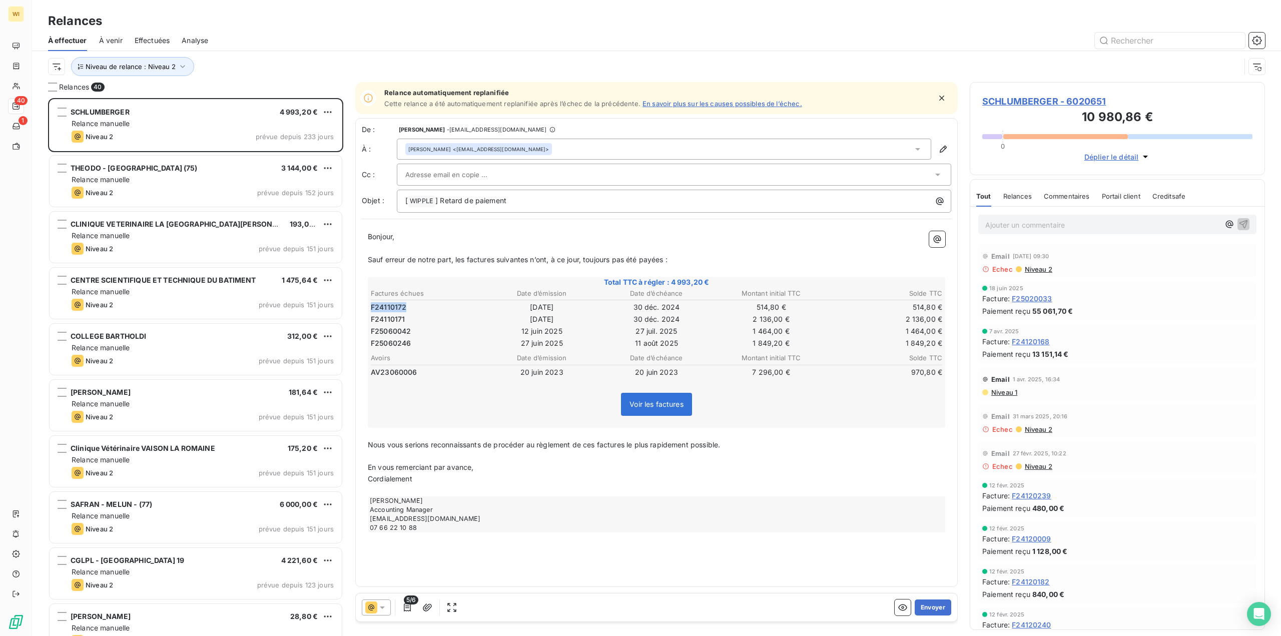
click at [388, 306] on span "F24110172" at bounding box center [389, 307] width 36 height 10
copy span "F24110172"
